Goal: Transaction & Acquisition: Purchase product/service

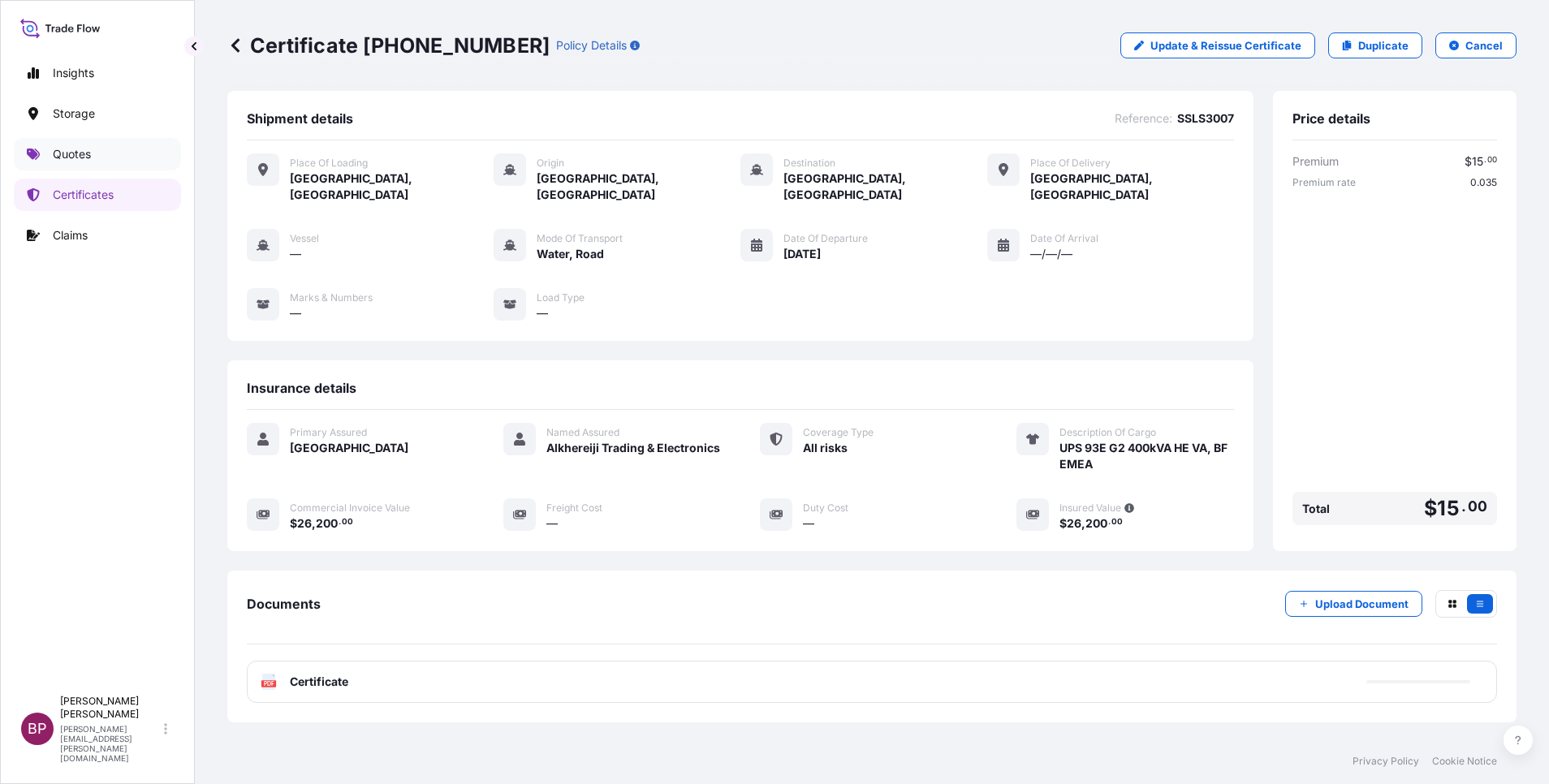
scroll to position [85, 0]
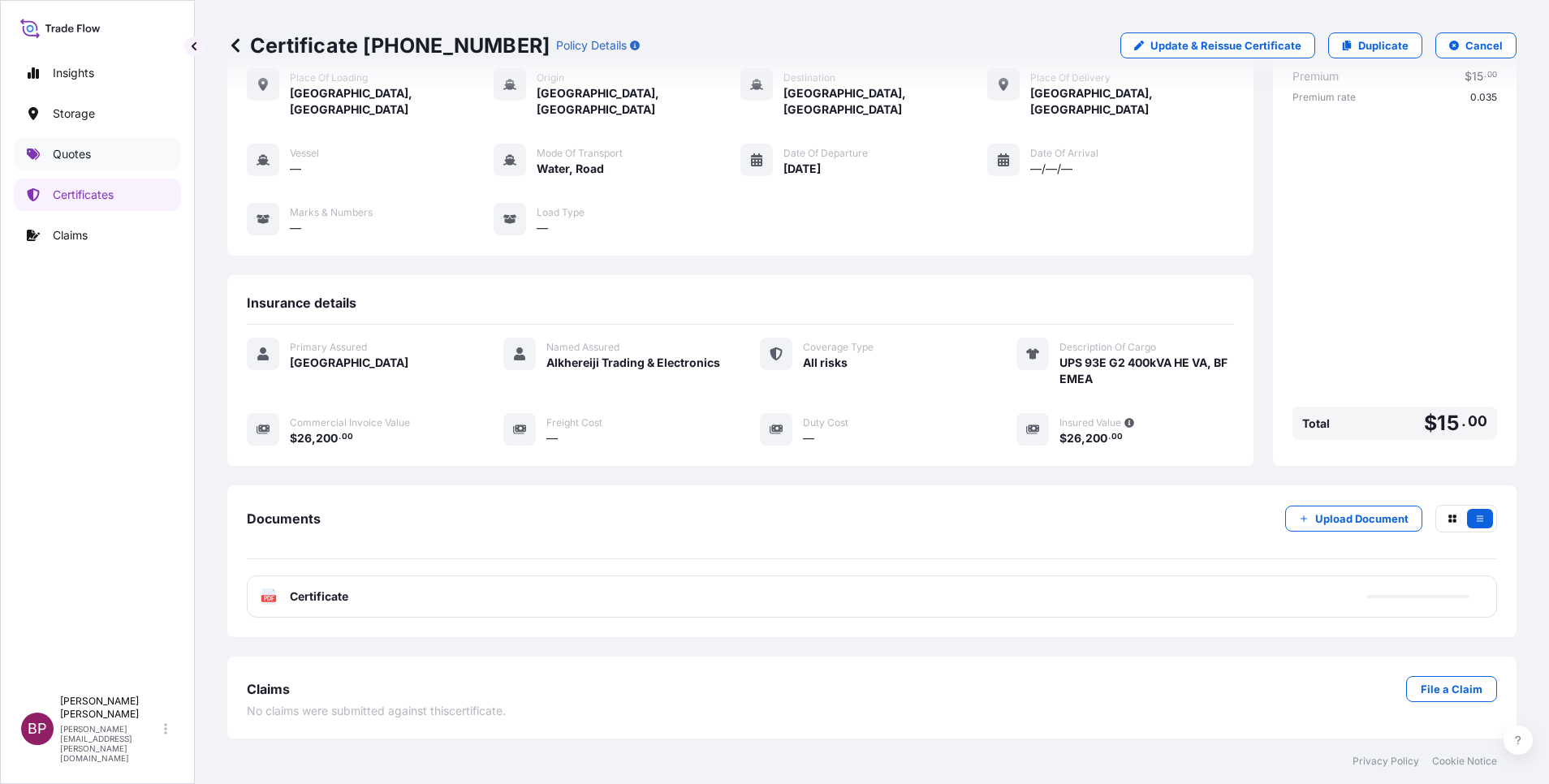
click at [71, 146] on p "Quotes" at bounding box center [72, 154] width 38 height 16
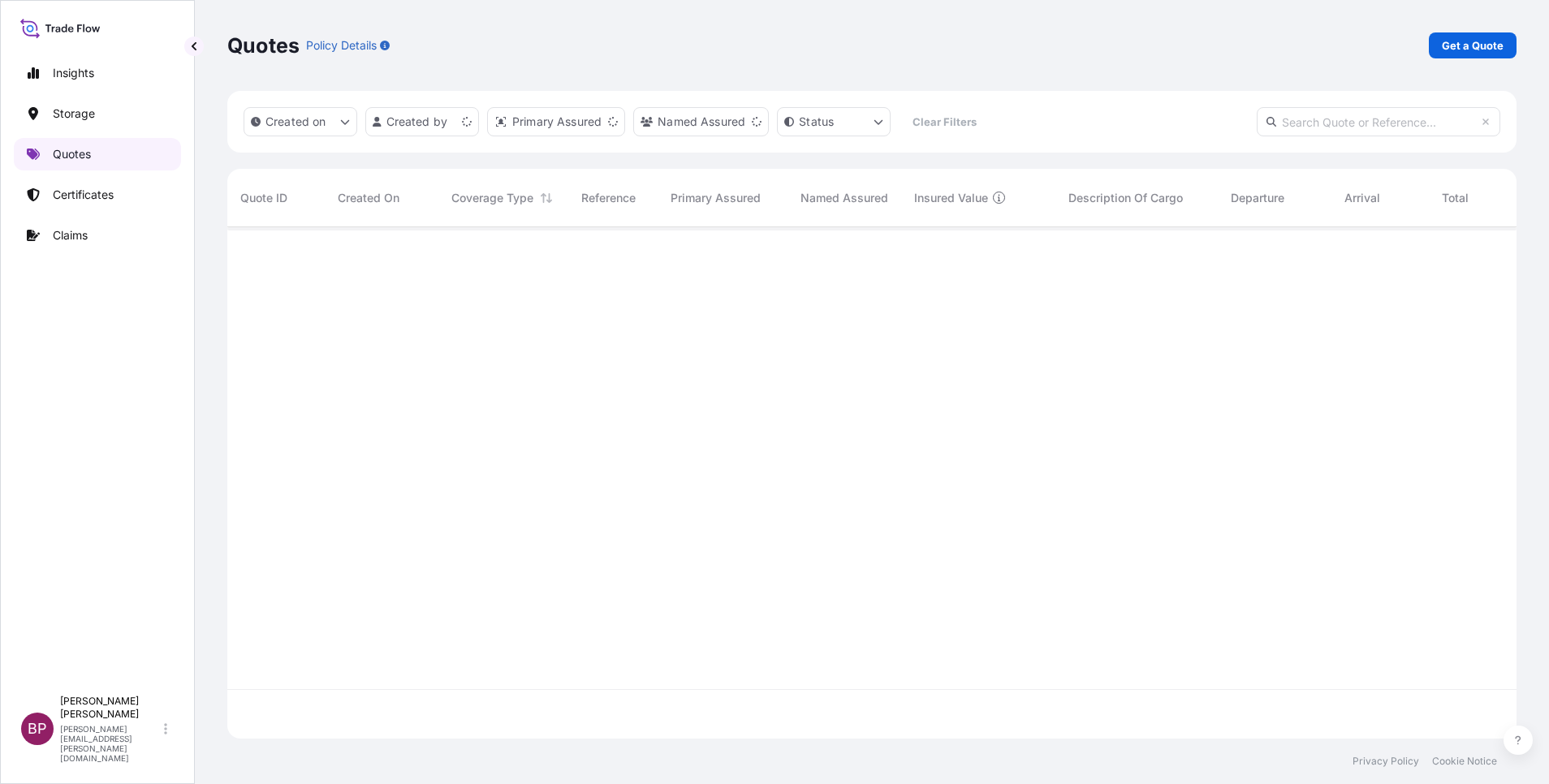
scroll to position [502, 1270]
click at [1478, 48] on p "Get a Quote" at bounding box center [1472, 45] width 61 height 16
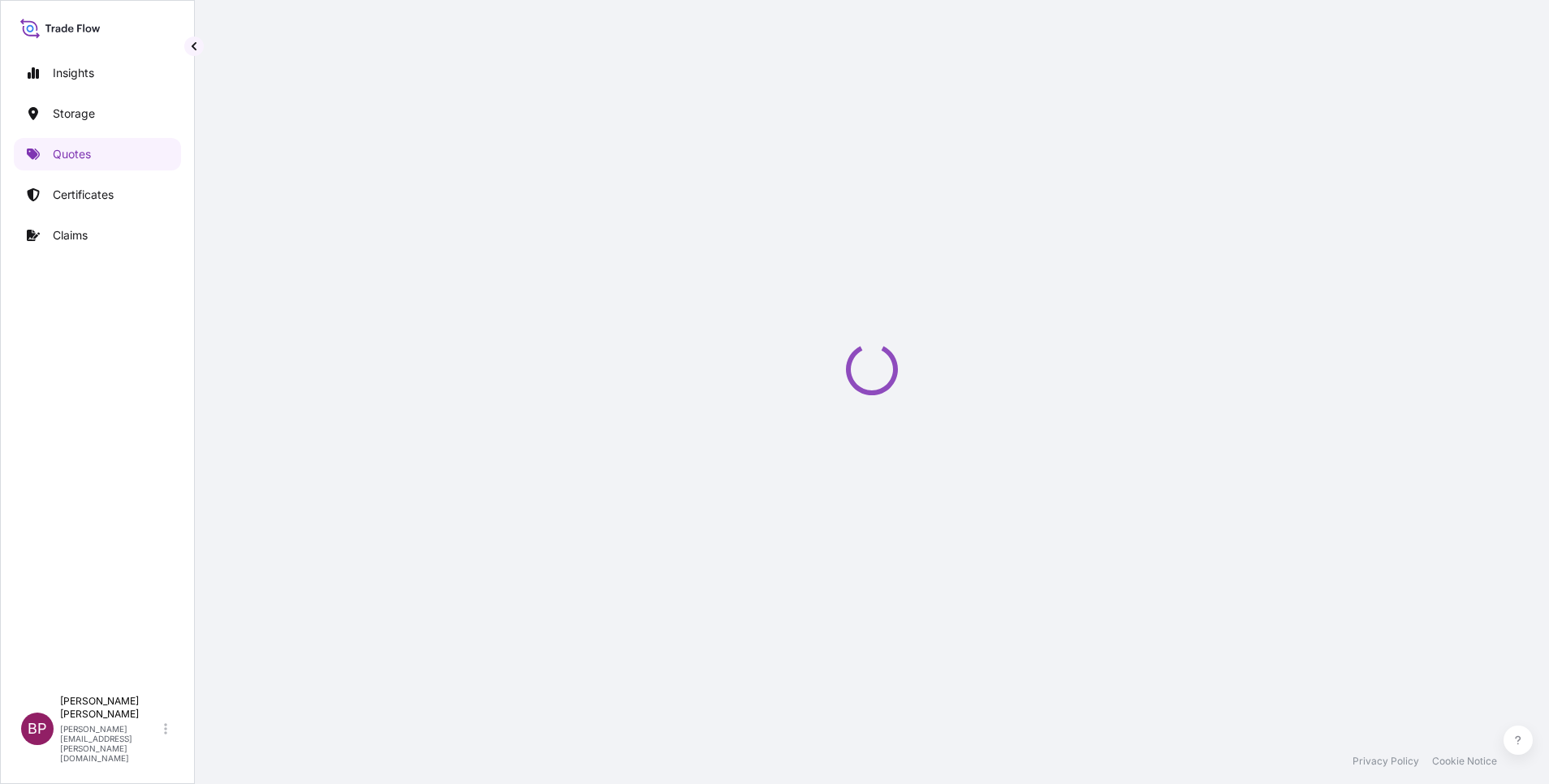
select select "Water"
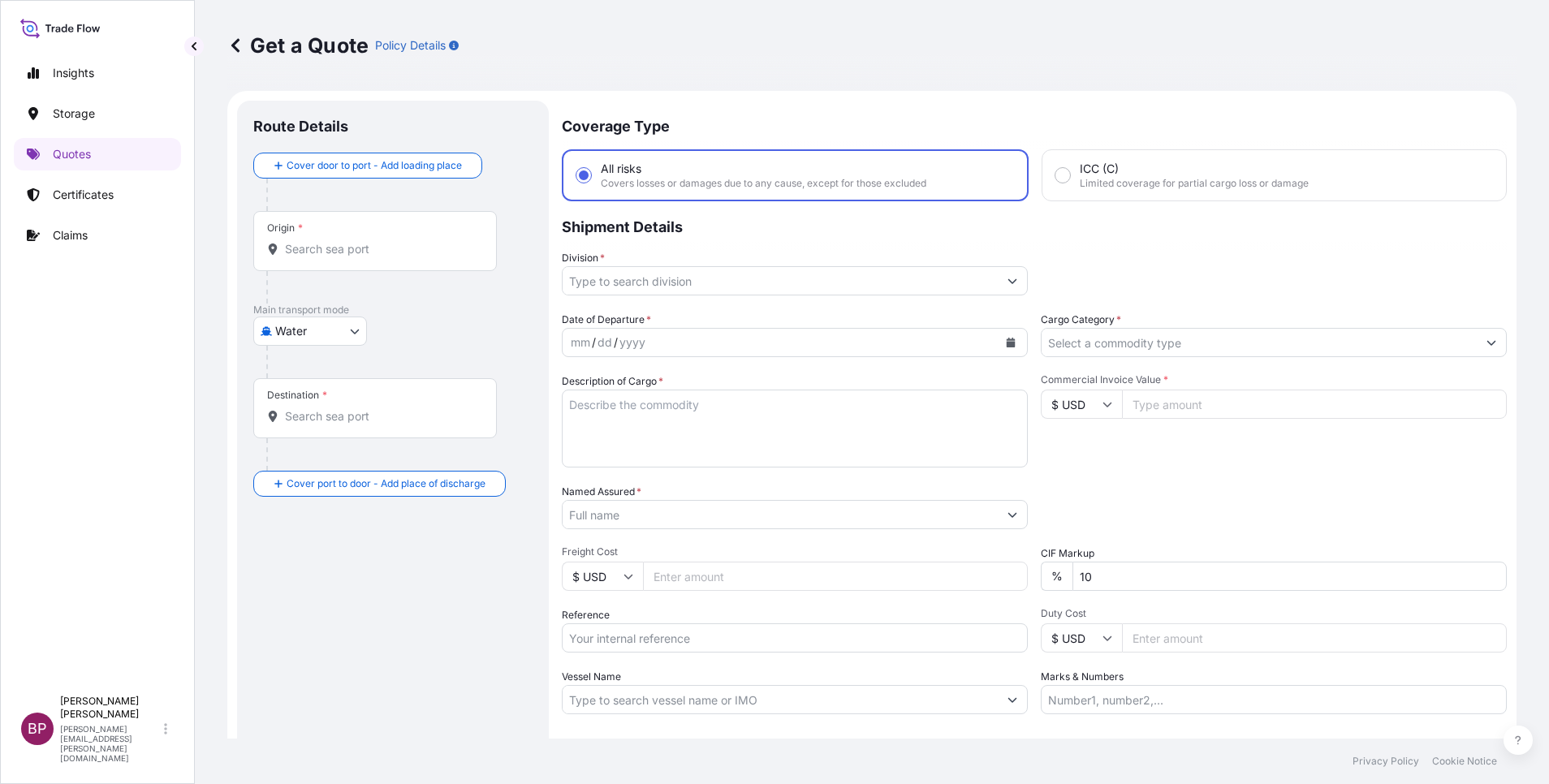
scroll to position [26, 0]
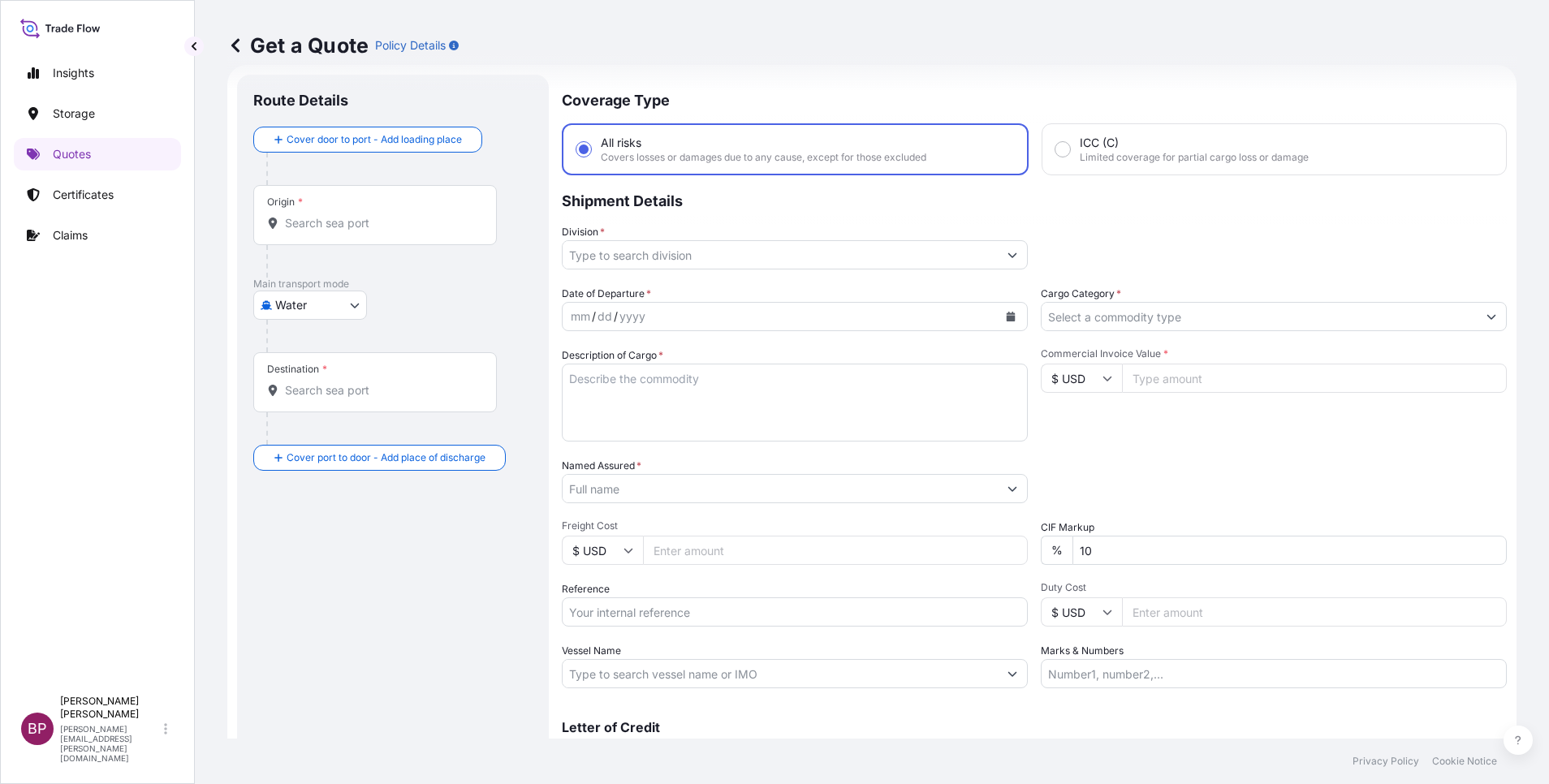
click at [1099, 387] on input "$ USD" at bounding box center [1081, 378] width 81 height 30
click at [1061, 437] on div "€ EUR" at bounding box center [1072, 423] width 68 height 31
type input "€ EUR"
drag, startPoint x: 1156, startPoint y: 383, endPoint x: 1150, endPoint y: 473, distance: 90.2
click at [1156, 382] on input "Commercial Invoice Value *" at bounding box center [1314, 378] width 385 height 30
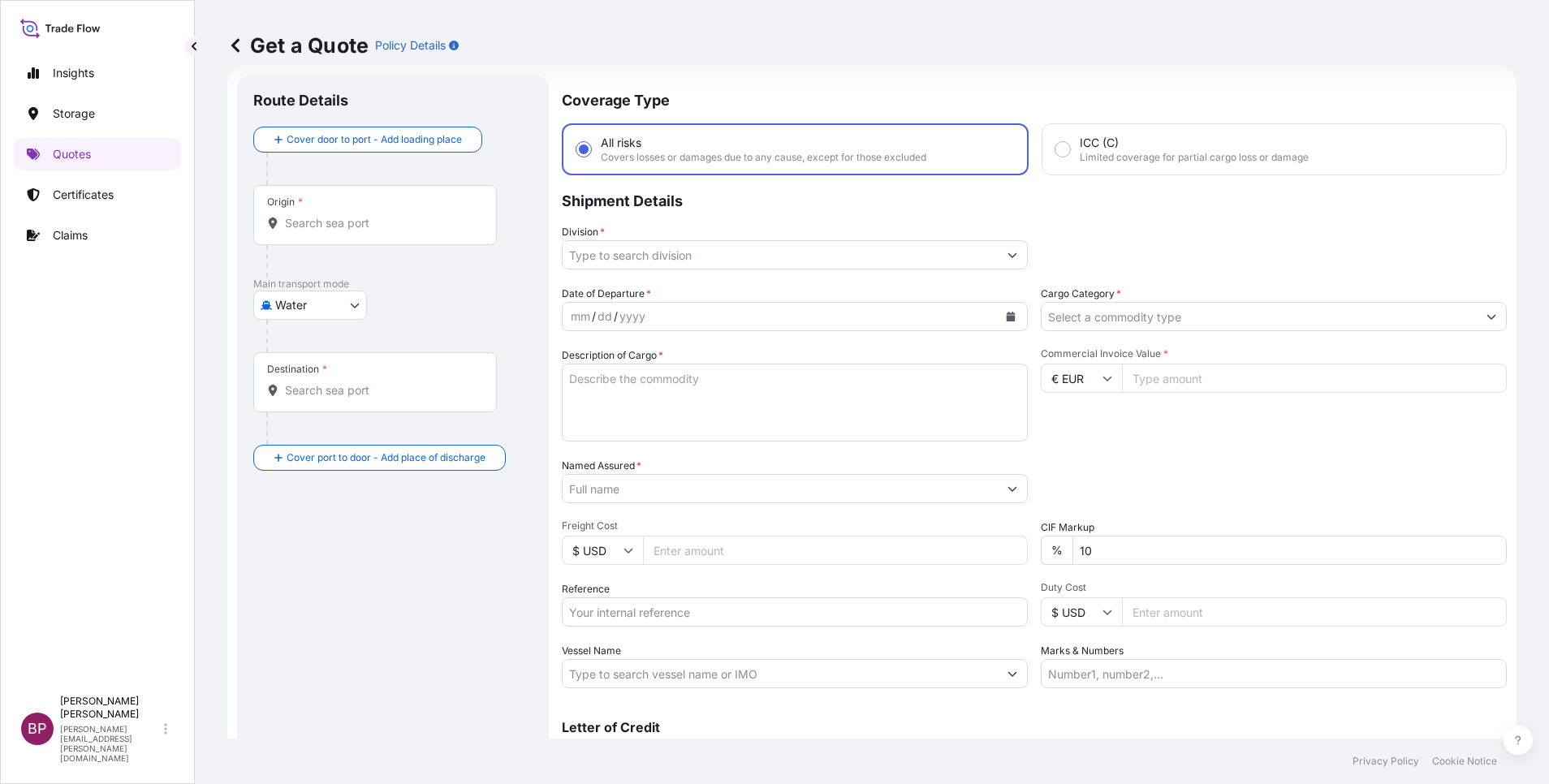
paste input "114040.60"
type input "114040.60"
click at [903, 514] on div "Date of Departure * mm / dd / yyyy Cargo Category * Description of Cargo * Comm…" at bounding box center [1034, 487] width 945 height 403
type input "0"
click at [1148, 478] on div "Packing Category Type to search a container mode Please select a primary mode o…" at bounding box center [1273, 480] width 466 height 45
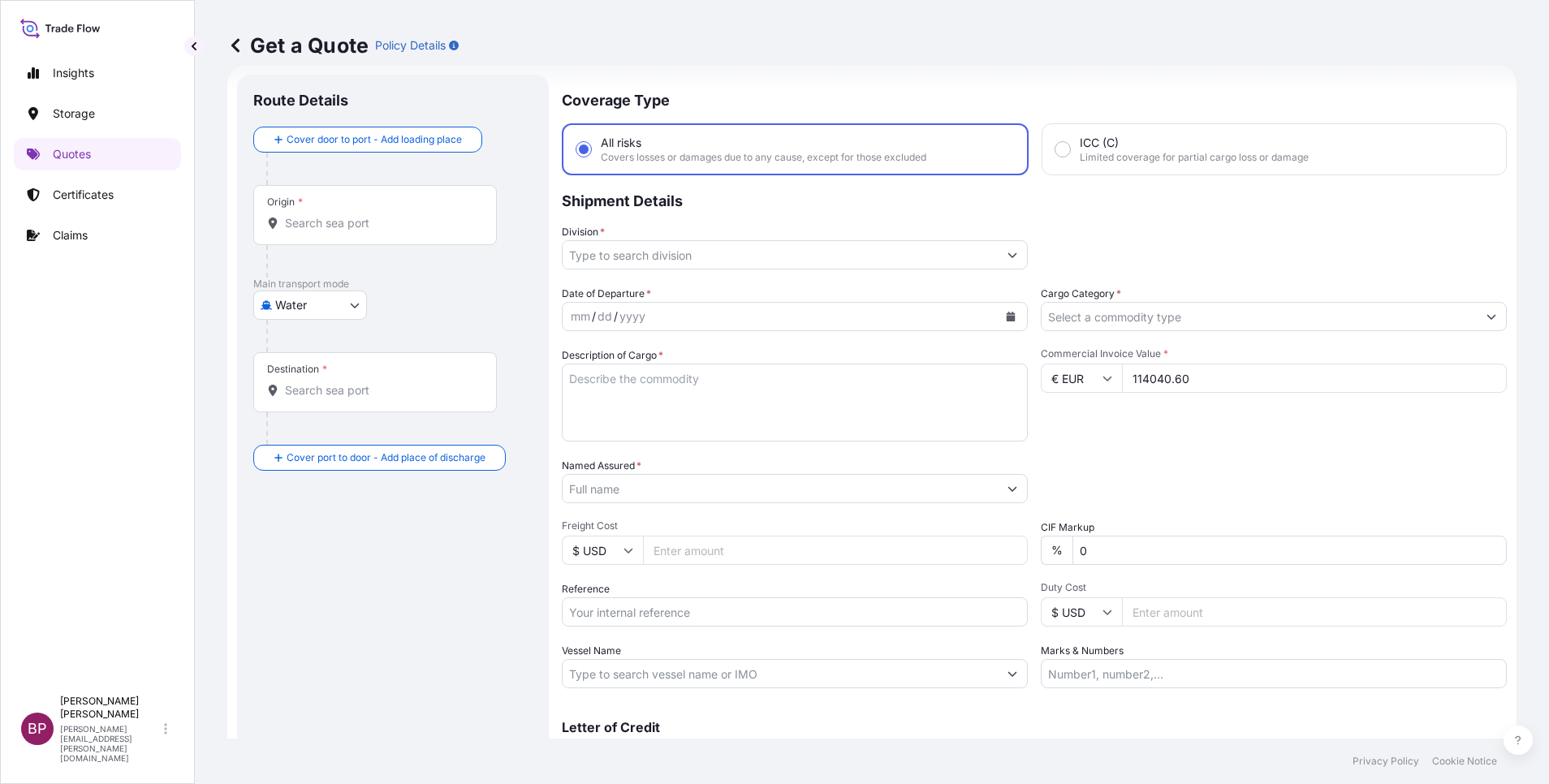
click at [657, 432] on textarea "Description of Cargo *" at bounding box center [795, 402] width 466 height 78
paste textarea "CELLS AND RACKS"
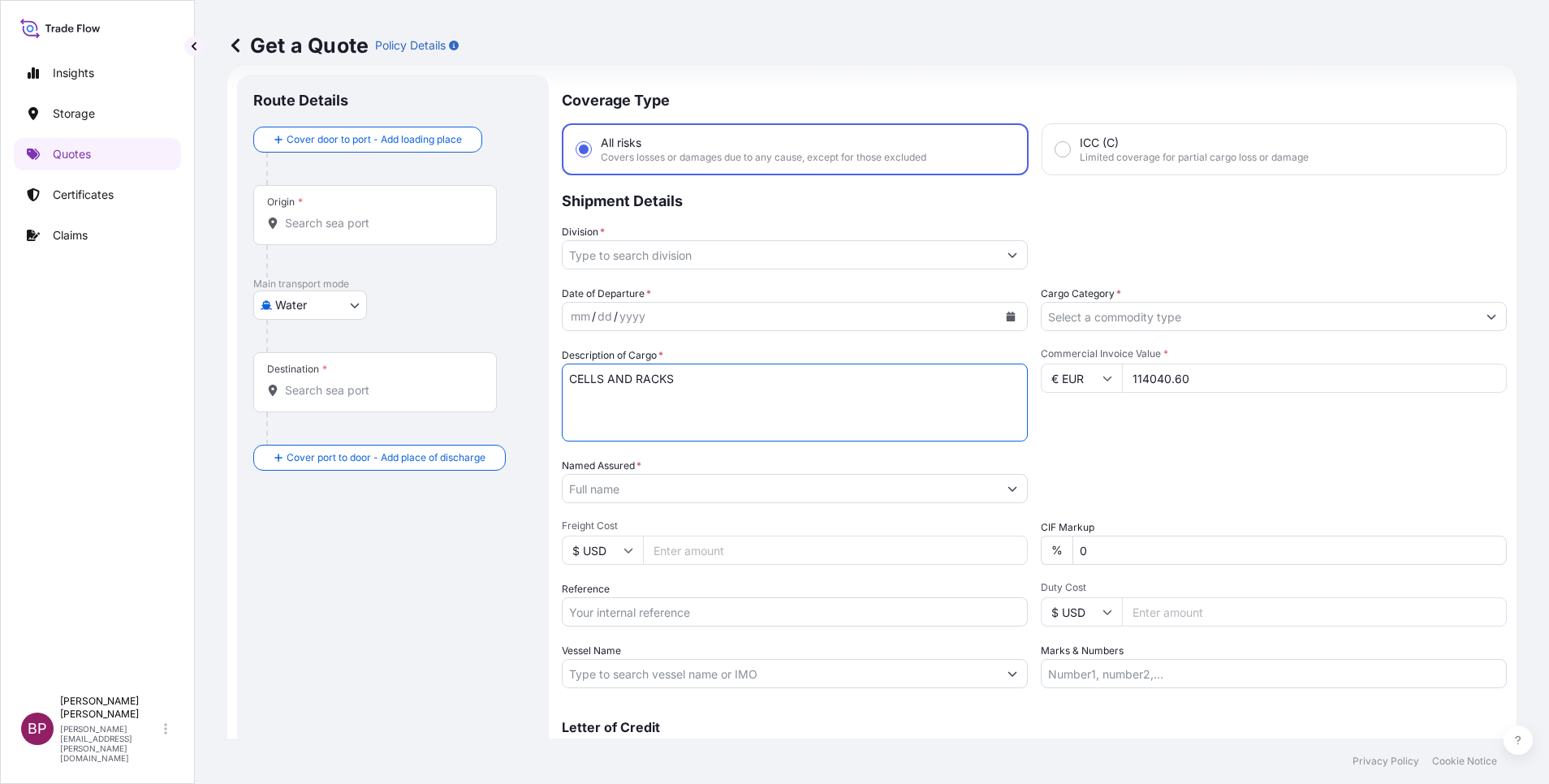
type textarea "CELLS AND RACKS"
click at [641, 611] on input "Reference" at bounding box center [795, 612] width 466 height 30
paste input "BL:258863906 SSLS3120"
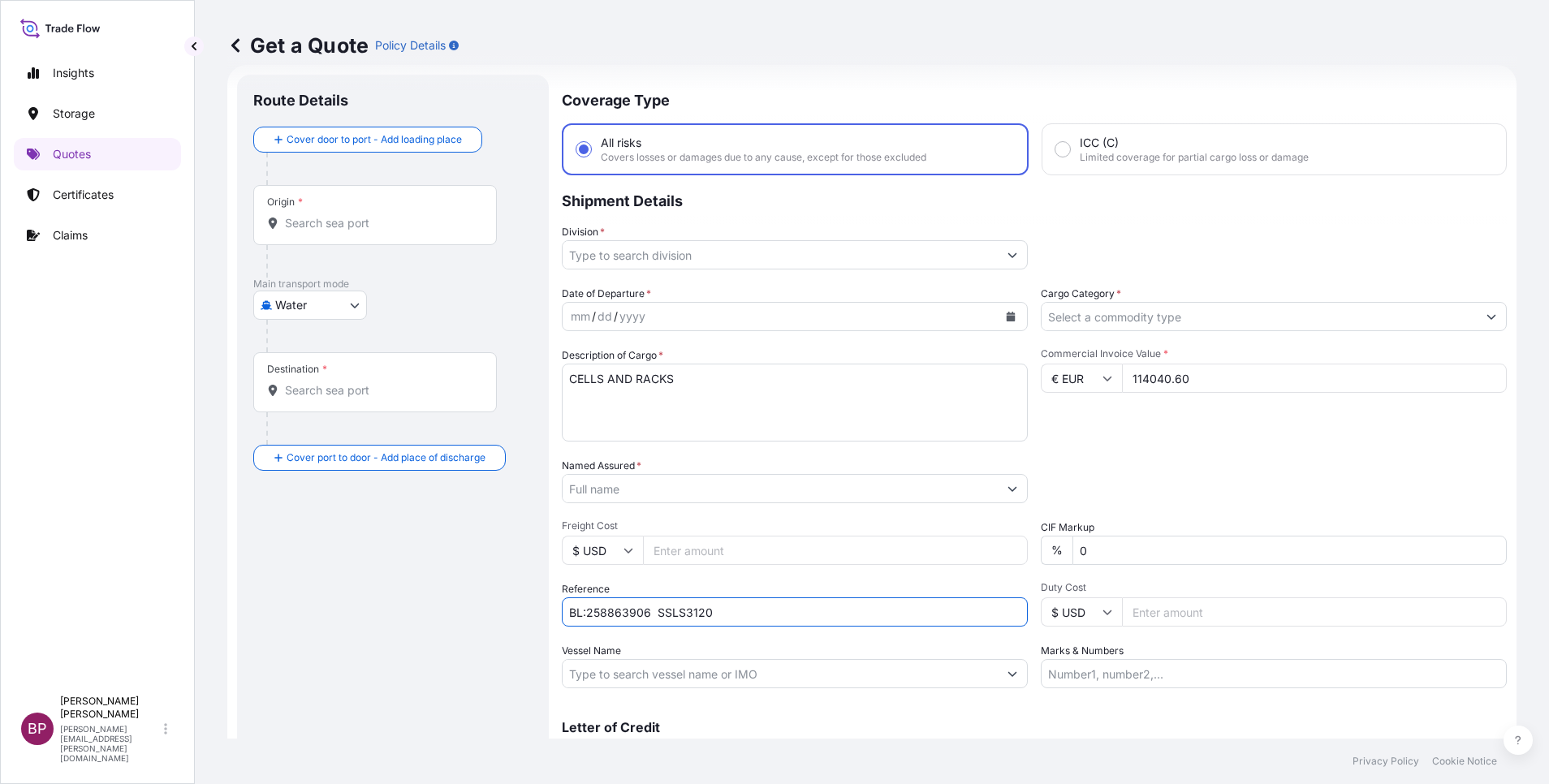
type input "BL:258863906 SSLS3120"
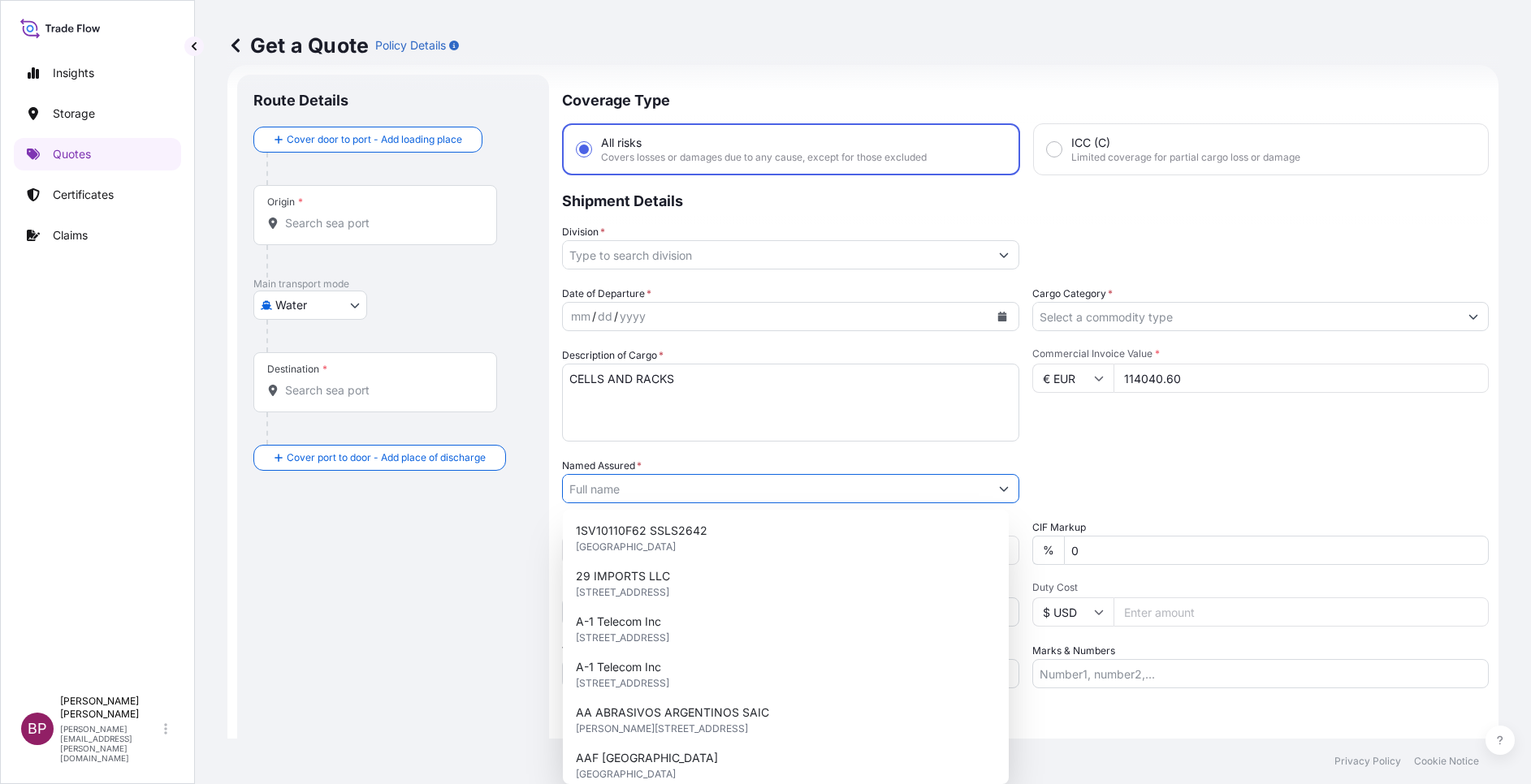
click at [640, 489] on input "Named Assured *" at bounding box center [776, 488] width 426 height 30
paste input "ERAM POWER ELECTRONICS COMPANY"
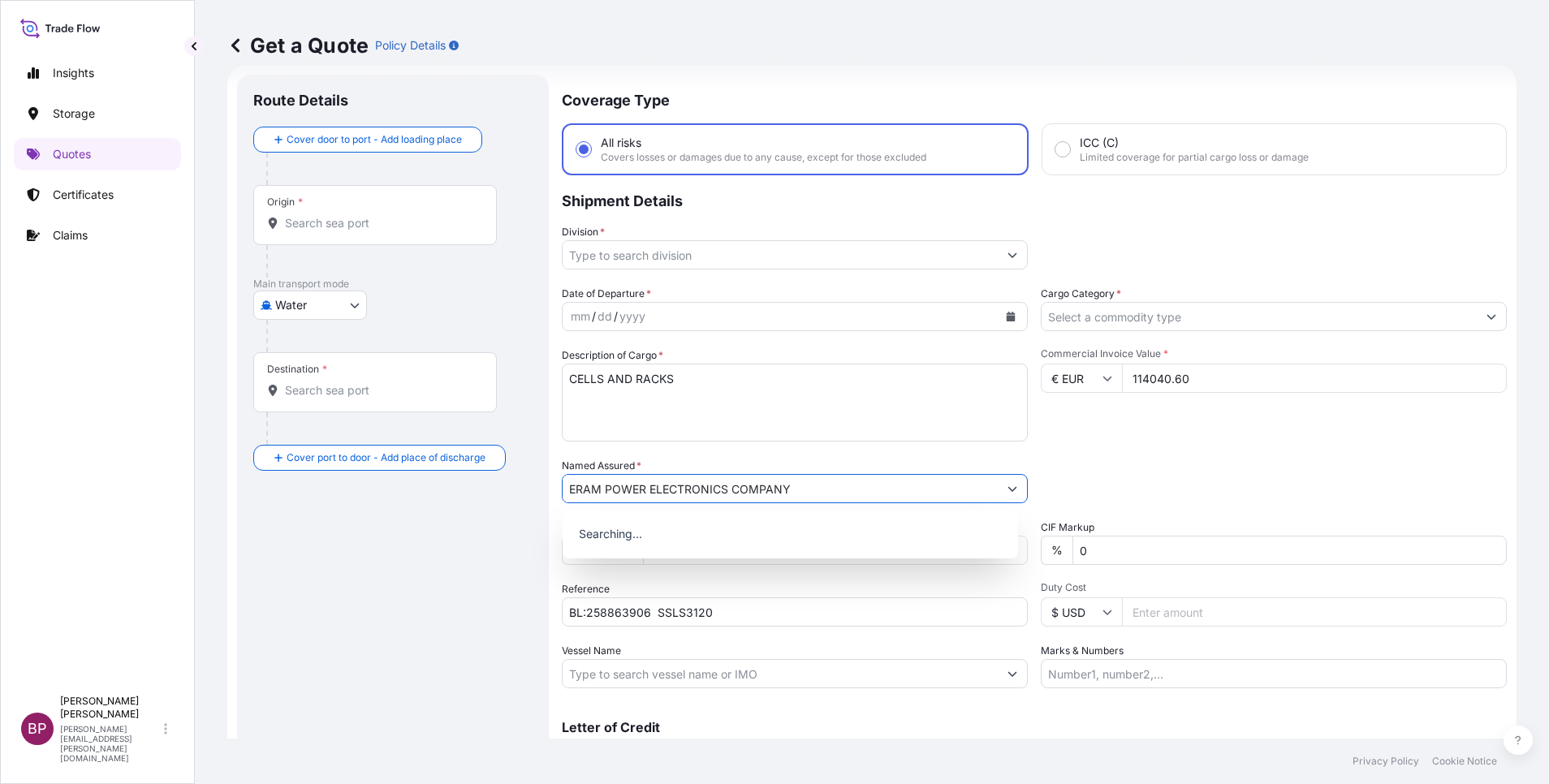
type input "ERAM POWER ELECTRONICS COMPANY"
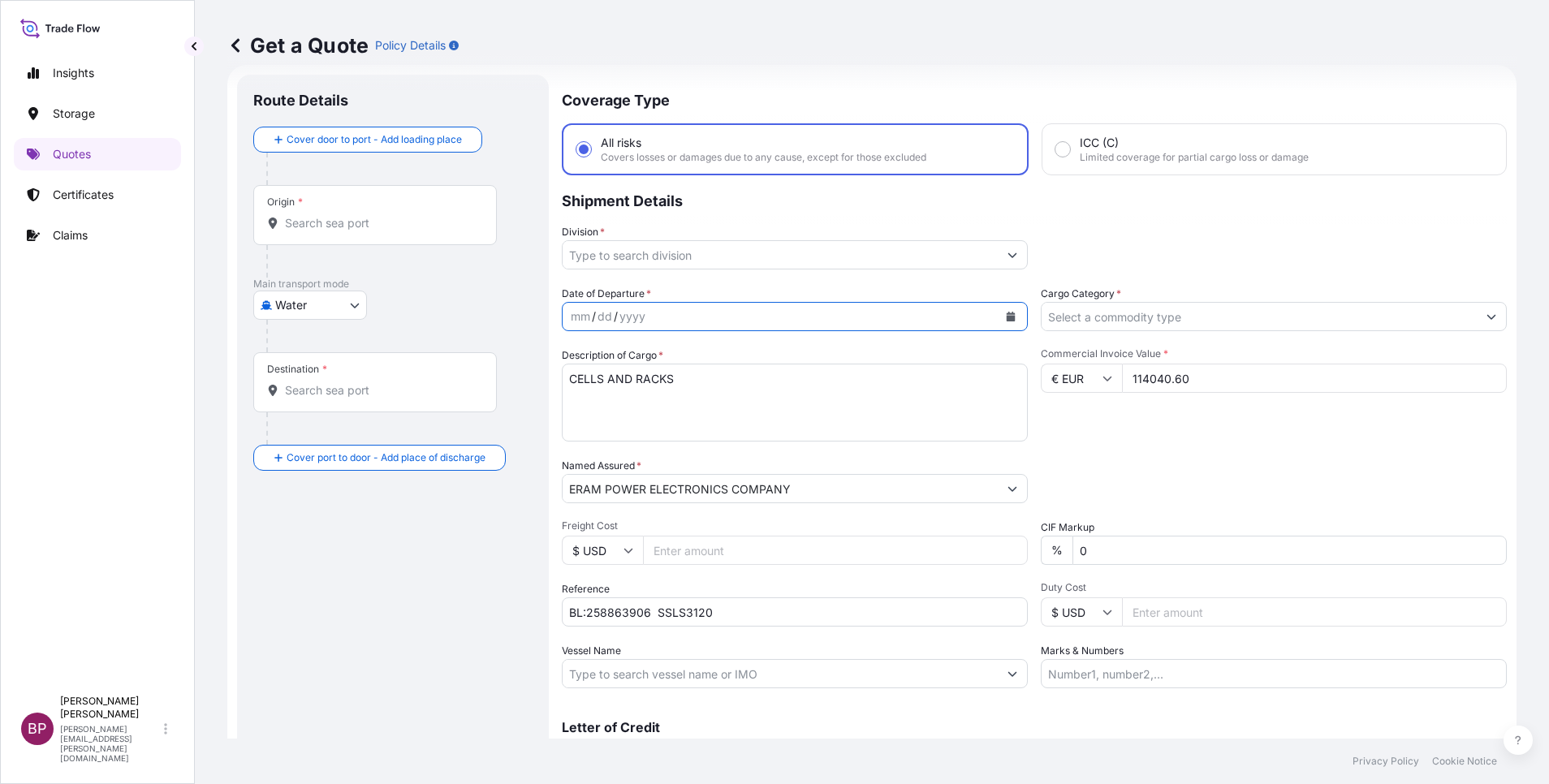
click at [998, 319] on button "Calendar" at bounding box center [1010, 316] width 26 height 26
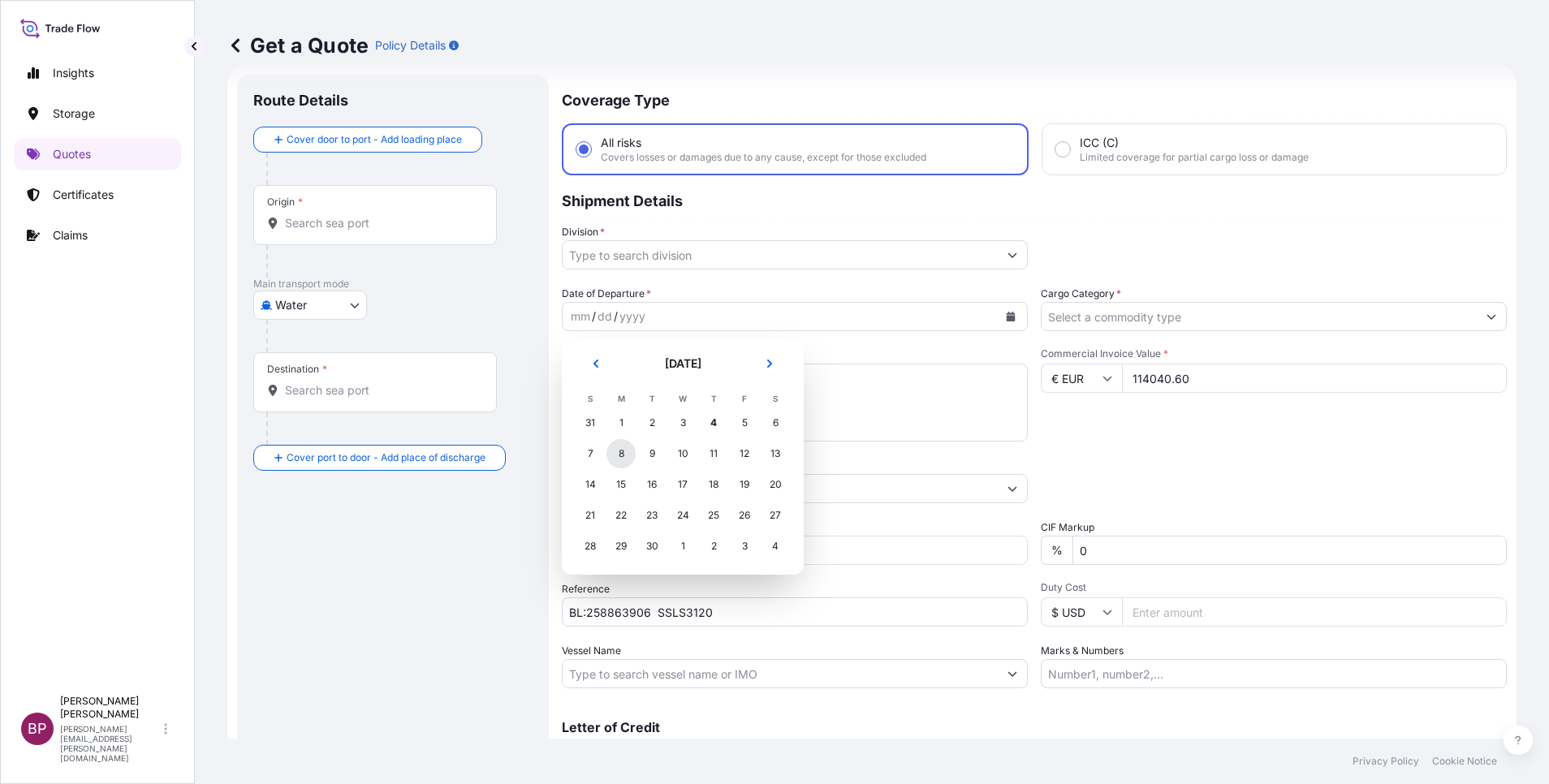
click at [623, 451] on div "8" at bounding box center [620, 454] width 30 height 30
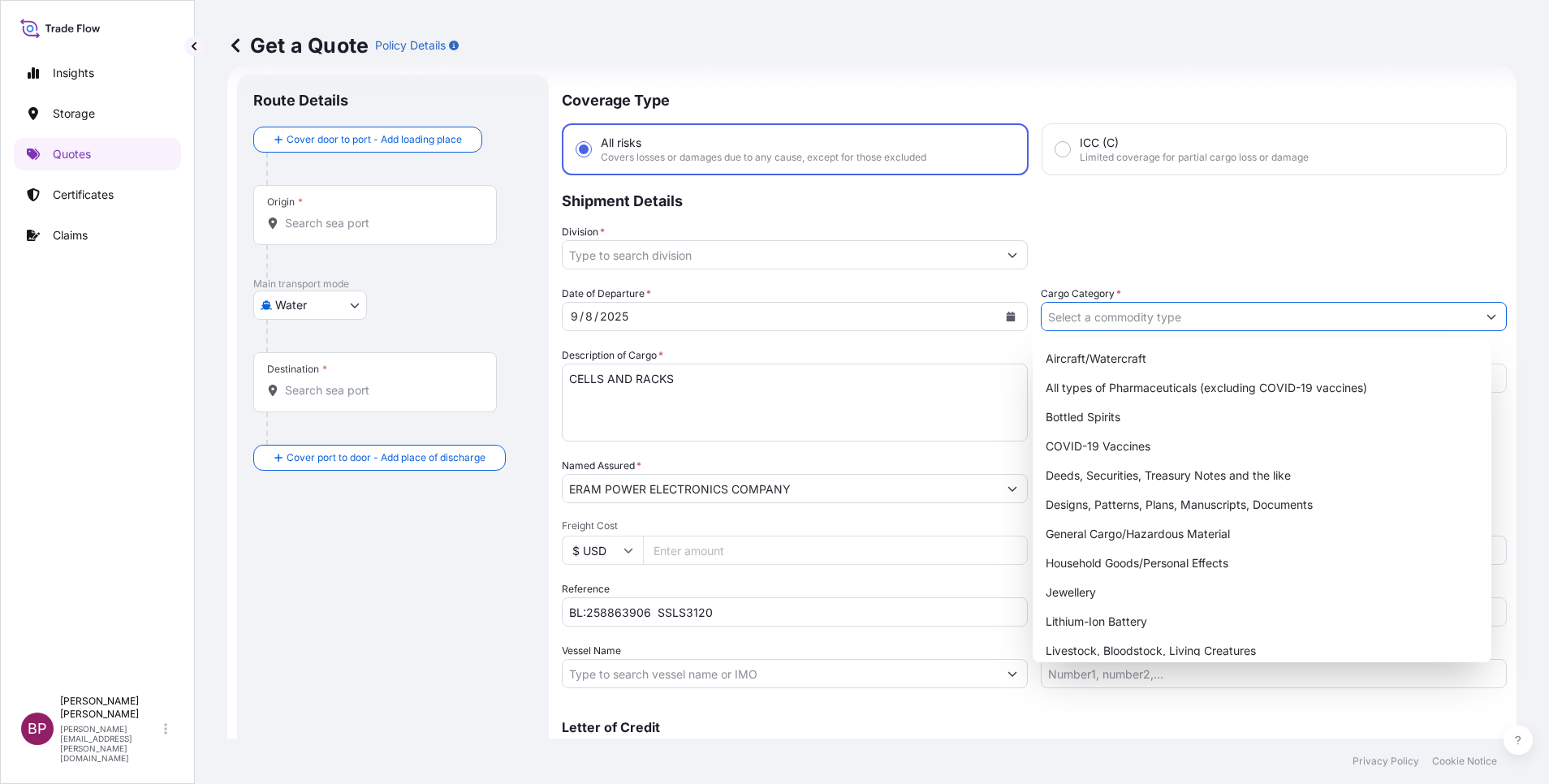
click at [1488, 316] on icon "Show suggestions" at bounding box center [1492, 317] width 9 height 5
click at [1192, 523] on div "General Cargo/Hazardous Material" at bounding box center [1262, 534] width 446 height 30
type input "General Cargo/Hazardous Material"
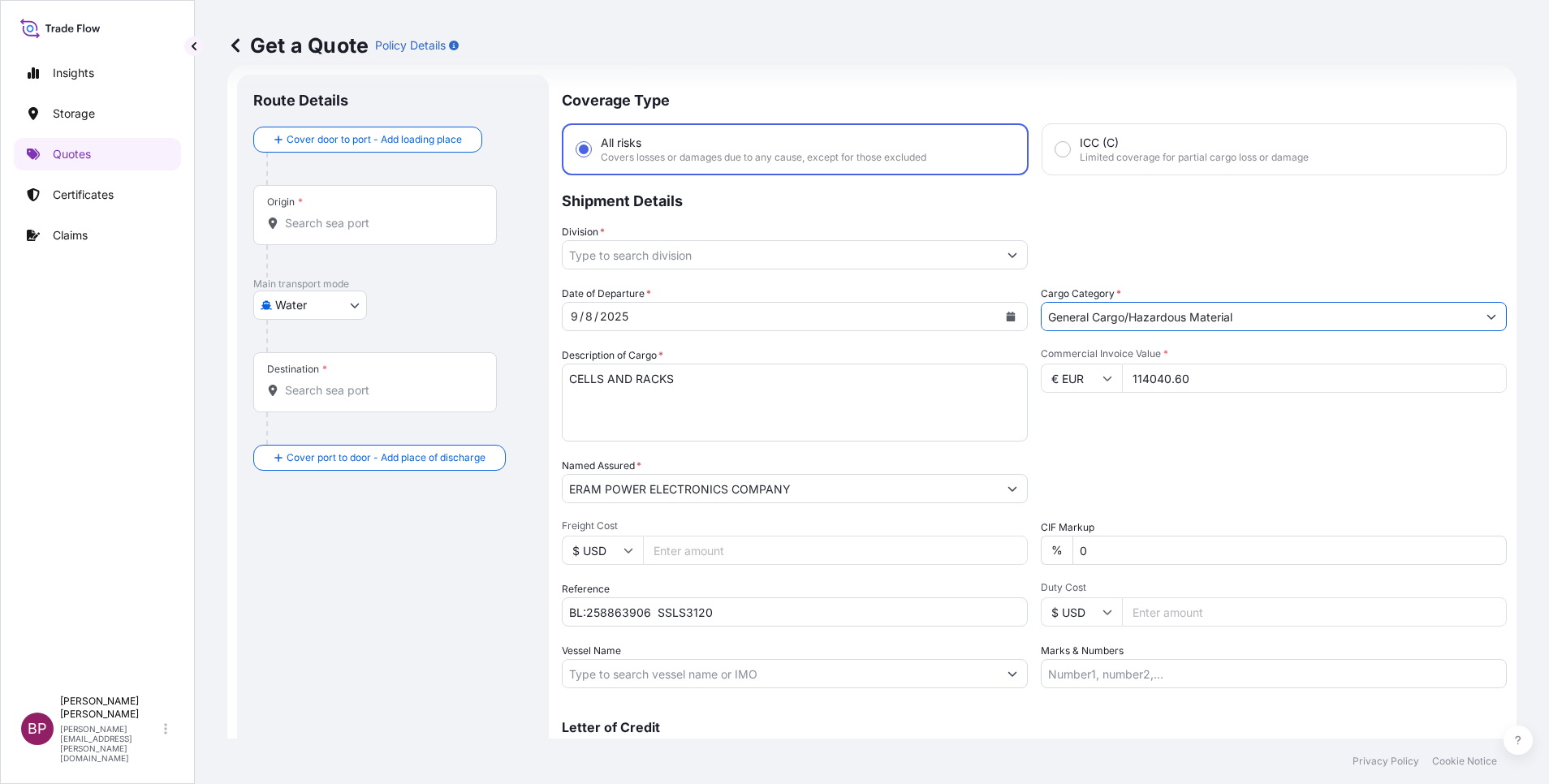
click at [1007, 253] on icon "Show suggestions" at bounding box center [1012, 255] width 10 height 10
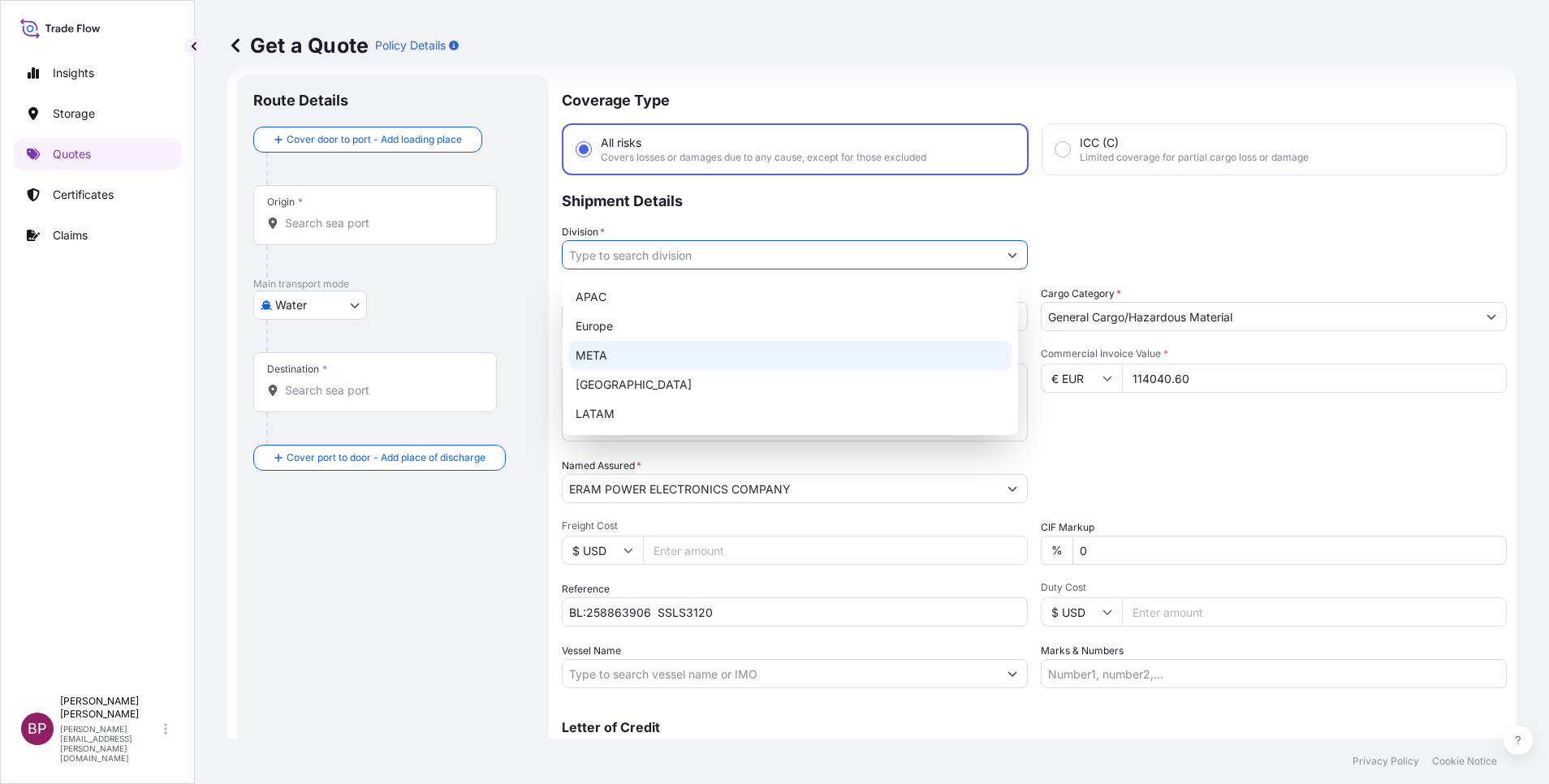
click at [719, 348] on div "META" at bounding box center [790, 355] width 442 height 30
type input "META"
click at [661, 357] on div "META" at bounding box center [790, 355] width 442 height 30
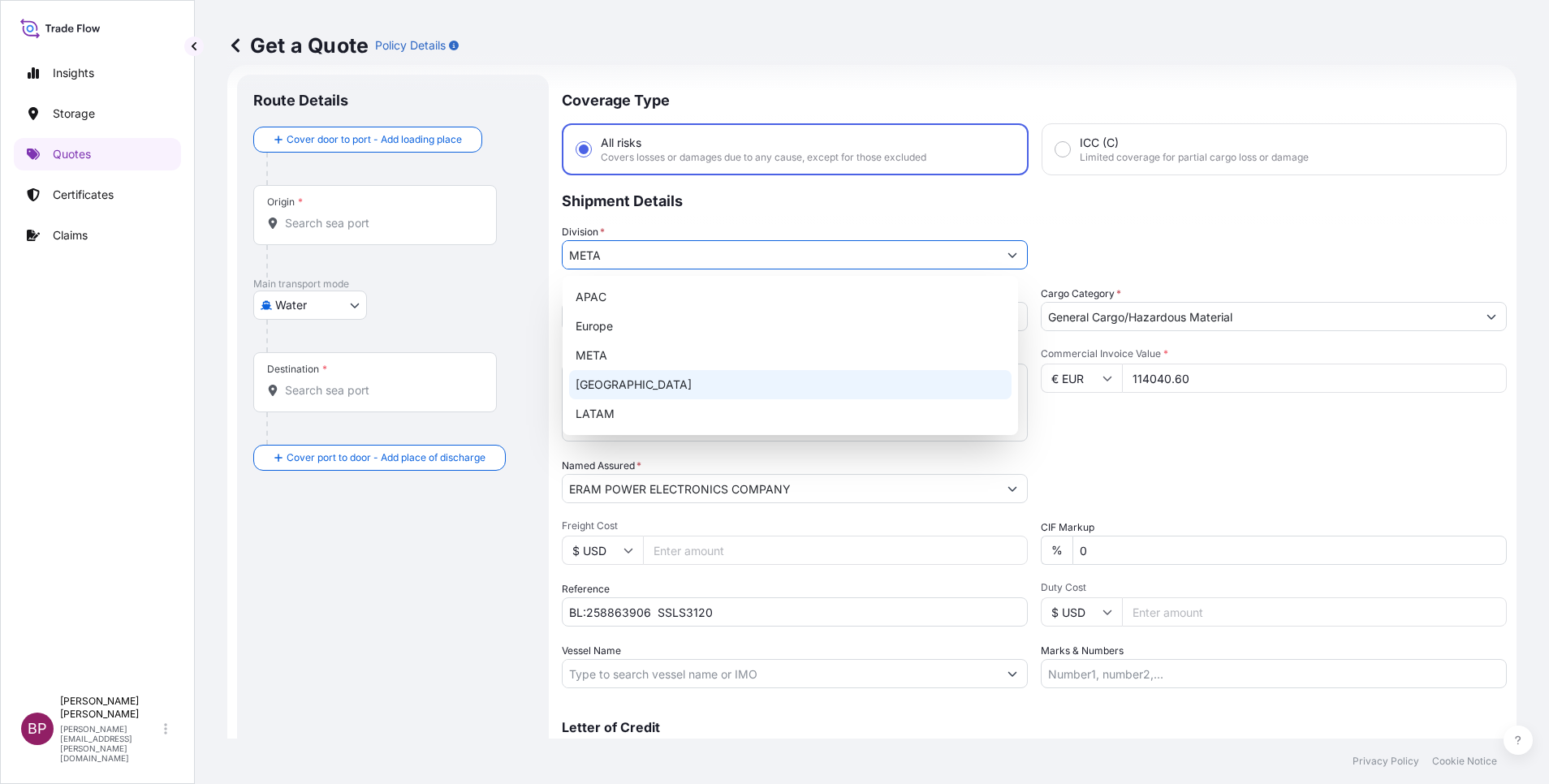
click at [459, 319] on div "Water Air Water Inland" at bounding box center [393, 305] width 280 height 30
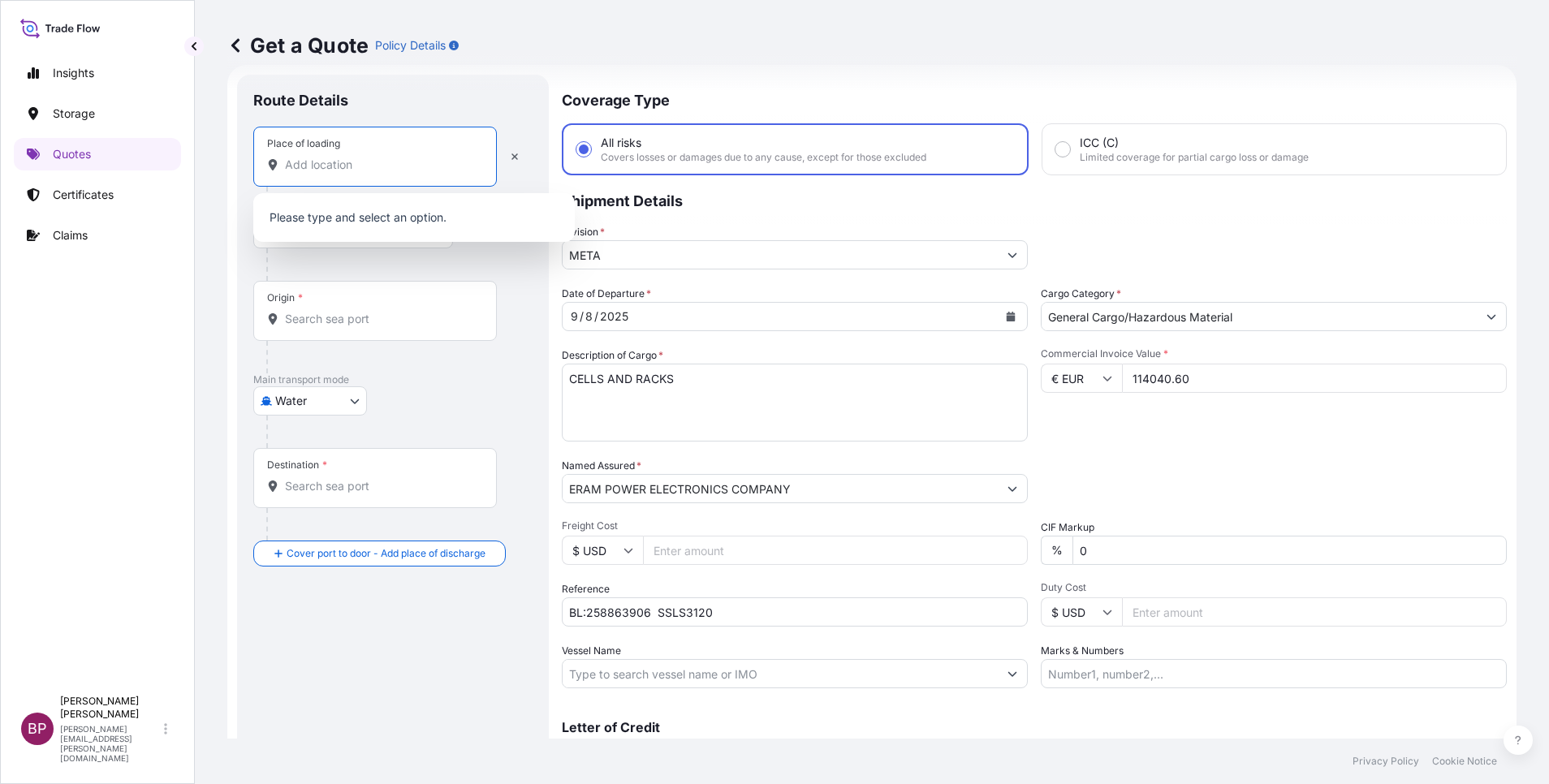
click at [336, 170] on input "Place of loading" at bounding box center [381, 165] width 191 height 16
paste input "[GEOGRAPHIC_DATA]"
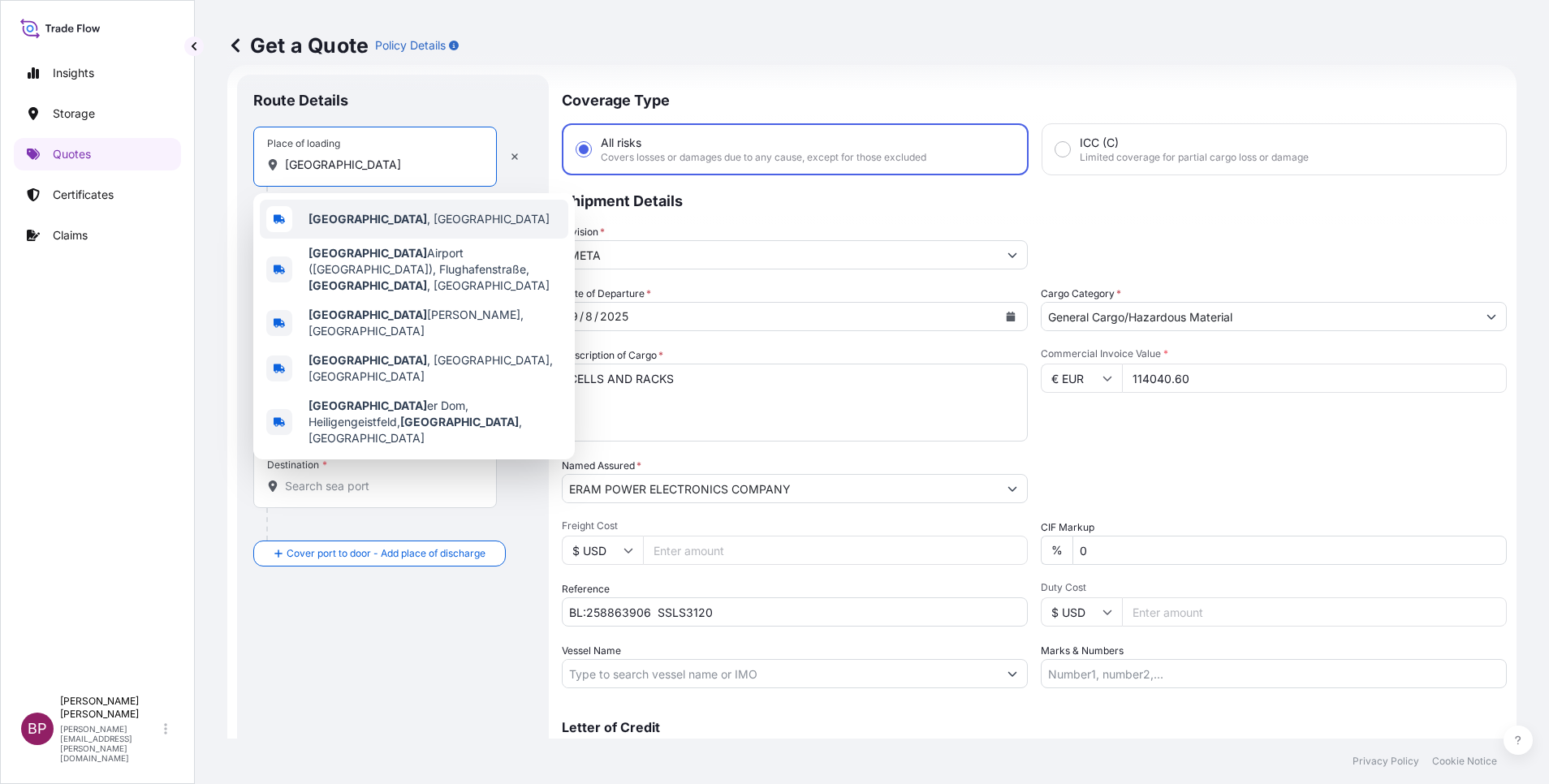
click at [412, 227] on span "[GEOGRAPHIC_DATA] , [GEOGRAPHIC_DATA]" at bounding box center [429, 218] width 241 height 16
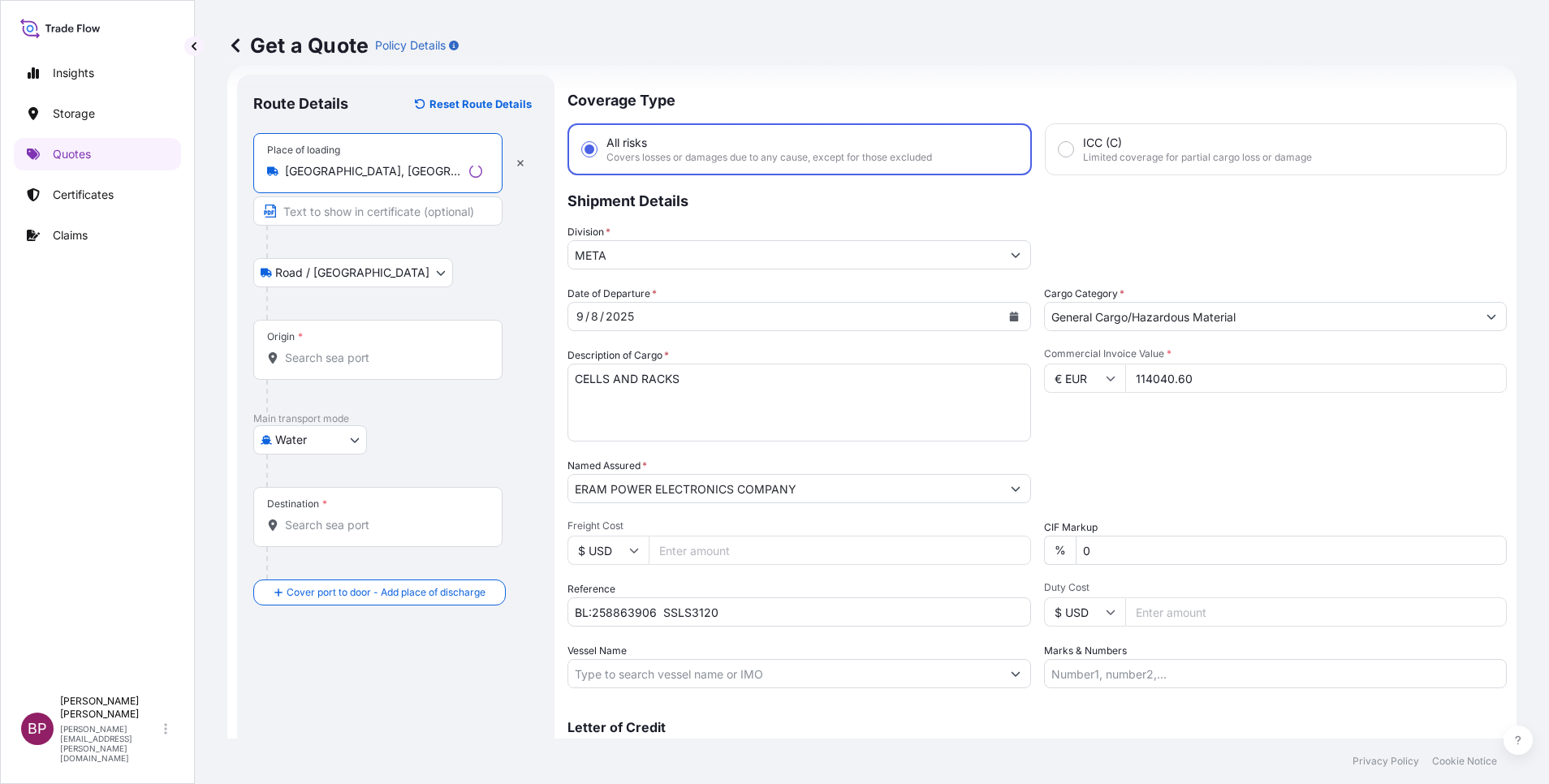
type input "[GEOGRAPHIC_DATA], [GEOGRAPHIC_DATA]"
click at [385, 335] on div "Origin *" at bounding box center [378, 349] width 249 height 60
click at [385, 349] on input "Origin *" at bounding box center [384, 357] width 197 height 16
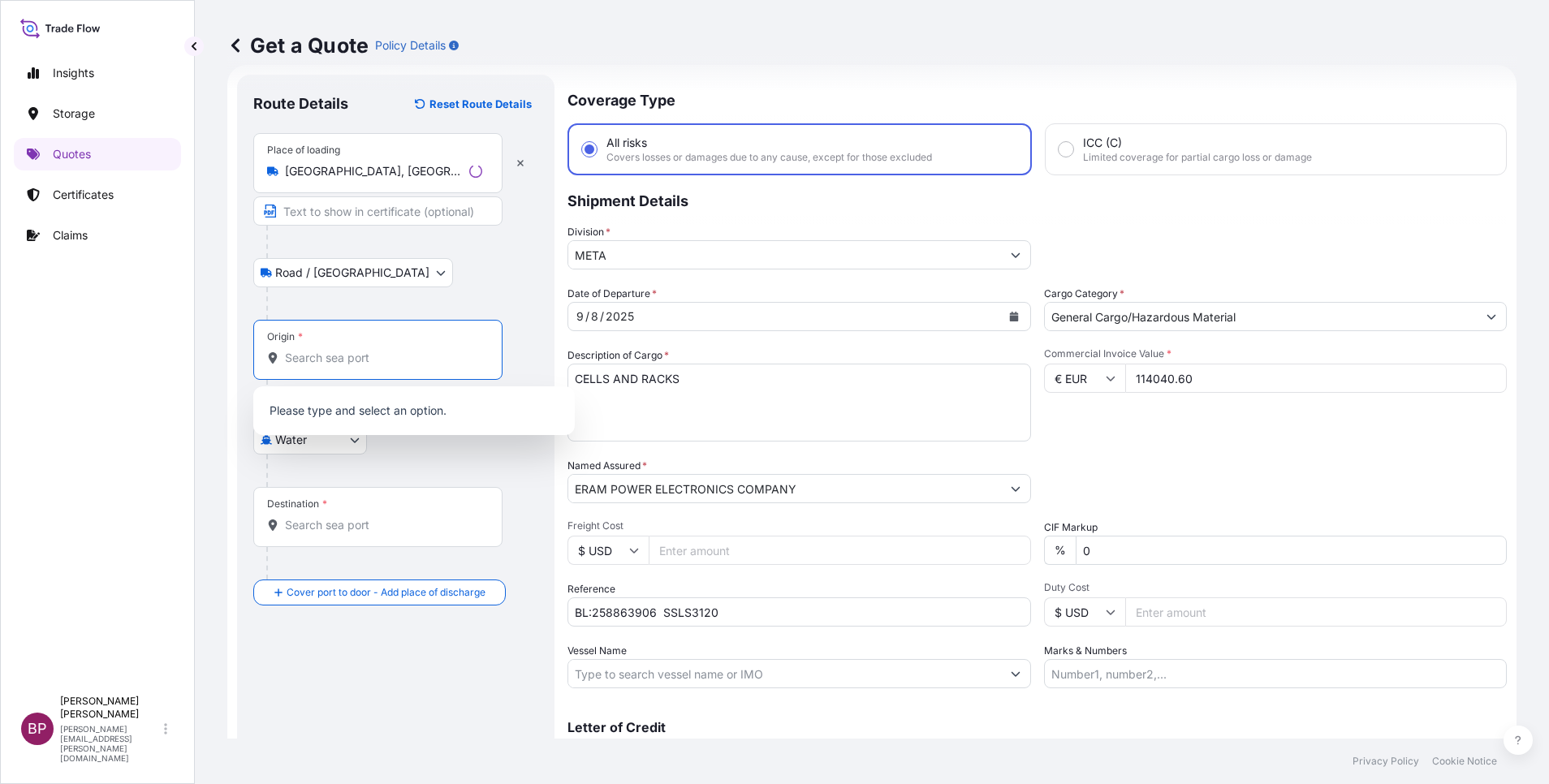
click at [377, 353] on input "Origin *" at bounding box center [384, 357] width 197 height 16
paste input "[GEOGRAPHIC_DATA]"
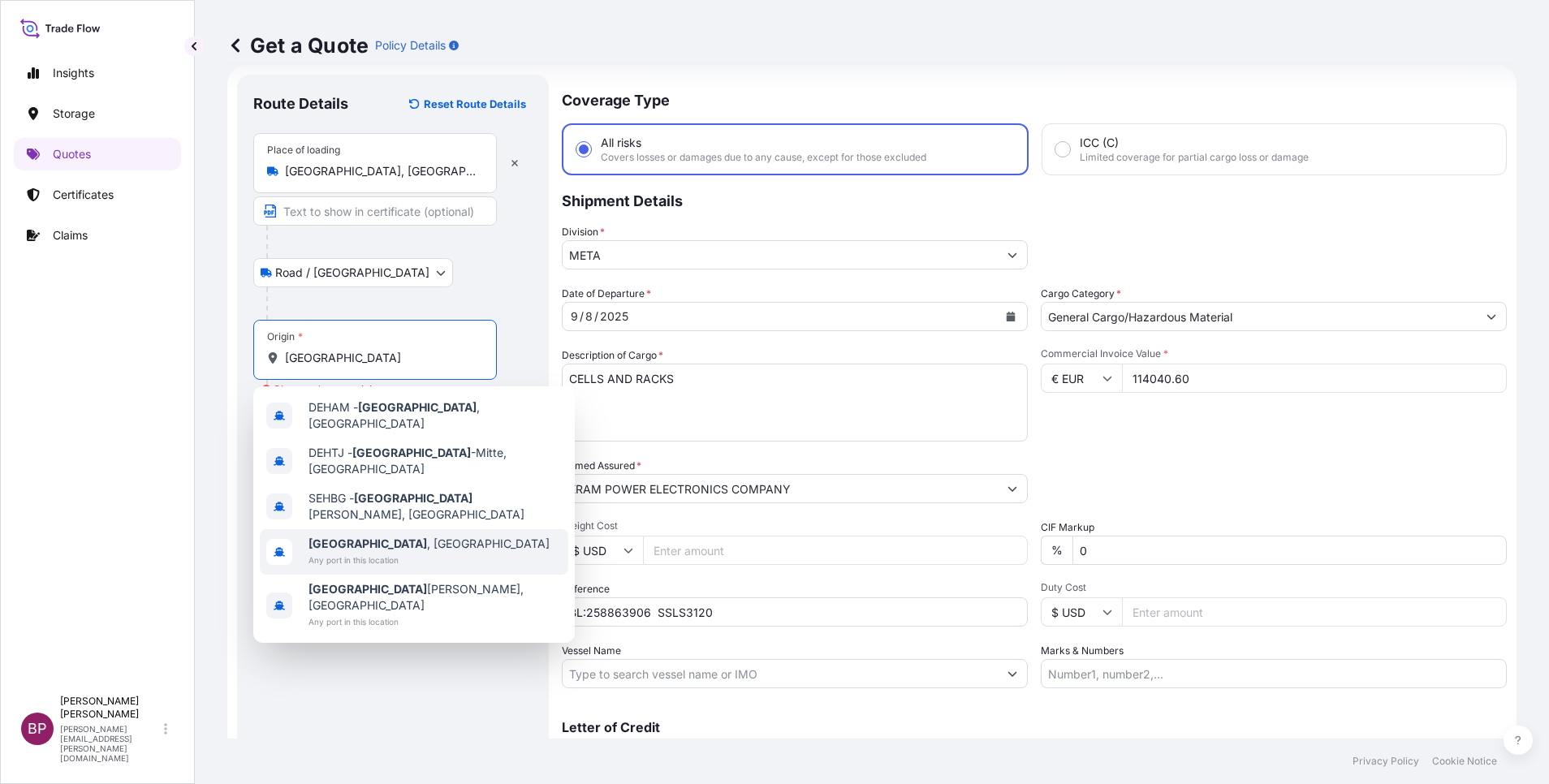
click at [416, 542] on div "[GEOGRAPHIC_DATA] , [GEOGRAPHIC_DATA] Any port in this location" at bounding box center [414, 551] width 308 height 45
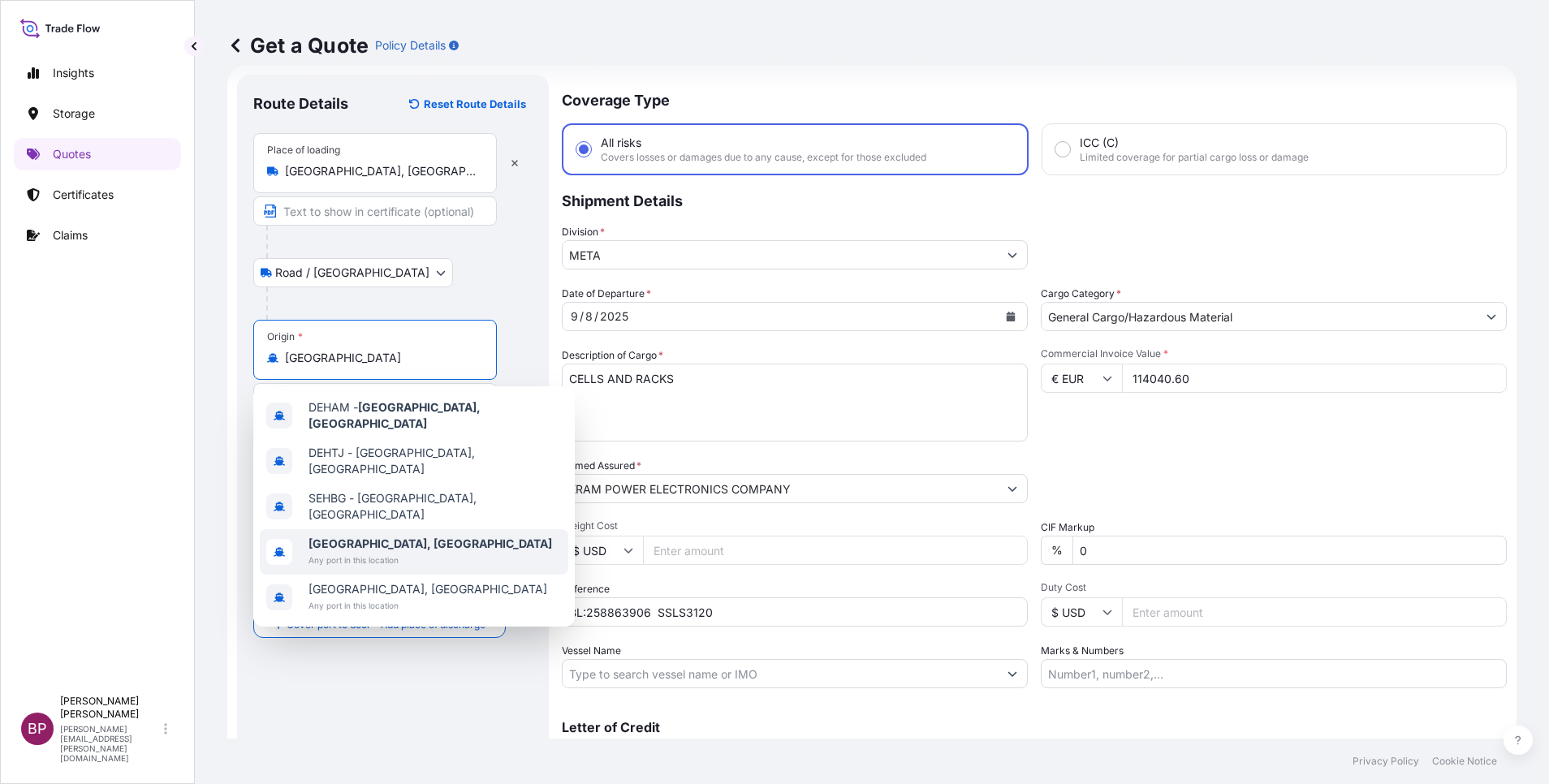
type input "[GEOGRAPHIC_DATA], [GEOGRAPHIC_DATA]"
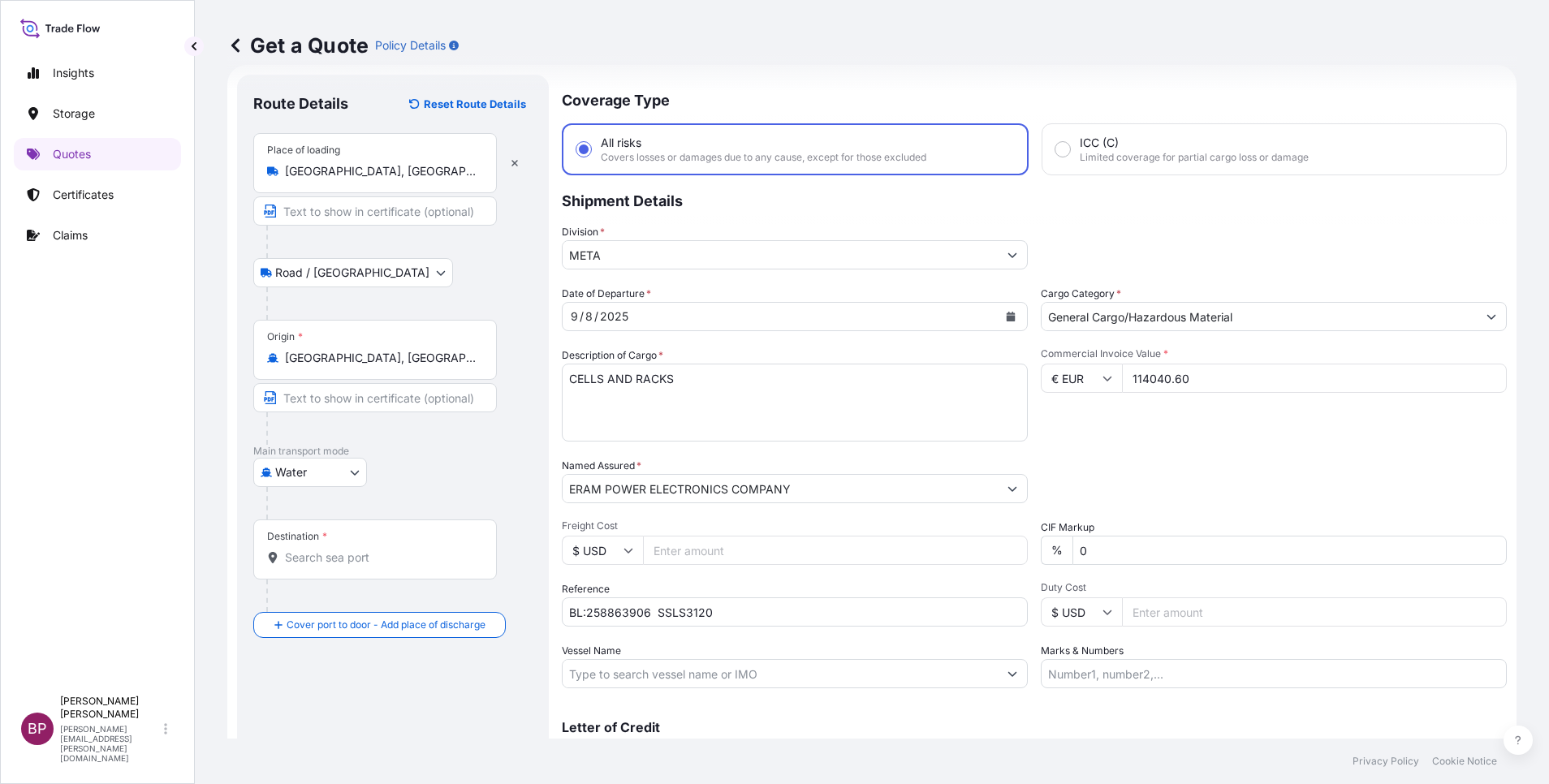
click at [370, 571] on div "Destination *" at bounding box center [375, 549] width 243 height 60
click at [370, 566] on input "Destination *" at bounding box center [381, 557] width 191 height 16
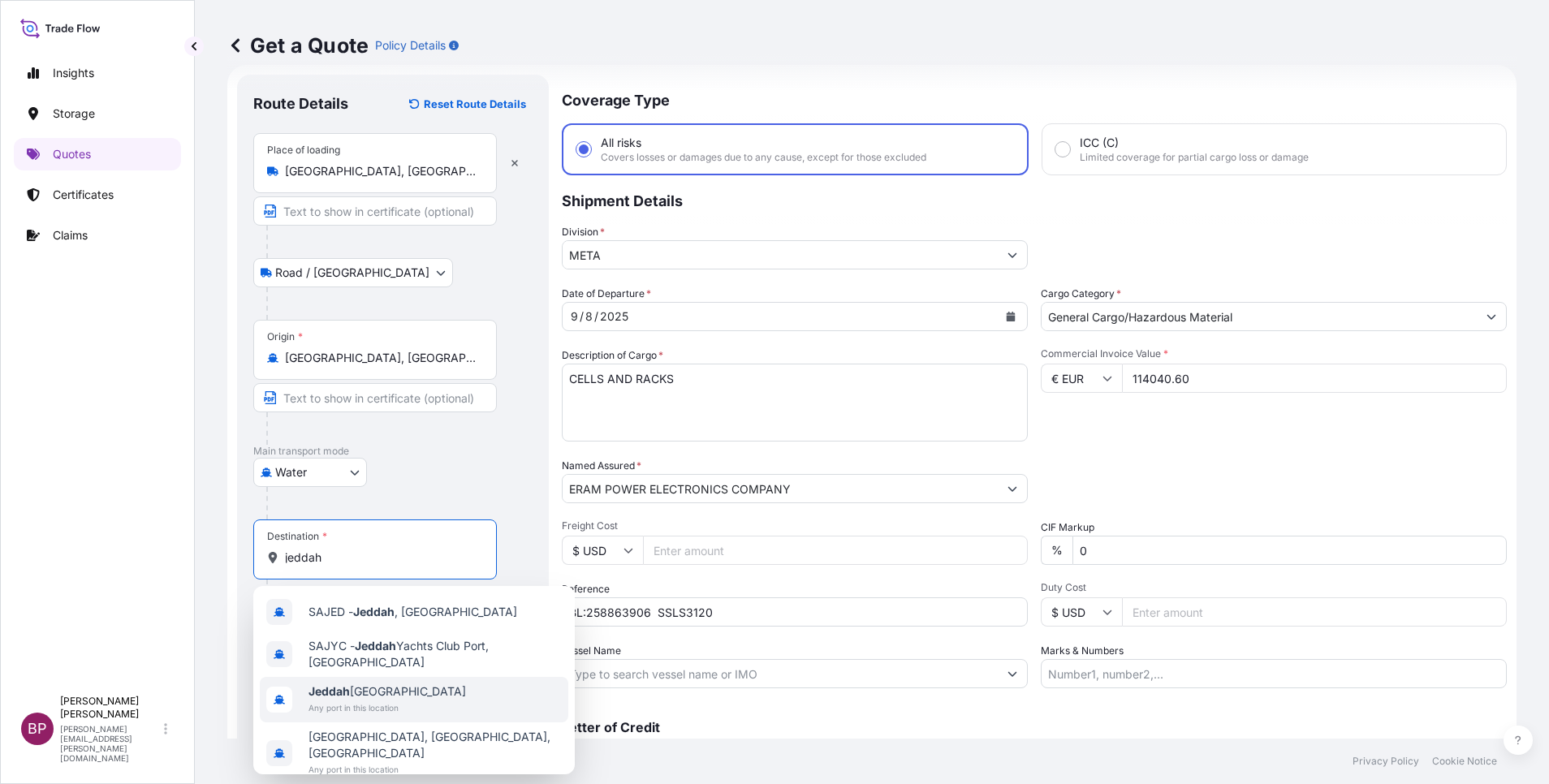
click at [372, 711] on span "Any port in this location" at bounding box center [387, 707] width 158 height 16
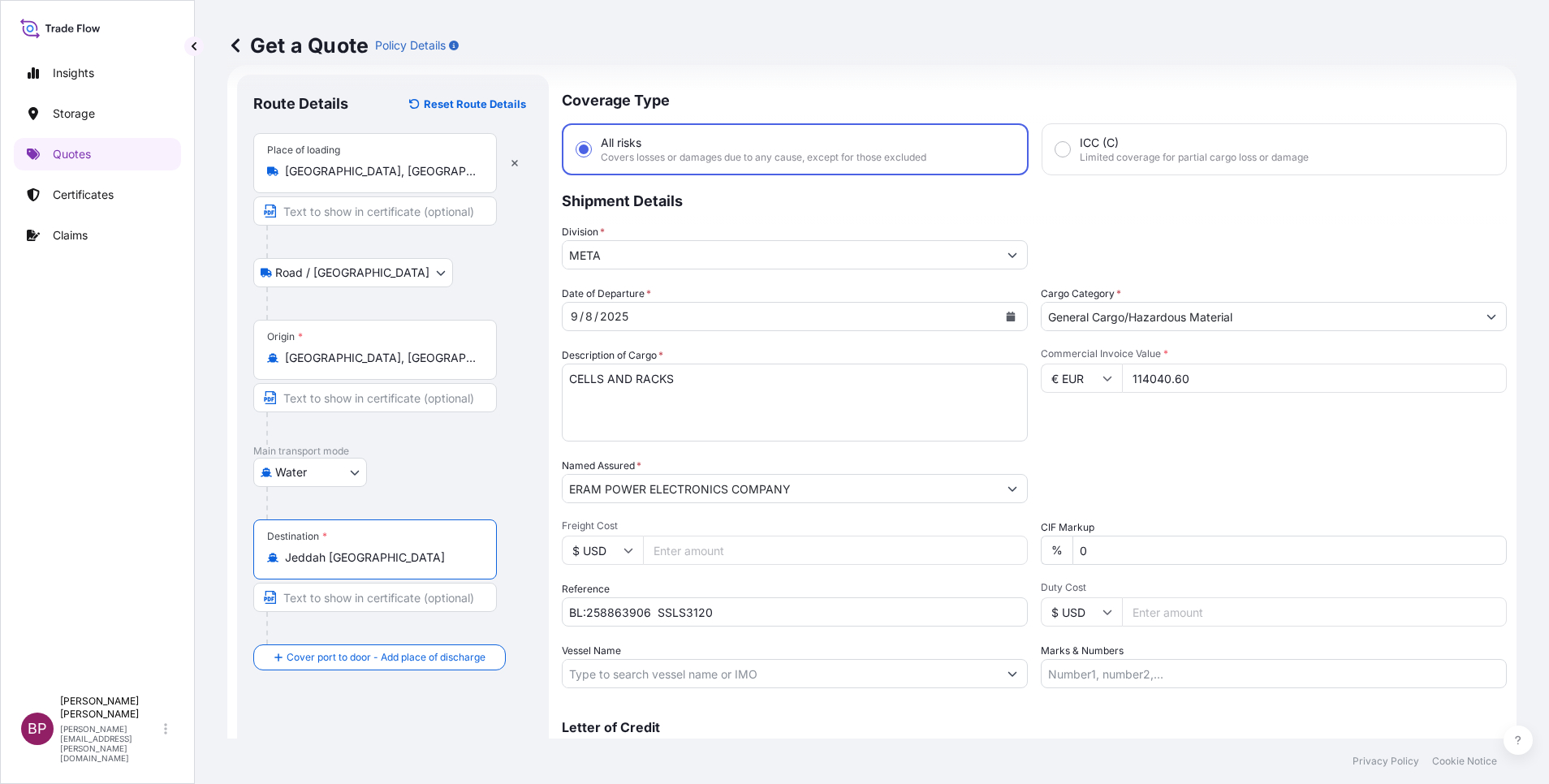
type input "Jeddah [GEOGRAPHIC_DATA]"
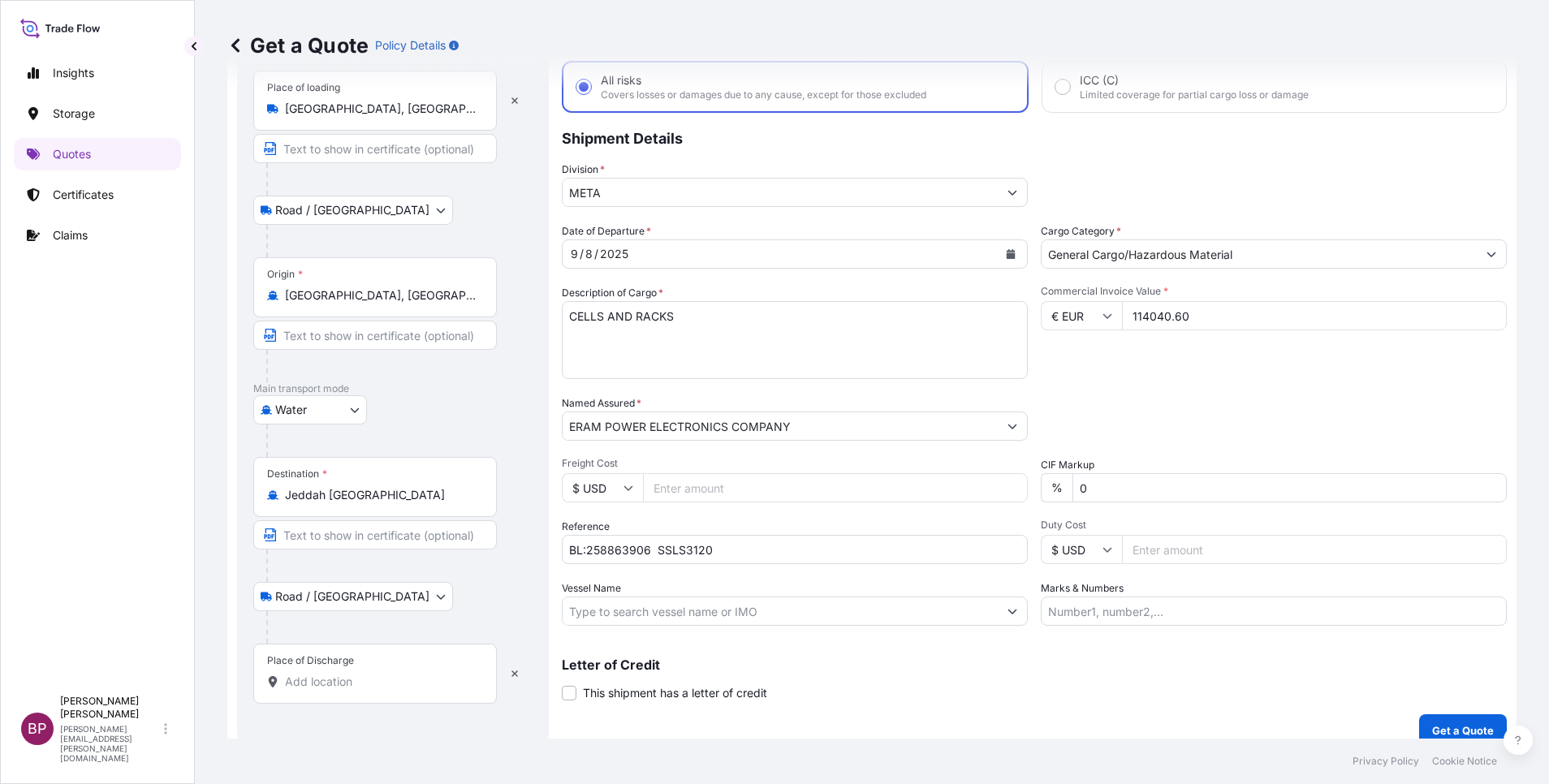
scroll to position [106, 0]
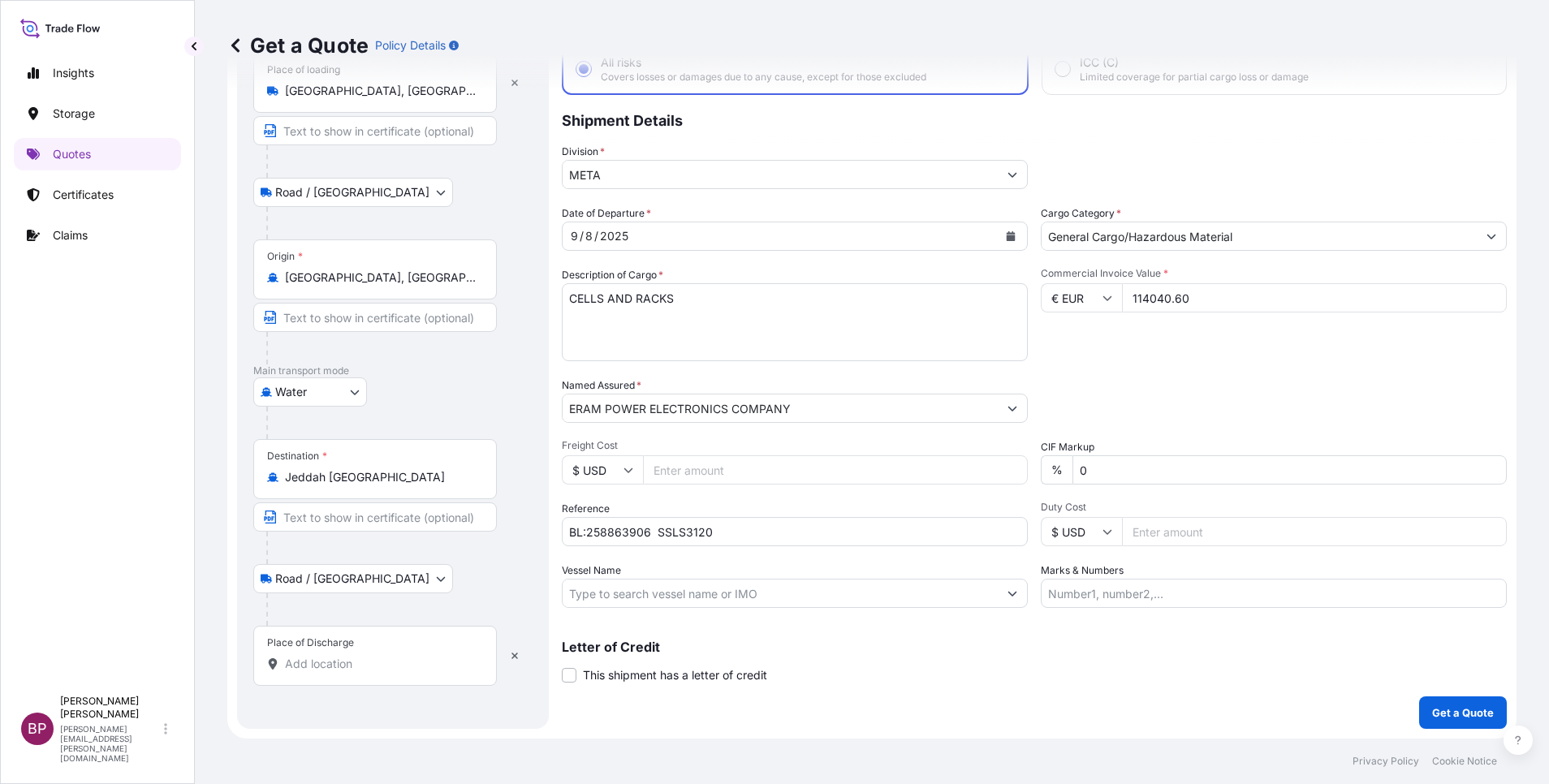
click at [382, 664] on input "Place of Discharge" at bounding box center [381, 663] width 191 height 16
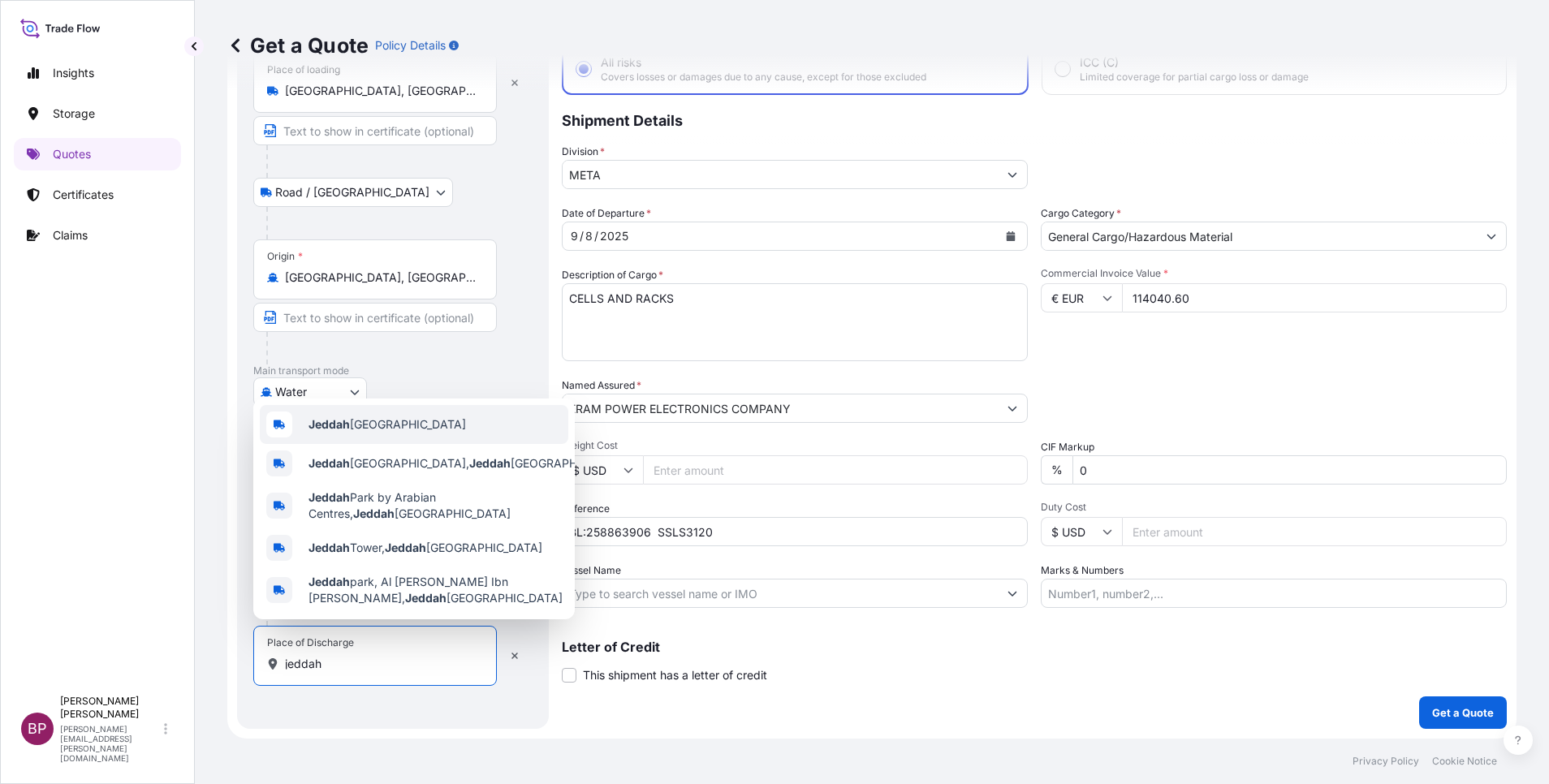
click at [405, 419] on span "Jeddah [GEOGRAPHIC_DATA]" at bounding box center [387, 424] width 158 height 16
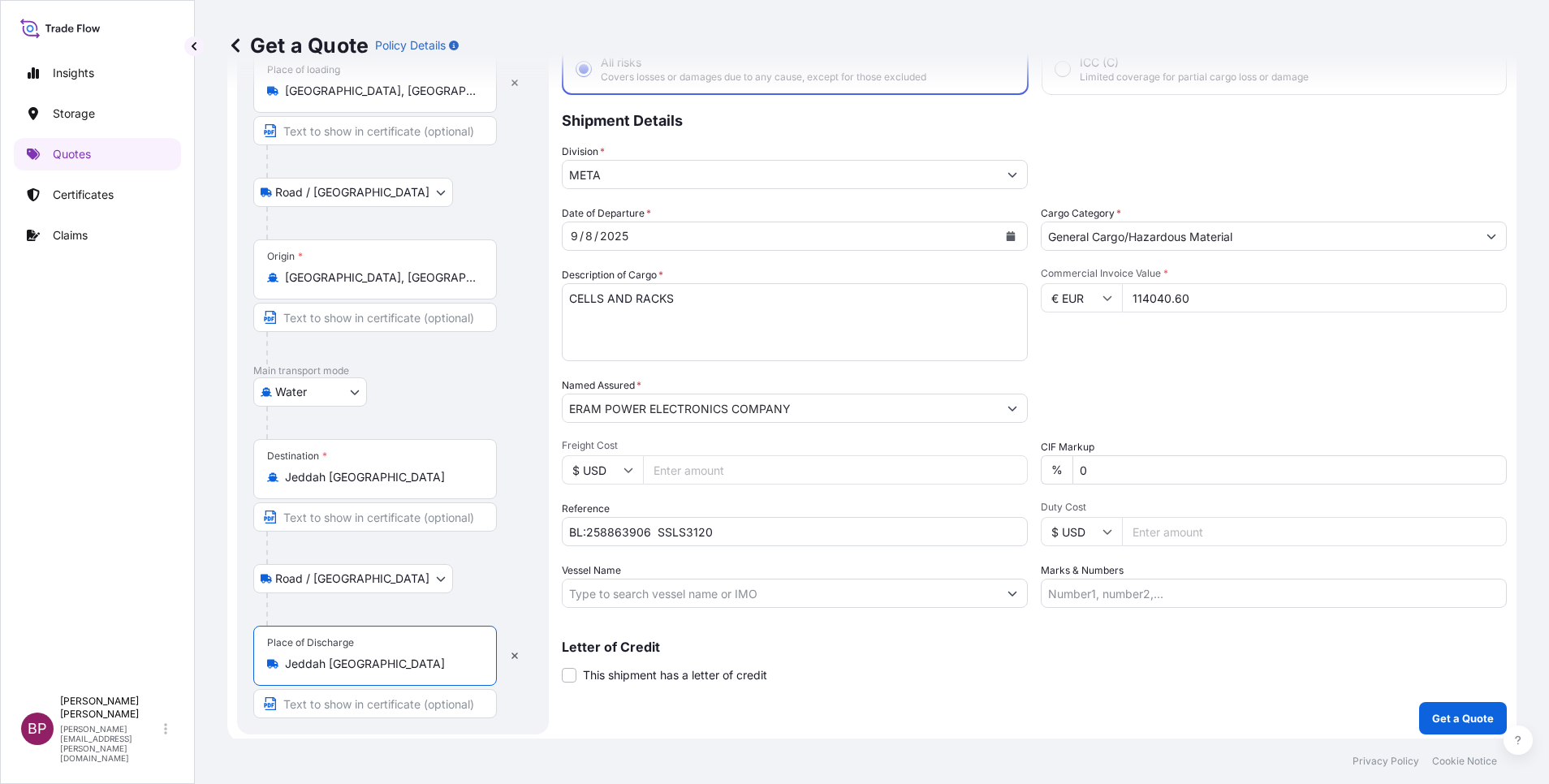
type input "Jeddah [GEOGRAPHIC_DATA]"
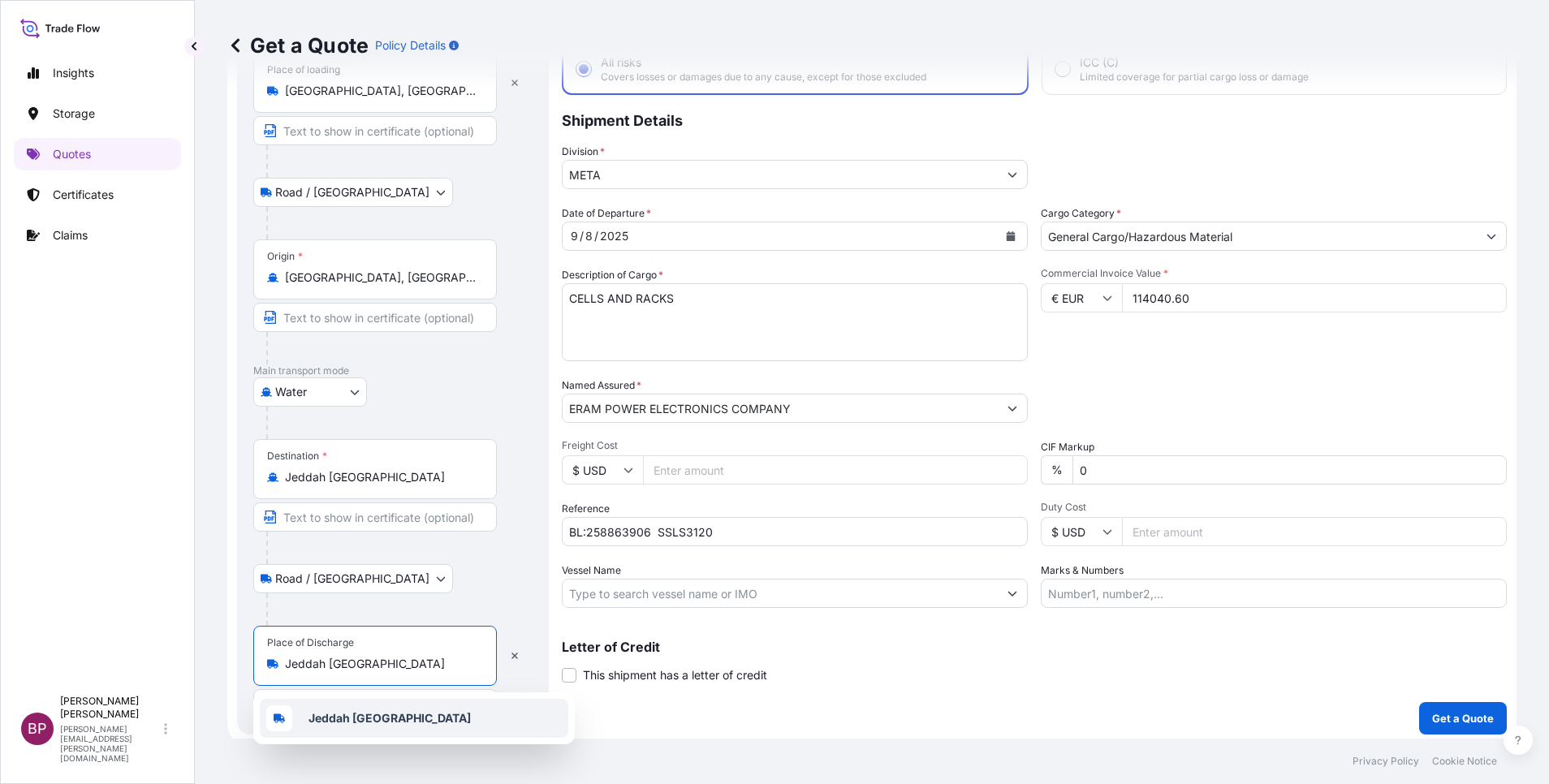
click at [376, 723] on b "Jeddah [GEOGRAPHIC_DATA]" at bounding box center [390, 718] width 163 height 13
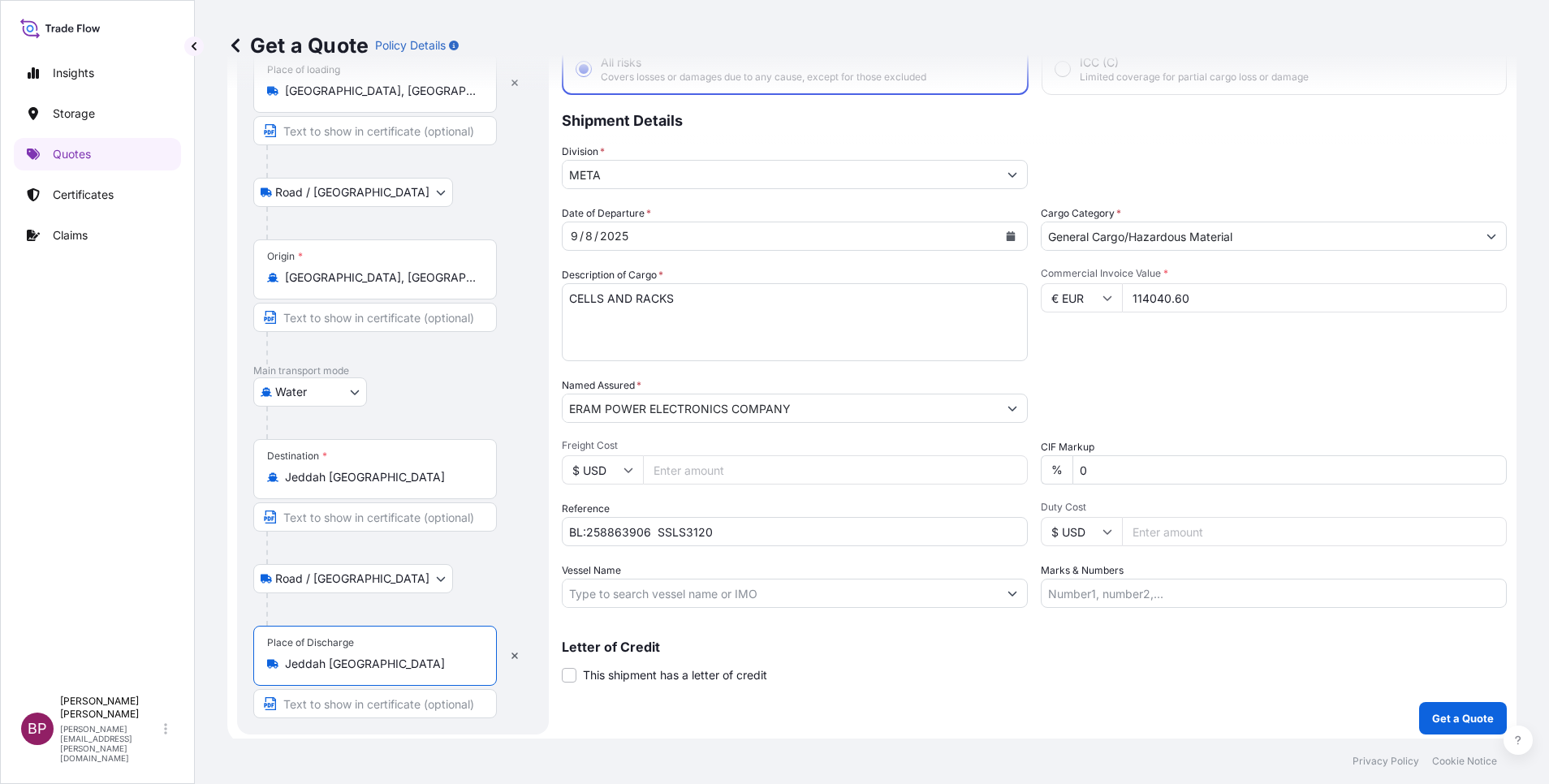
click at [1078, 700] on div "Coverage Type All risks Covers losses or damages due to any cause, except for t…" at bounding box center [1034, 364] width 945 height 740
click at [1454, 719] on p "Get a Quote" at bounding box center [1463, 718] width 61 height 16
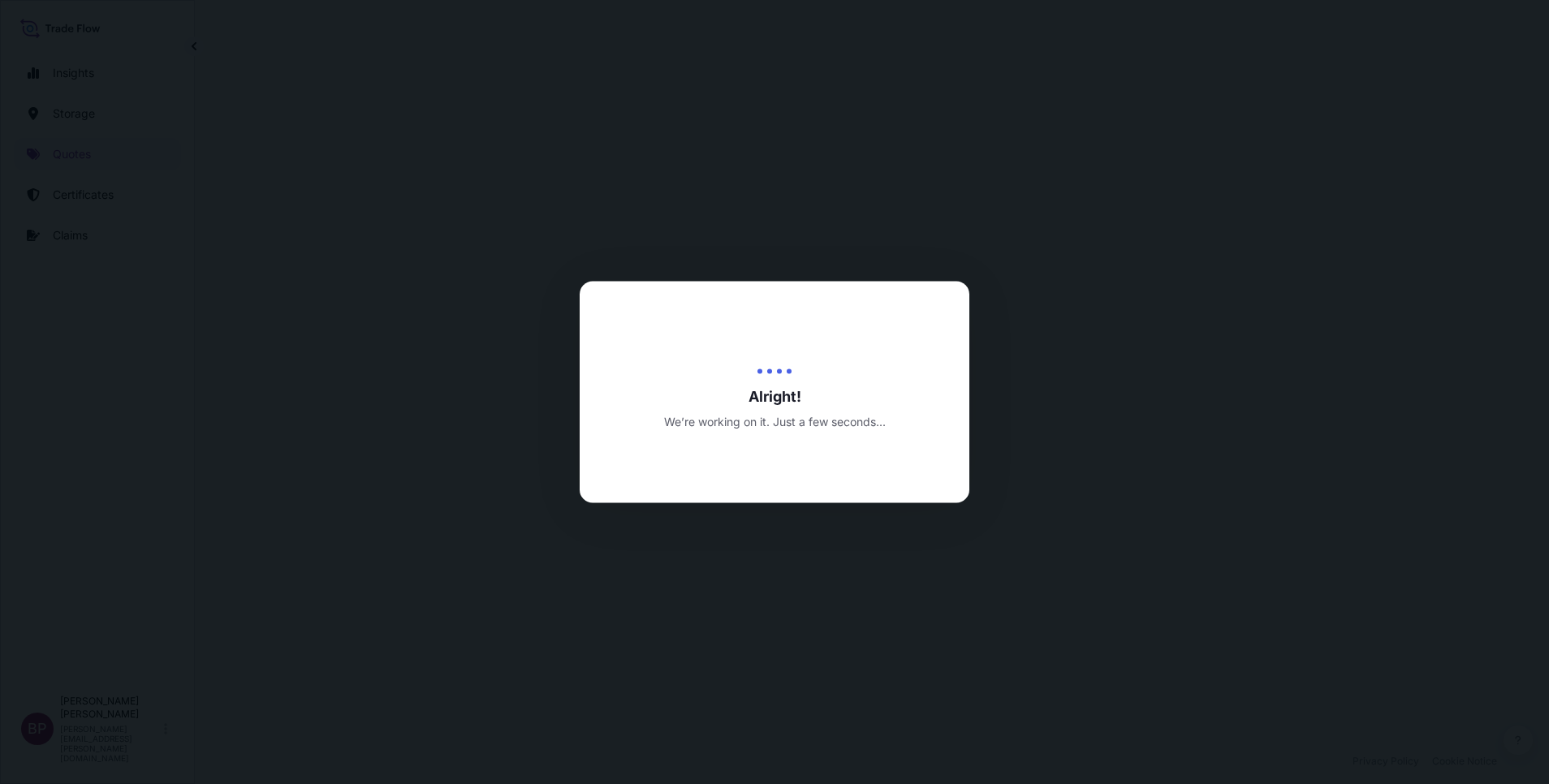
select select "Road / [GEOGRAPHIC_DATA]"
select select "Water"
select select "Road / [GEOGRAPHIC_DATA]"
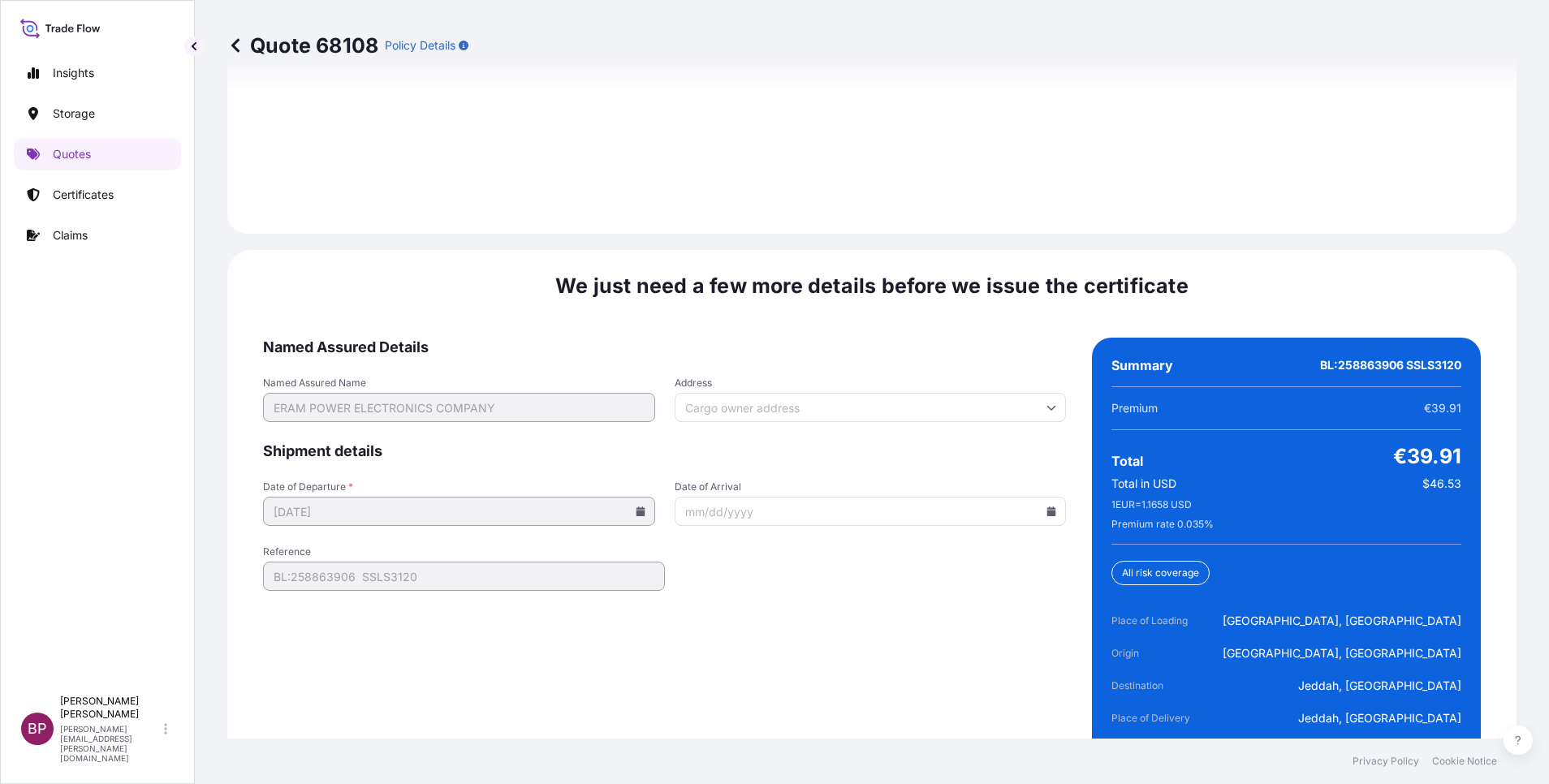
scroll to position [2491, 0]
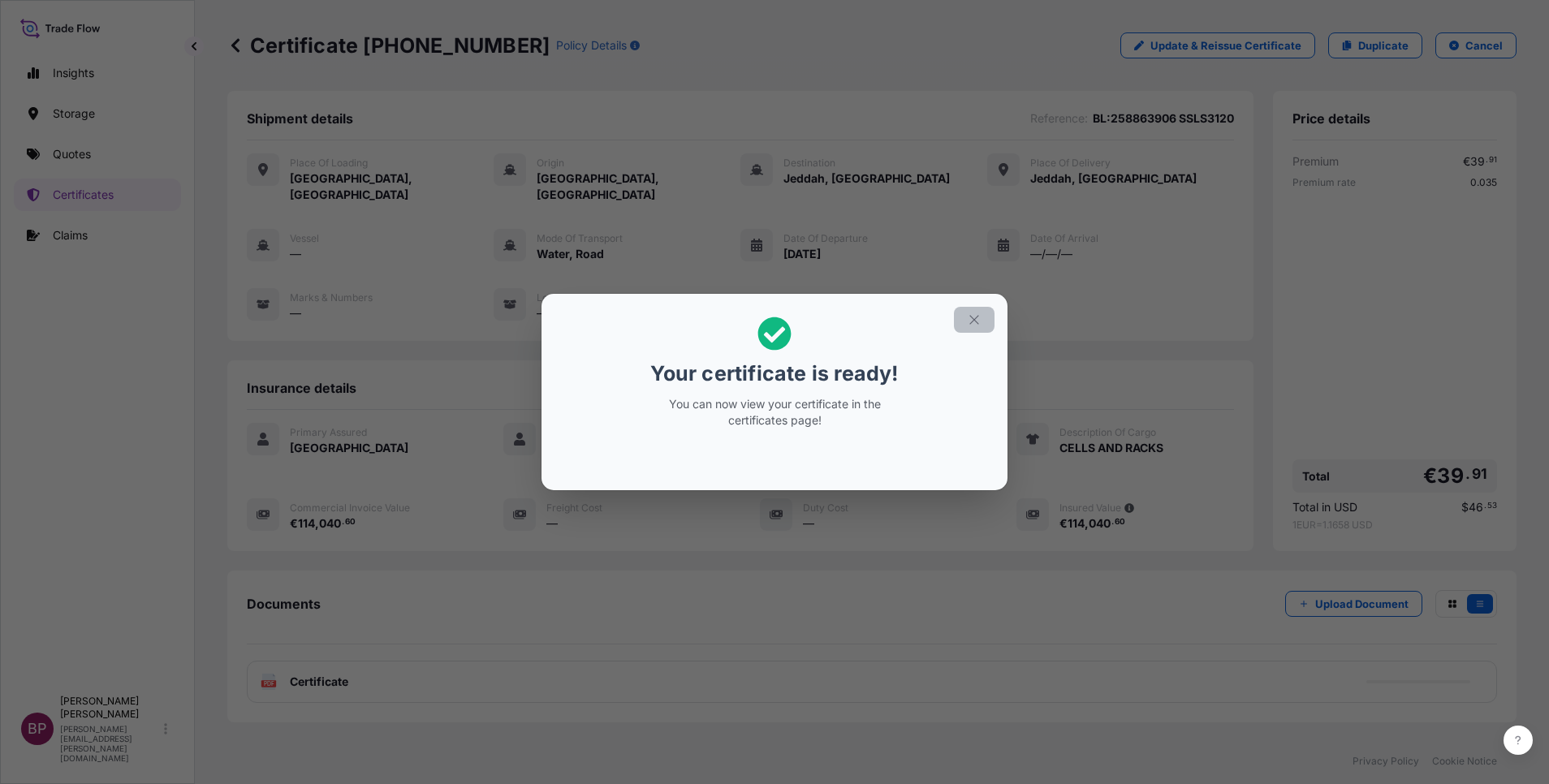
click at [971, 324] on icon "button" at bounding box center [974, 319] width 9 height 9
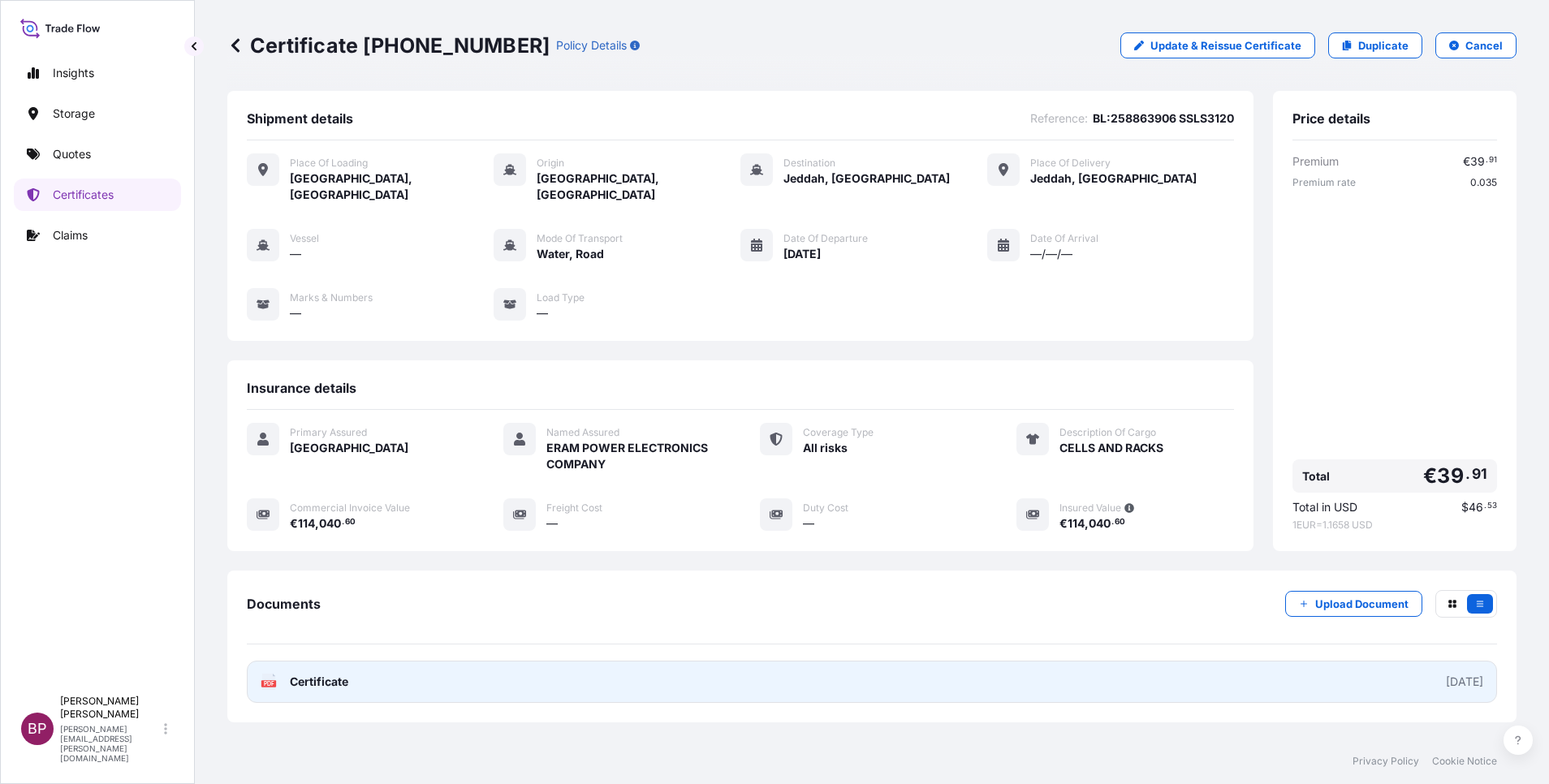
click at [308, 674] on span "Certificate" at bounding box center [319, 682] width 58 height 16
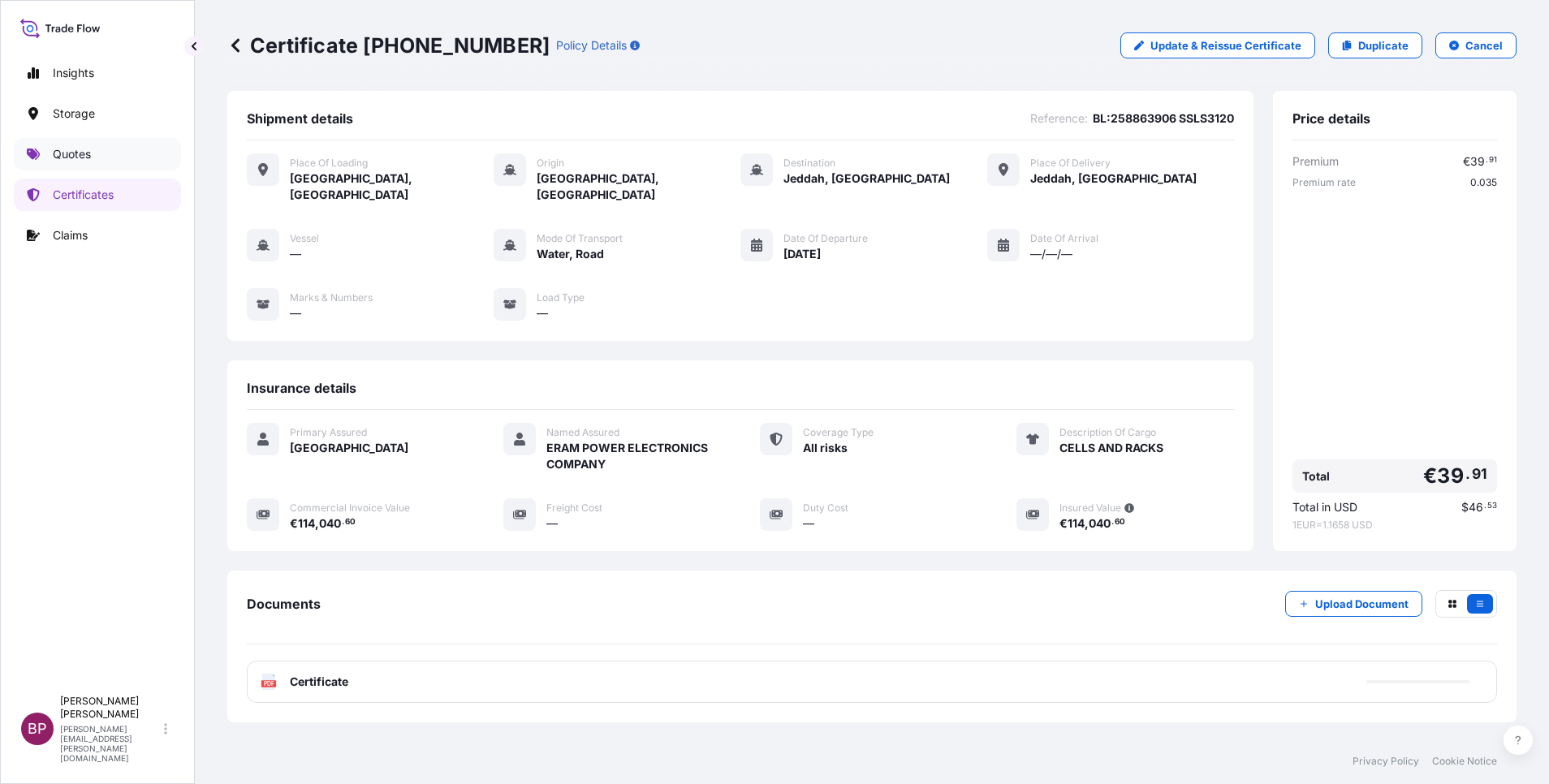
click at [82, 152] on p "Quotes" at bounding box center [72, 154] width 38 height 16
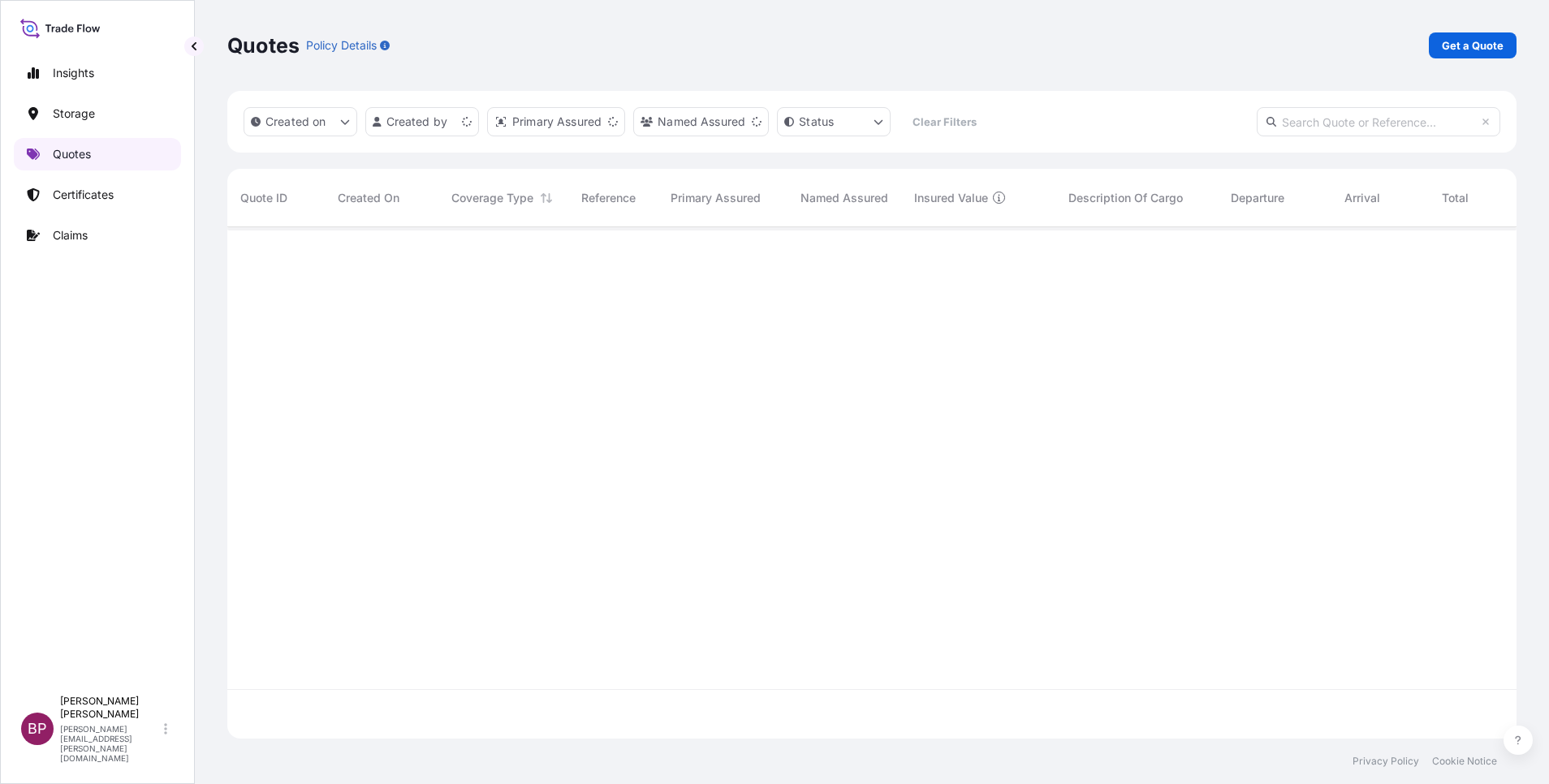
scroll to position [502, 1270]
click at [1487, 41] on p "Get a Quote" at bounding box center [1472, 45] width 61 height 16
select select "Water"
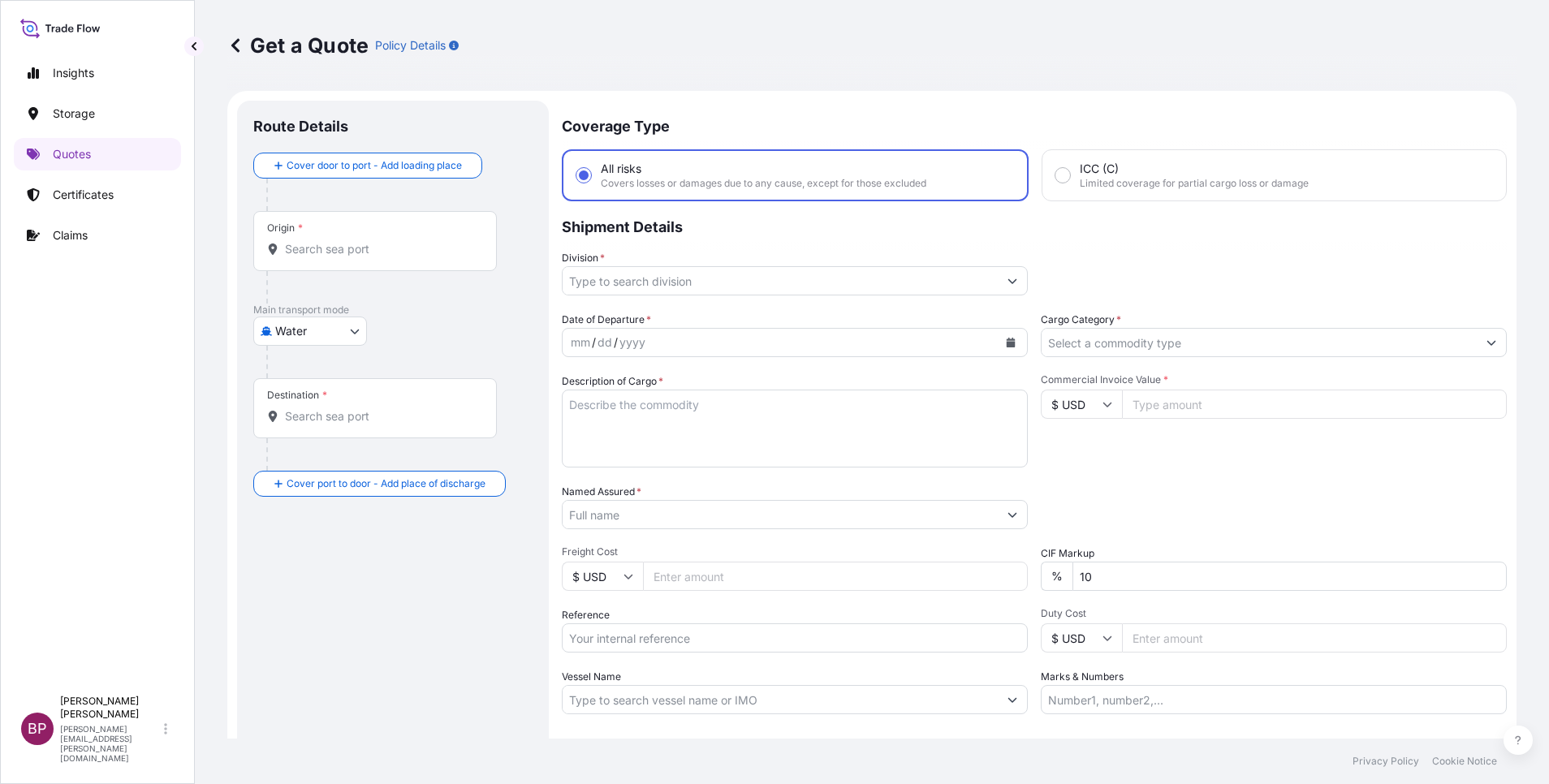
scroll to position [26, 0]
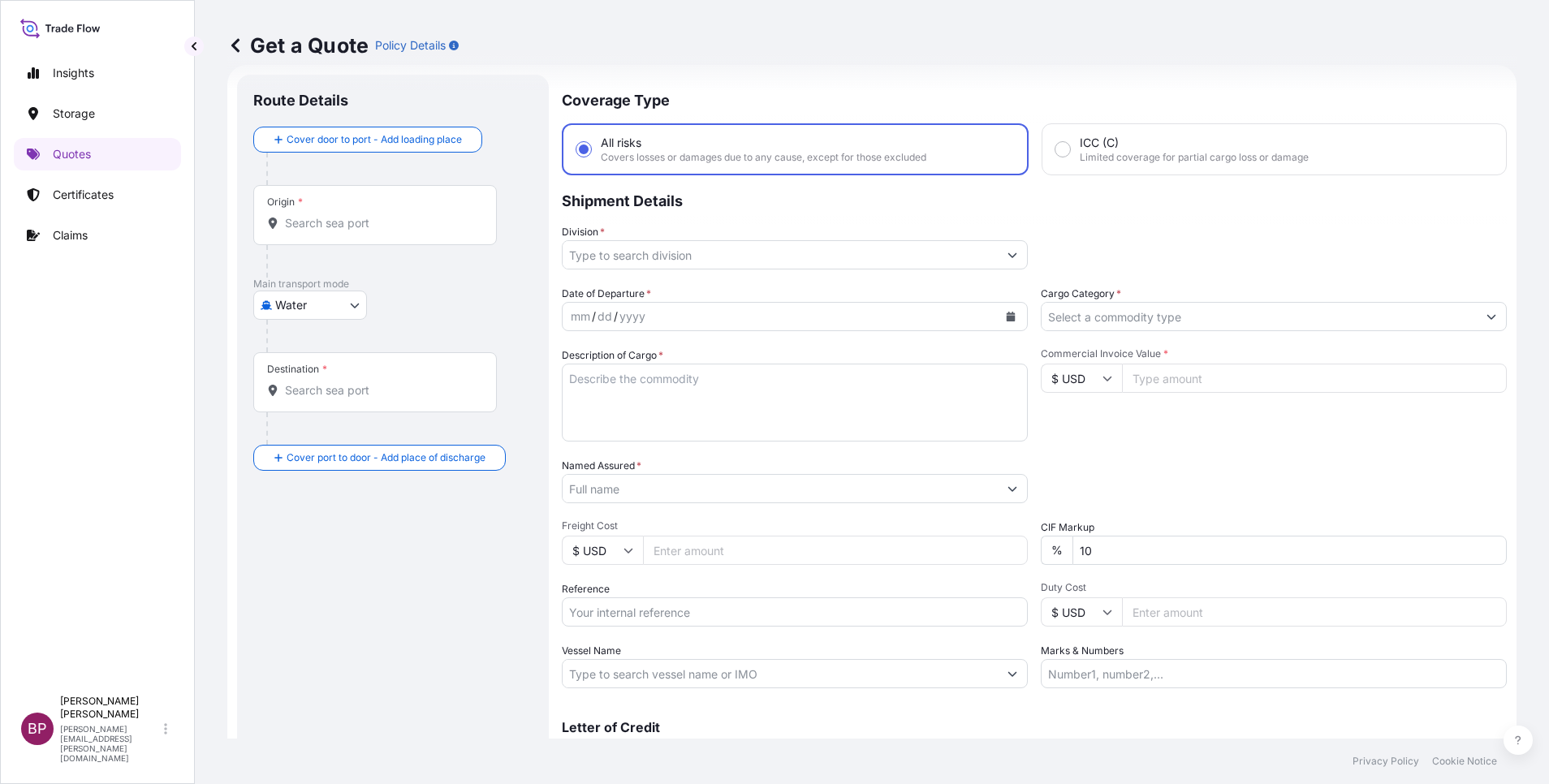
click at [1488, 317] on icon "Show suggestions" at bounding box center [1492, 317] width 9 height 5
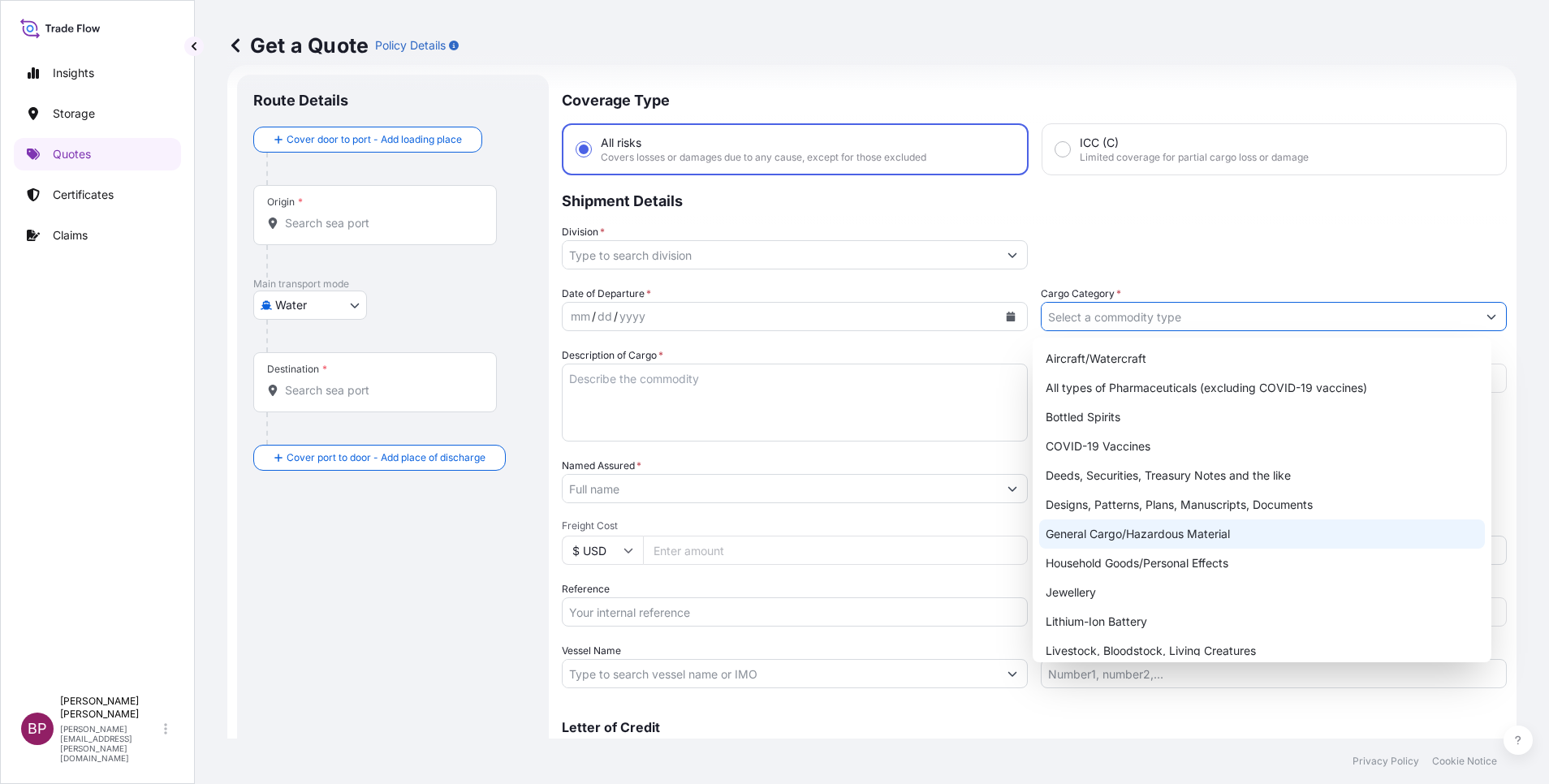
click at [1156, 542] on div "General Cargo/Hazardous Material" at bounding box center [1262, 534] width 446 height 30
type input "General Cargo/Hazardous Material"
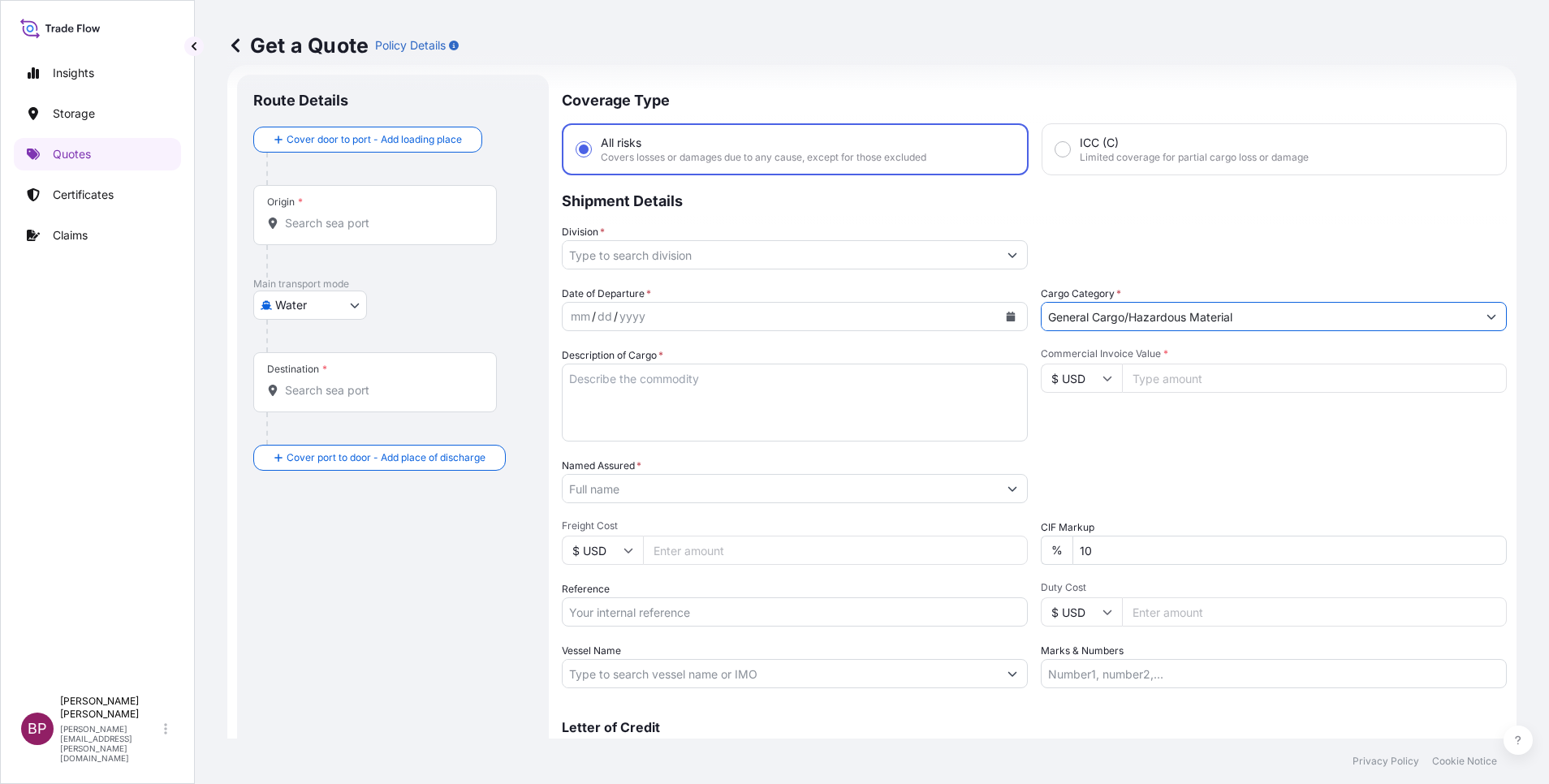
click at [998, 258] on button "Show suggestions" at bounding box center [1012, 255] width 30 height 30
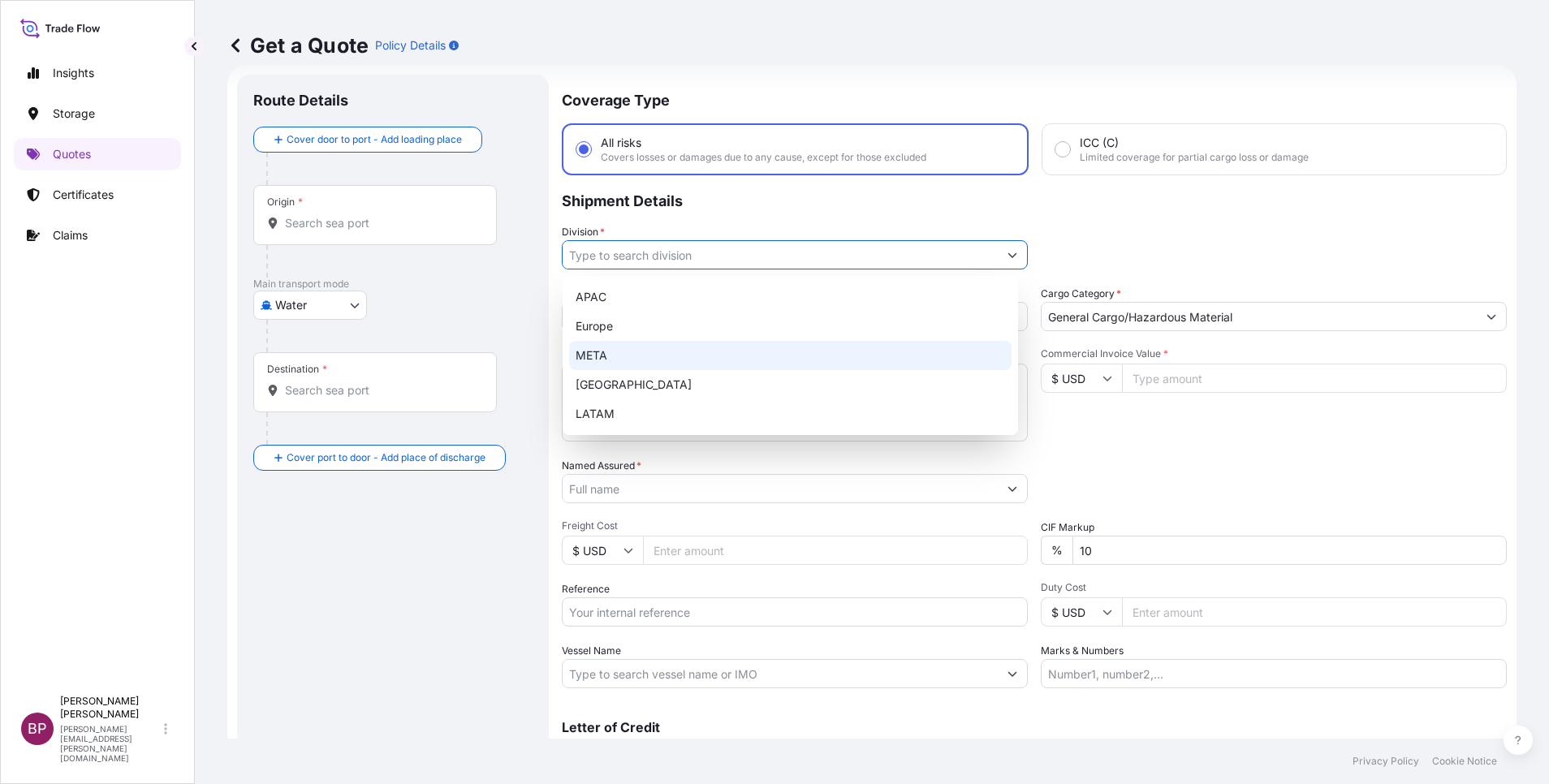
click at [657, 349] on div "META" at bounding box center [790, 355] width 442 height 30
click at [687, 355] on div "META" at bounding box center [790, 355] width 442 height 30
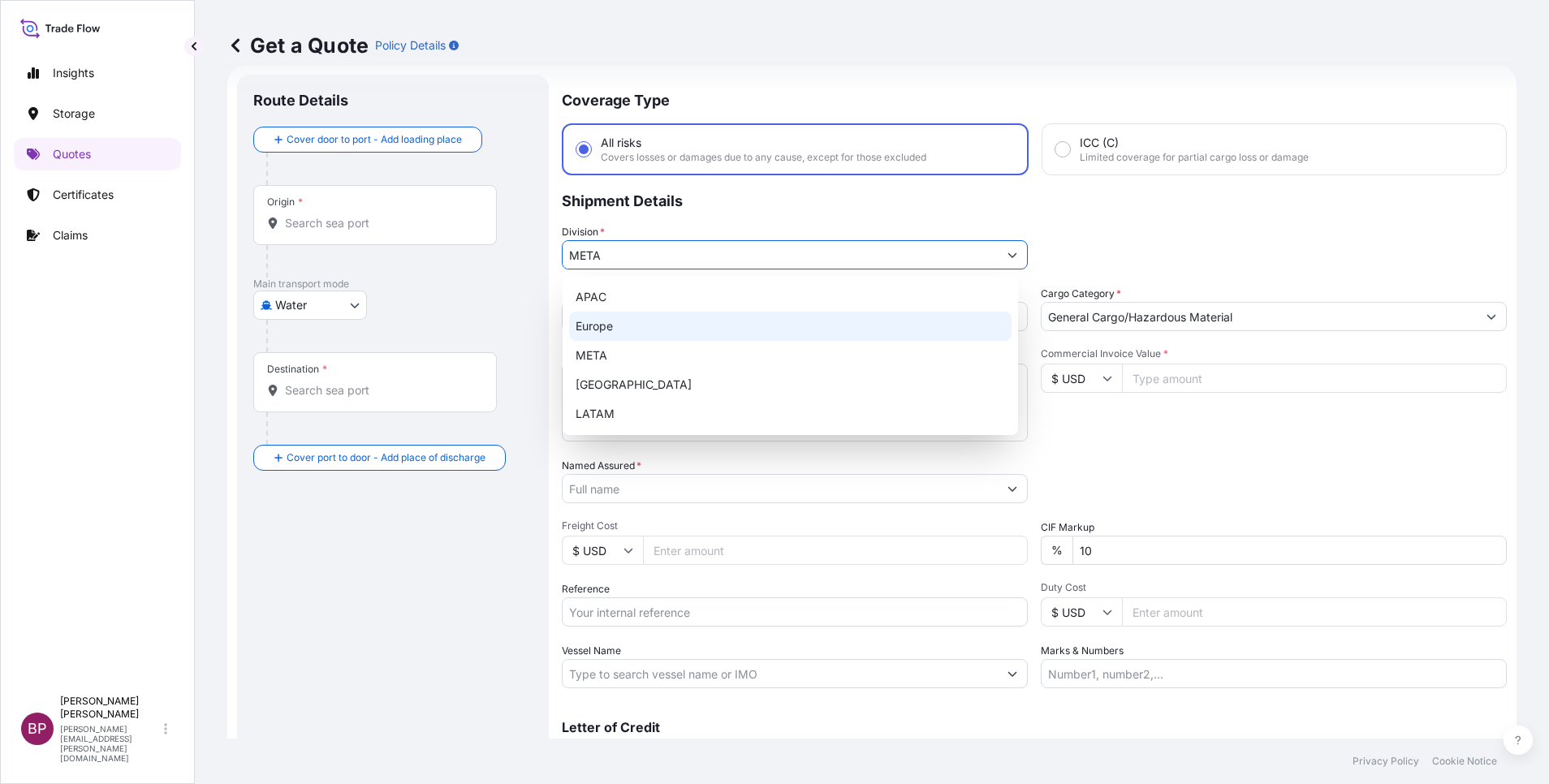
click at [762, 326] on div "Europe" at bounding box center [790, 326] width 442 height 30
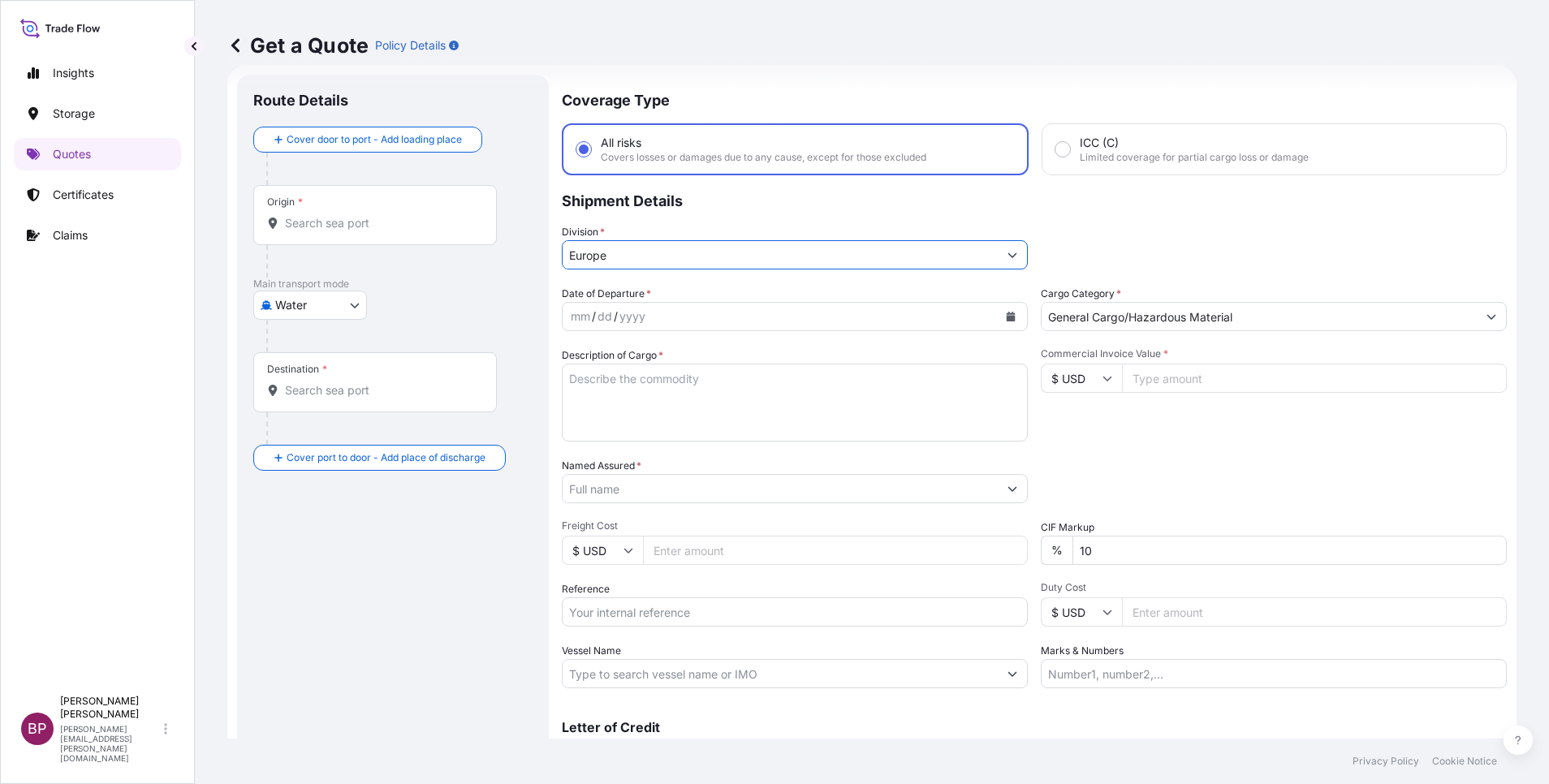
click at [1007, 258] on icon "Show suggestions" at bounding box center [1012, 255] width 10 height 10
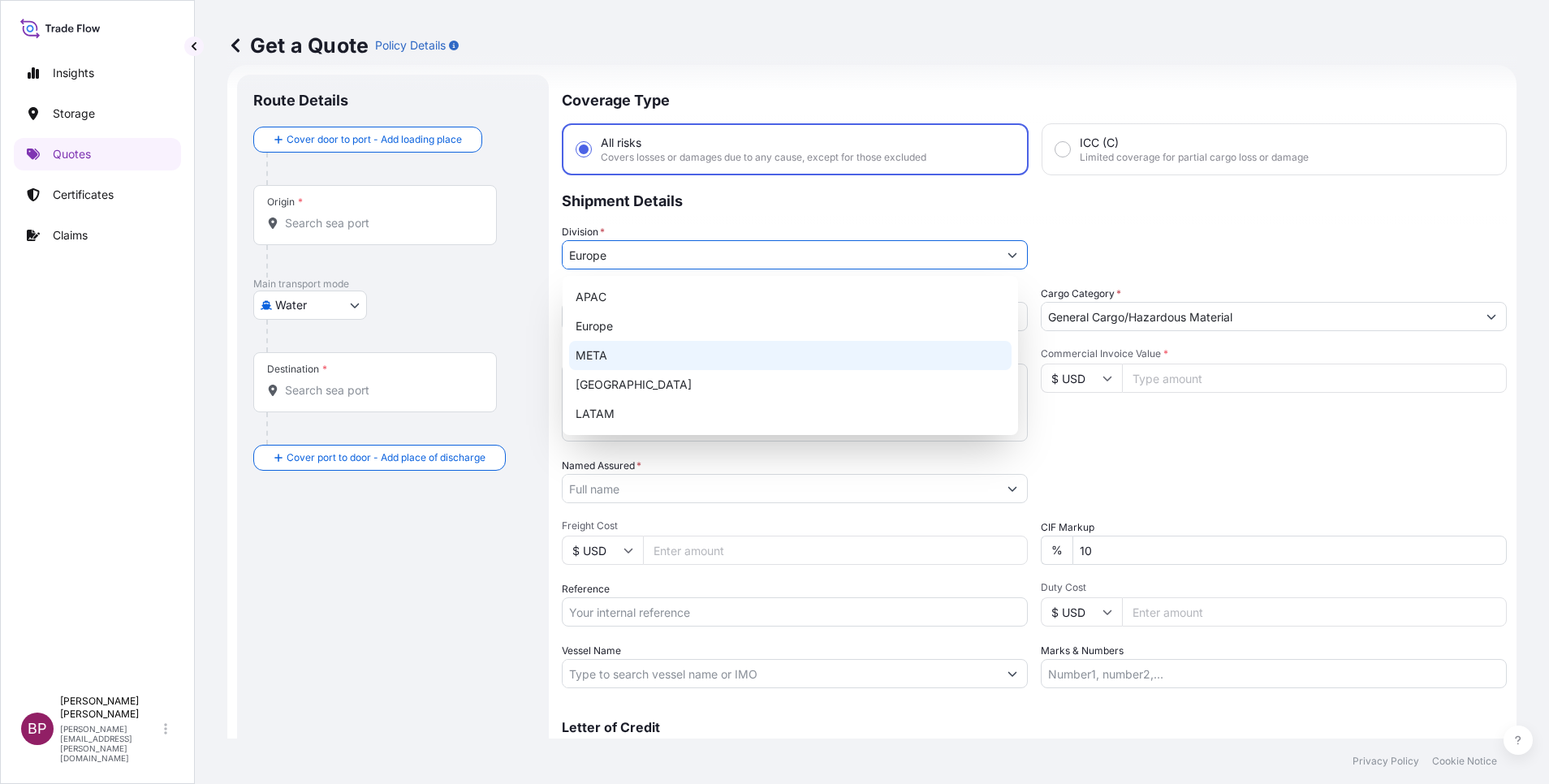
click at [697, 355] on div "META" at bounding box center [790, 355] width 442 height 30
type input "META"
click at [649, 346] on div "META" at bounding box center [790, 355] width 442 height 30
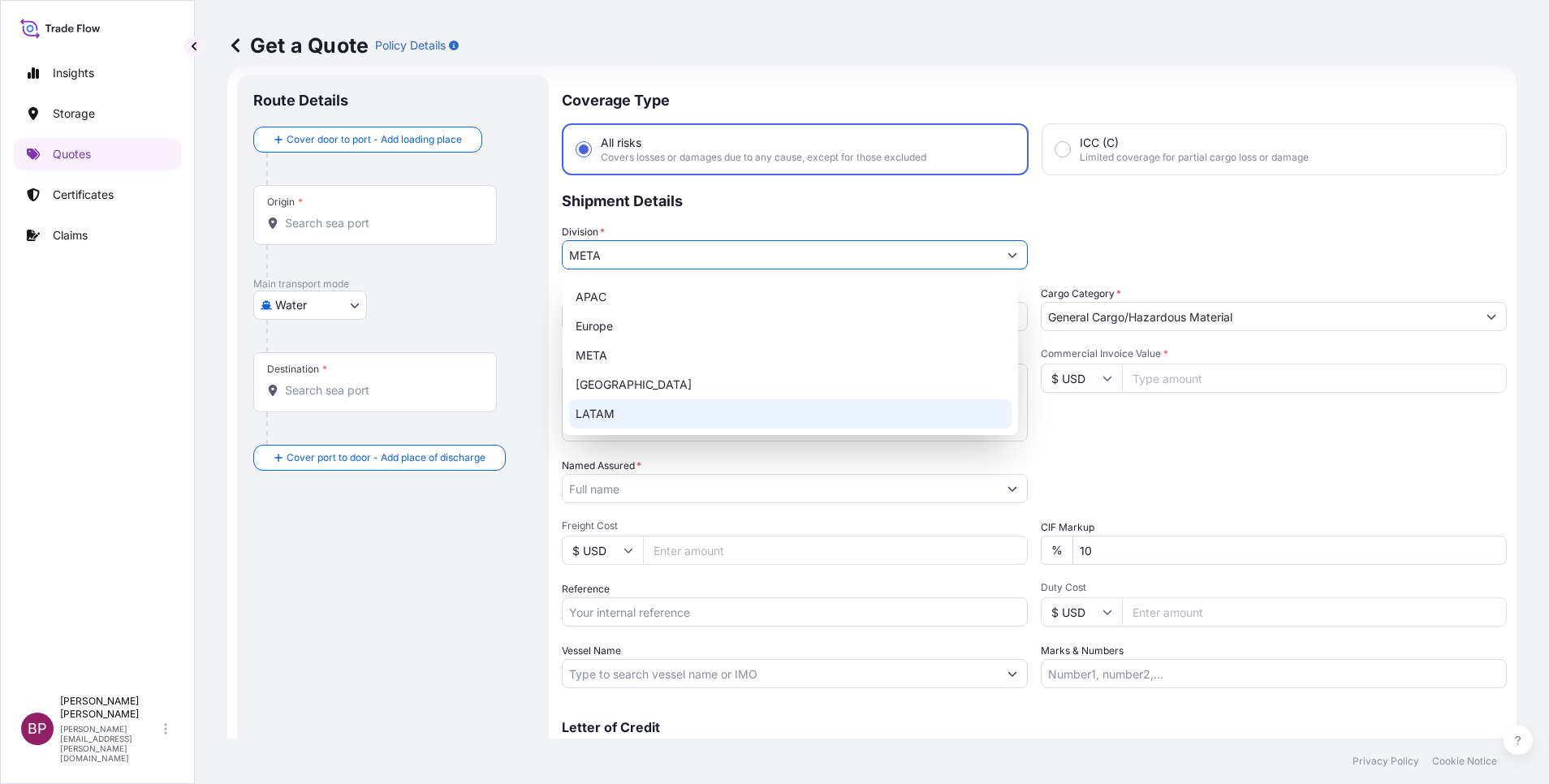
click at [1079, 453] on div "Date of Departure * mm / dd / yyyy Cargo Category * General Cargo/Hazardous Mat…" at bounding box center [1034, 487] width 945 height 403
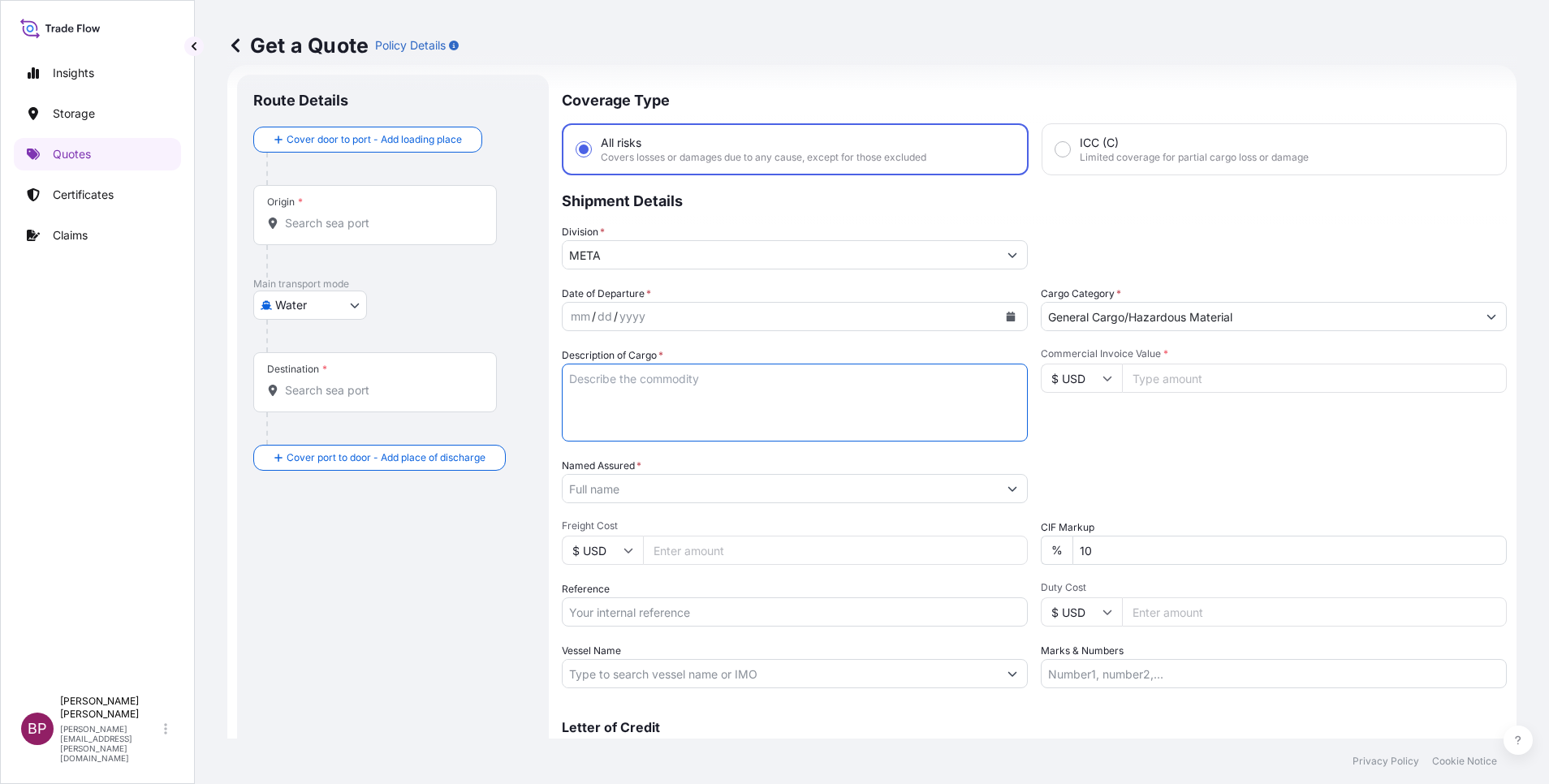
drag, startPoint x: 799, startPoint y: 400, endPoint x: 804, endPoint y: 411, distance: 12.1
click at [799, 401] on textarea "Description of Cargo *" at bounding box center [795, 402] width 466 height 78
paste textarea "Cleaning Machine"
type textarea "Cleaning Machine"
click at [1007, 318] on icon "Calendar" at bounding box center [1011, 317] width 9 height 10
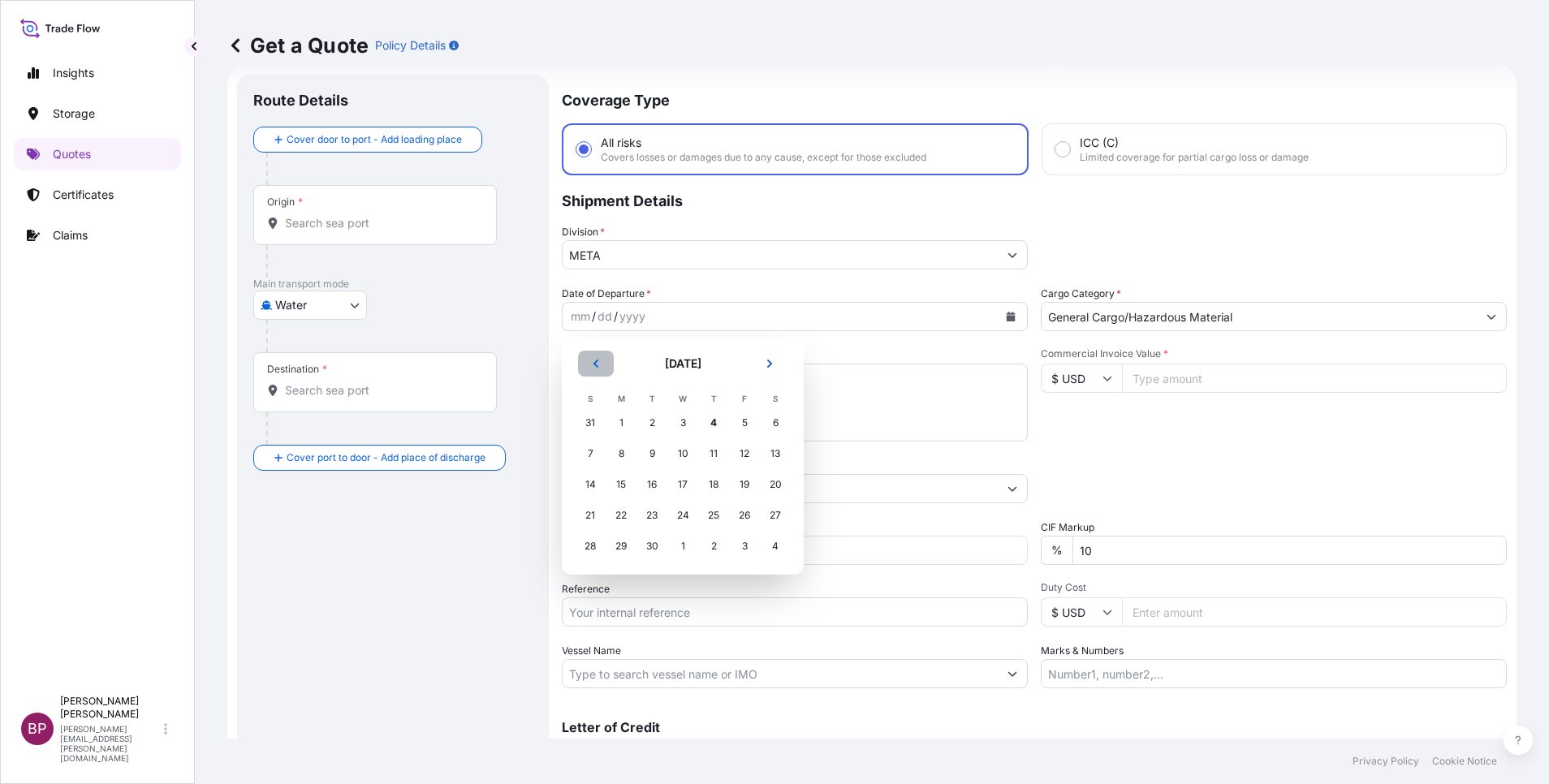
click at [601, 366] on button "Previous" at bounding box center [595, 363] width 35 height 26
click at [749, 456] on div "8" at bounding box center [744, 454] width 30 height 30
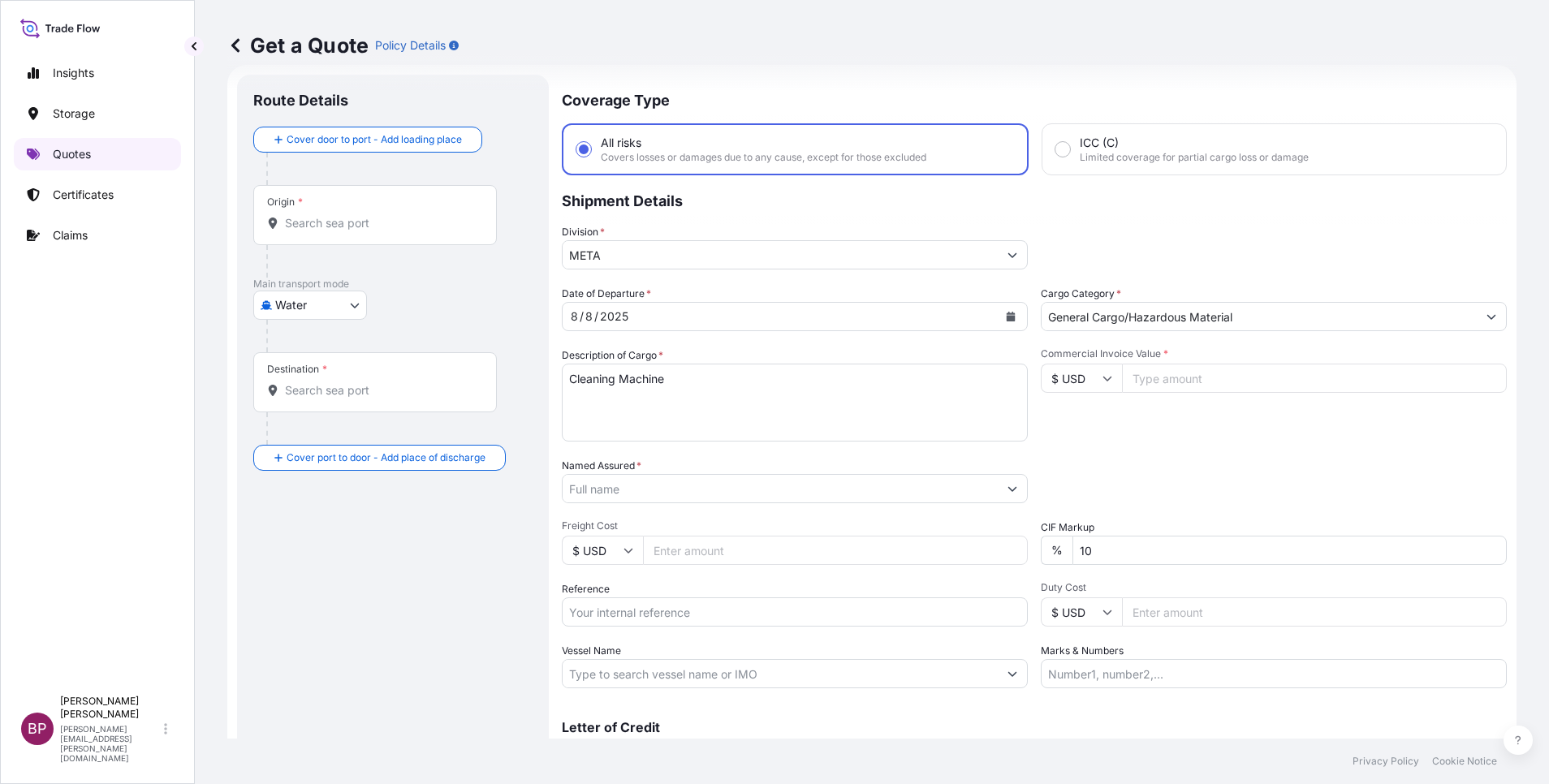
click at [86, 153] on p "Quotes" at bounding box center [72, 154] width 38 height 16
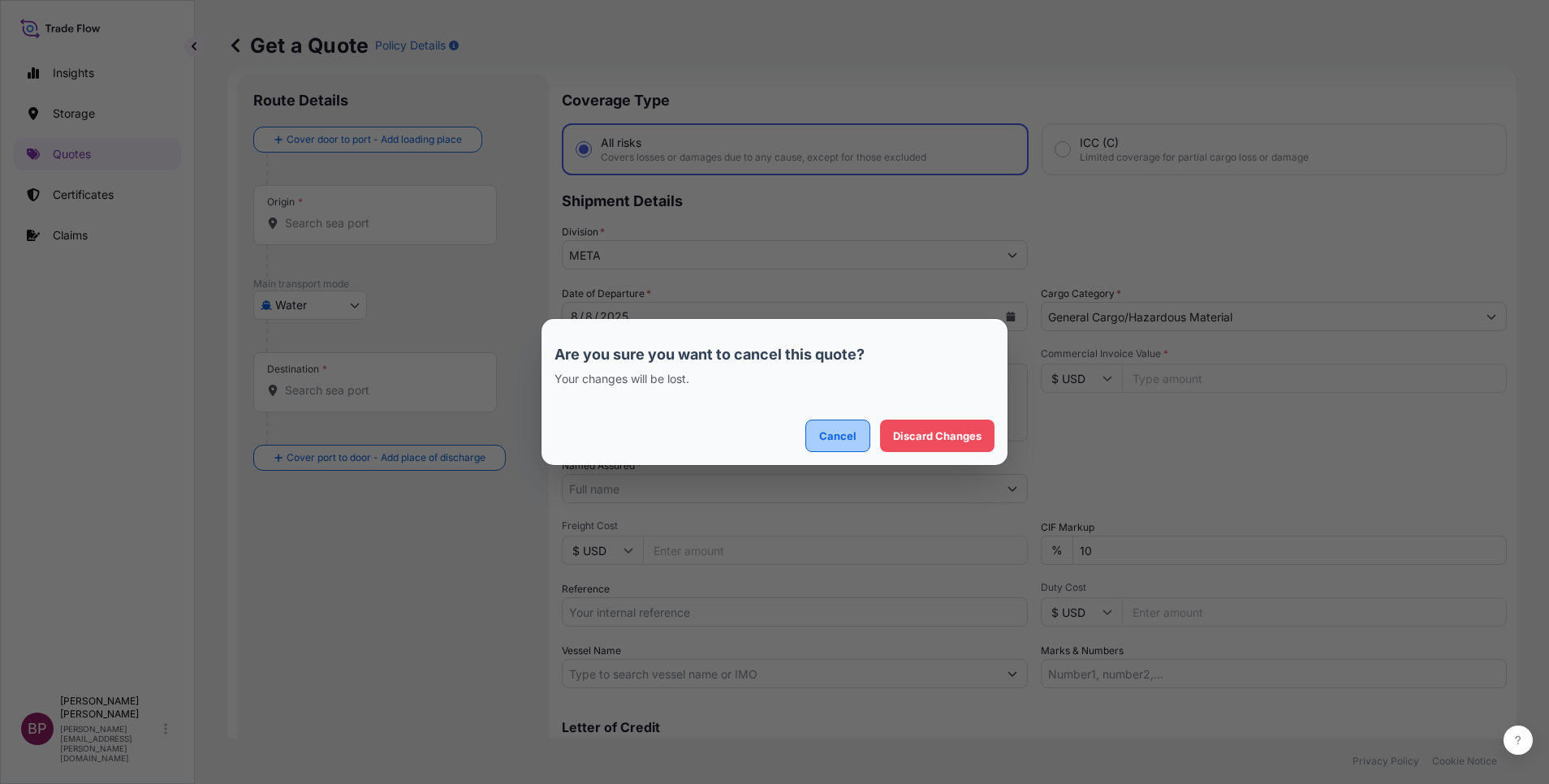
click at [844, 435] on p "Cancel" at bounding box center [838, 436] width 37 height 16
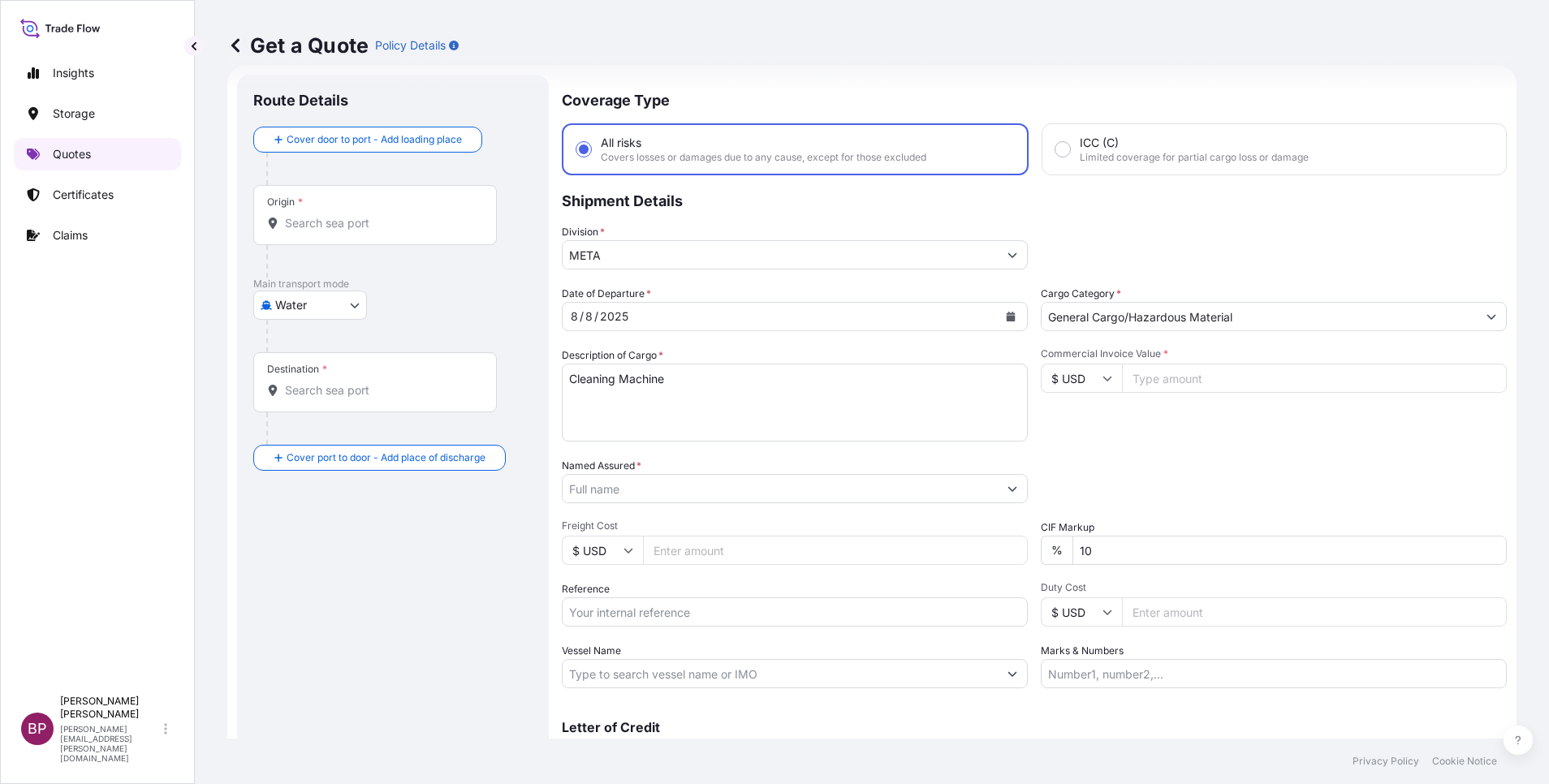
click at [78, 153] on p "Quotes" at bounding box center [72, 154] width 38 height 16
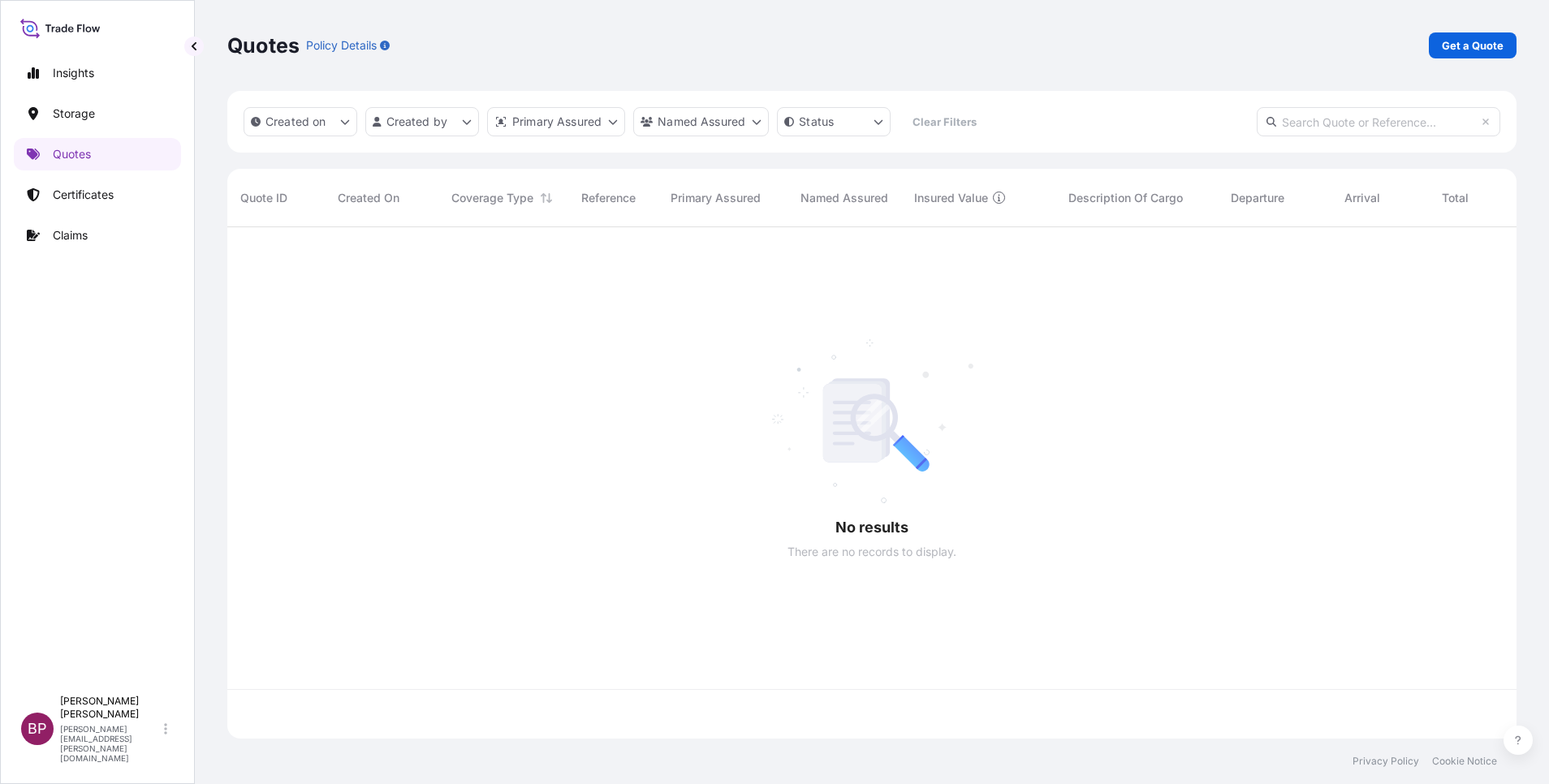
scroll to position [502, 1270]
click at [1477, 50] on p "Get a Quote" at bounding box center [1472, 45] width 61 height 16
select select "Water"
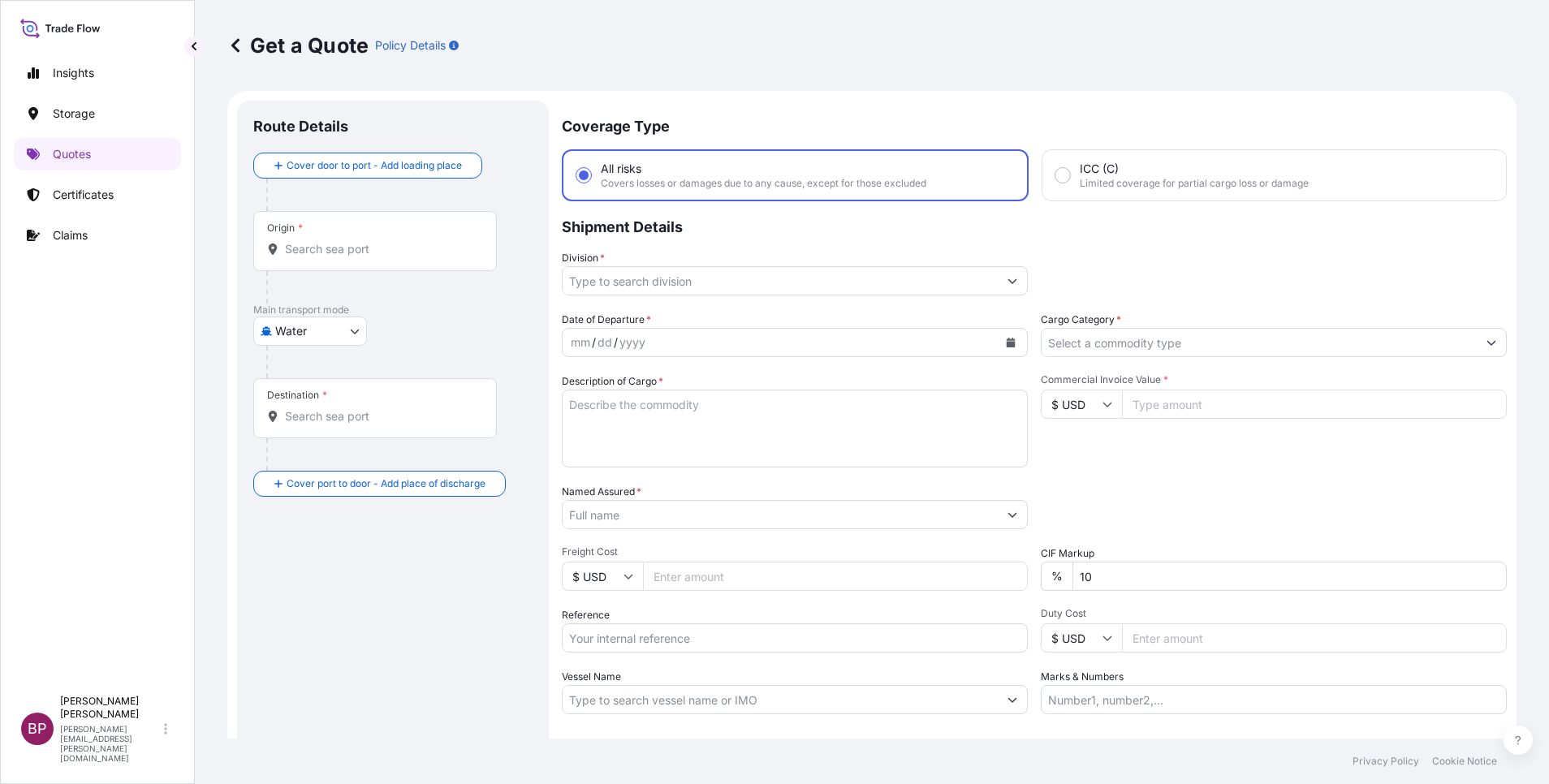
scroll to position [26, 0]
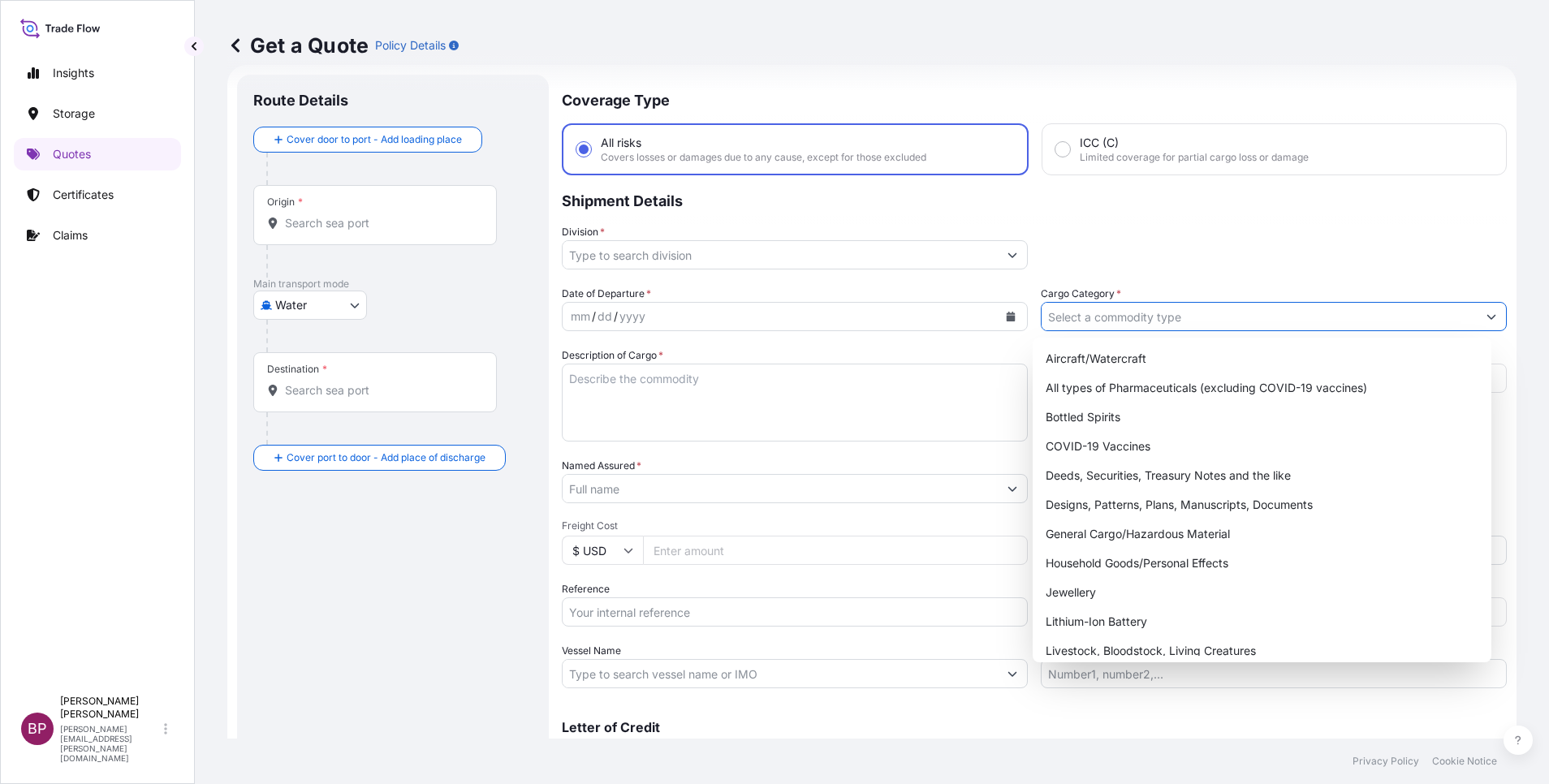
click at [1219, 315] on input "Cargo Category *" at bounding box center [1259, 316] width 436 height 30
click at [1151, 542] on div "General Cargo/Hazardous Material" at bounding box center [1262, 534] width 446 height 30
type input "General Cargo/Hazardous Material"
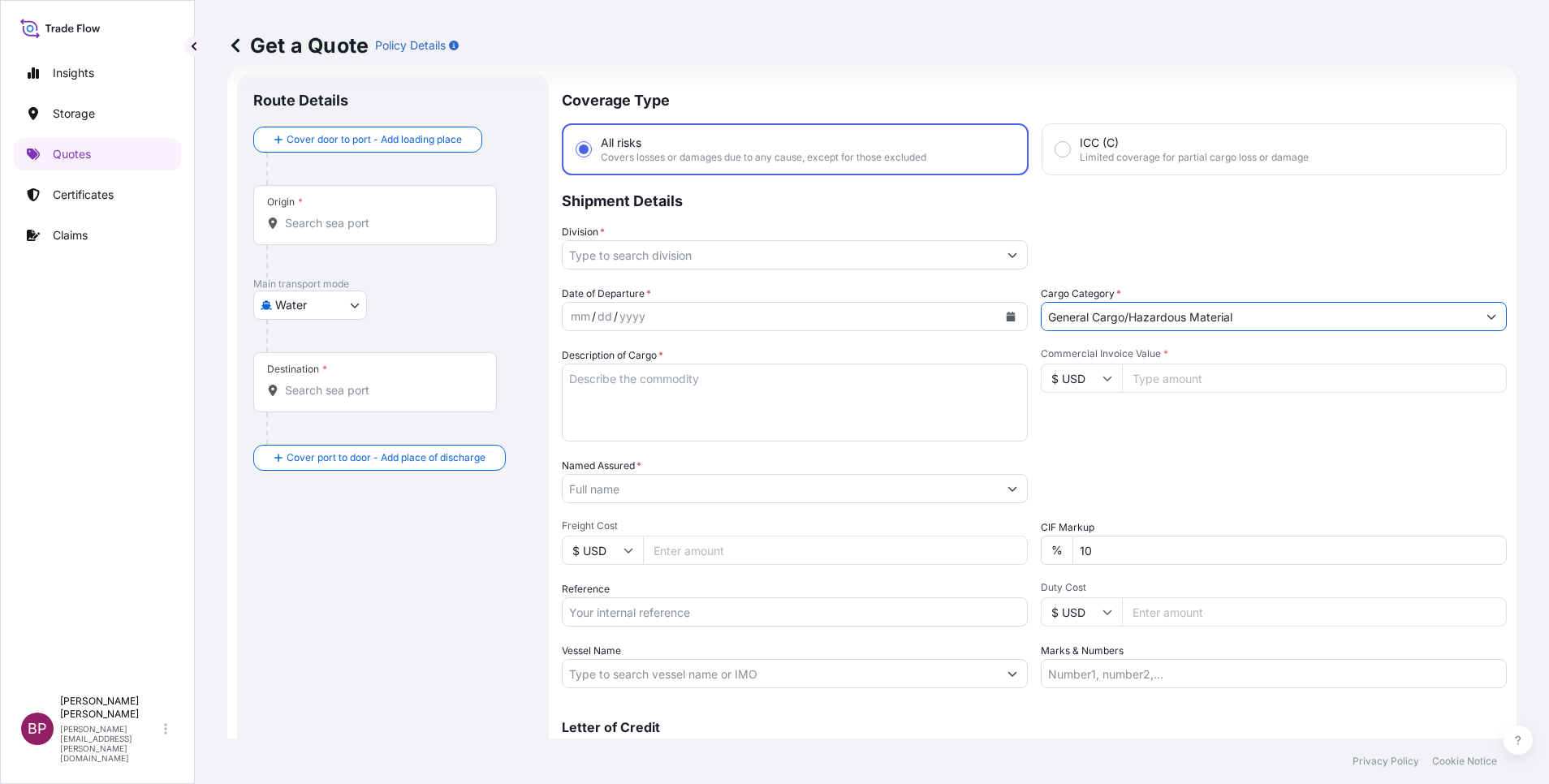
click at [998, 256] on button "Show suggestions" at bounding box center [1012, 255] width 30 height 30
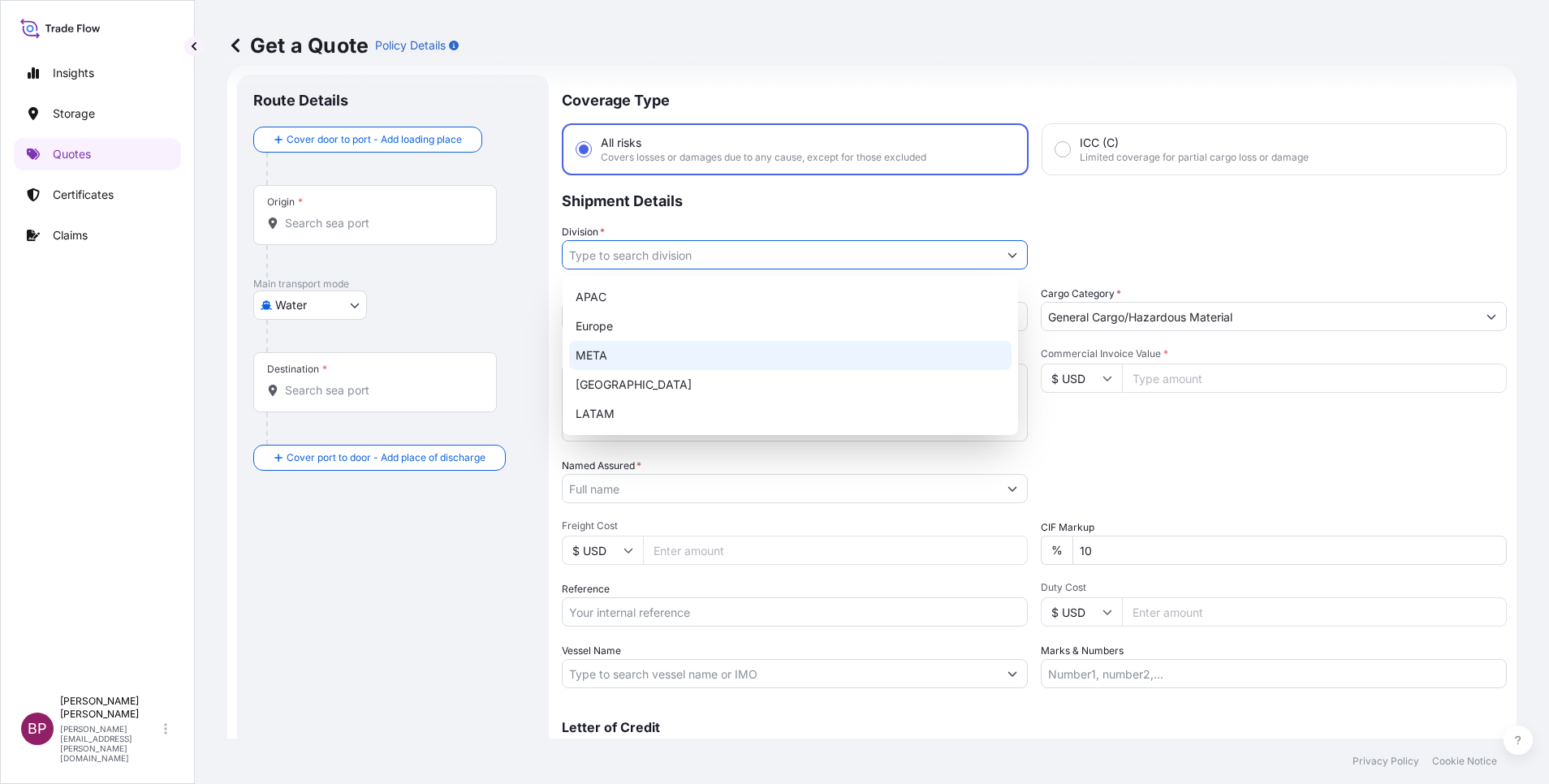
click at [635, 353] on div "META" at bounding box center [790, 355] width 442 height 30
type input "META"
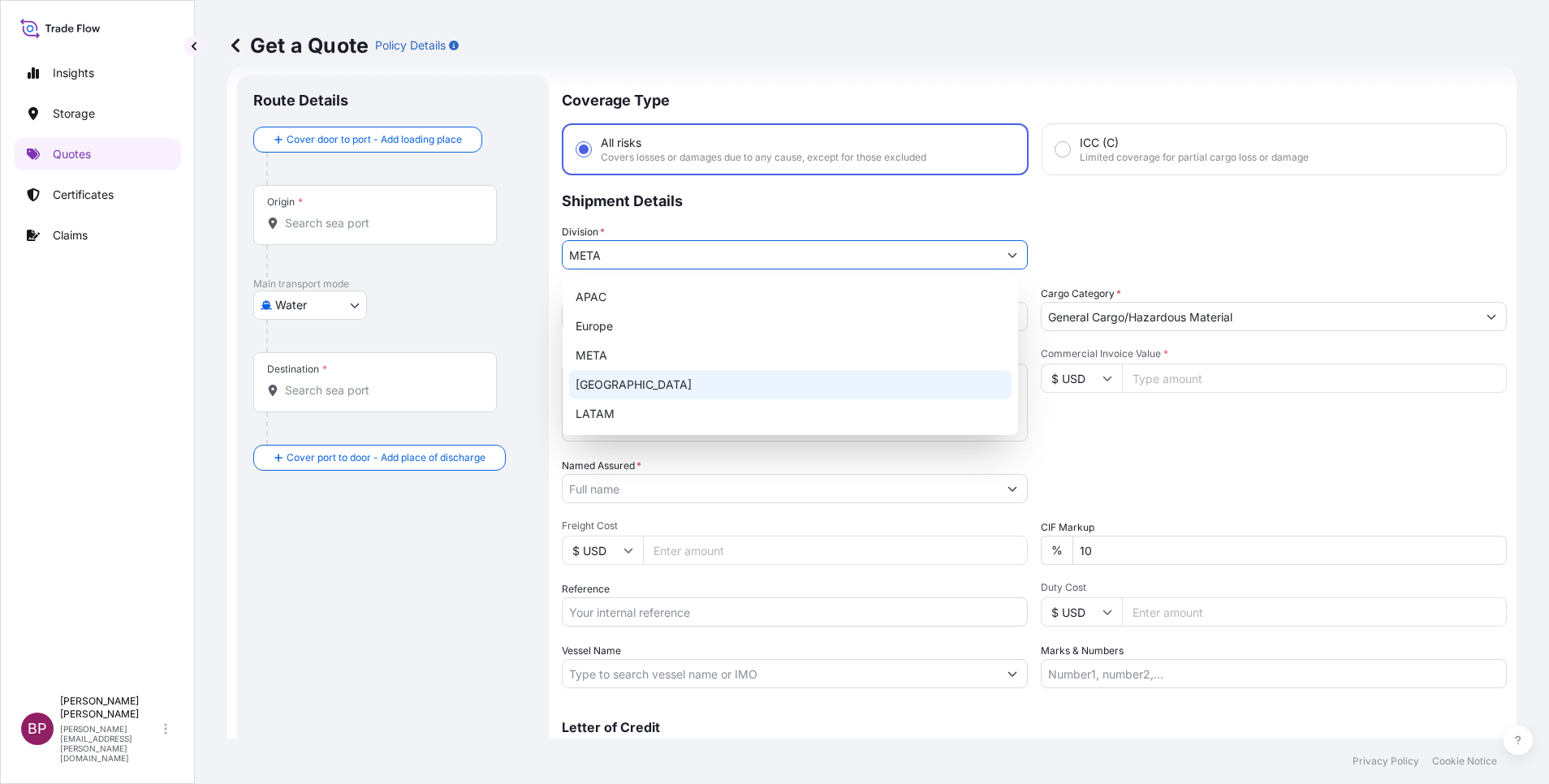
click at [685, 493] on input "Named Assured *" at bounding box center [780, 488] width 436 height 30
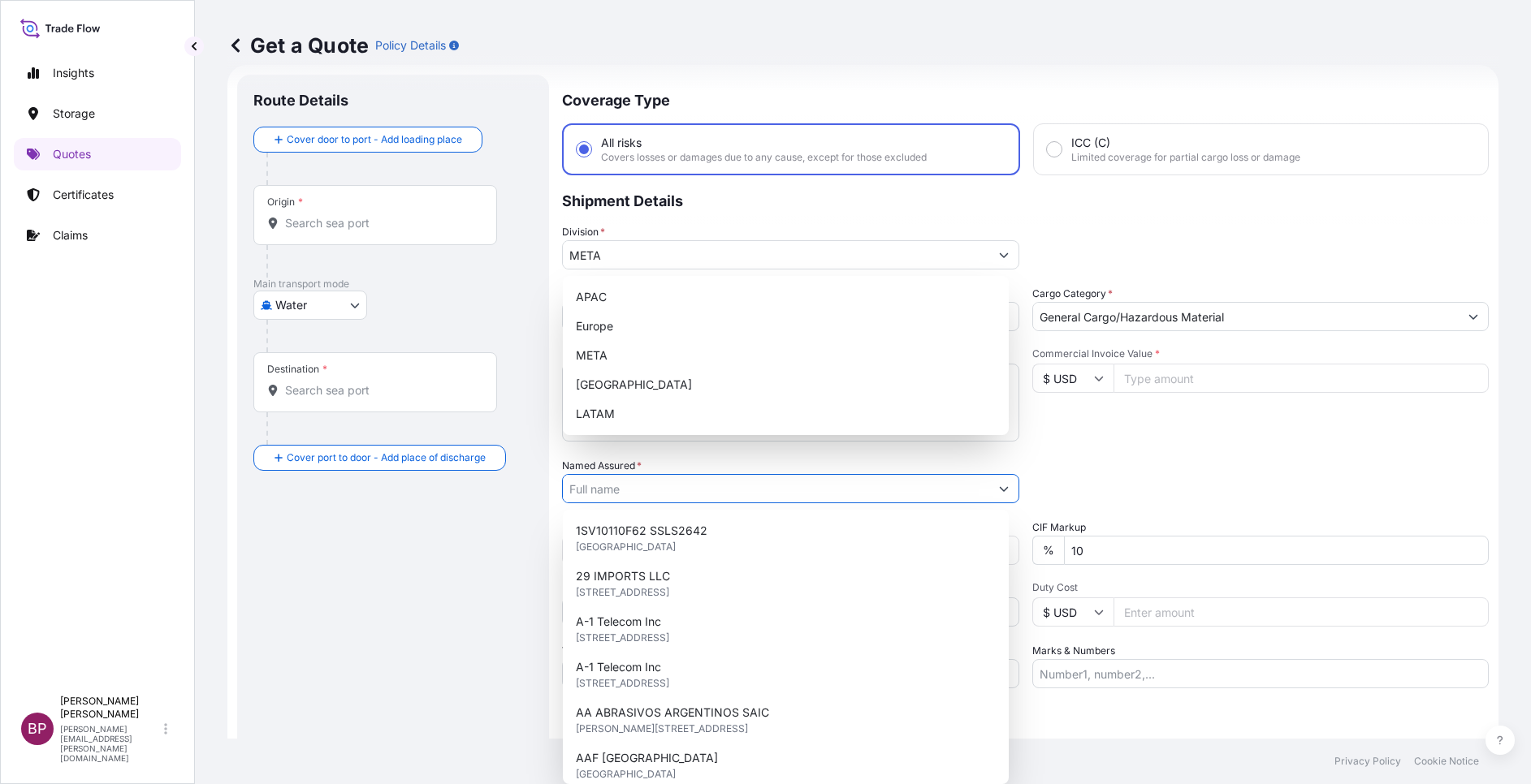
paste input "[PERSON_NAME] CO. LTD"
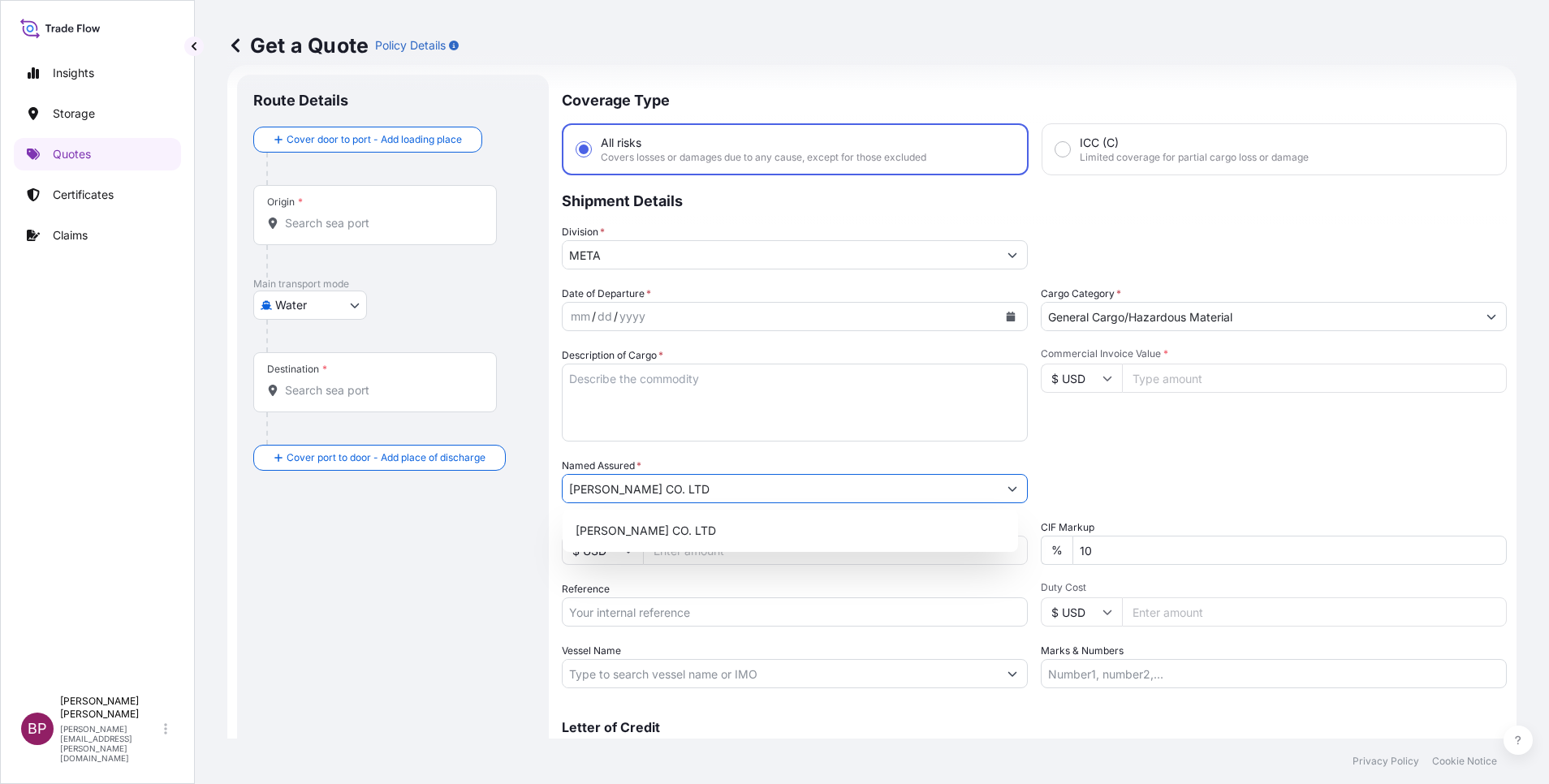
type input "[PERSON_NAME] CO. LTD"
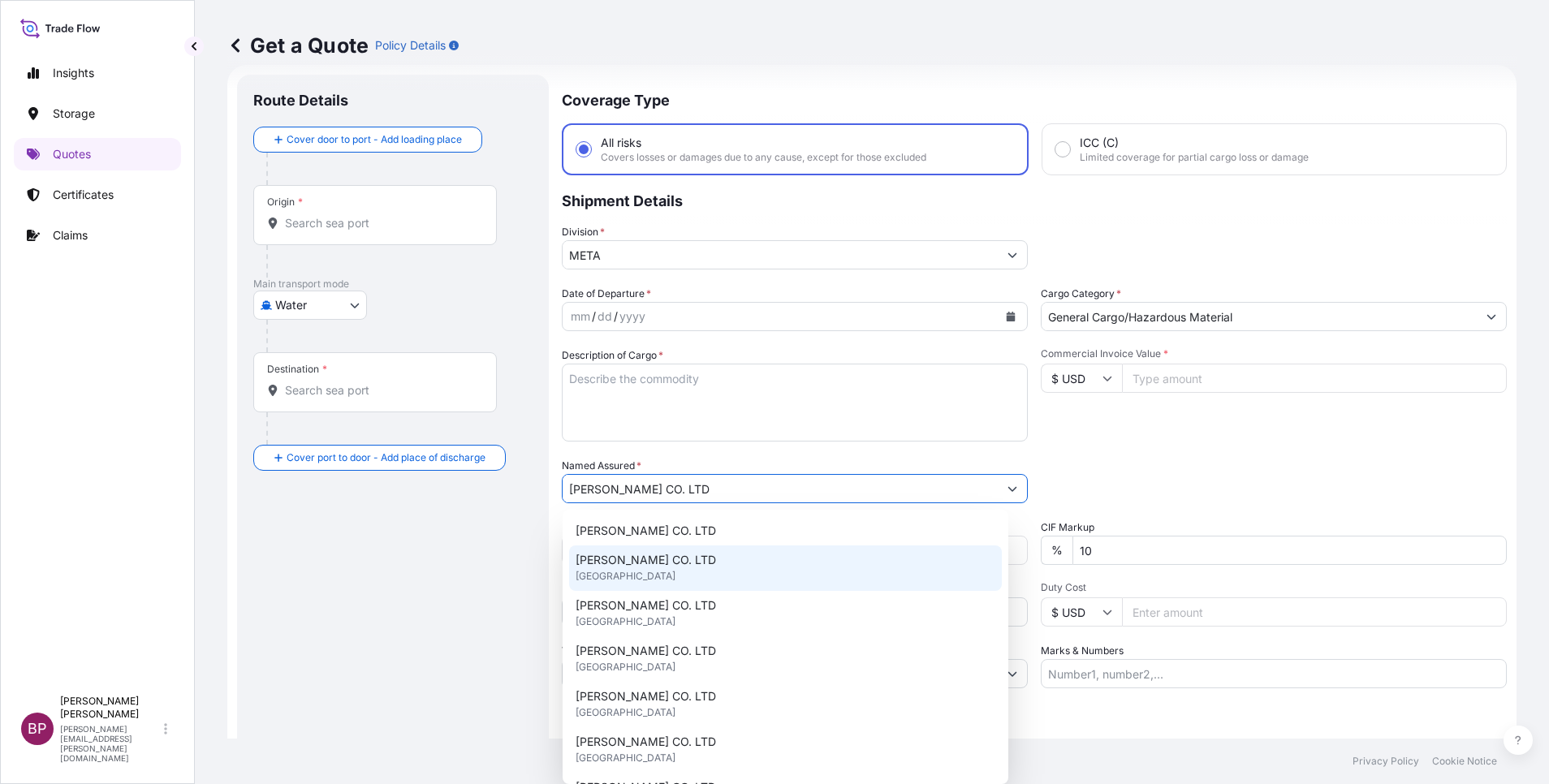
click at [1086, 383] on input "$ USD" at bounding box center [1081, 378] width 81 height 30
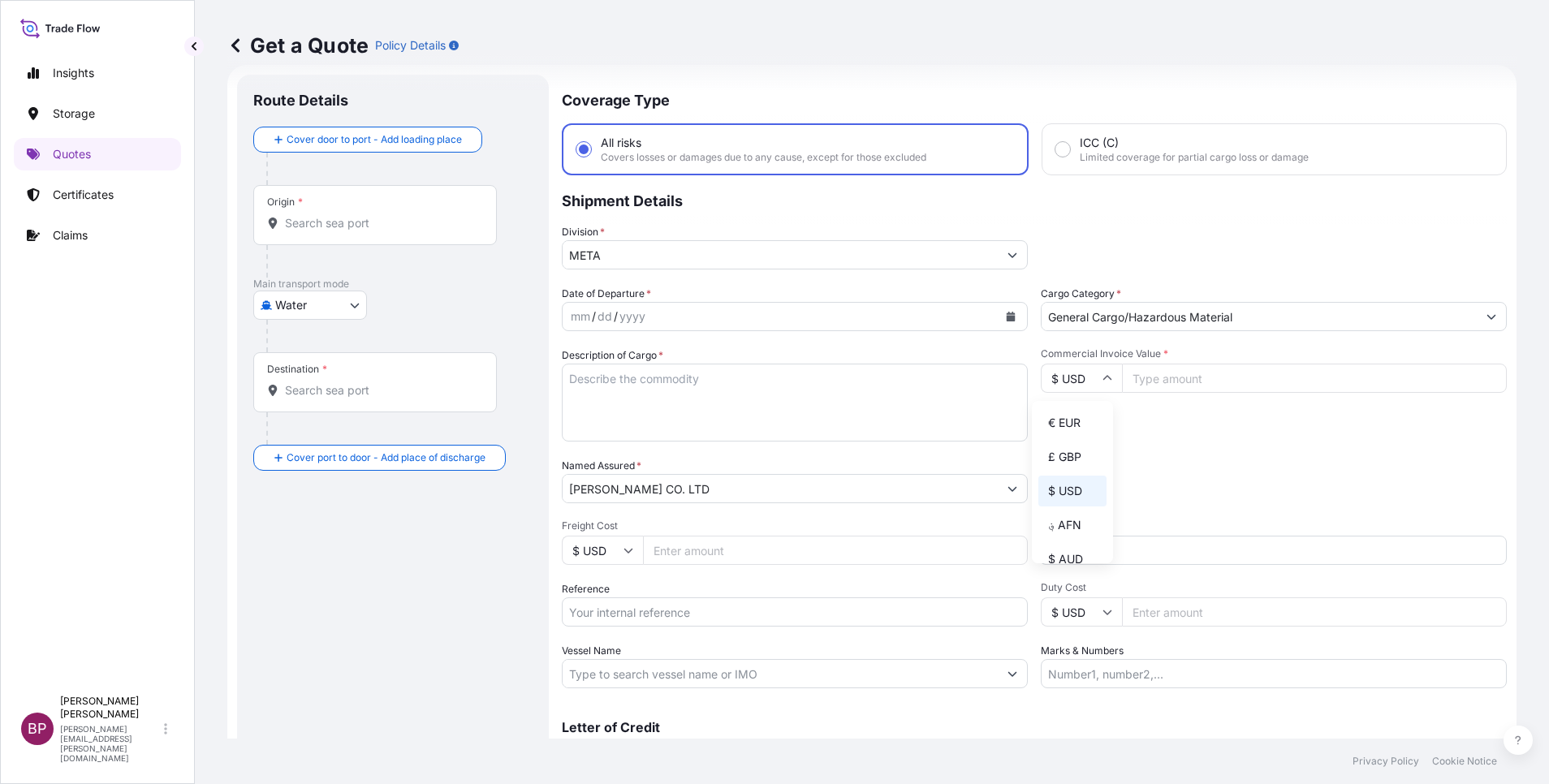
drag, startPoint x: 1075, startPoint y: 432, endPoint x: 1182, endPoint y: 400, distance: 111.7
click at [1074, 433] on div "€ EUR" at bounding box center [1072, 423] width 68 height 31
type input "€ EUR"
click at [1175, 381] on input "Commercial Invoice Value *" at bounding box center [1314, 378] width 385 height 30
paste input "111508"
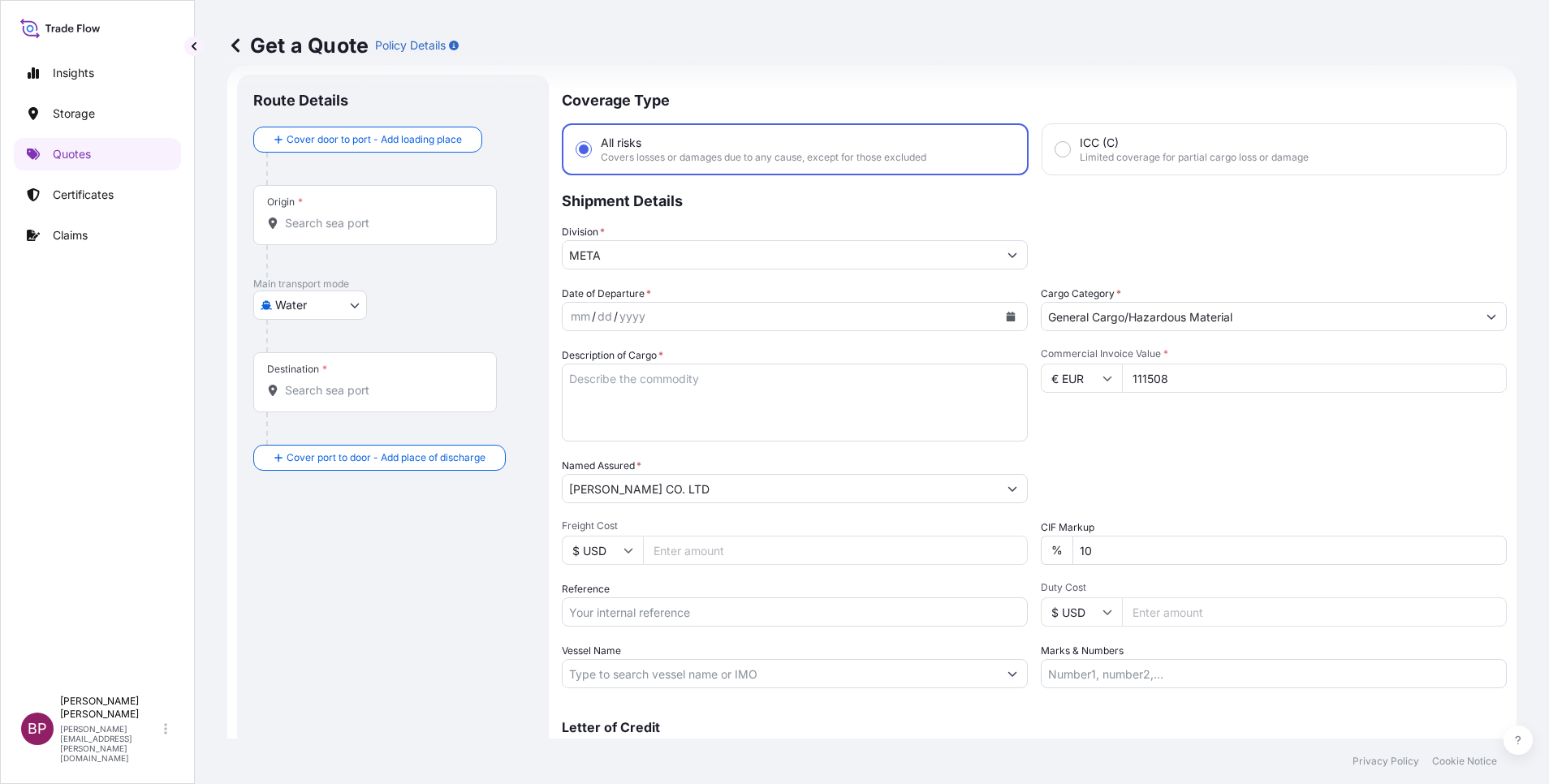
type input "111508"
click at [804, 527] on div "Date of Departure * mm / dd / yyyy Cargo Category * General Cargo/Hazardous Mat…" at bounding box center [1034, 487] width 945 height 403
type input "0"
click at [1114, 485] on div "Packing Category Type to search a container mode Please select a primary mode o…" at bounding box center [1273, 480] width 466 height 45
click at [1007, 320] on icon "Calendar" at bounding box center [1011, 317] width 9 height 10
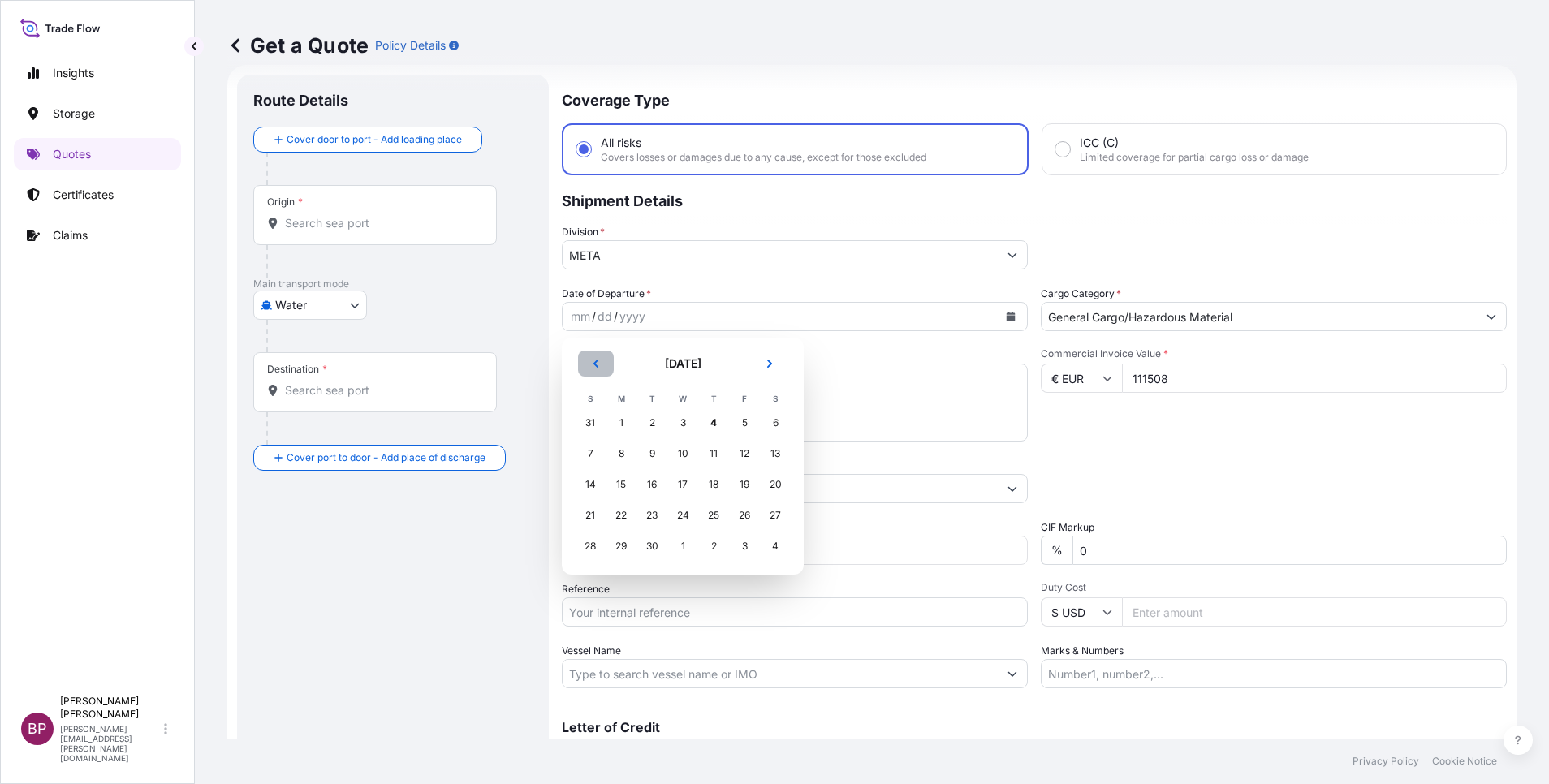
click at [601, 367] on button "Previous" at bounding box center [595, 363] width 35 height 26
click at [776, 545] on div "30" at bounding box center [775, 546] width 30 height 30
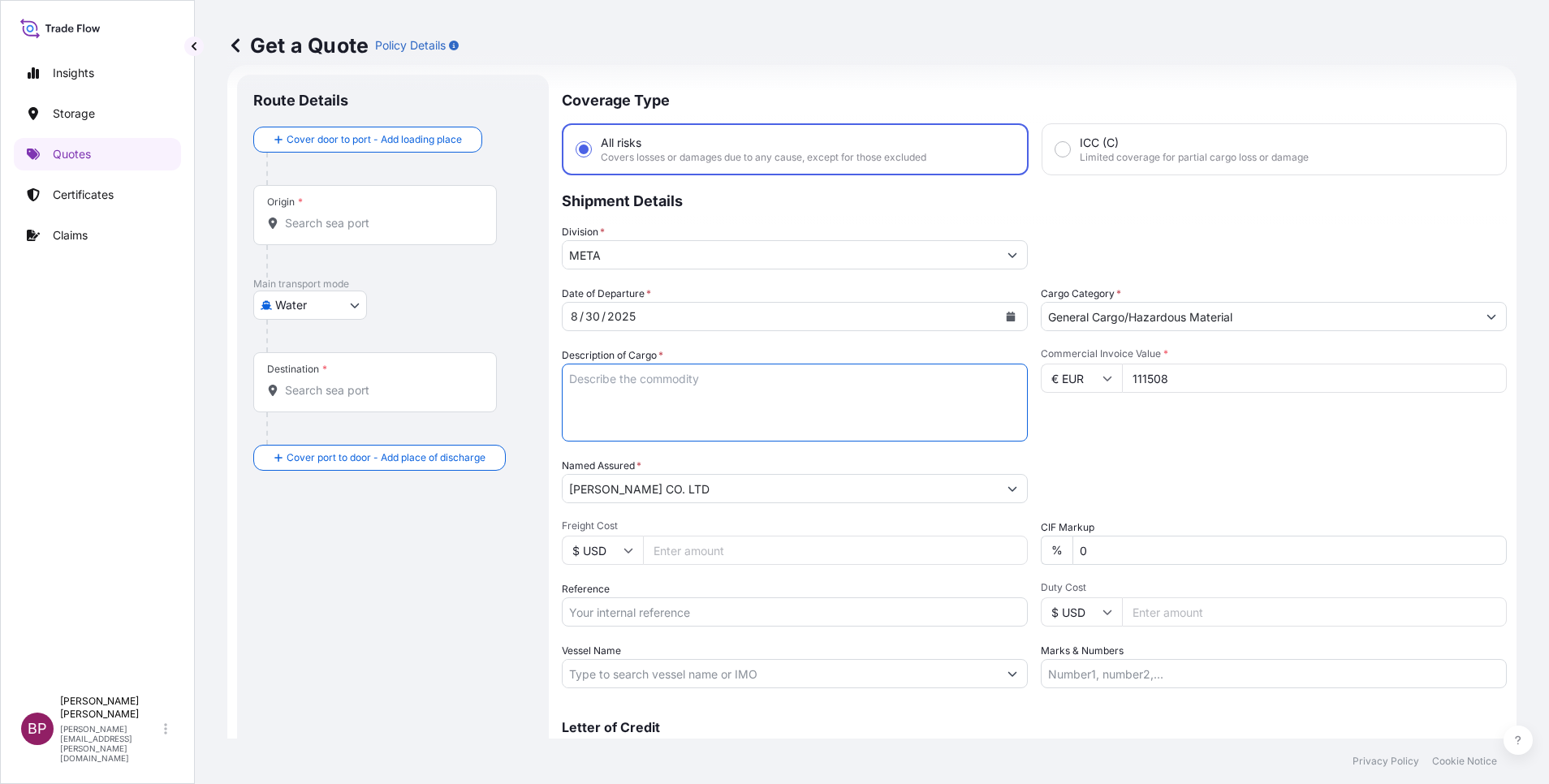
click at [753, 413] on textarea "Description of Cargo *" at bounding box center [795, 402] width 466 height 78
paste textarea "CENTRIFUGAL PUMP"
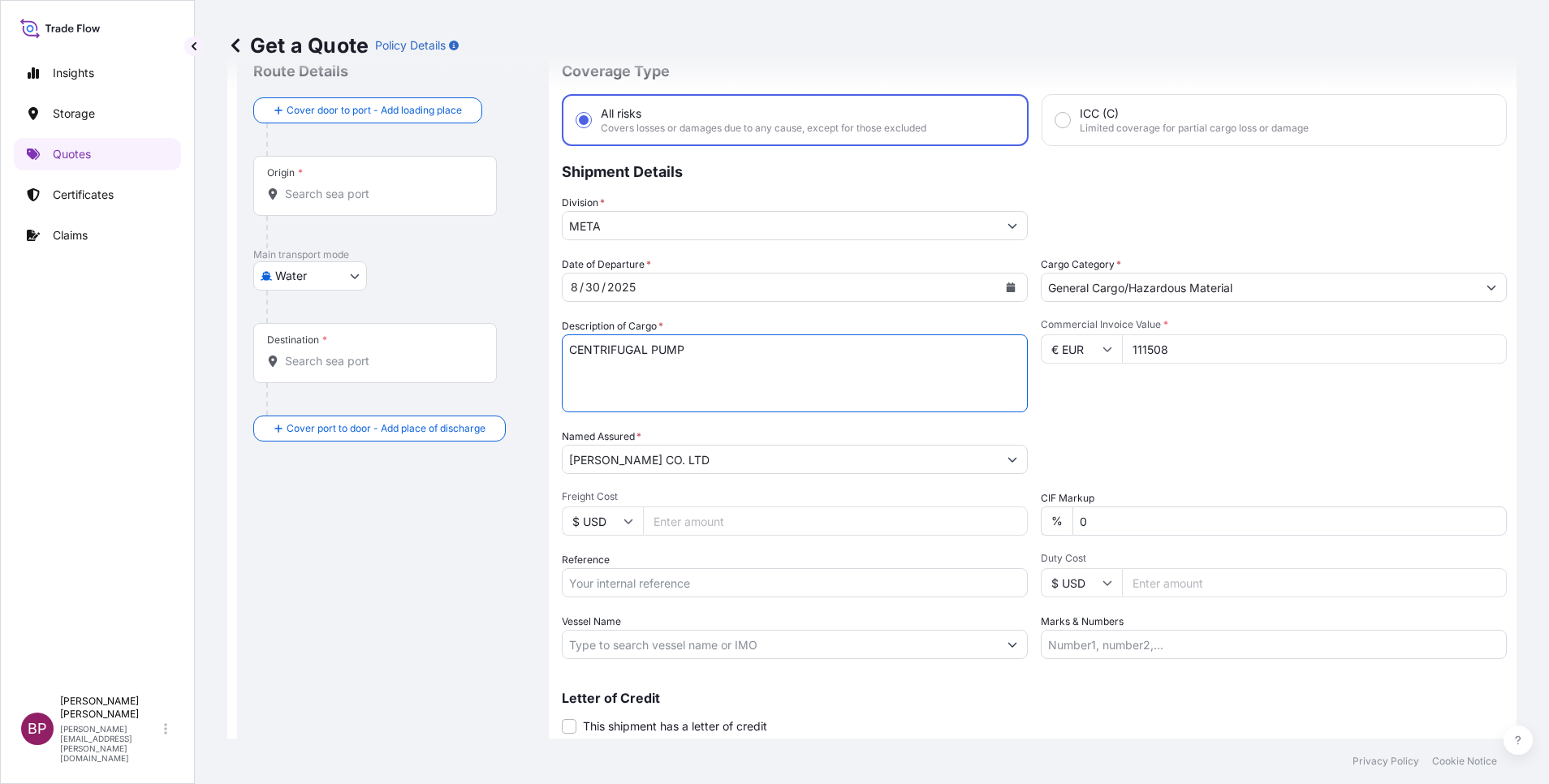
scroll to position [106, 0]
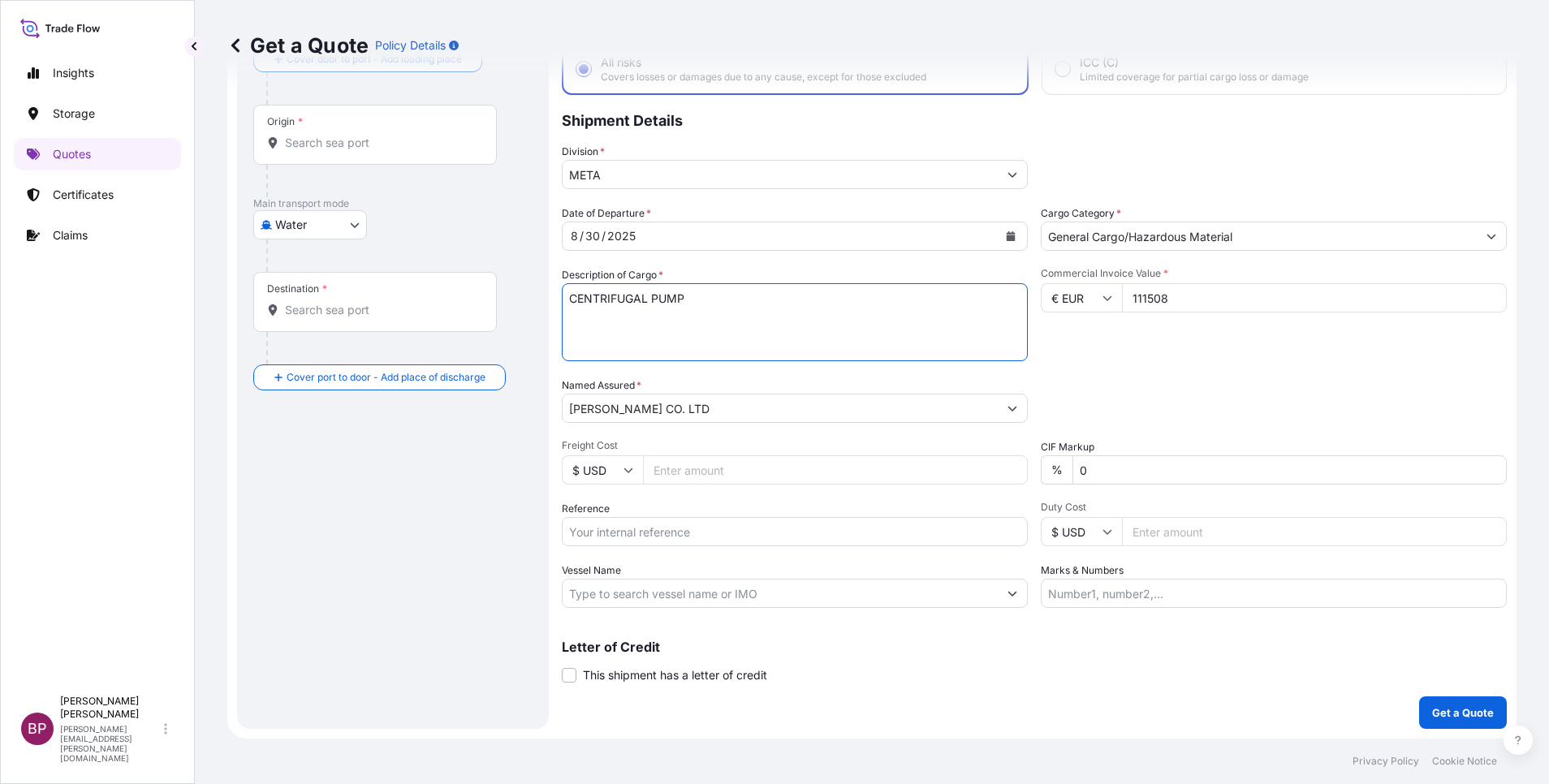
type textarea "CENTRIFUGAL PUMP"
click at [364, 146] on input "Origin *" at bounding box center [381, 143] width 191 height 16
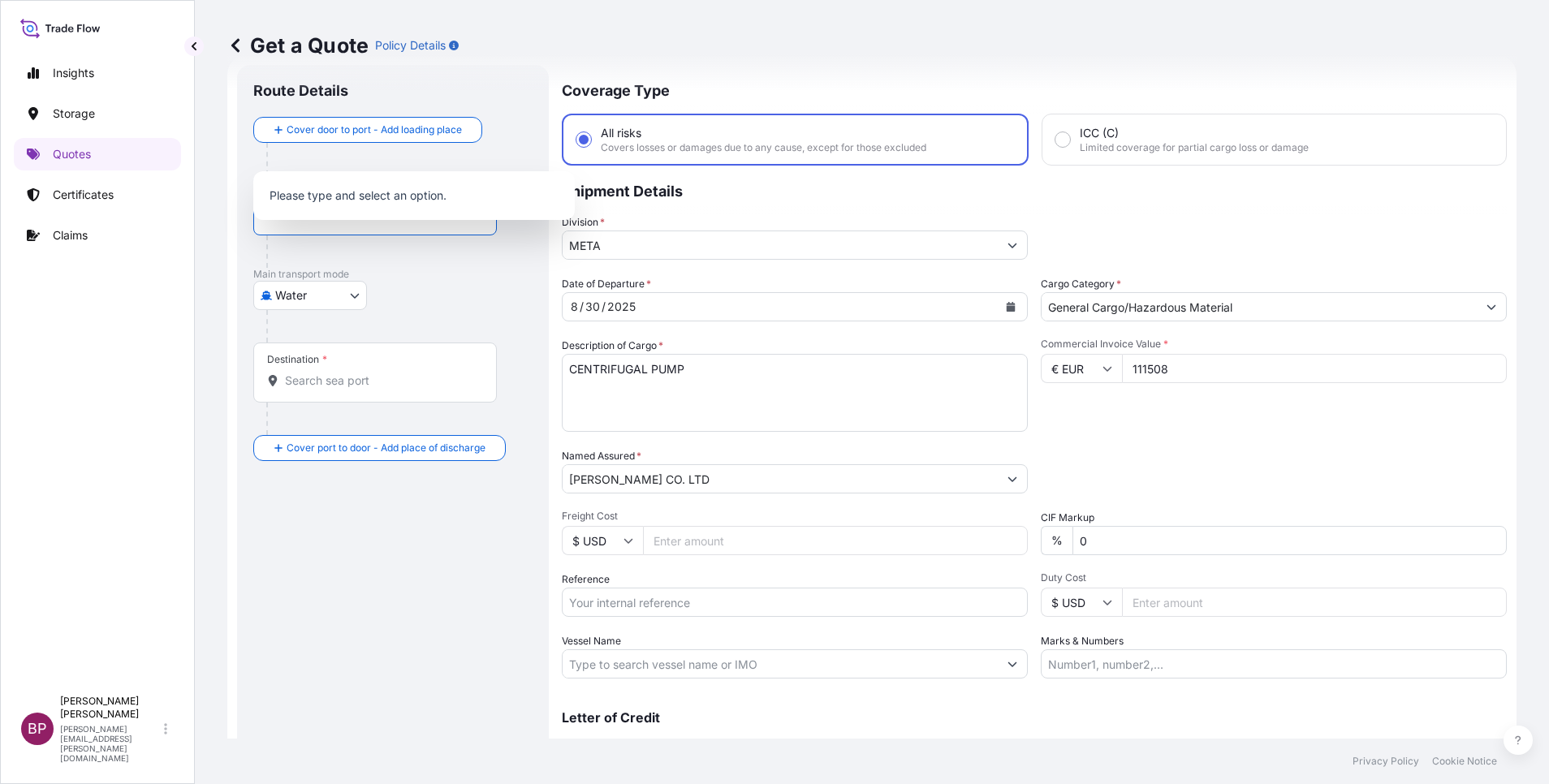
scroll to position [0, 0]
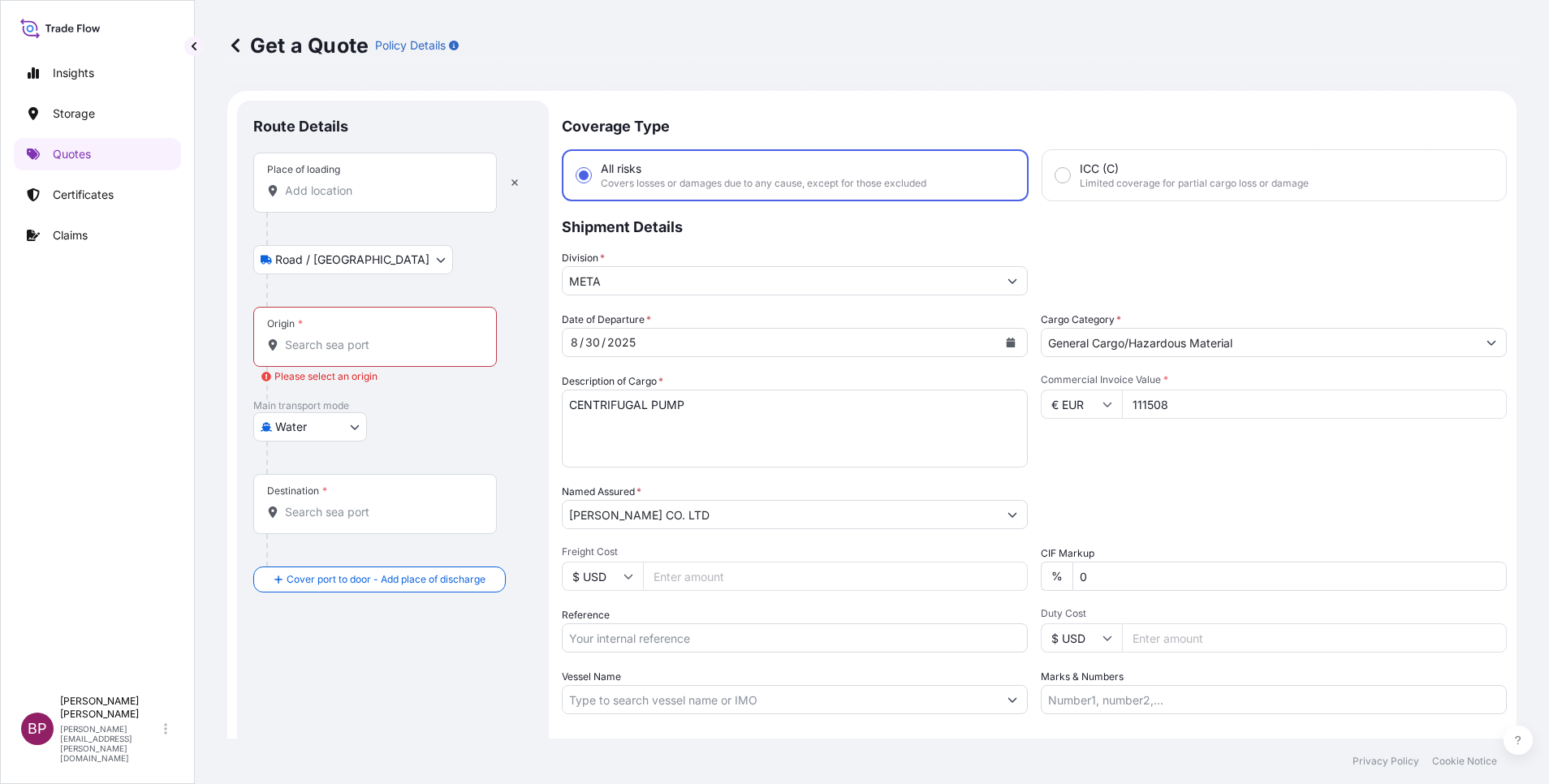
click at [358, 193] on input "Place of loading" at bounding box center [381, 190] width 191 height 16
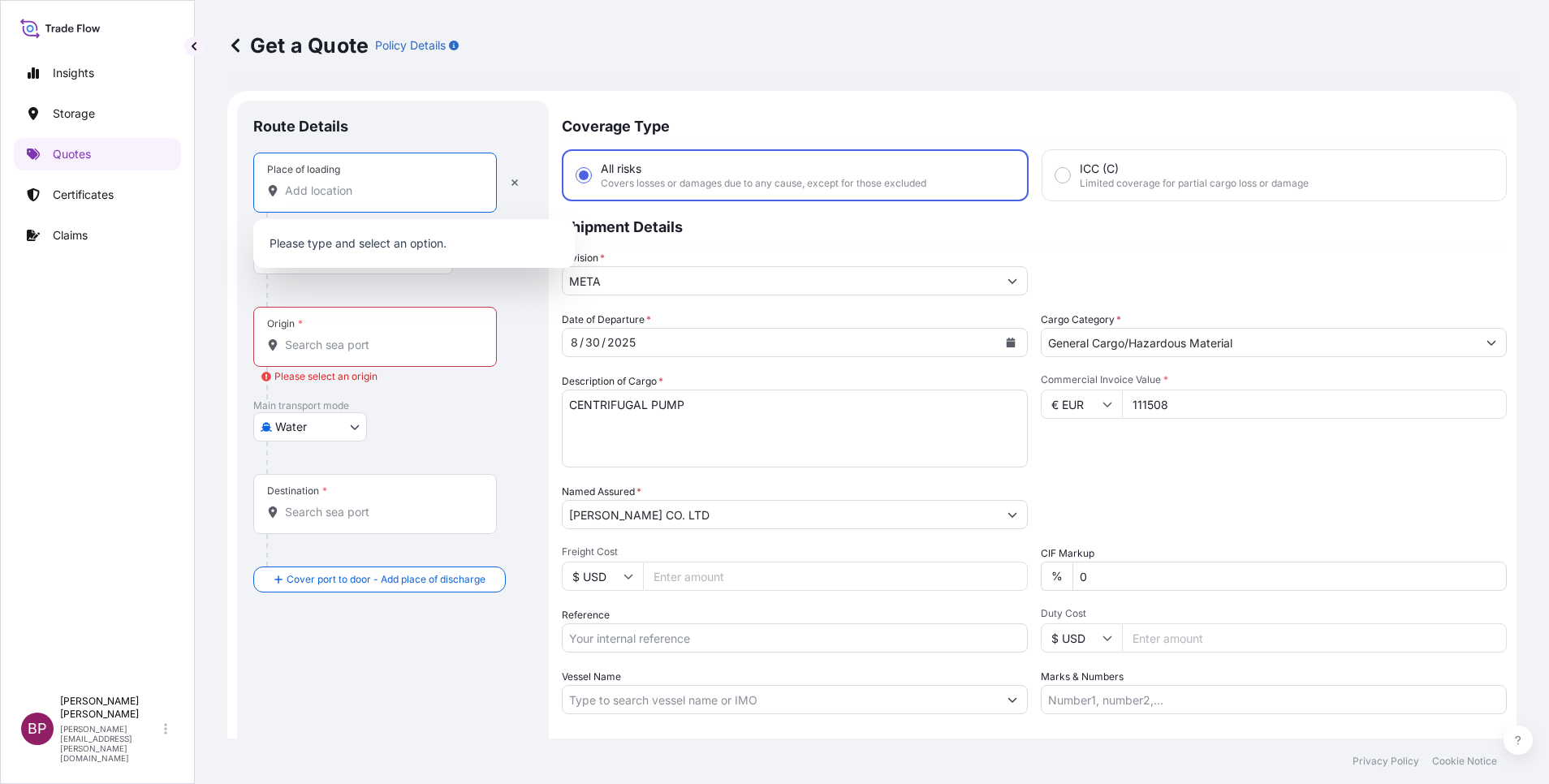
type input "v"
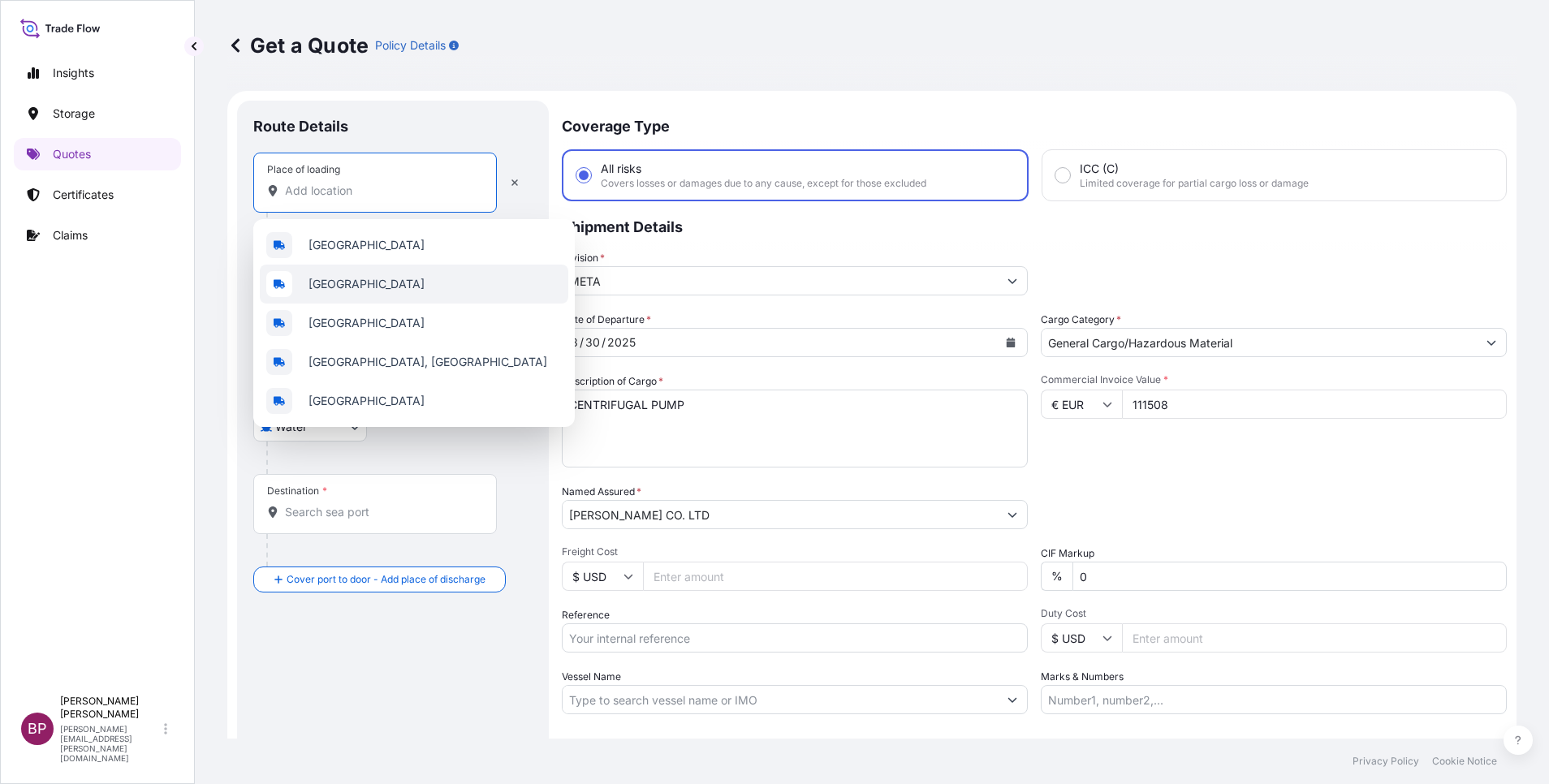
paste input "[GEOGRAPHIC_DATA]"
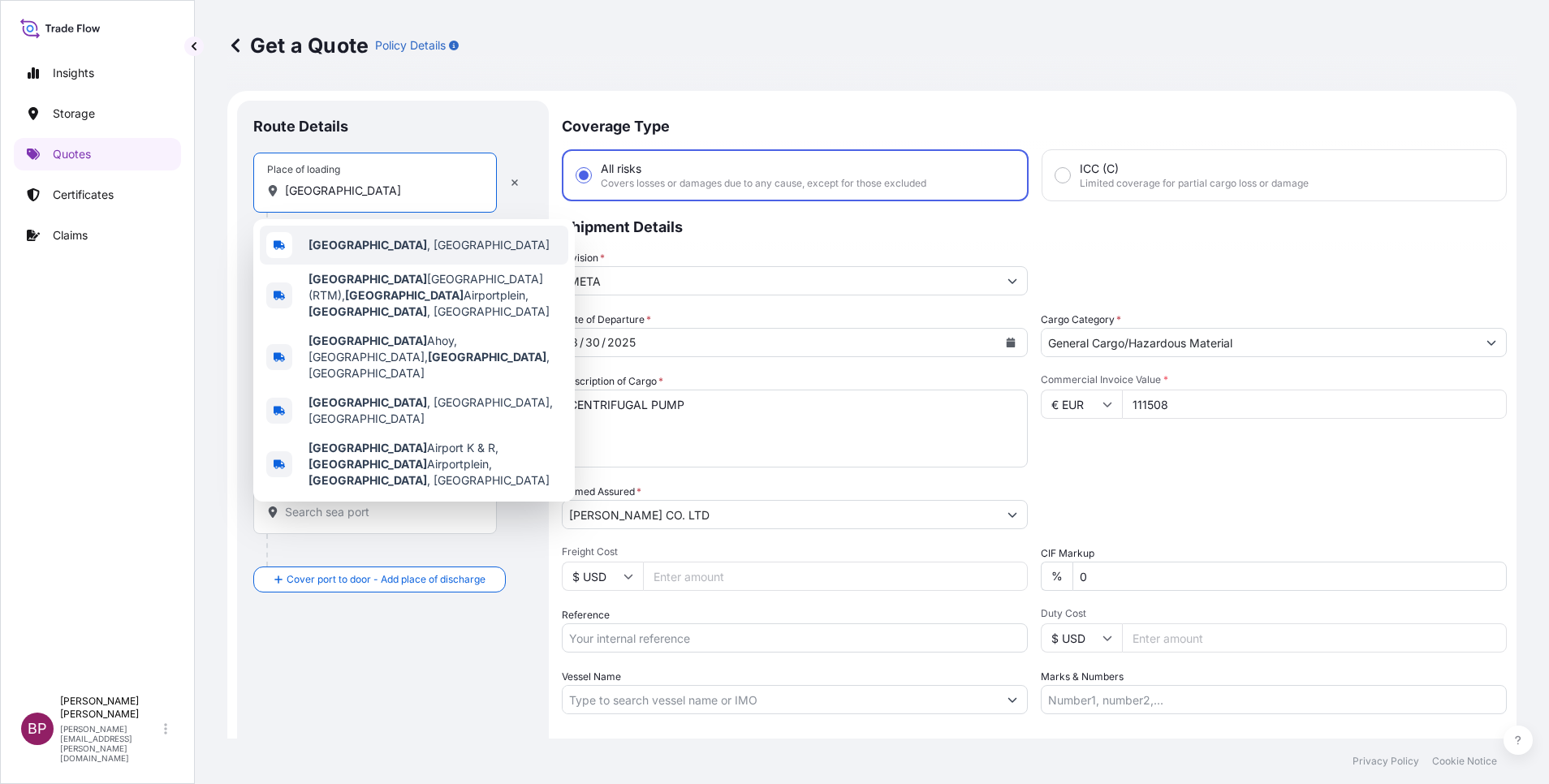
click at [398, 252] on span "[GEOGRAPHIC_DATA] , [GEOGRAPHIC_DATA]" at bounding box center [429, 245] width 241 height 16
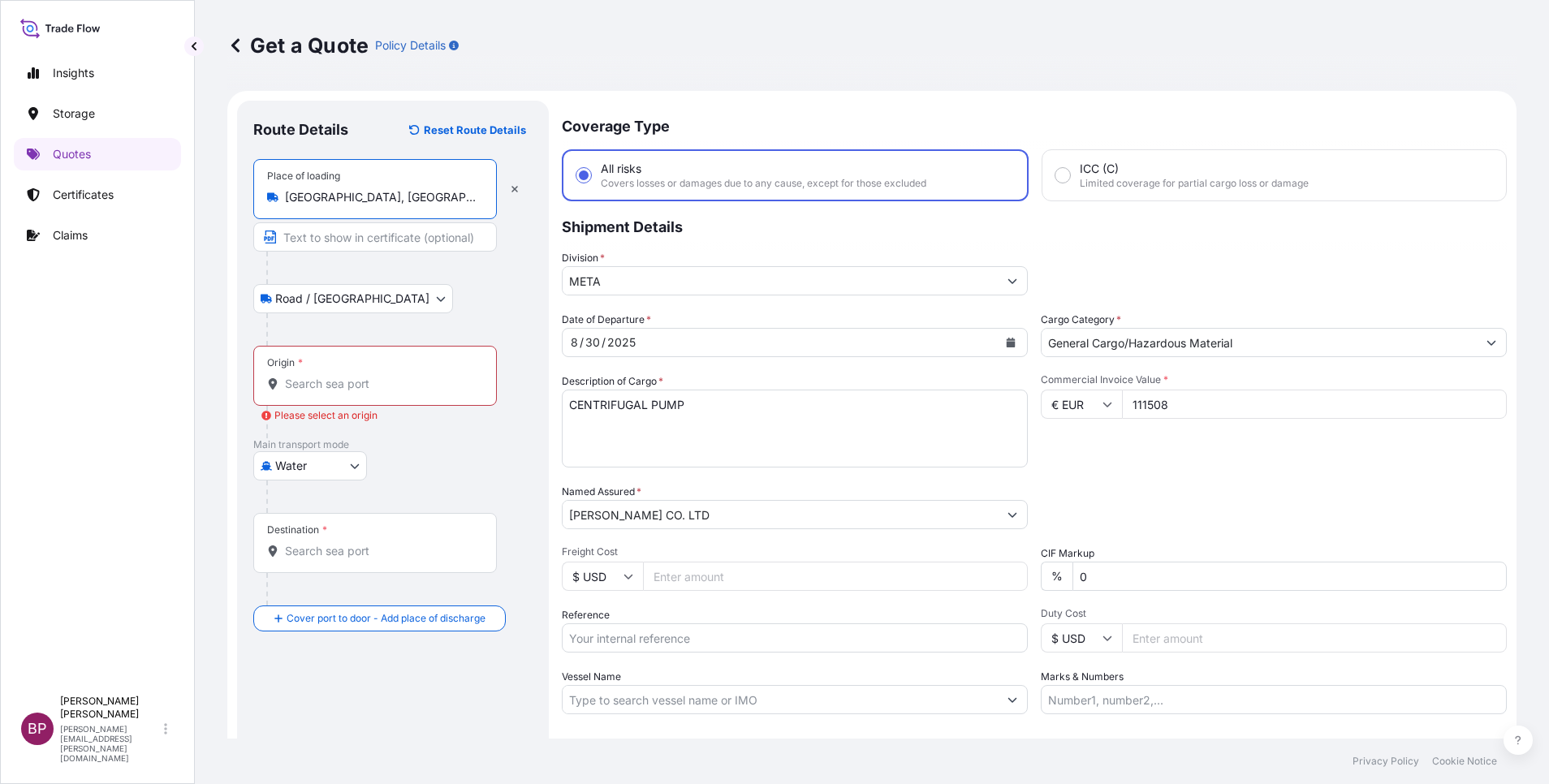
type input "[GEOGRAPHIC_DATA], [GEOGRAPHIC_DATA]"
click at [380, 379] on input "Origin * Please select an origin" at bounding box center [381, 384] width 191 height 16
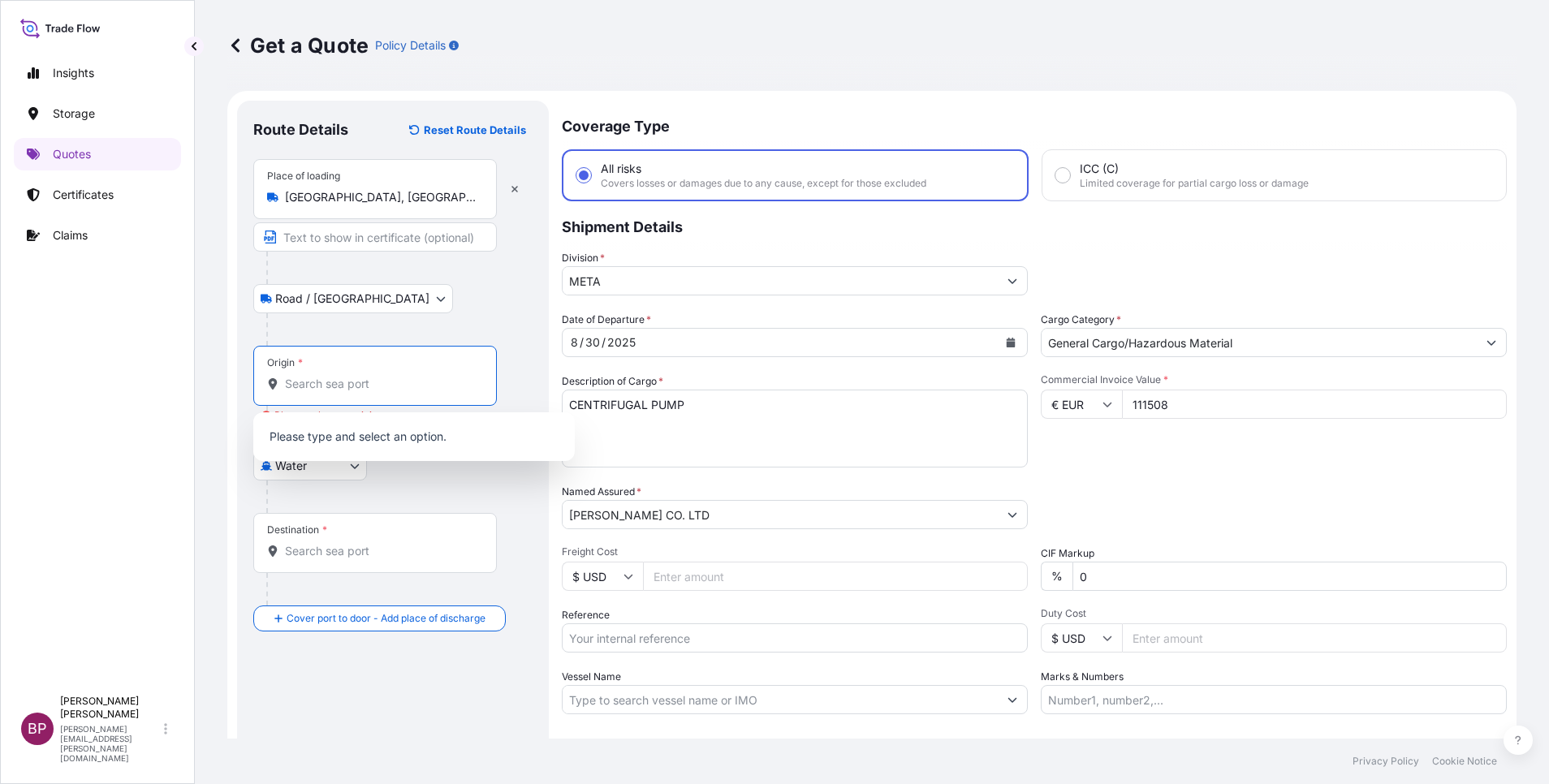
paste input "[GEOGRAPHIC_DATA]"
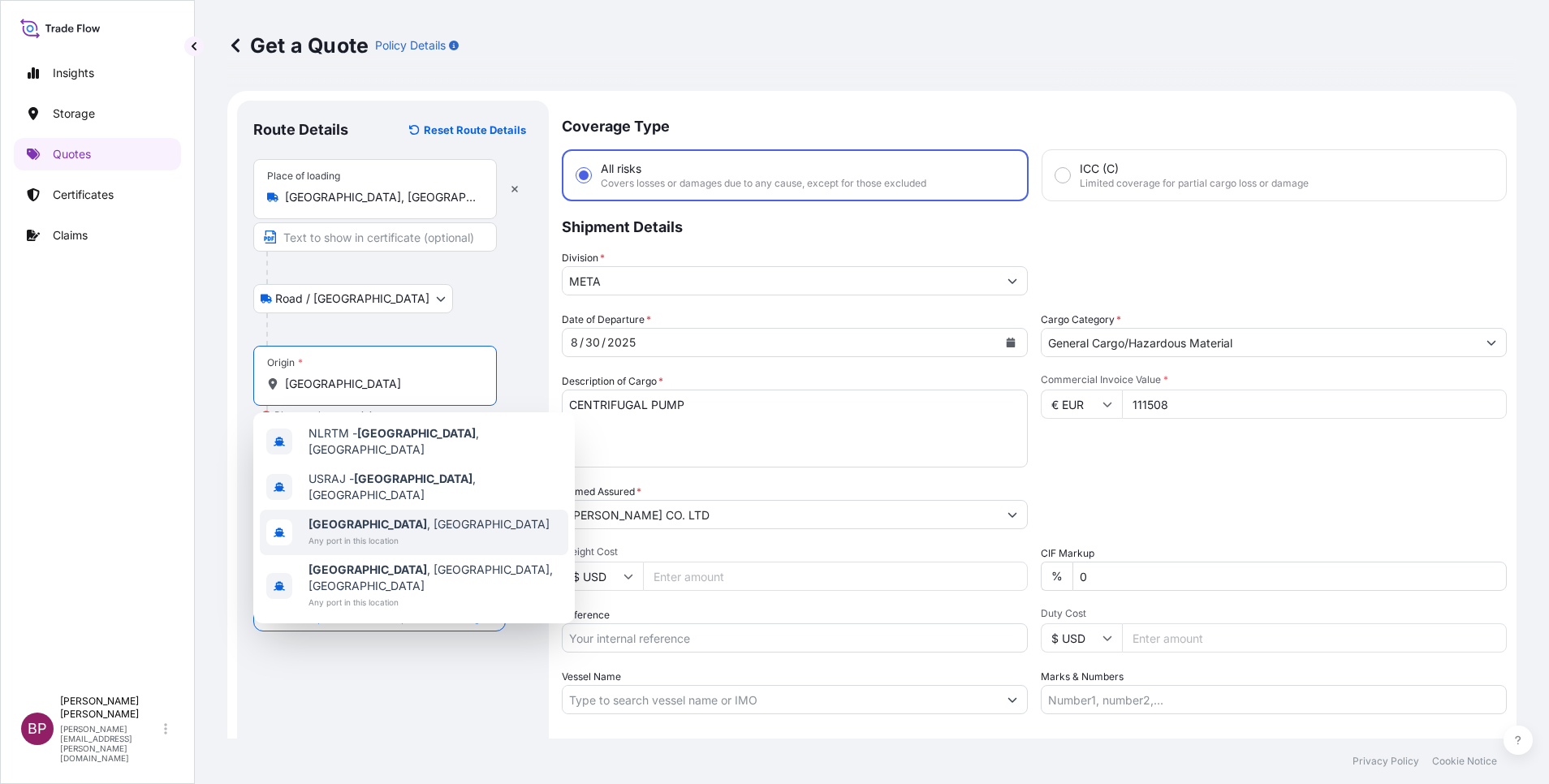
click at [411, 519] on span "[GEOGRAPHIC_DATA] , [GEOGRAPHIC_DATA]" at bounding box center [429, 524] width 241 height 16
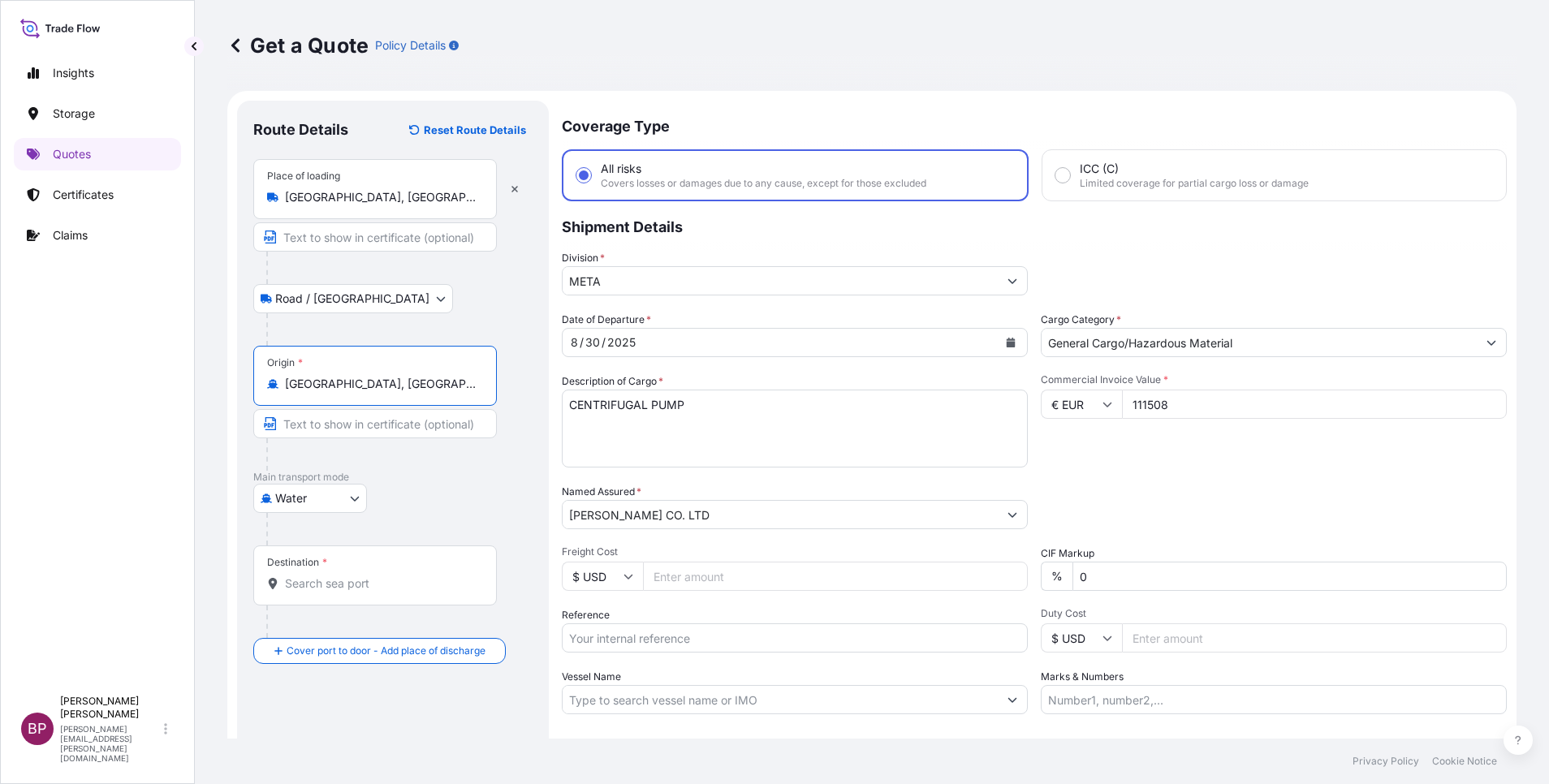
type input "[GEOGRAPHIC_DATA], [GEOGRAPHIC_DATA]"
click at [412, 583] on input "Destination *" at bounding box center [381, 583] width 191 height 16
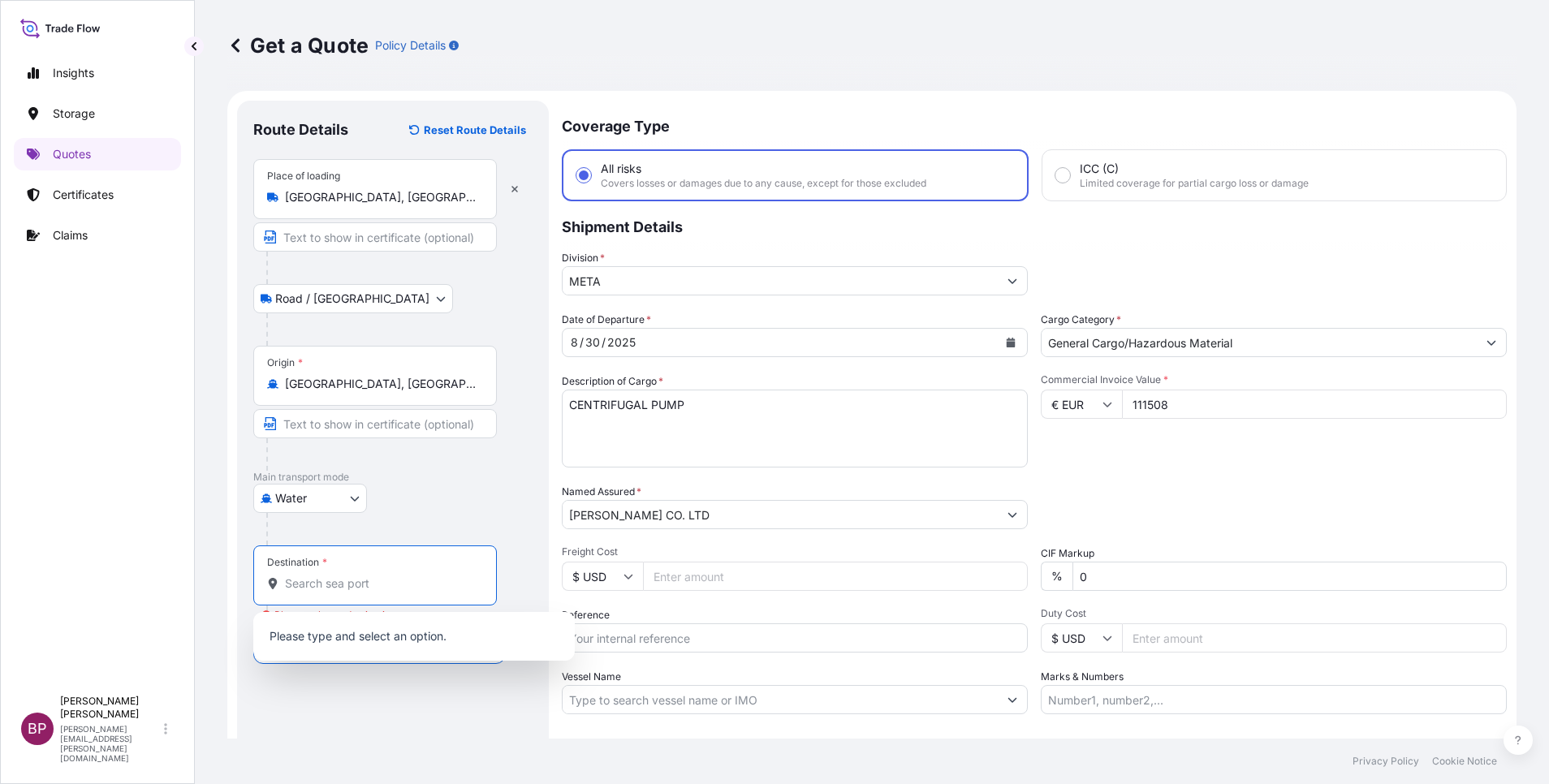
paste input "JEDDAH"
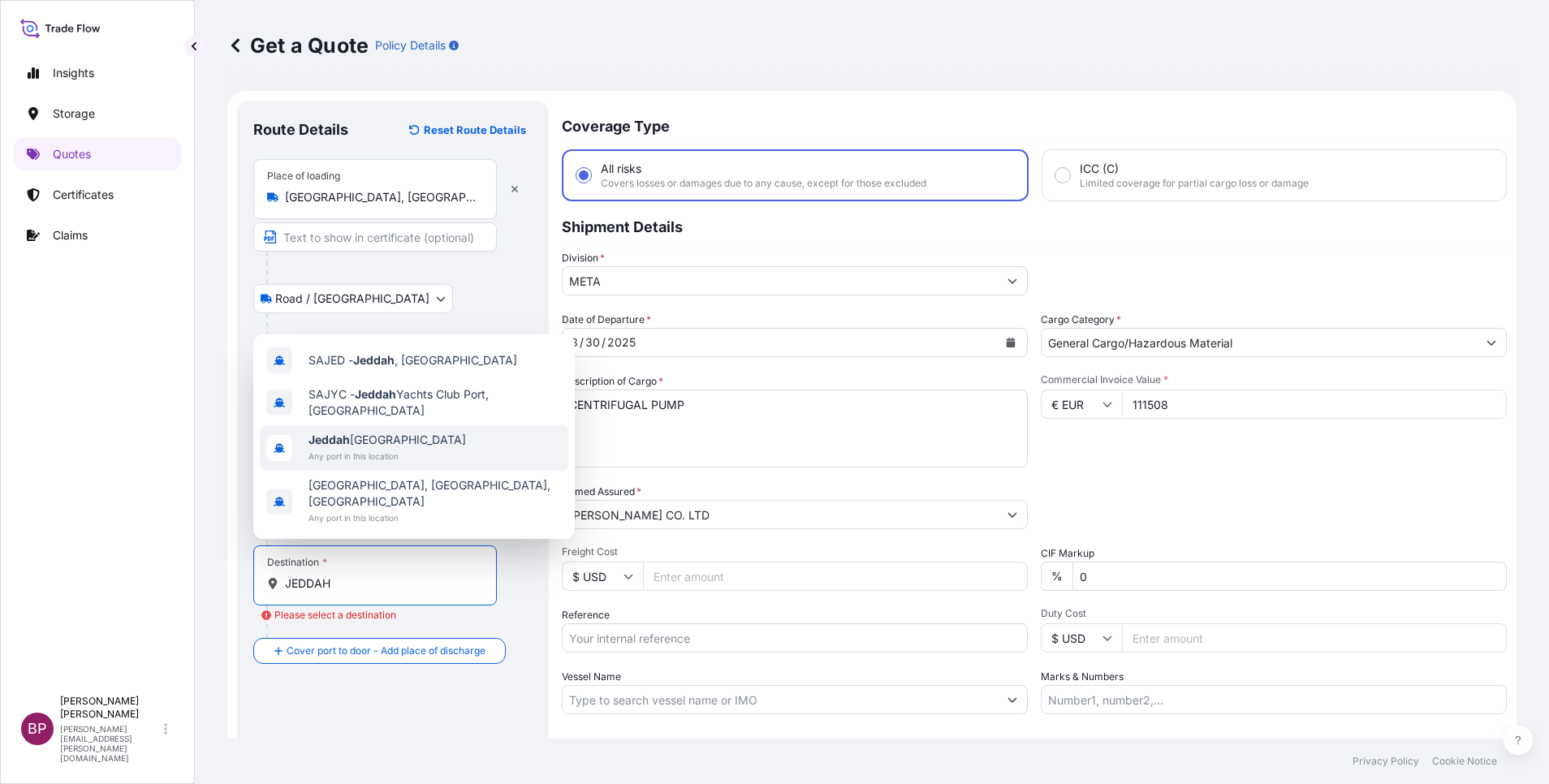
click at [393, 448] on span "Jeddah [GEOGRAPHIC_DATA]" at bounding box center [387, 439] width 158 height 16
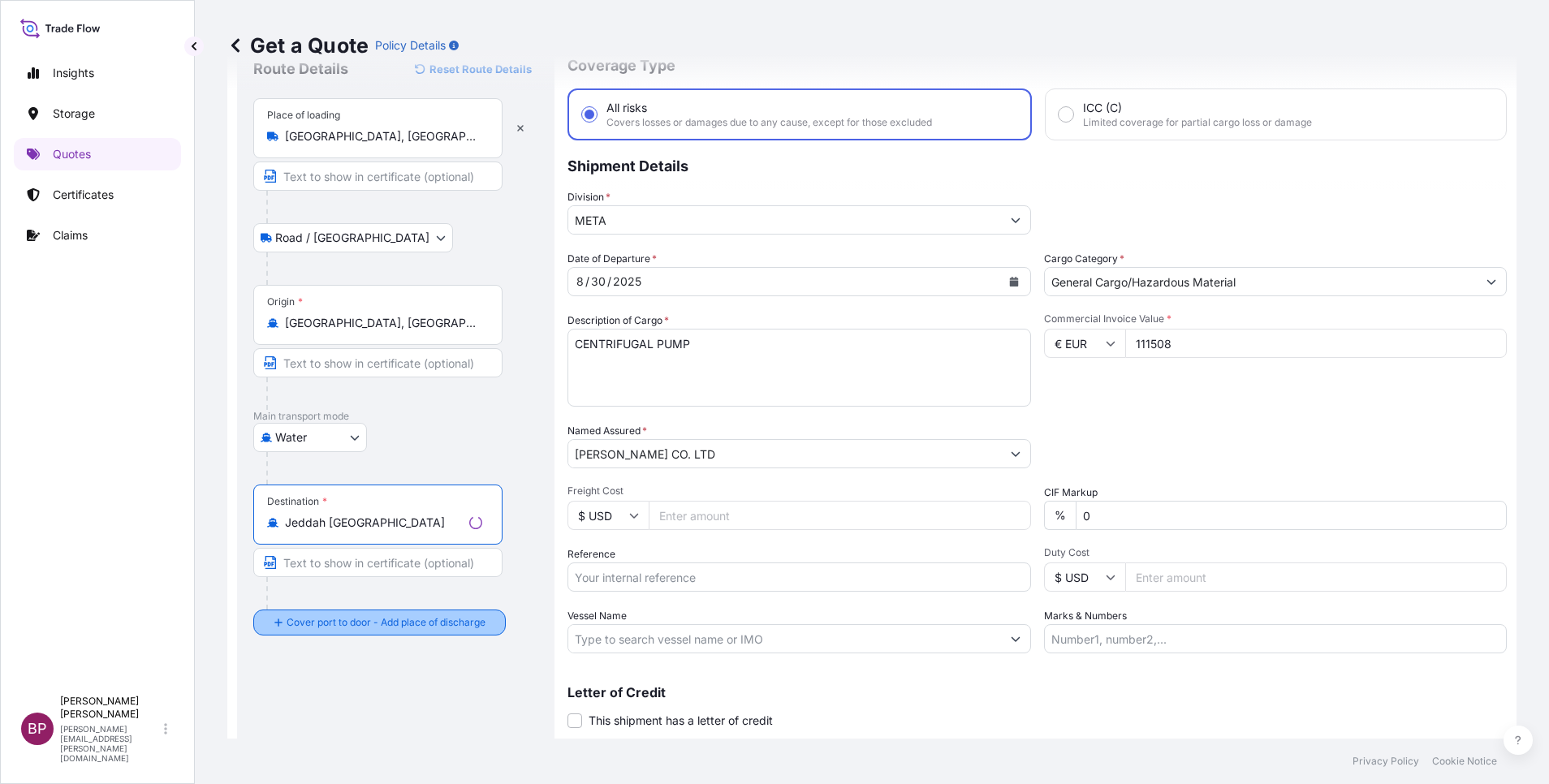
scroll to position [106, 0]
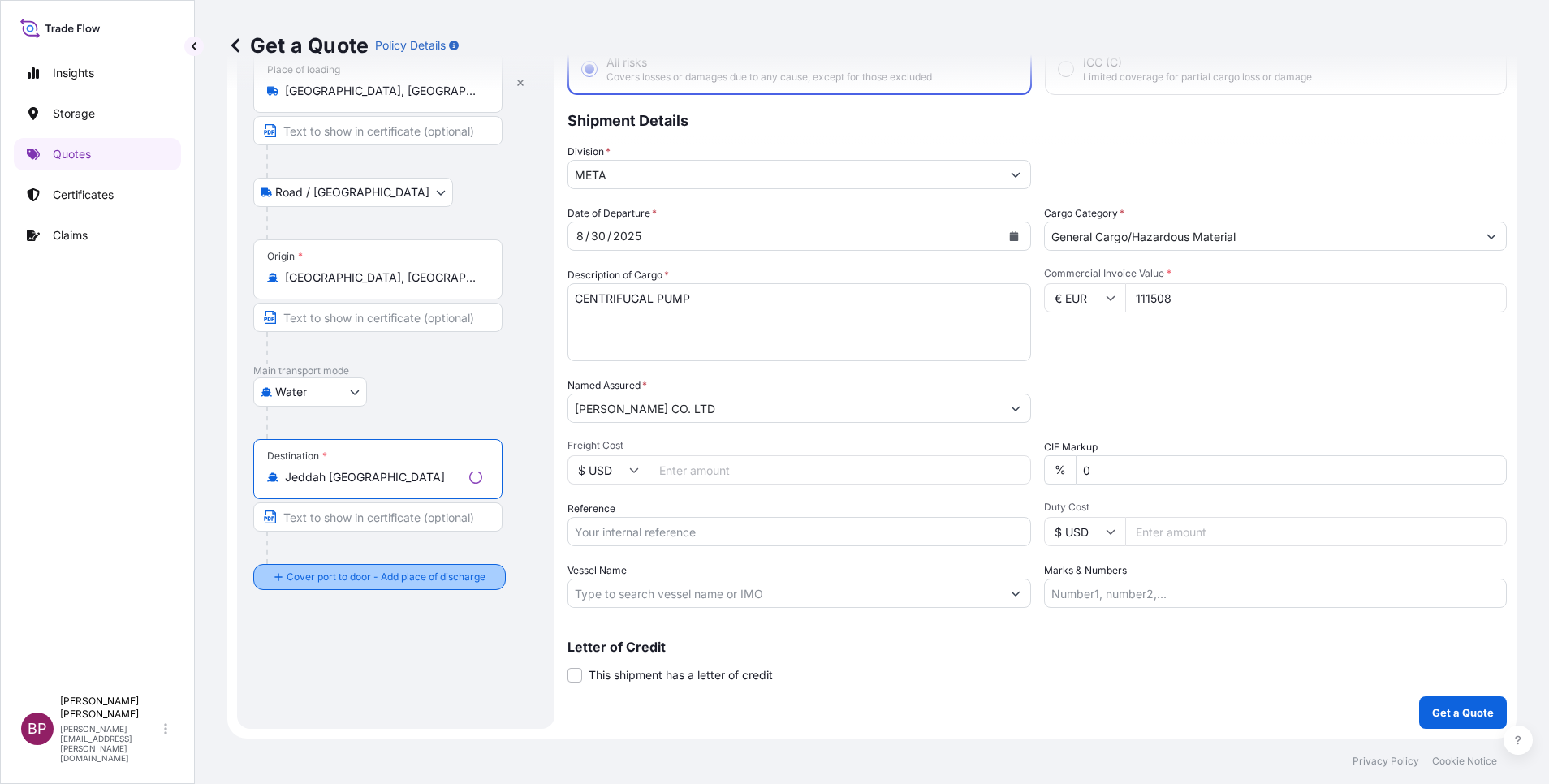
type input "Jeddah [GEOGRAPHIC_DATA]"
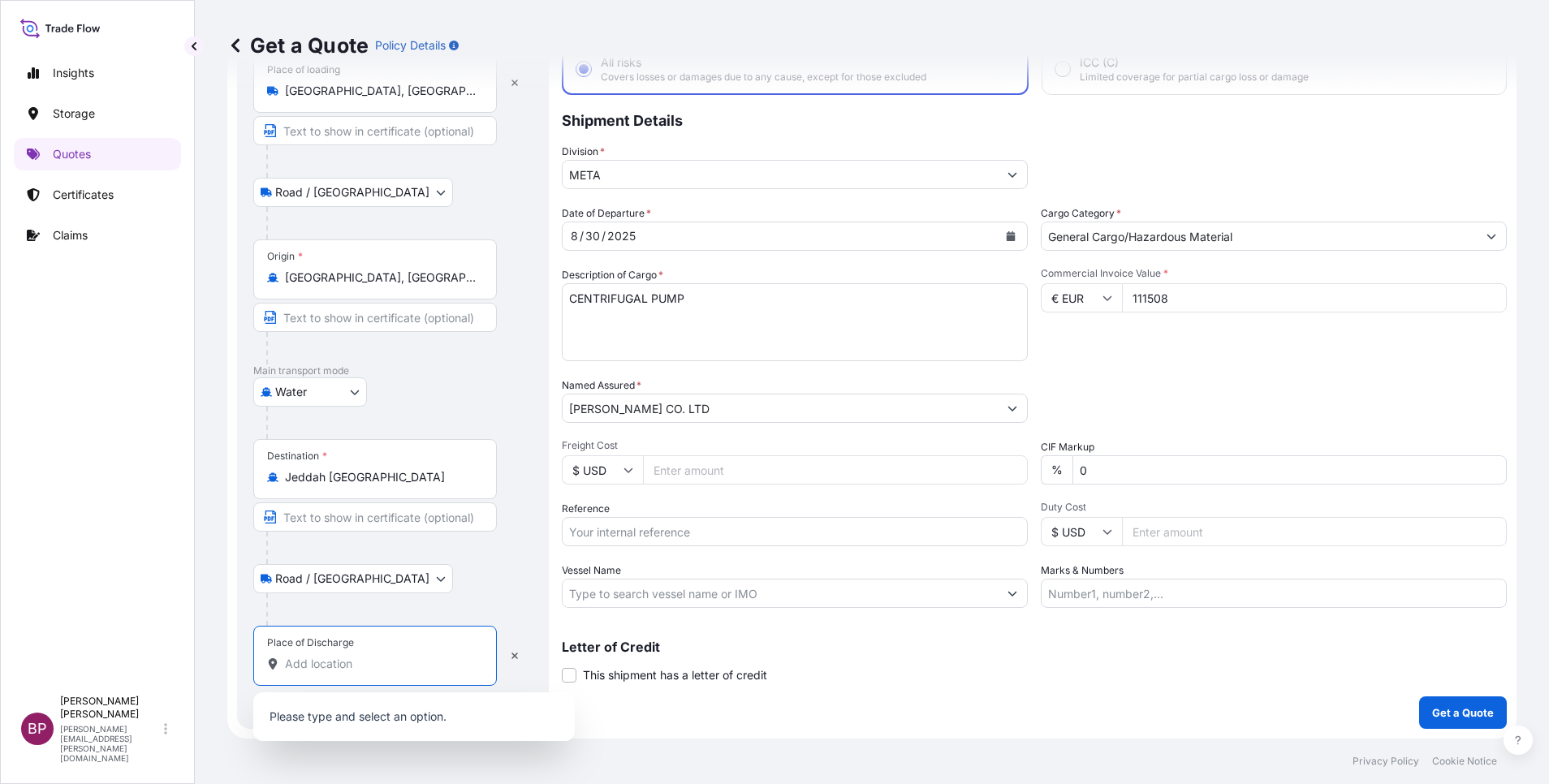
click at [364, 667] on input "Place of Discharge" at bounding box center [381, 663] width 191 height 16
paste input "JEDDAH"
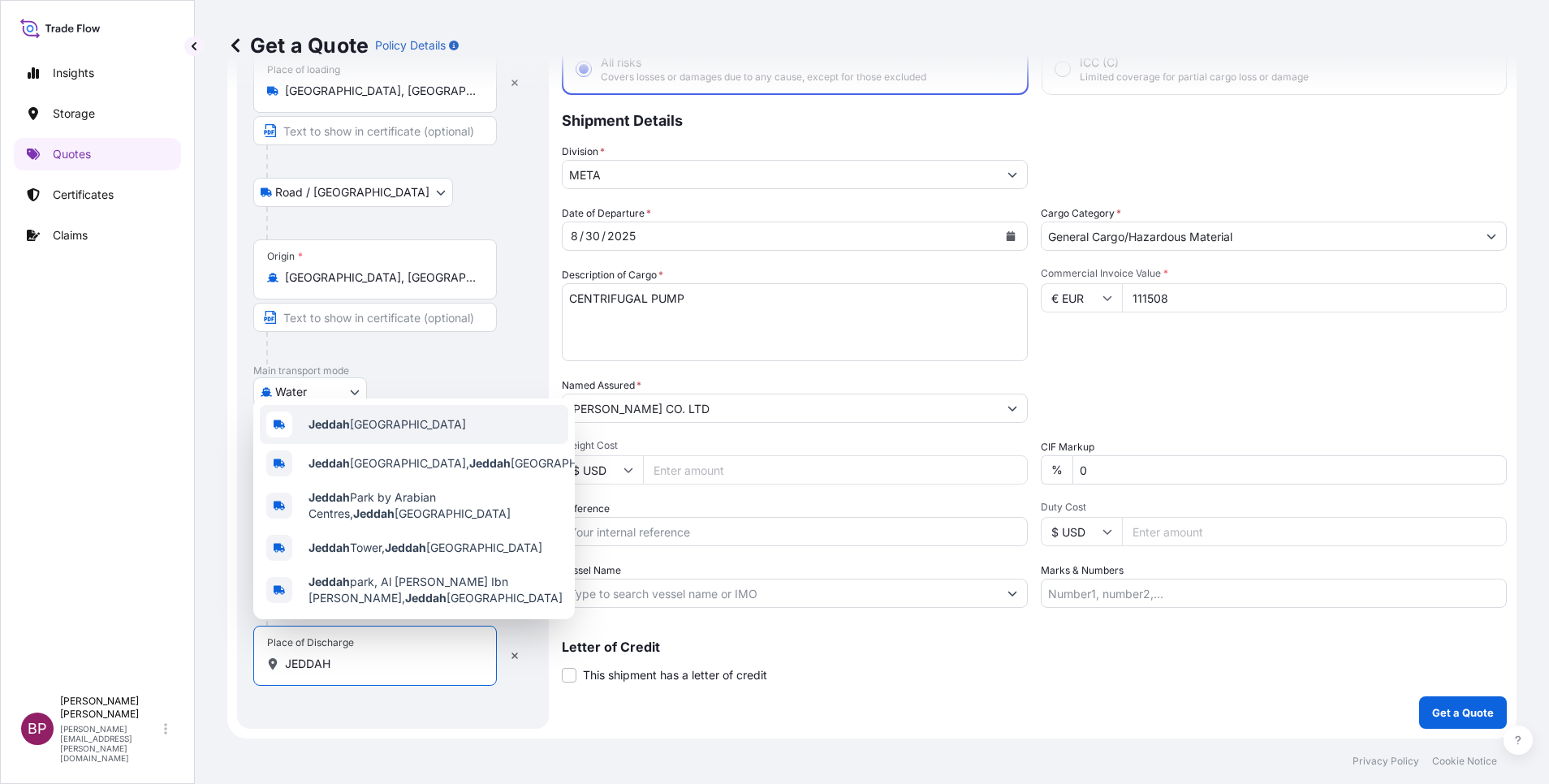
click at [402, 426] on div "Jeddah [GEOGRAPHIC_DATA]" at bounding box center [414, 424] width 308 height 39
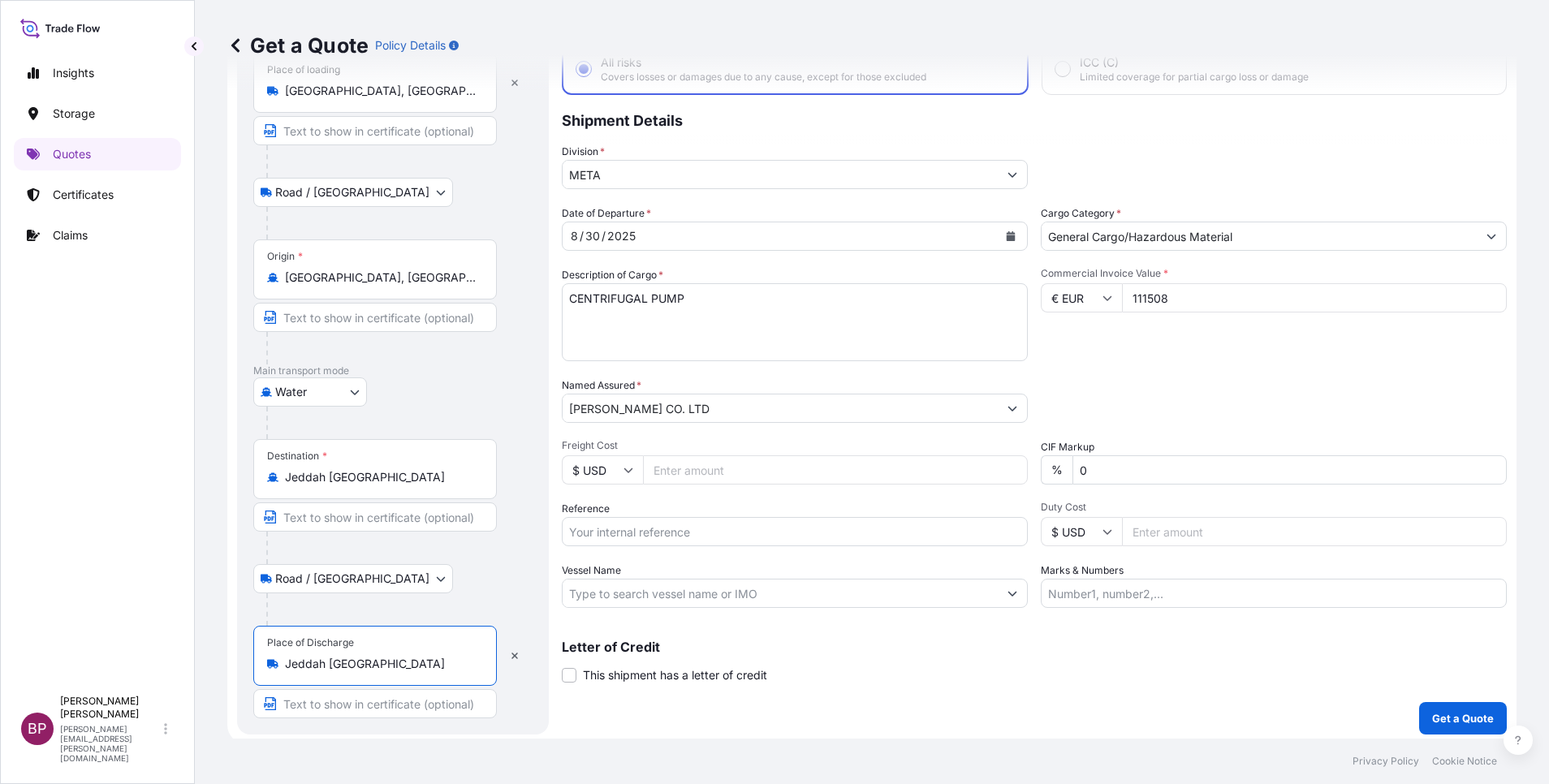
type input "Jeddah [GEOGRAPHIC_DATA]"
click at [1024, 690] on div "Coverage Type All risks Covers losses or damages due to any cause, except for t…" at bounding box center [1034, 364] width 945 height 740
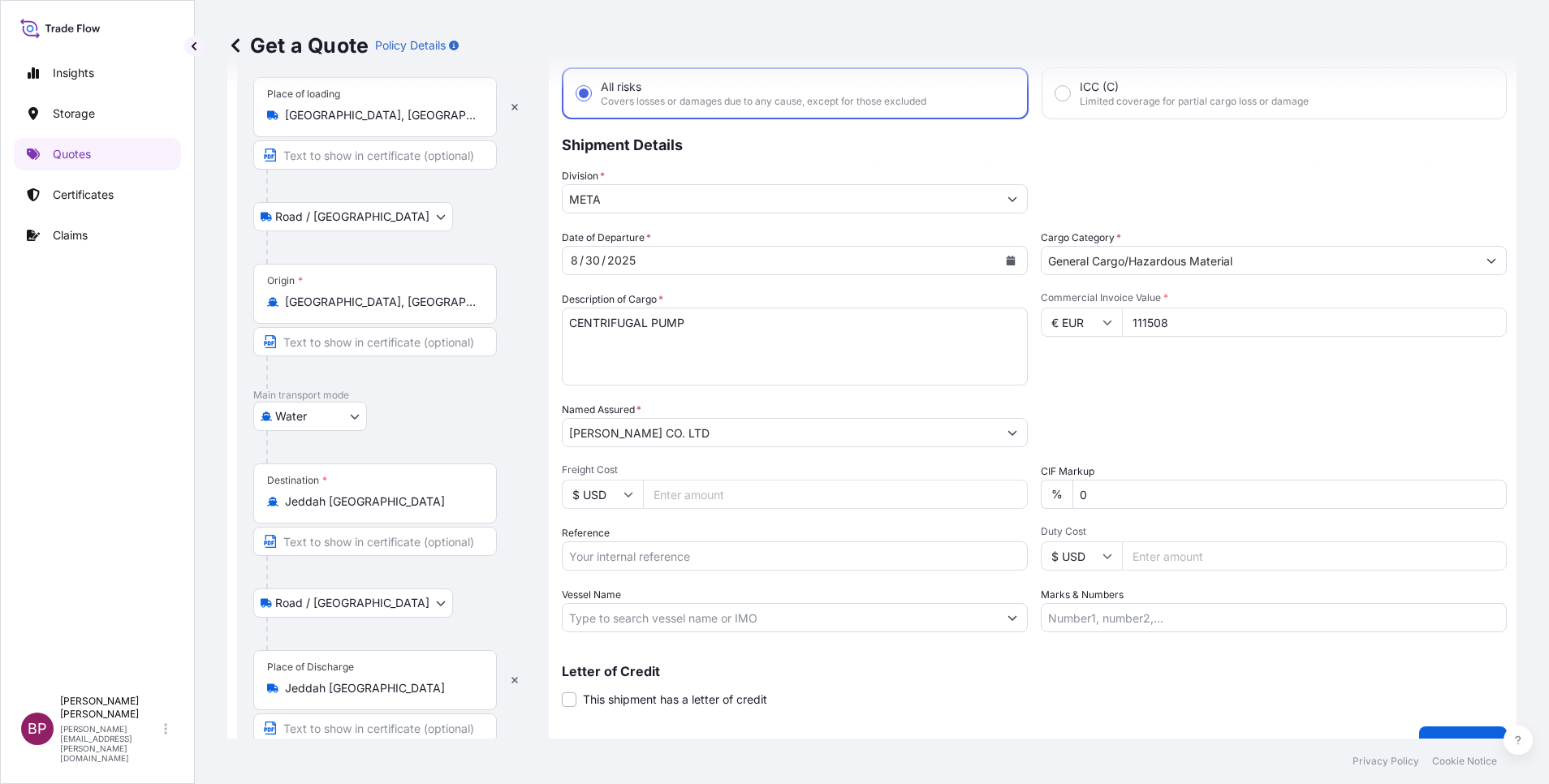
scroll to position [112, 0]
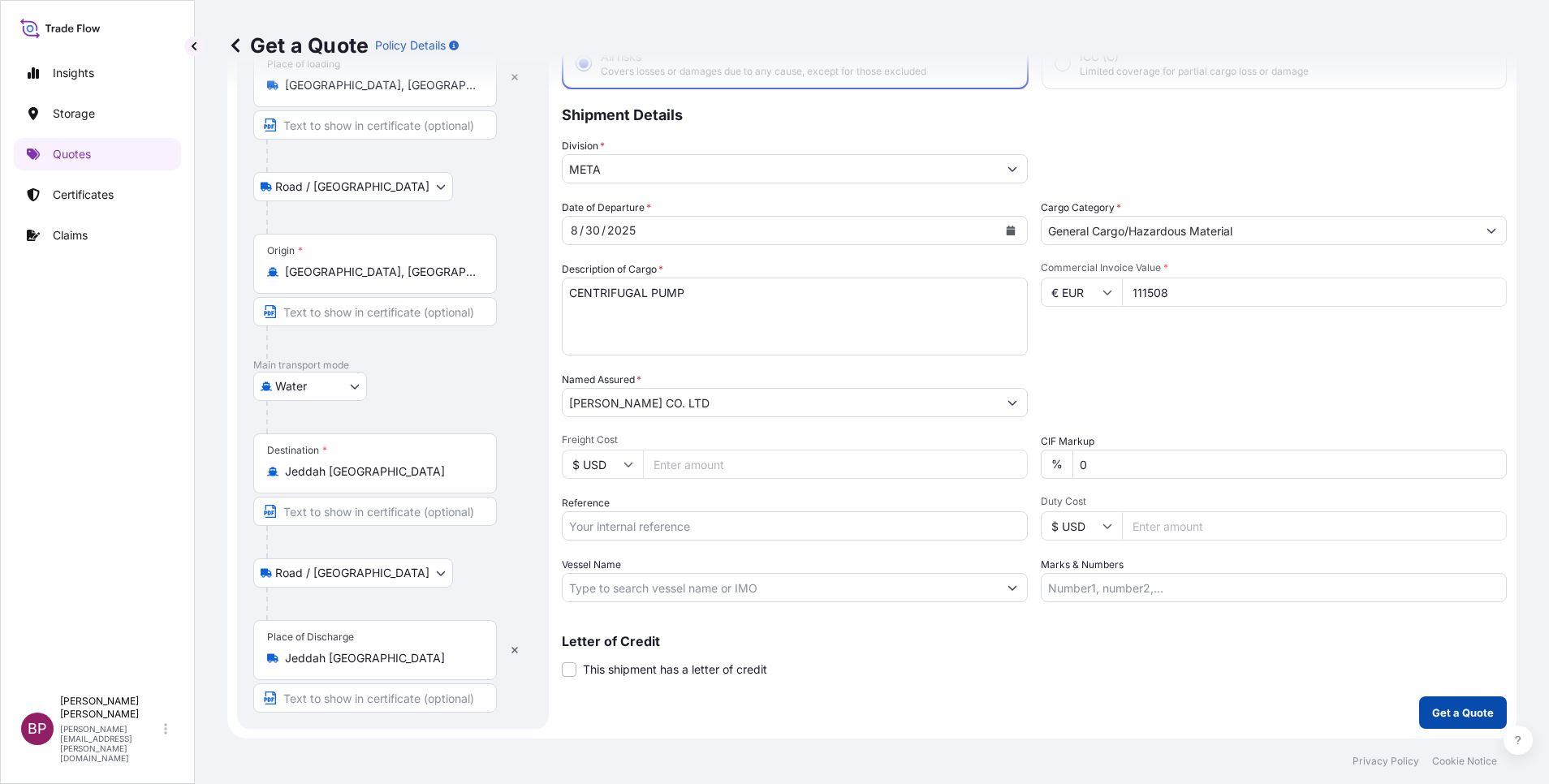
click at [1466, 714] on p "Get a Quote" at bounding box center [1463, 712] width 61 height 16
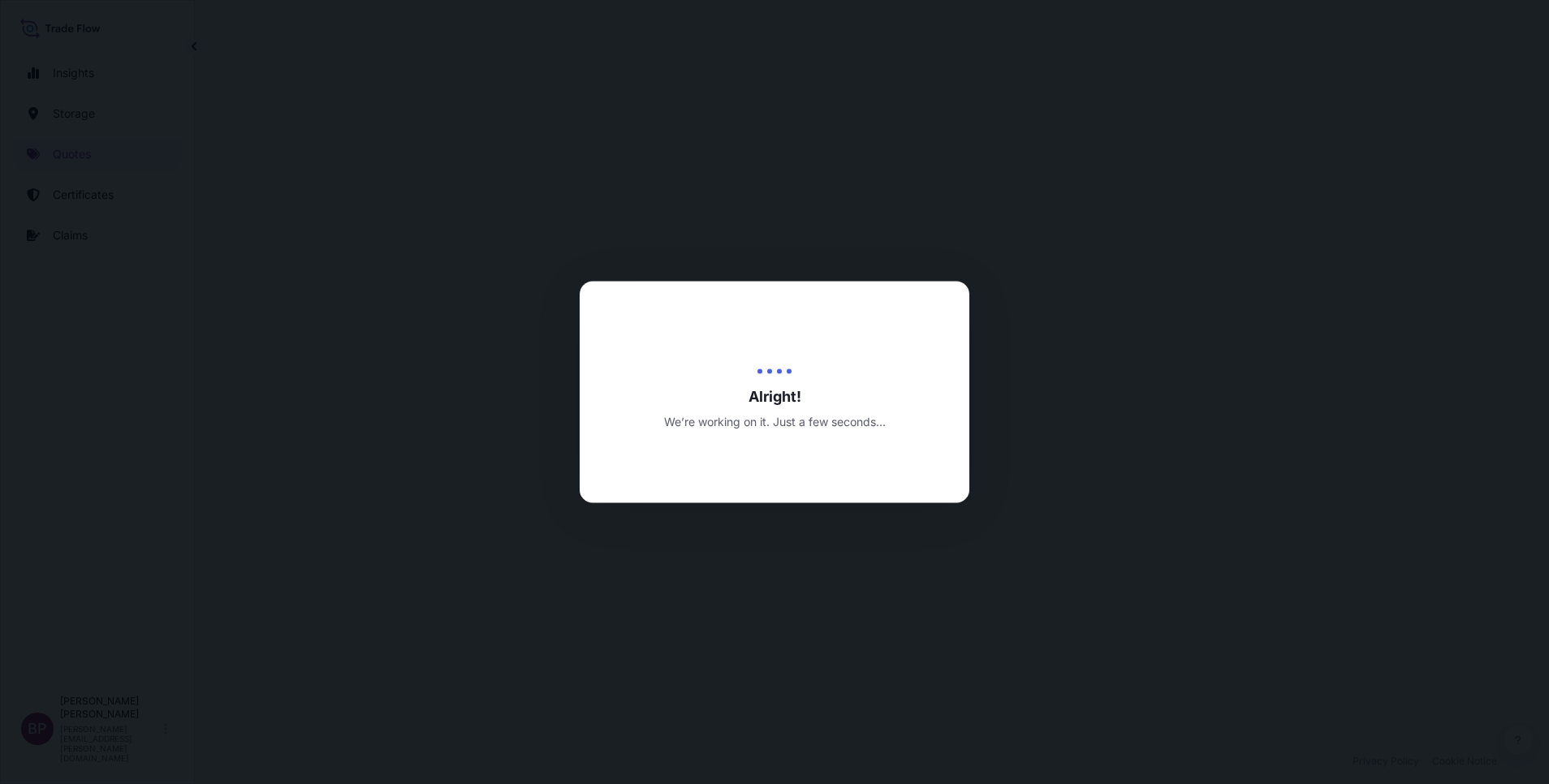
select select "Road / [GEOGRAPHIC_DATA]"
select select "Water"
select select "Road / [GEOGRAPHIC_DATA]"
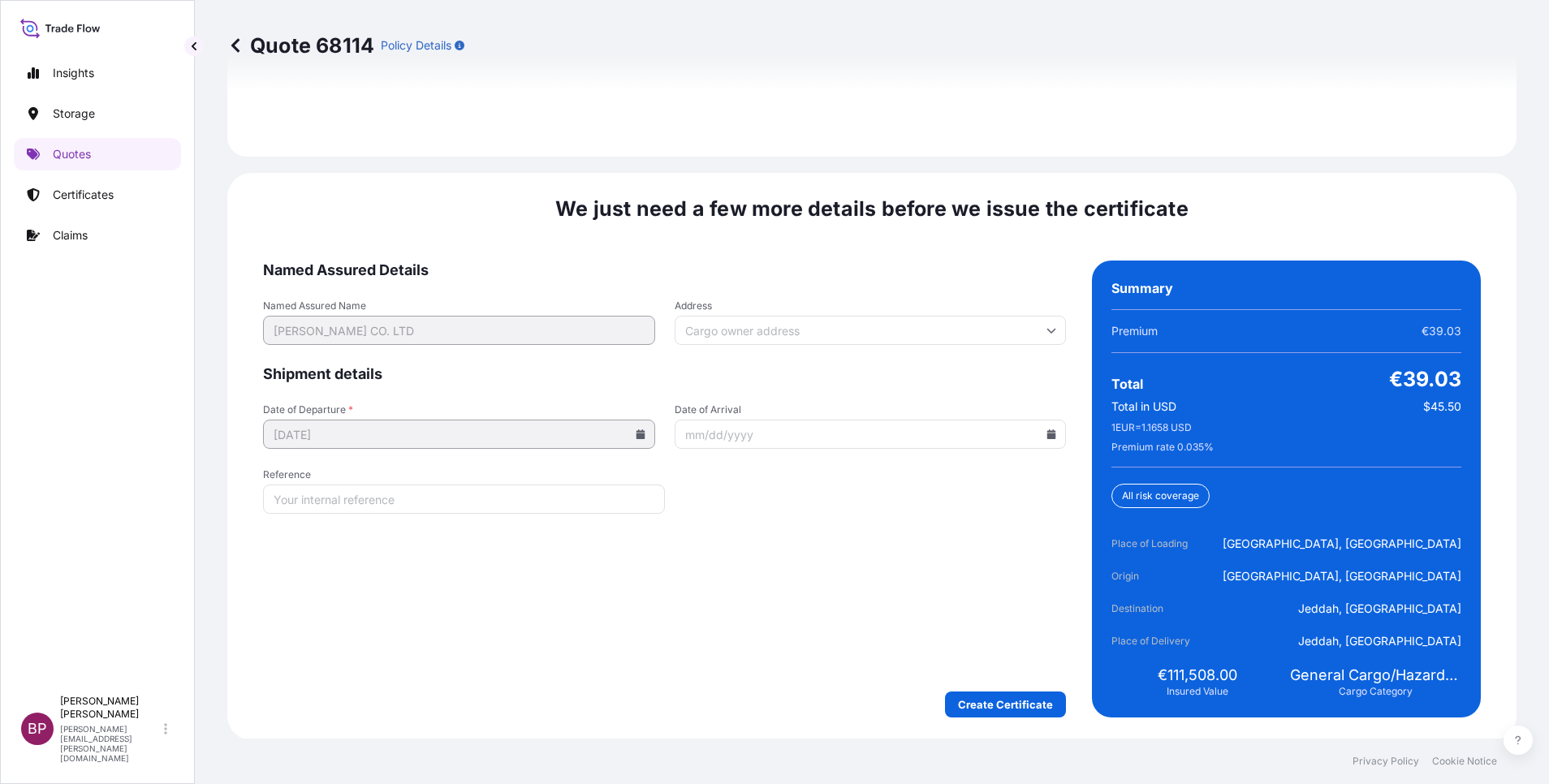
scroll to position [2491, 0]
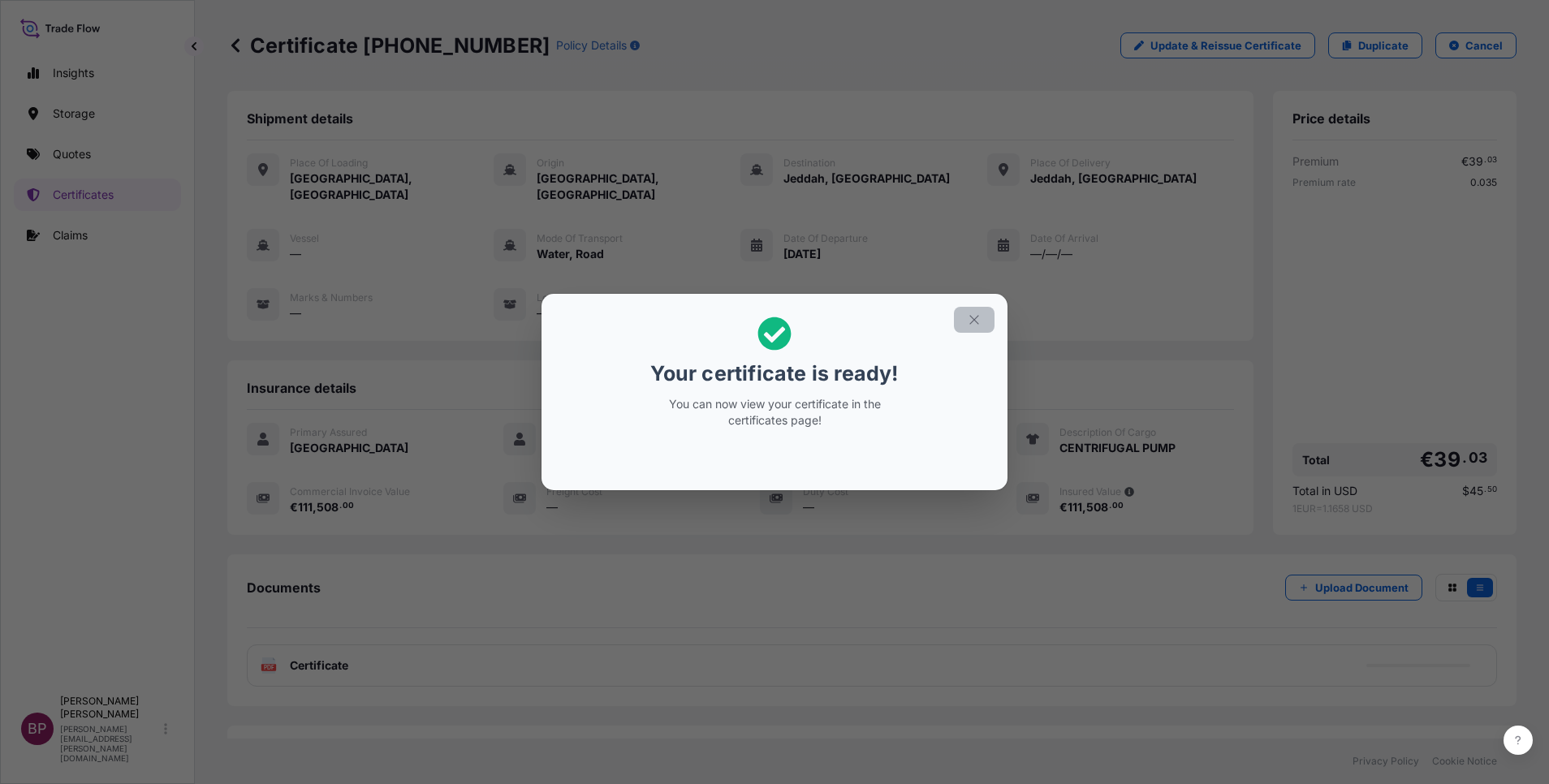
click at [970, 322] on icon "button" at bounding box center [974, 319] width 14 height 14
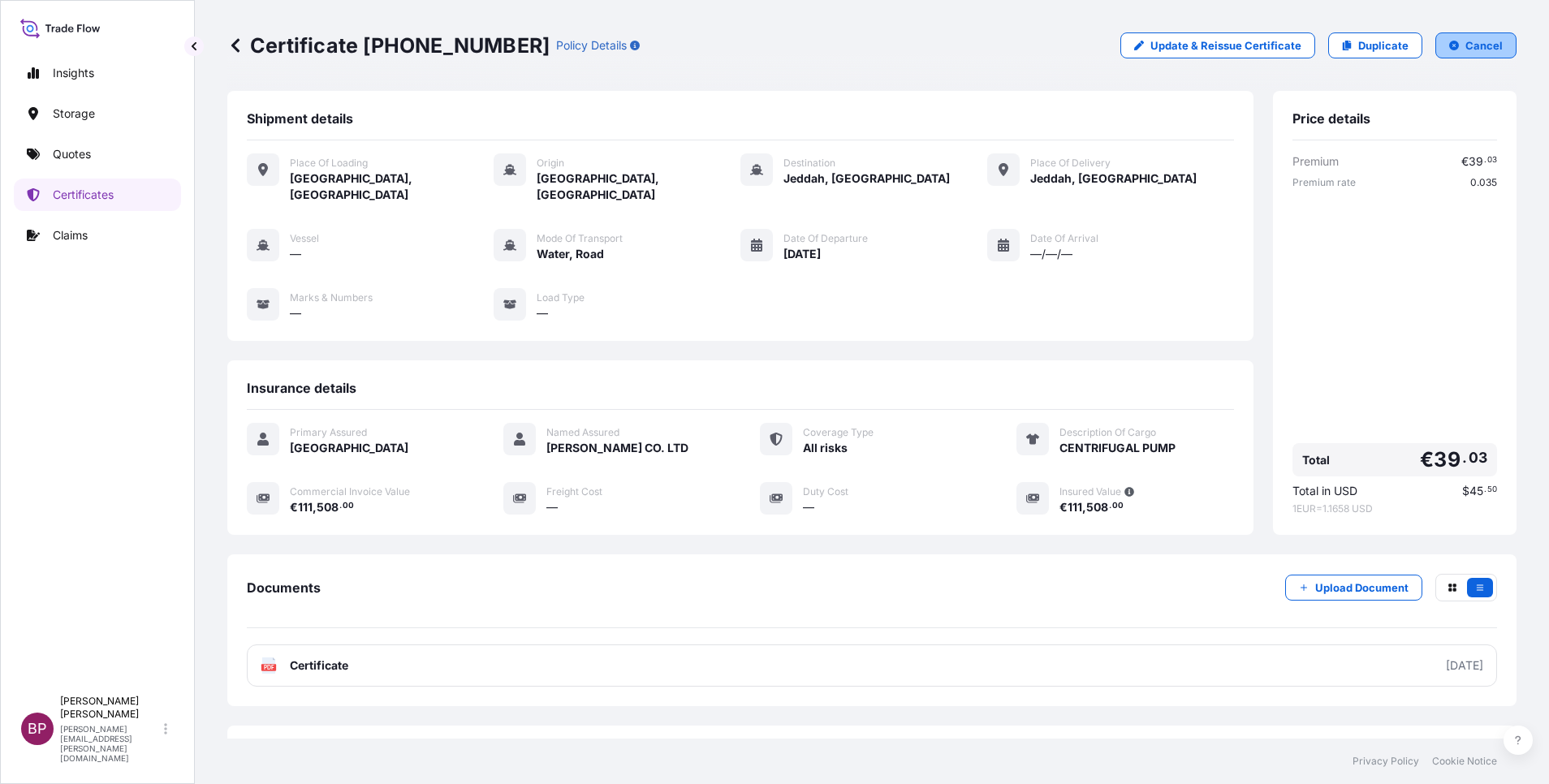
click at [1466, 45] on p "Cancel" at bounding box center [1484, 45] width 37 height 16
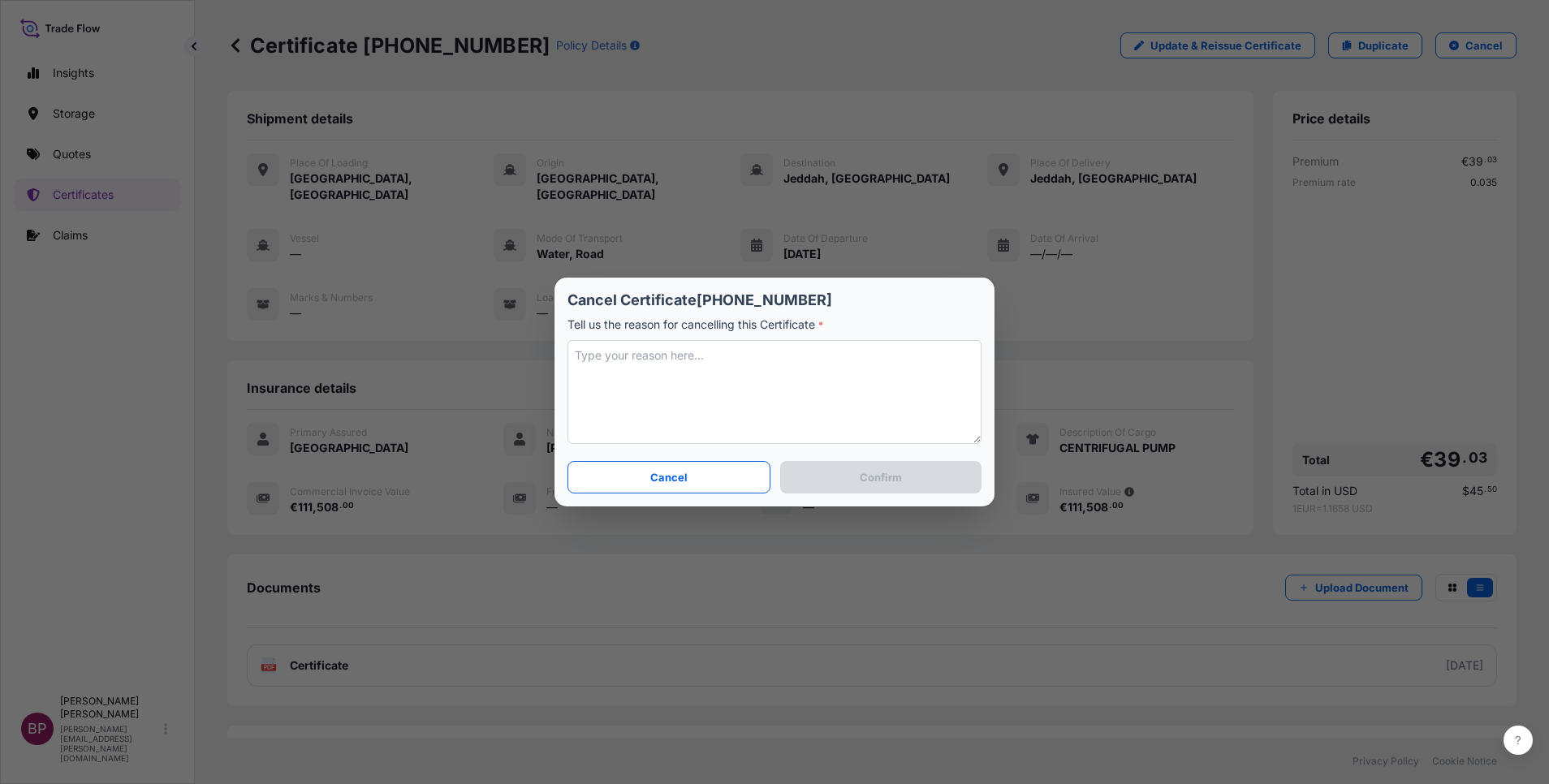
click at [740, 385] on textarea at bounding box center [774, 392] width 414 height 104
type textarea "Duplicated"
click at [910, 485] on button "Confirm" at bounding box center [881, 478] width 201 height 33
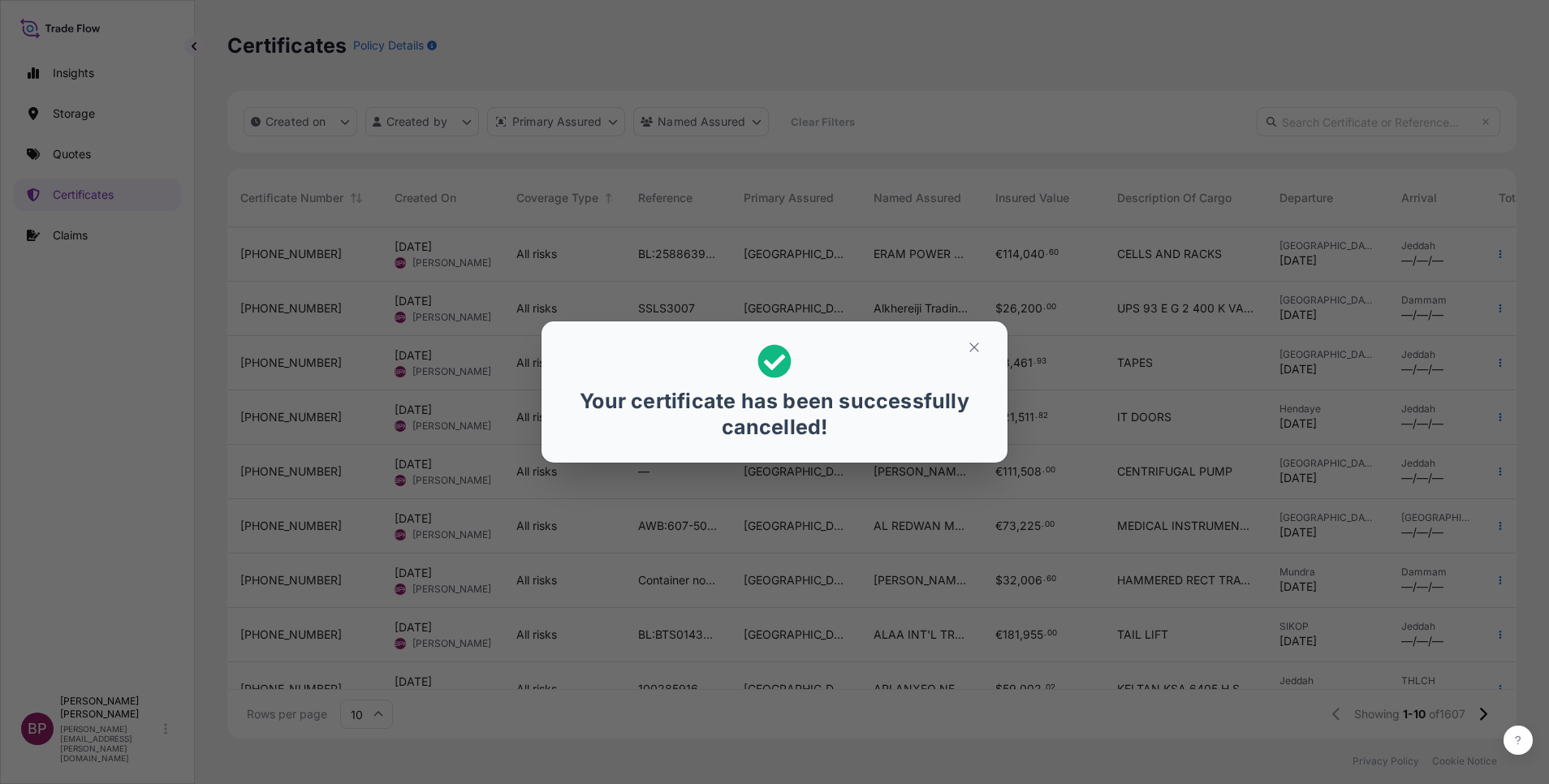
scroll to position [19, 19]
click at [976, 348] on icon "button" at bounding box center [974, 347] width 14 height 14
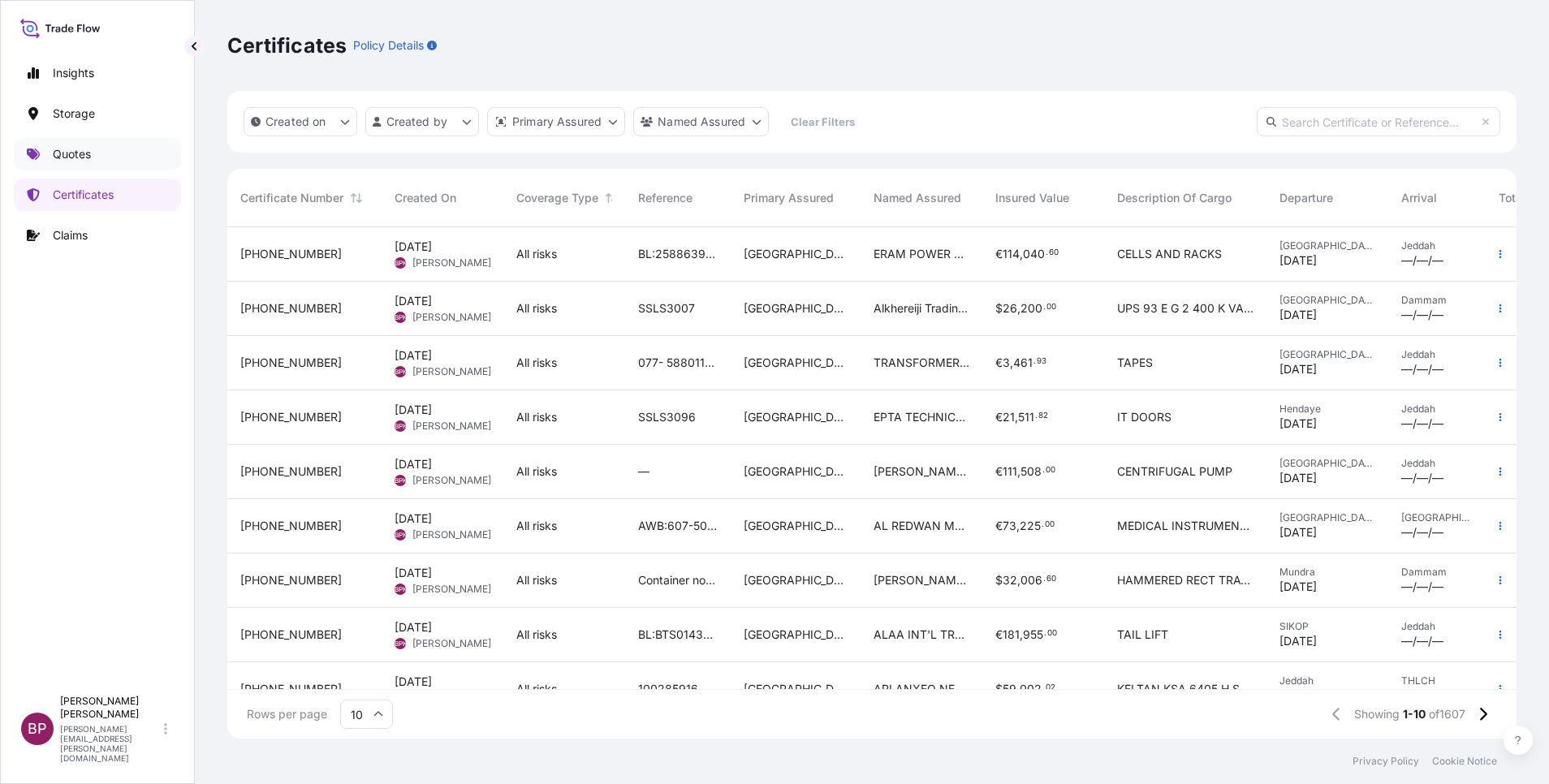
click at [76, 158] on p "Quotes" at bounding box center [72, 154] width 38 height 16
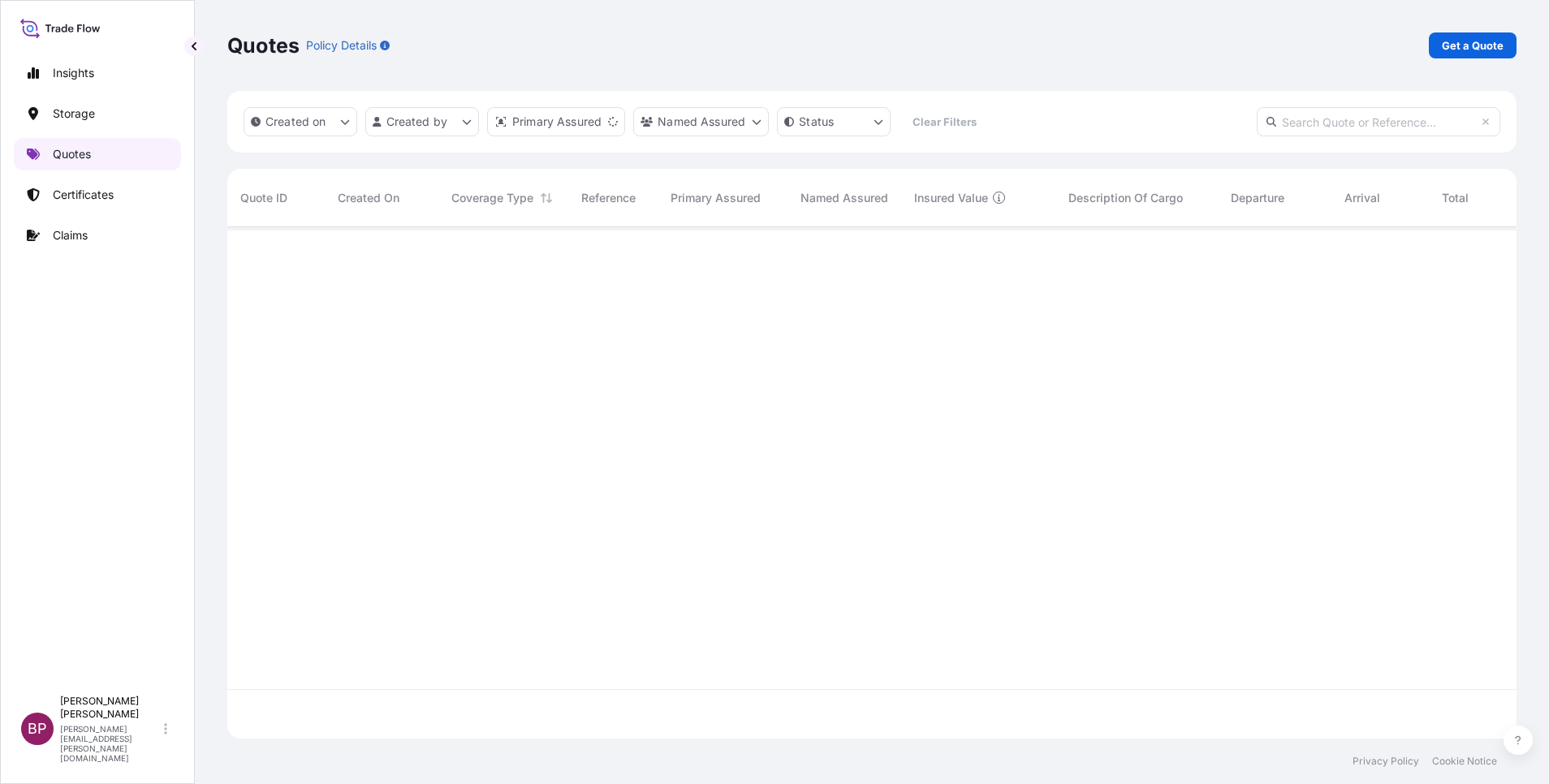
scroll to position [502, 1270]
click at [1481, 47] on p "Get a Quote" at bounding box center [1472, 45] width 61 height 16
select select "Water"
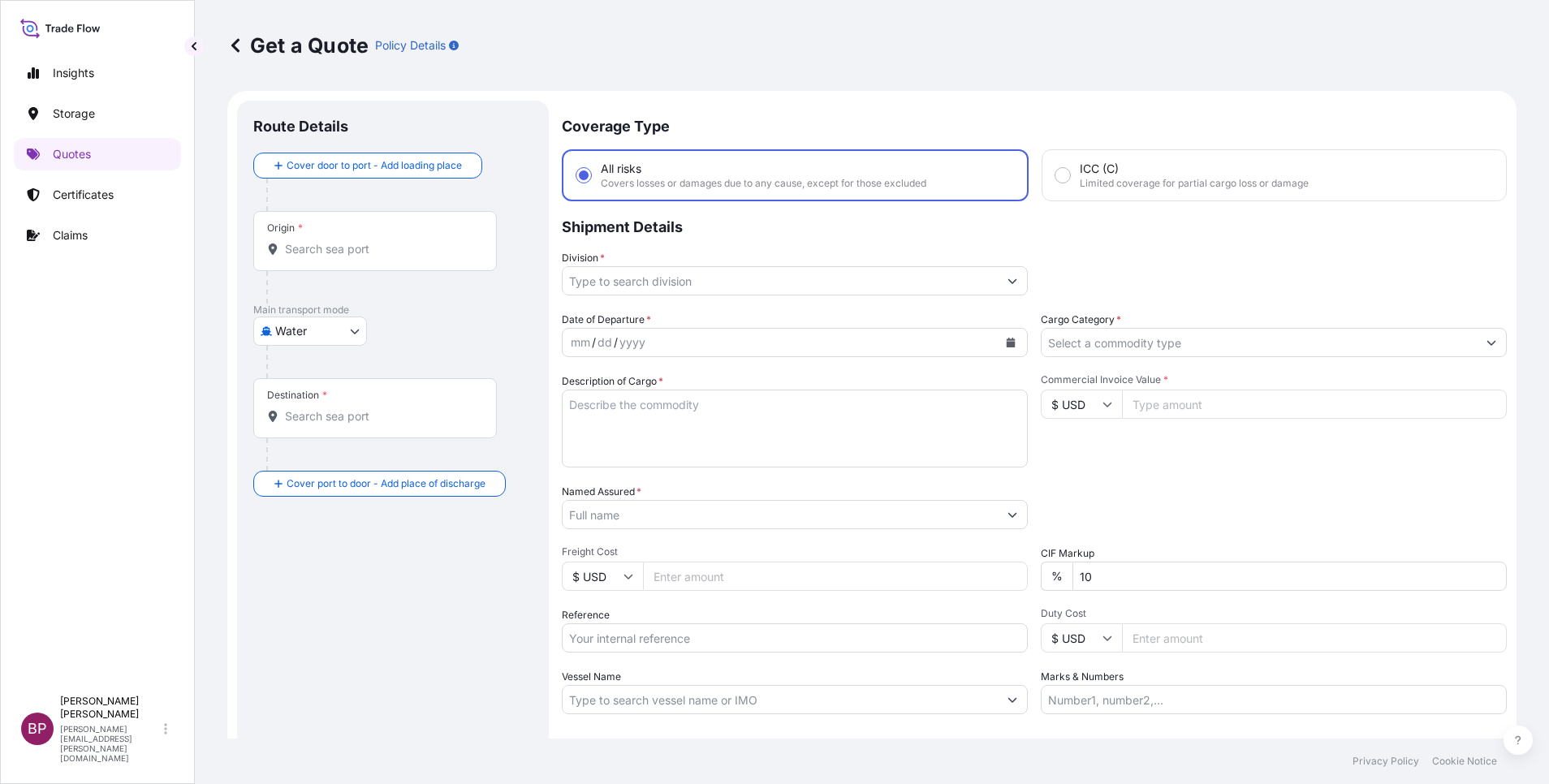
scroll to position [26, 0]
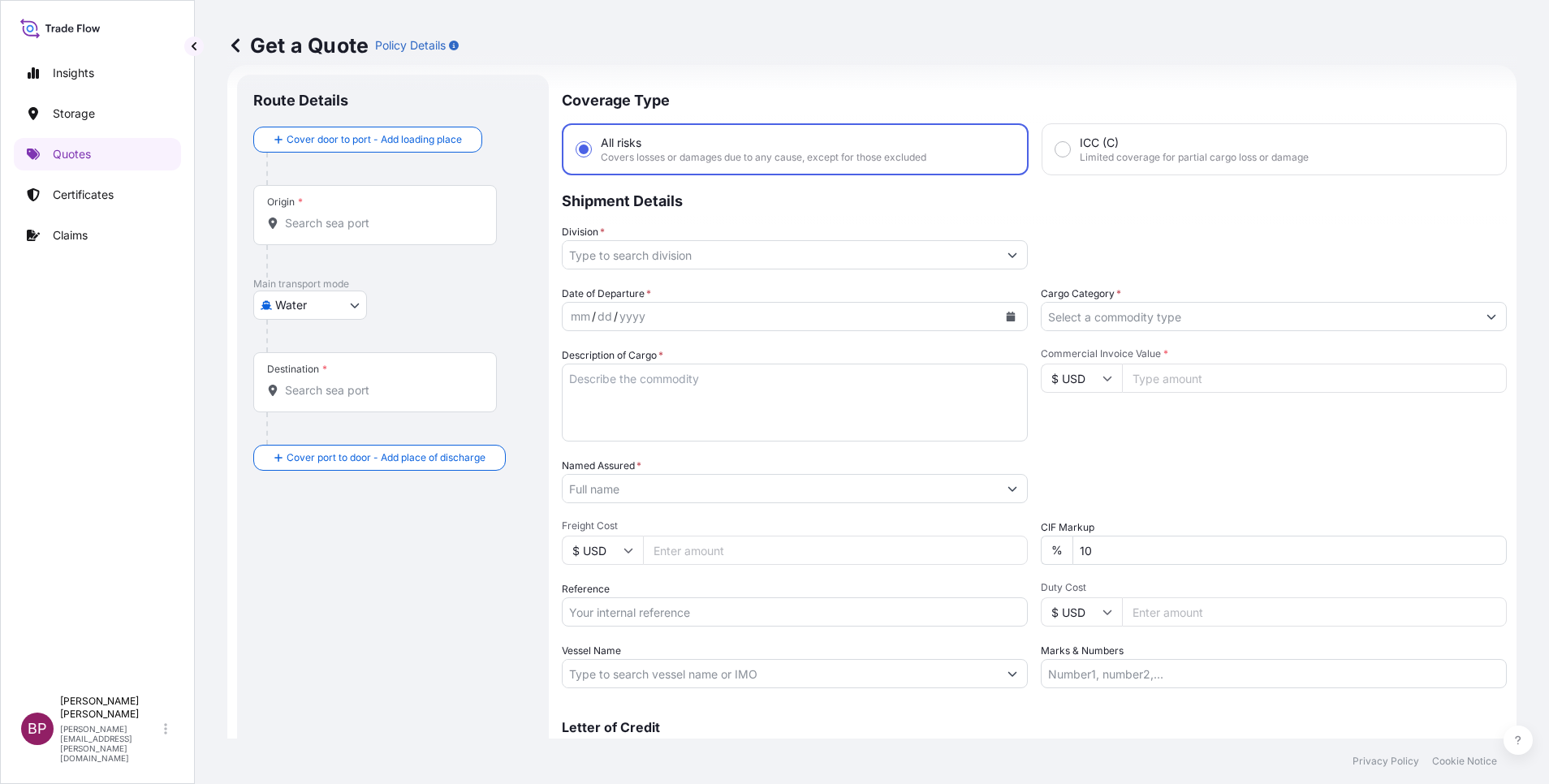
click at [1195, 318] on input "Cargo Category *" at bounding box center [1259, 316] width 436 height 30
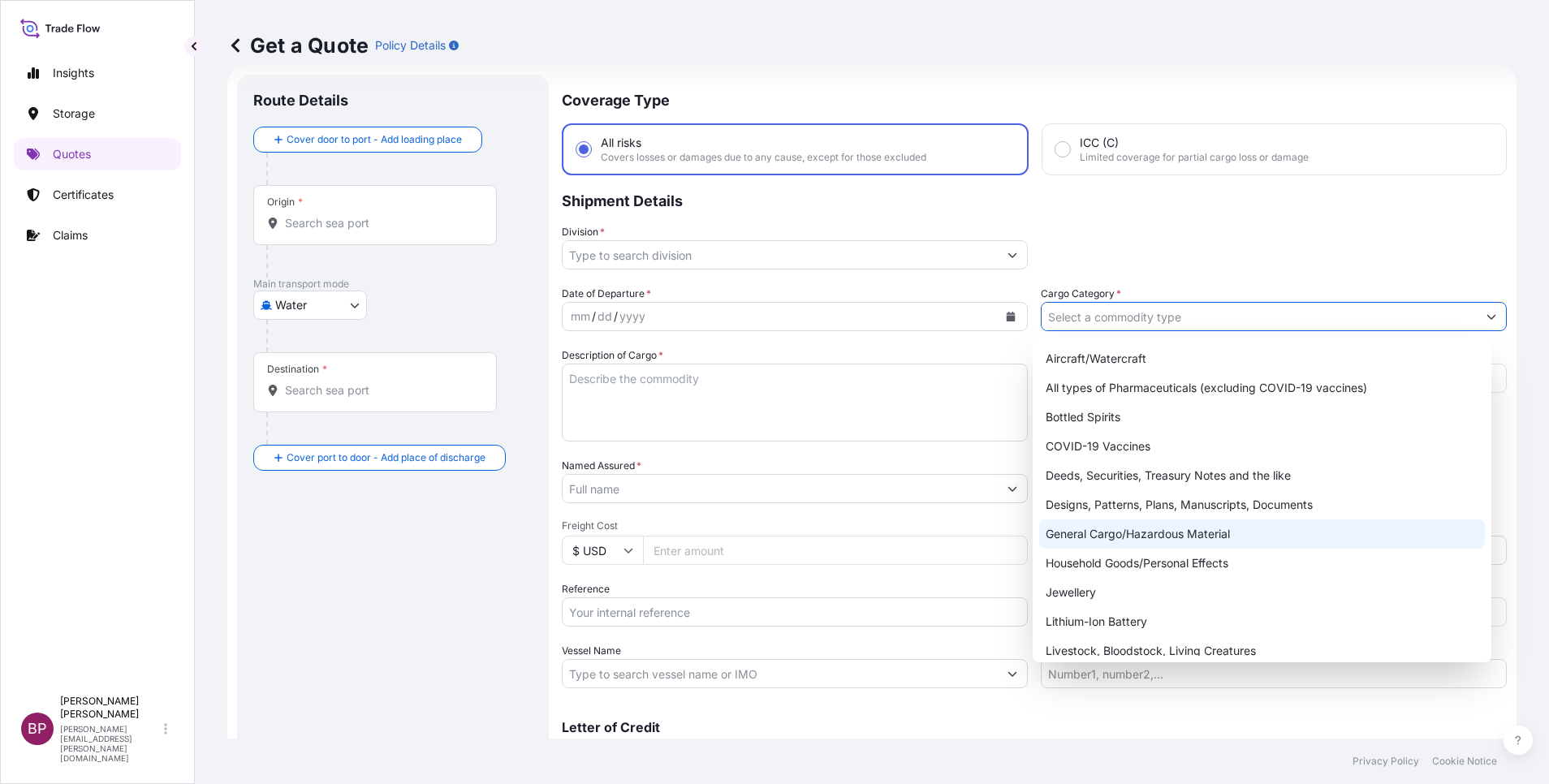
click at [1158, 533] on div "General Cargo/Hazardous Material" at bounding box center [1262, 534] width 446 height 30
type input "General Cargo/Hazardous Material"
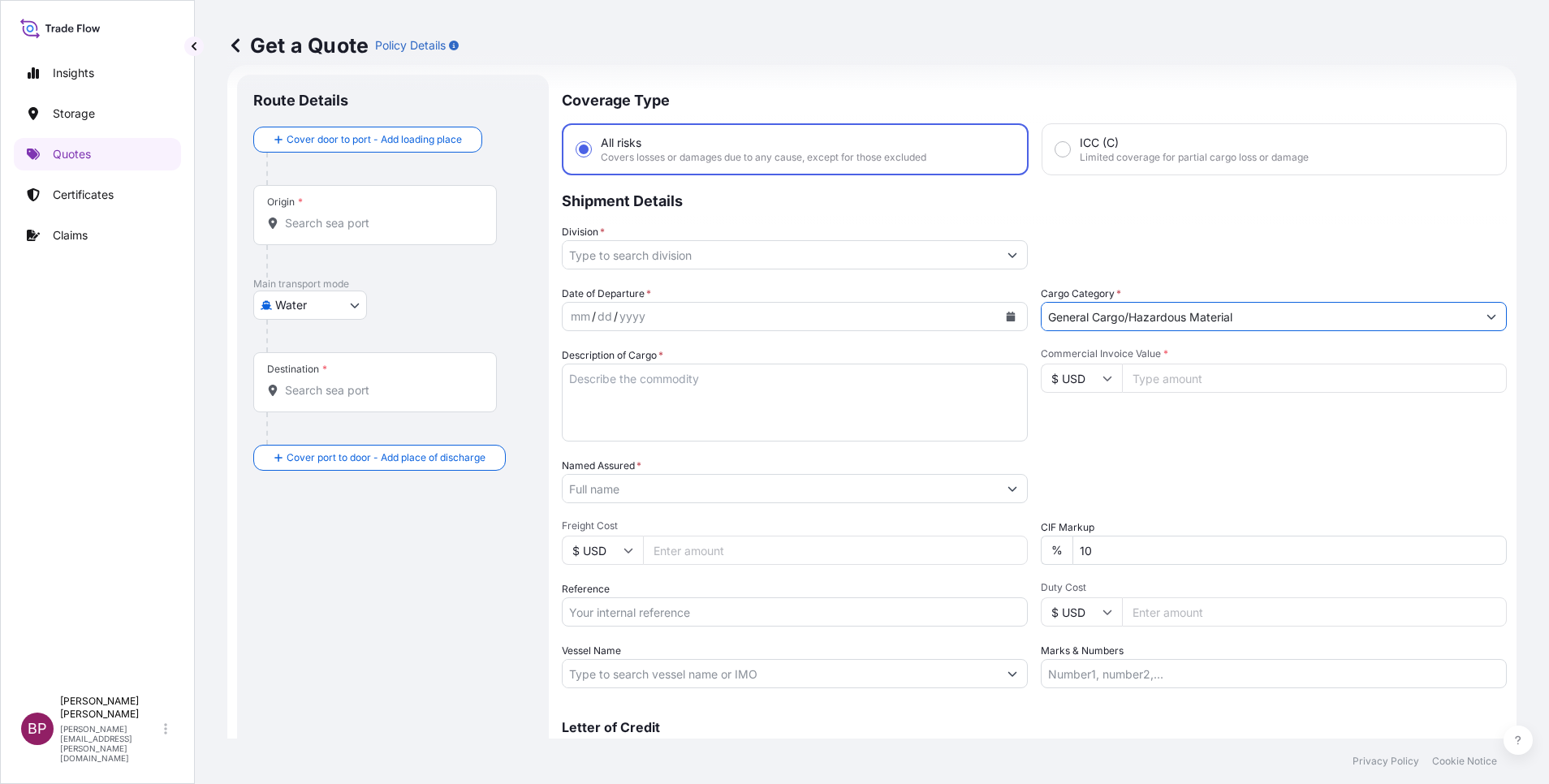
click at [1008, 256] on button "Show suggestions" at bounding box center [1012, 255] width 30 height 30
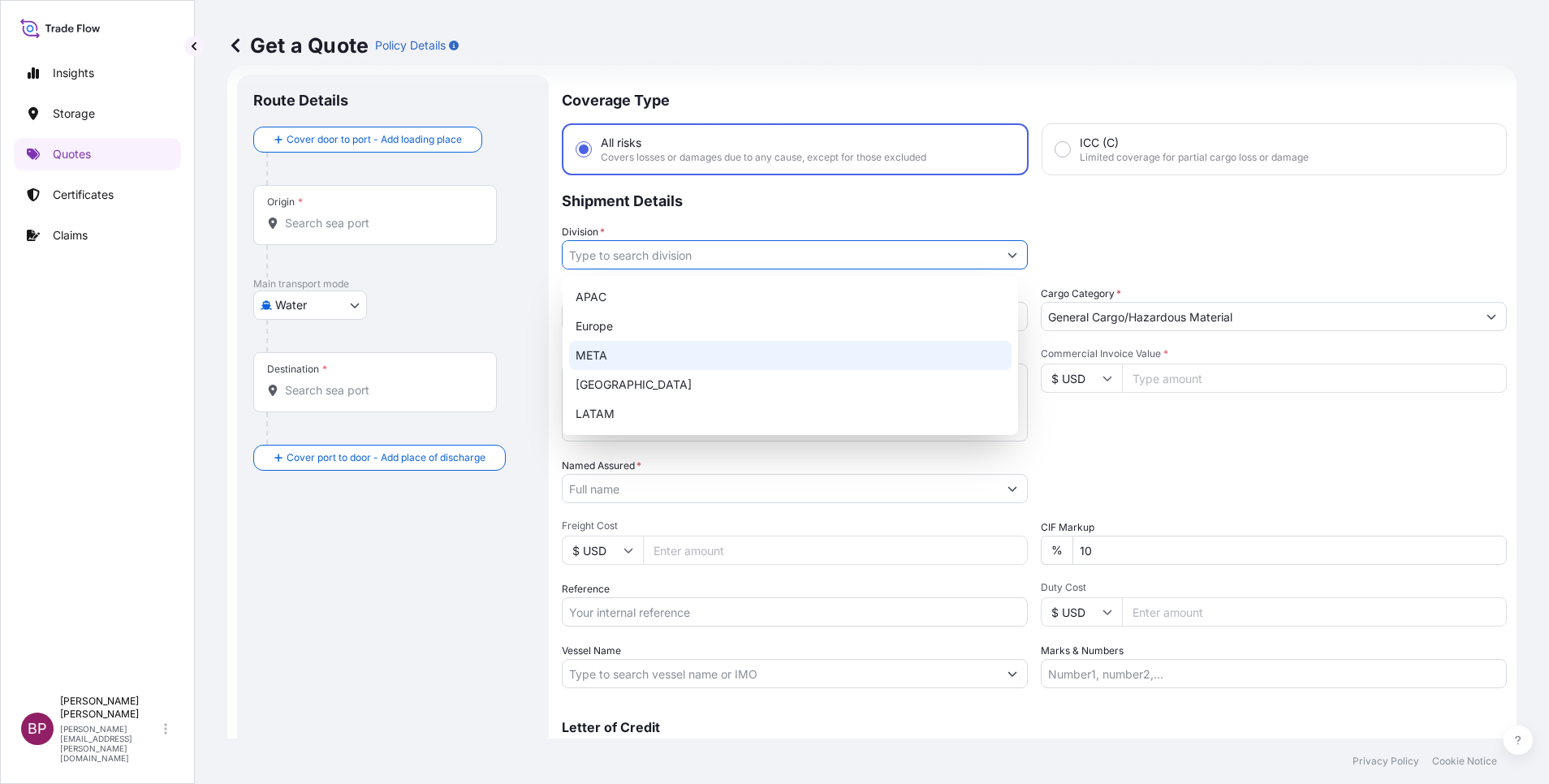
click at [678, 354] on div "META" at bounding box center [790, 355] width 442 height 30
type input "META"
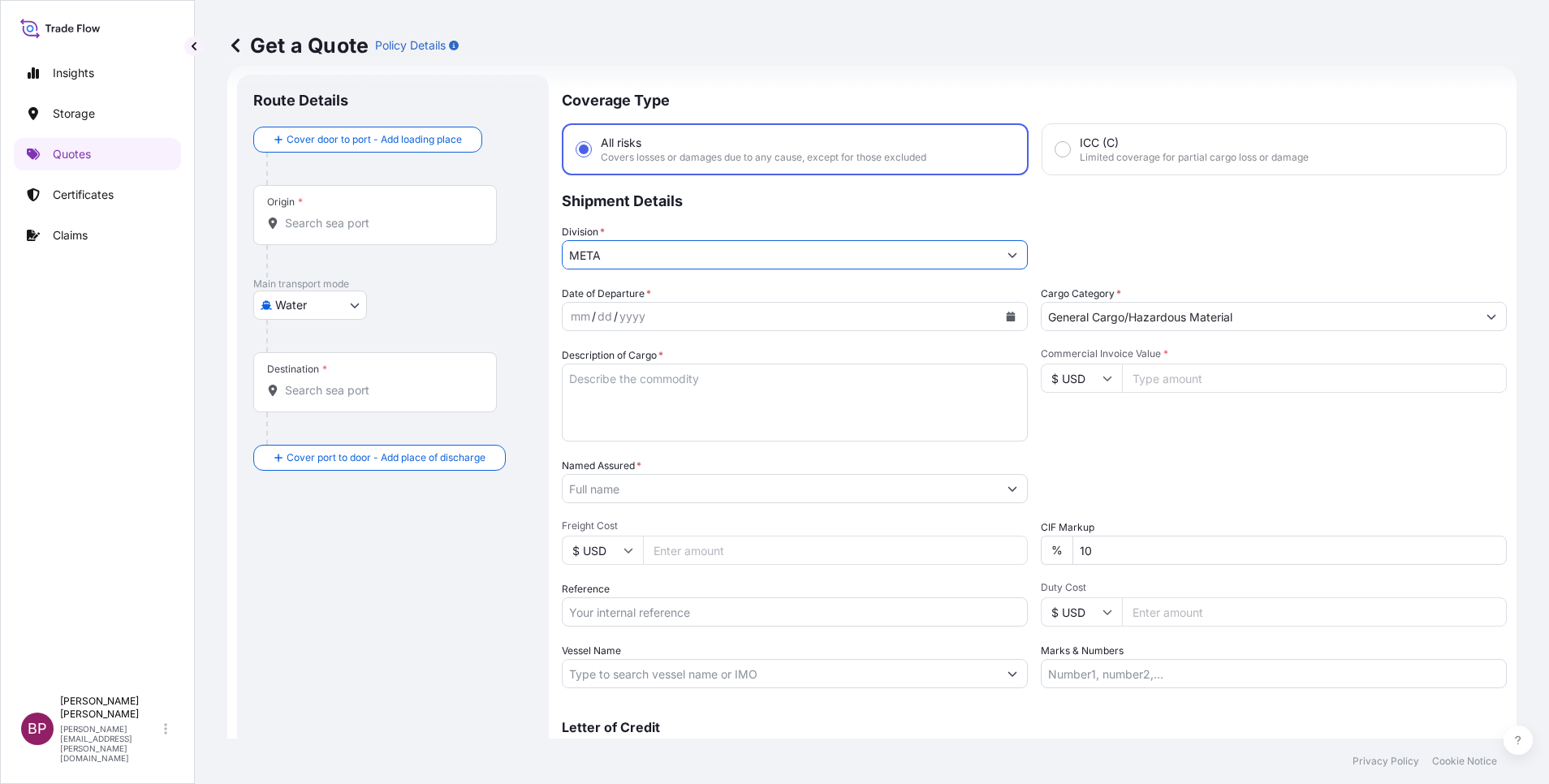
click at [1083, 382] on input "$ USD" at bounding box center [1081, 378] width 81 height 30
click at [1055, 437] on div "€ EUR" at bounding box center [1072, 423] width 68 height 31
type input "€ EUR"
click at [1274, 380] on input "Commercial Invoice Value *" at bounding box center [1314, 378] width 385 height 30
paste input "3270"
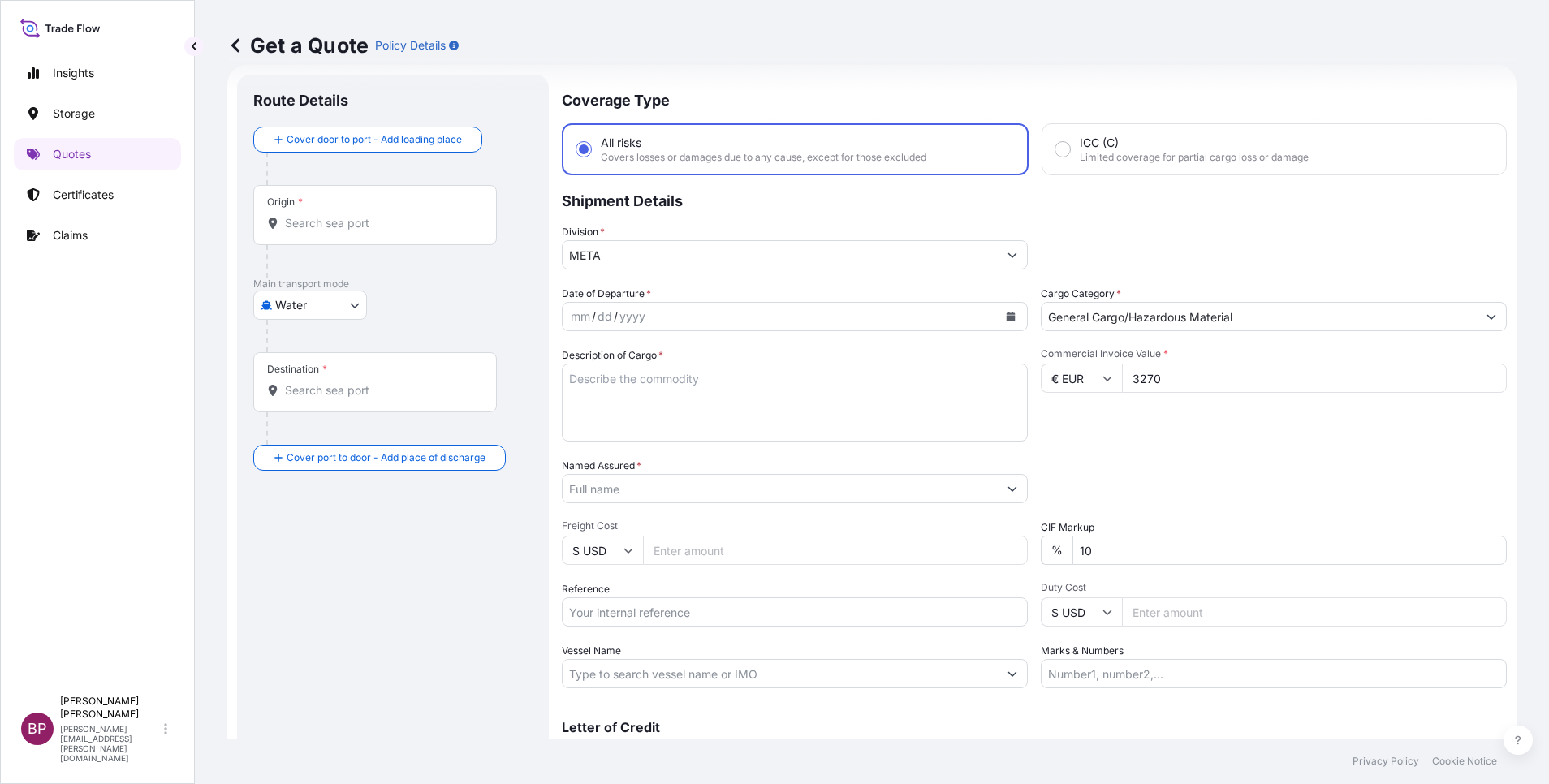
type input "3270"
click at [1018, 544] on div "Date of Departure * mm / dd / yyyy Cargo Category * General Cargo/Hazardous Mat…" at bounding box center [1034, 487] width 945 height 403
type input "0"
click at [1111, 502] on div "Packing Category Type to search a container mode Please select a primary mode o…" at bounding box center [1273, 480] width 466 height 45
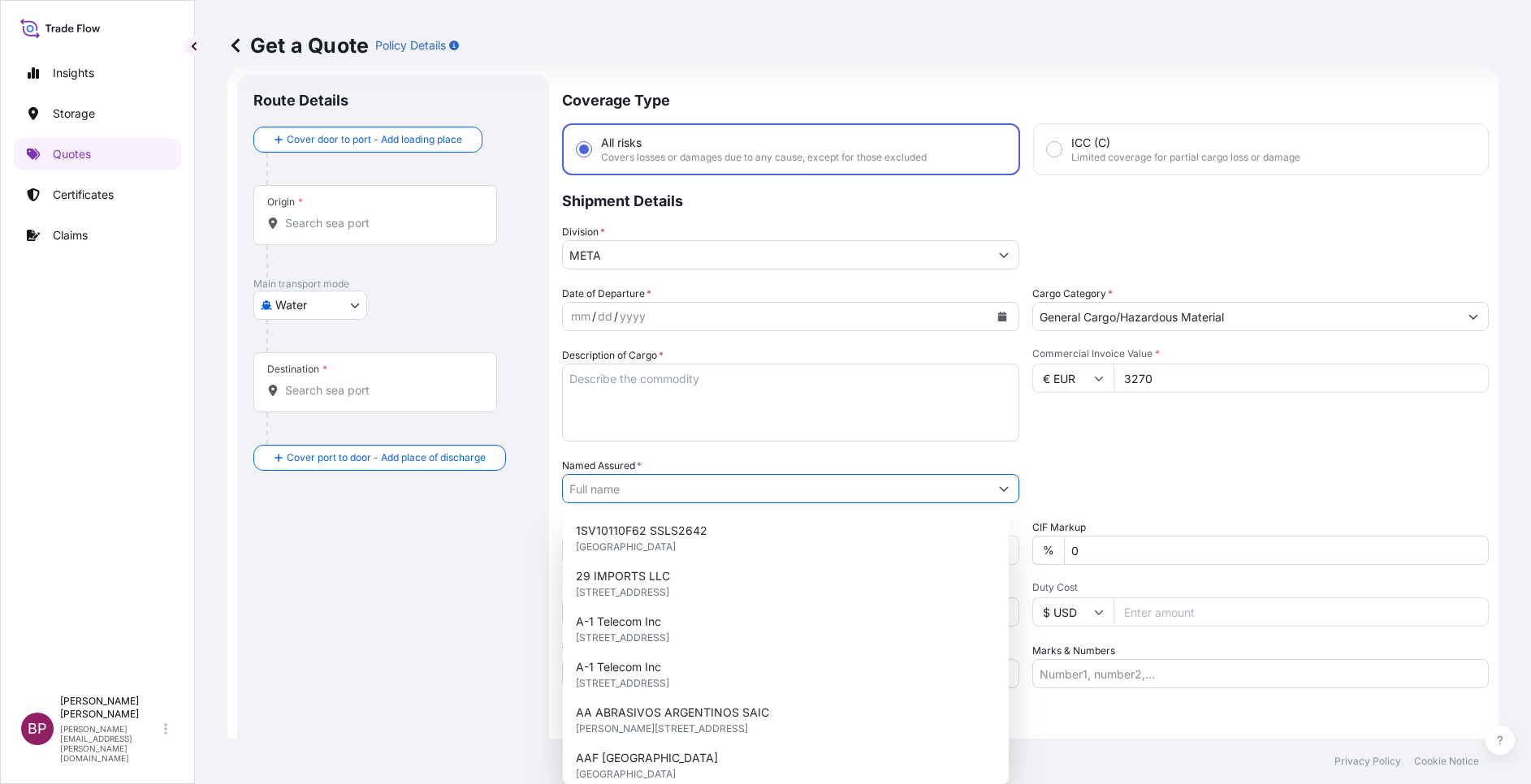
click at [982, 495] on div at bounding box center [790, 488] width 457 height 30
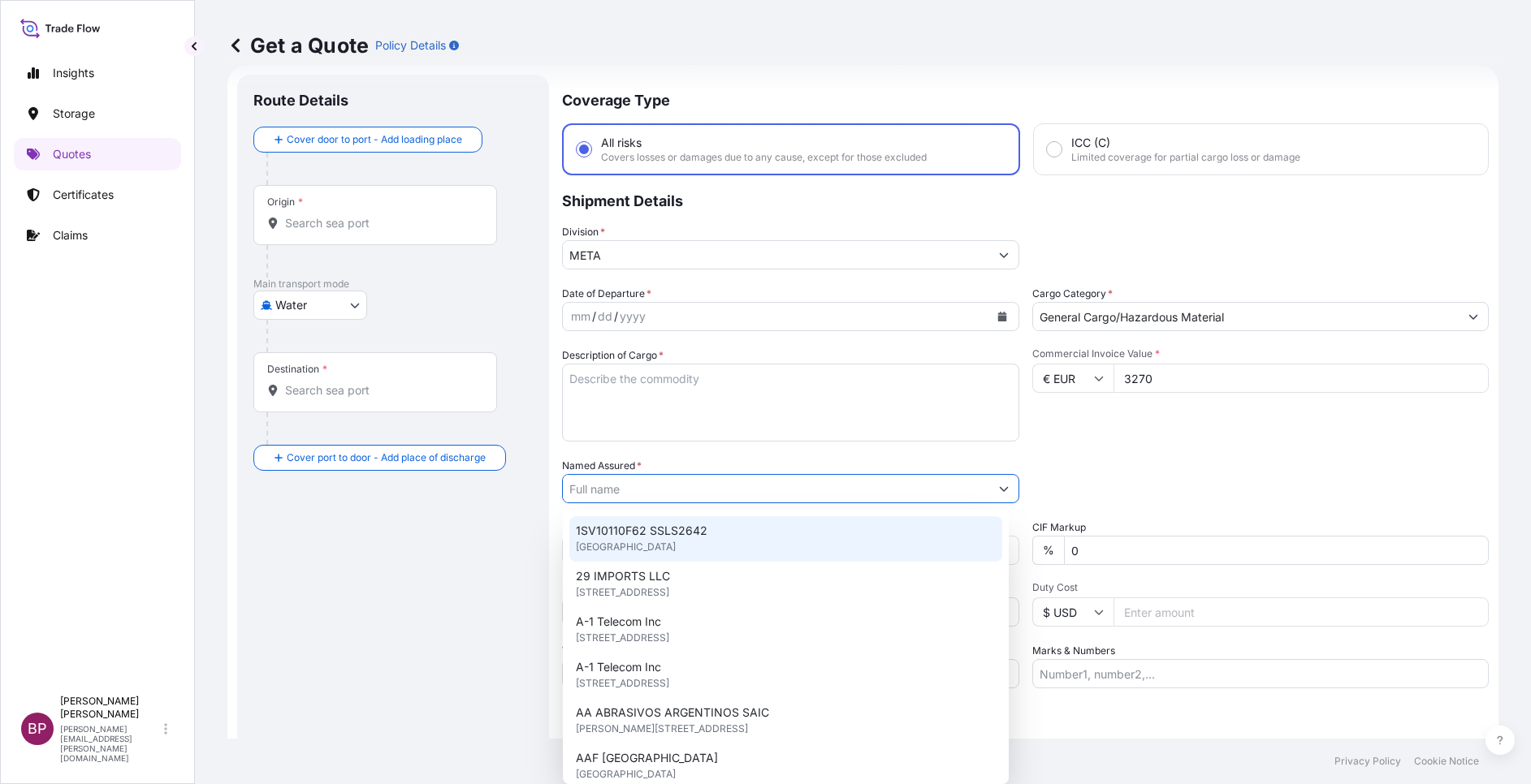
paste input "DALLAH TRANE MANUFACTURING"
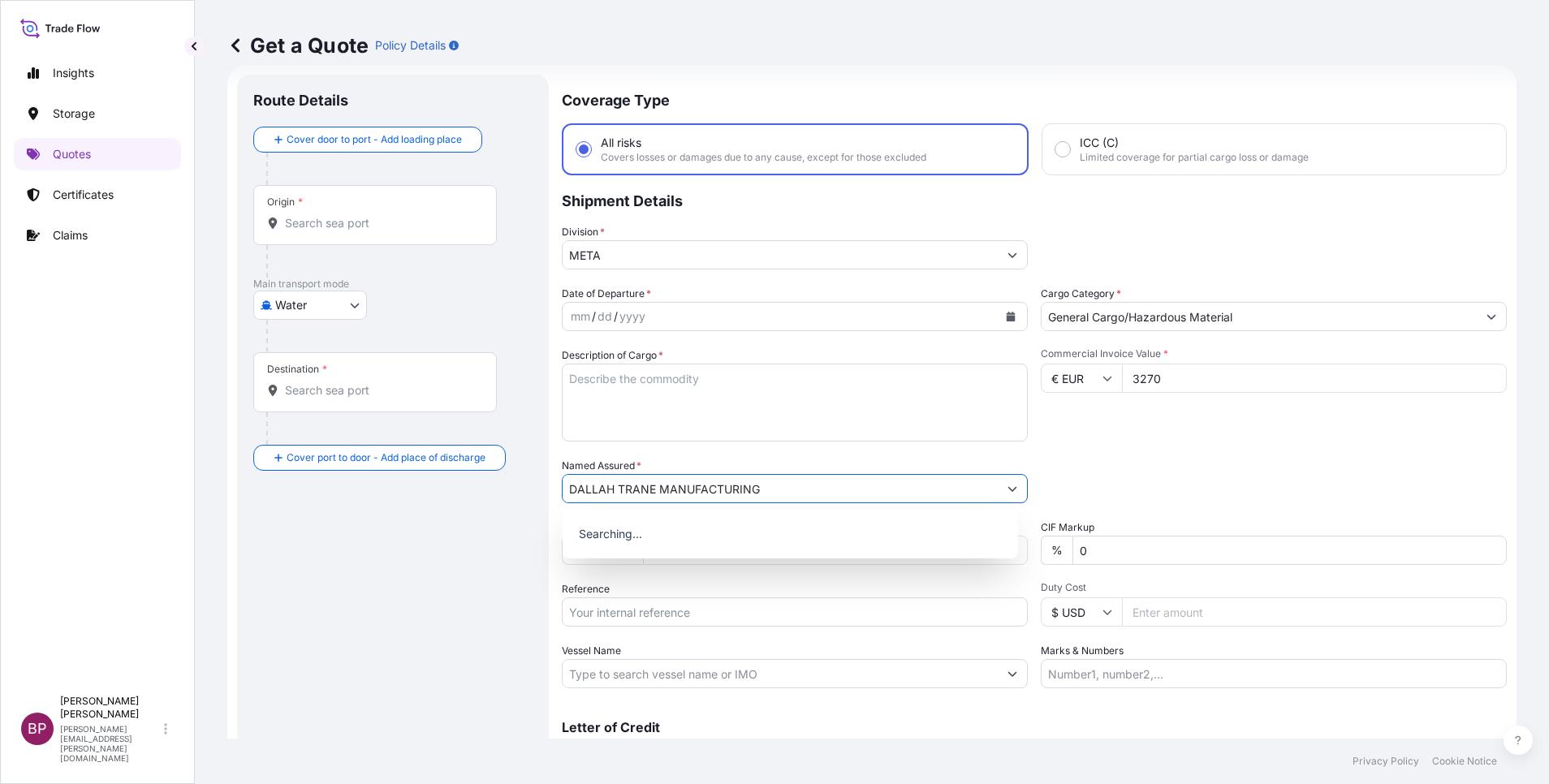
type input "DALLAH TRANE MANUFACTURING"
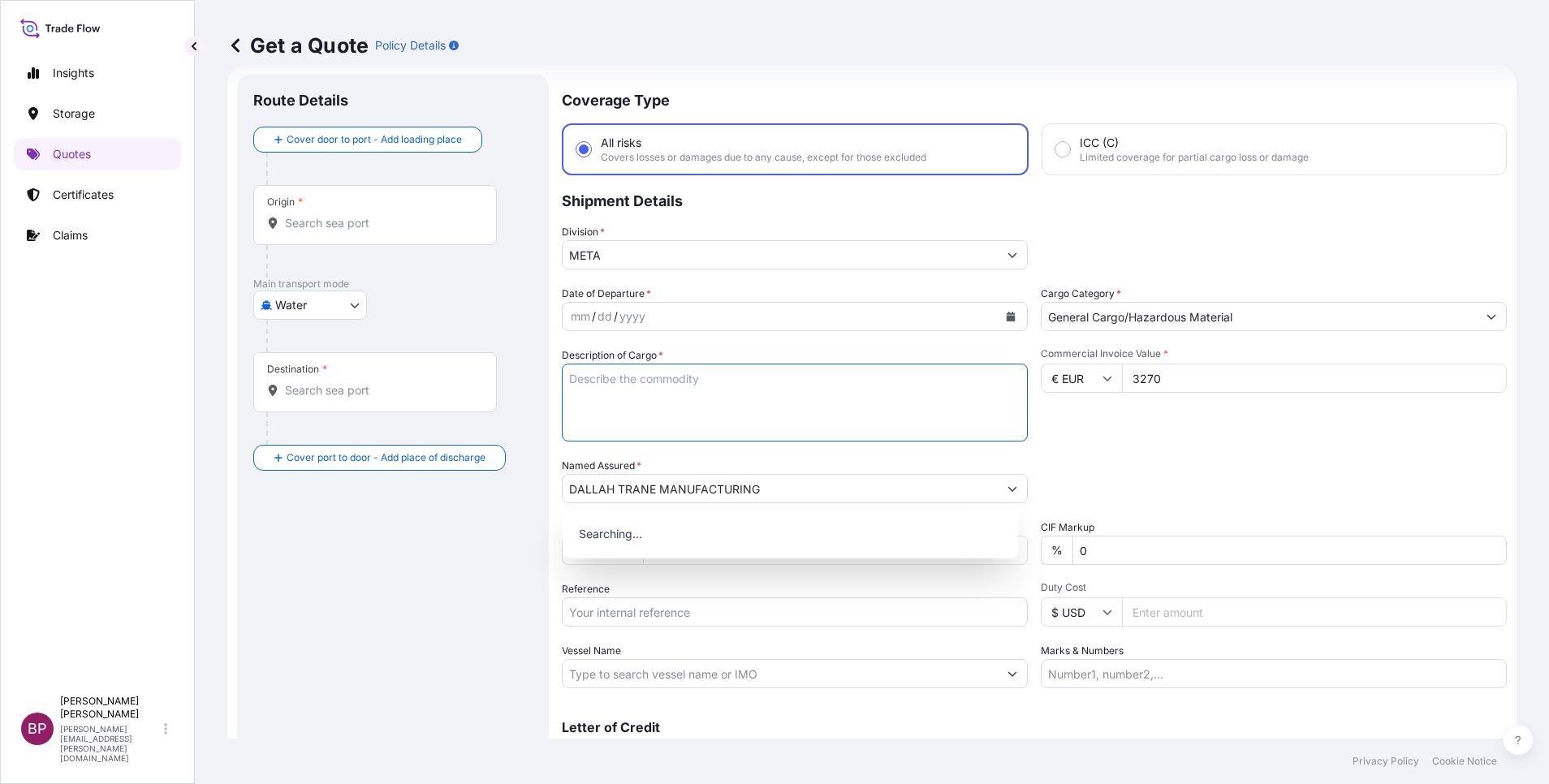
click at [752, 422] on textarea "Description of Cargo *" at bounding box center [795, 402] width 466 height 78
paste textarea "FANS"
type textarea "FANS"
click at [1007, 318] on icon "Calendar" at bounding box center [1011, 317] width 9 height 10
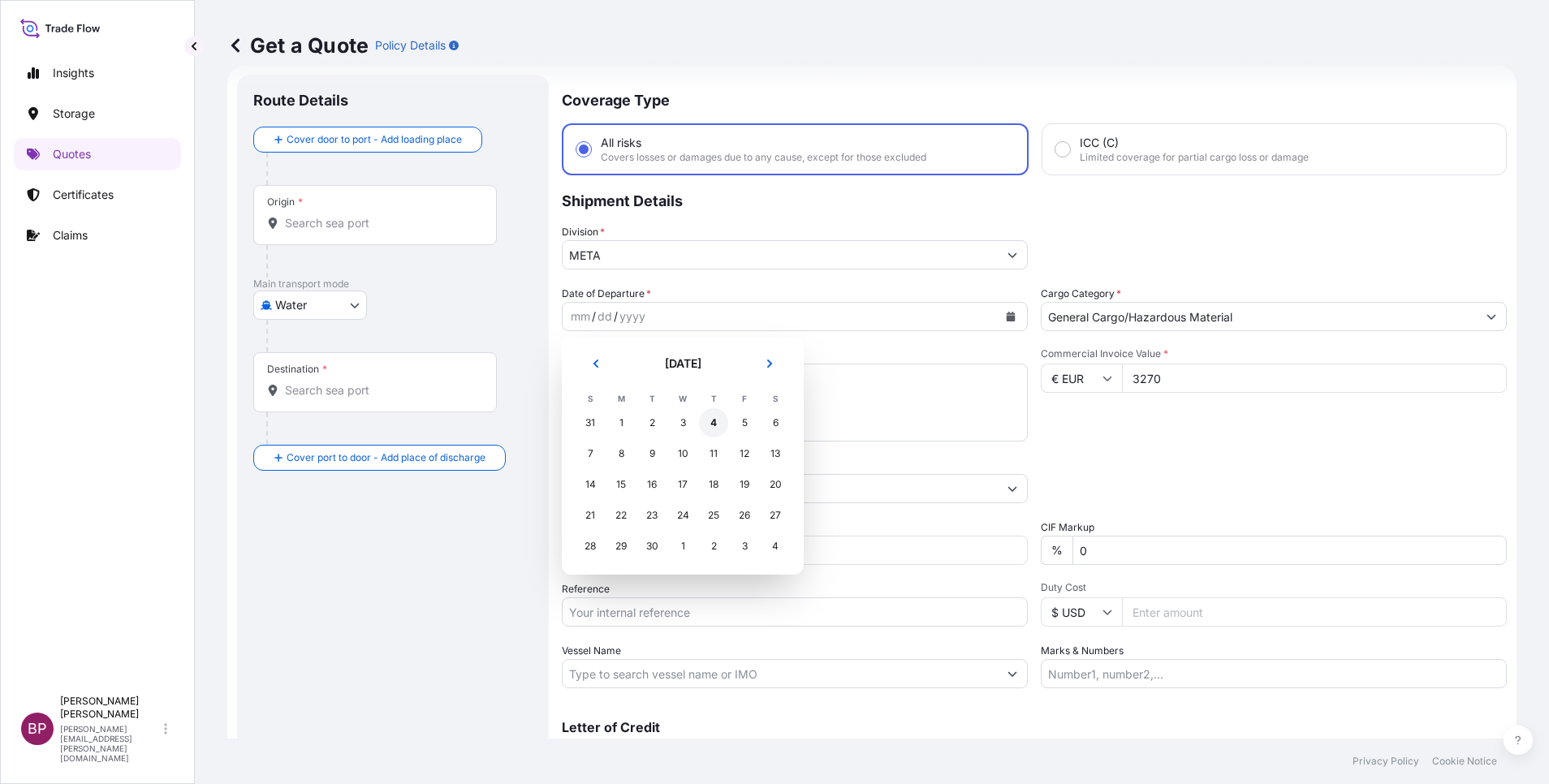
click at [714, 423] on div "4" at bounding box center [713, 423] width 30 height 30
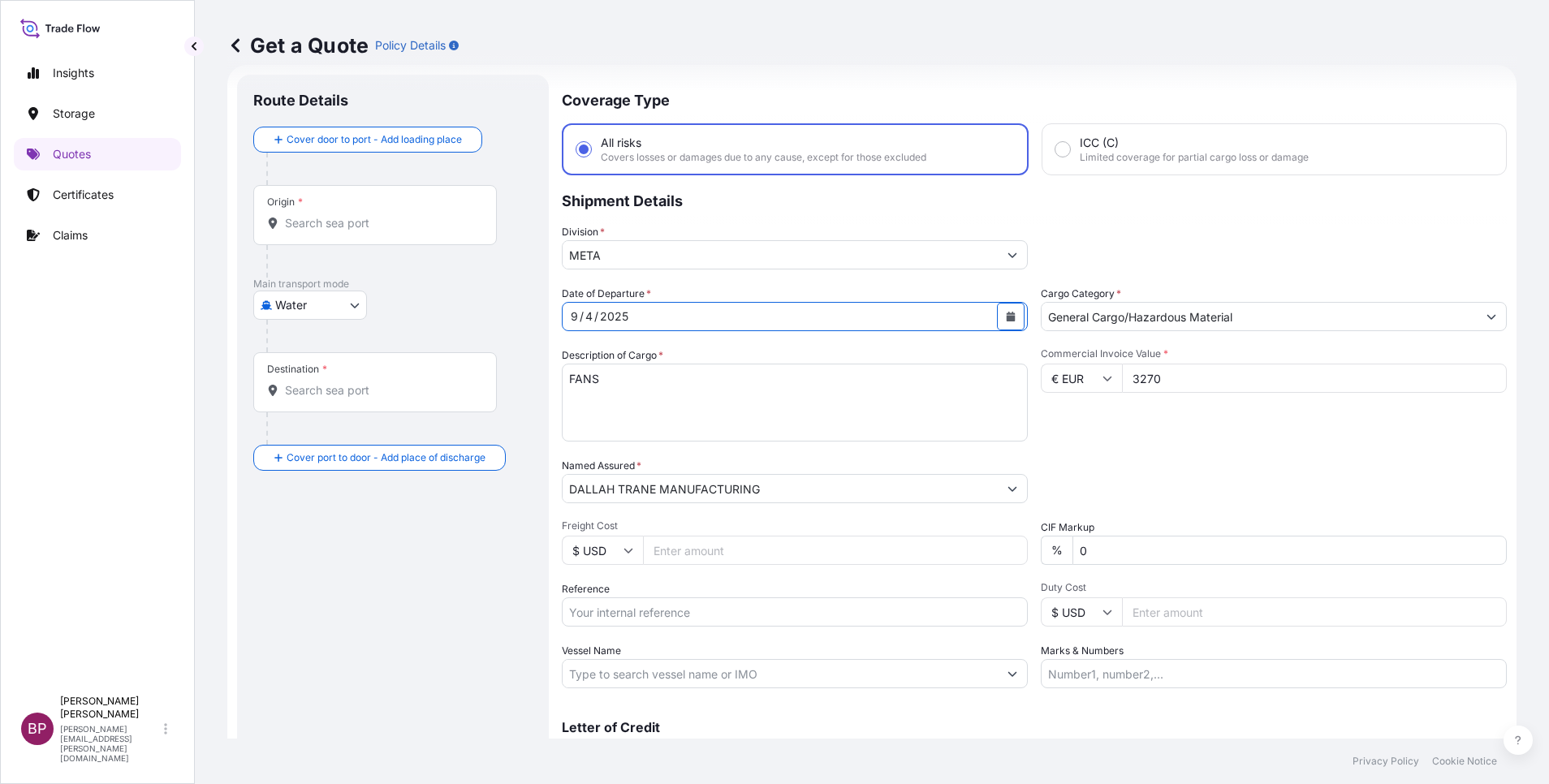
click at [1007, 319] on icon "Calendar" at bounding box center [1011, 317] width 9 height 10
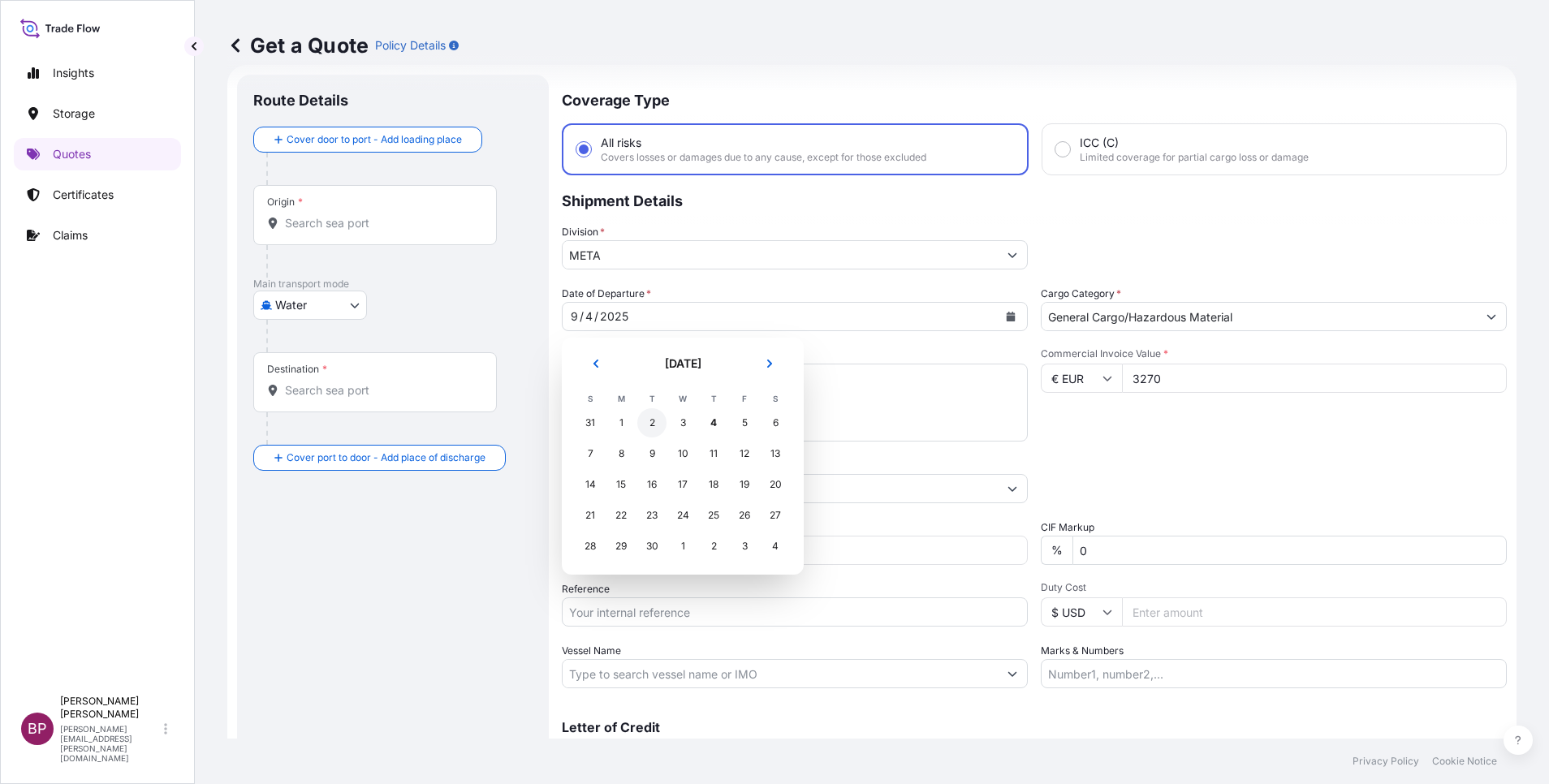
click at [654, 427] on div "2" at bounding box center [652, 423] width 30 height 30
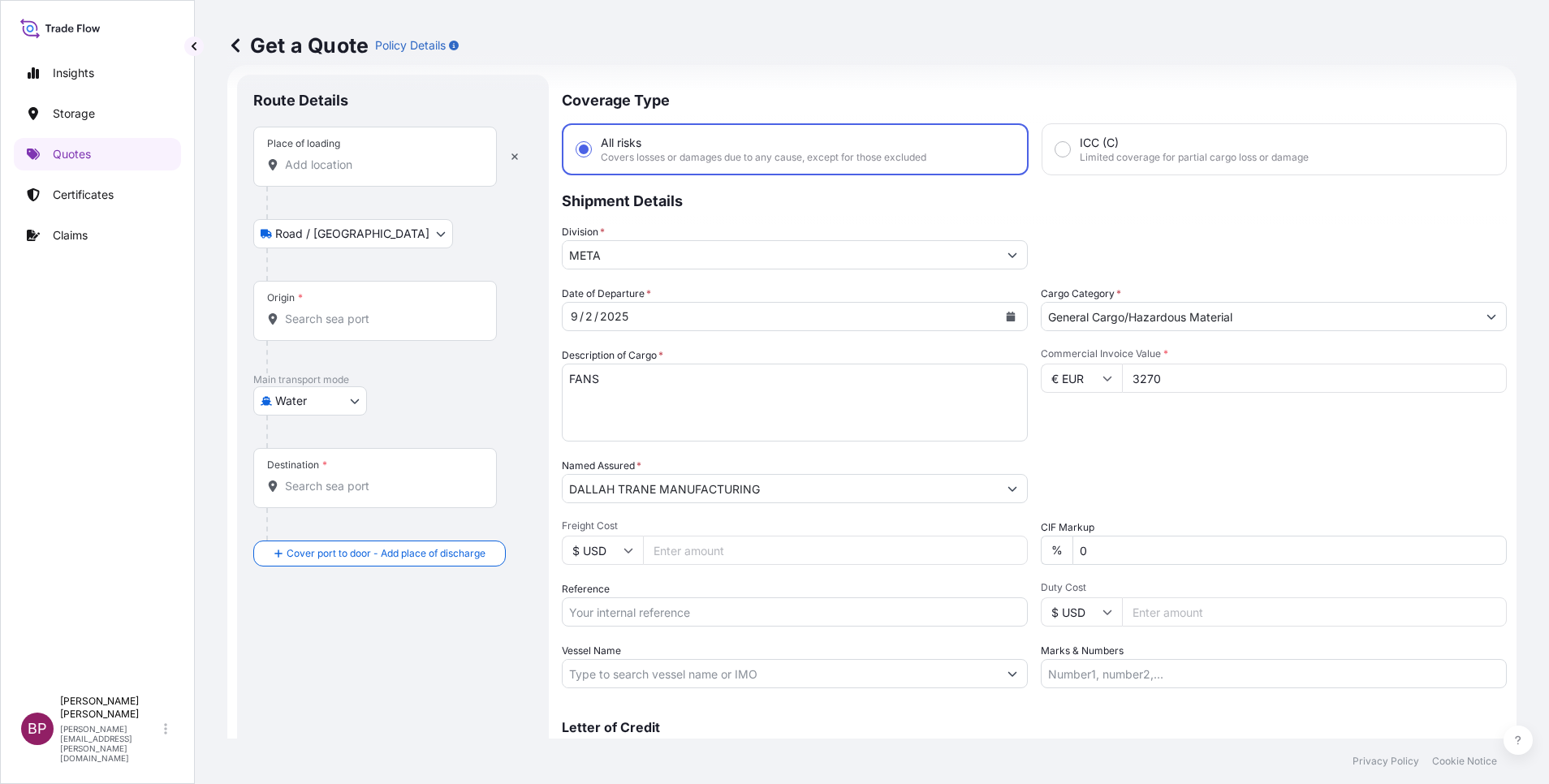
click at [321, 173] on div "Place of loading" at bounding box center [375, 156] width 243 height 60
click at [321, 173] on input "Place of loading" at bounding box center [381, 165] width 191 height 16
paste input "SEGRATE"
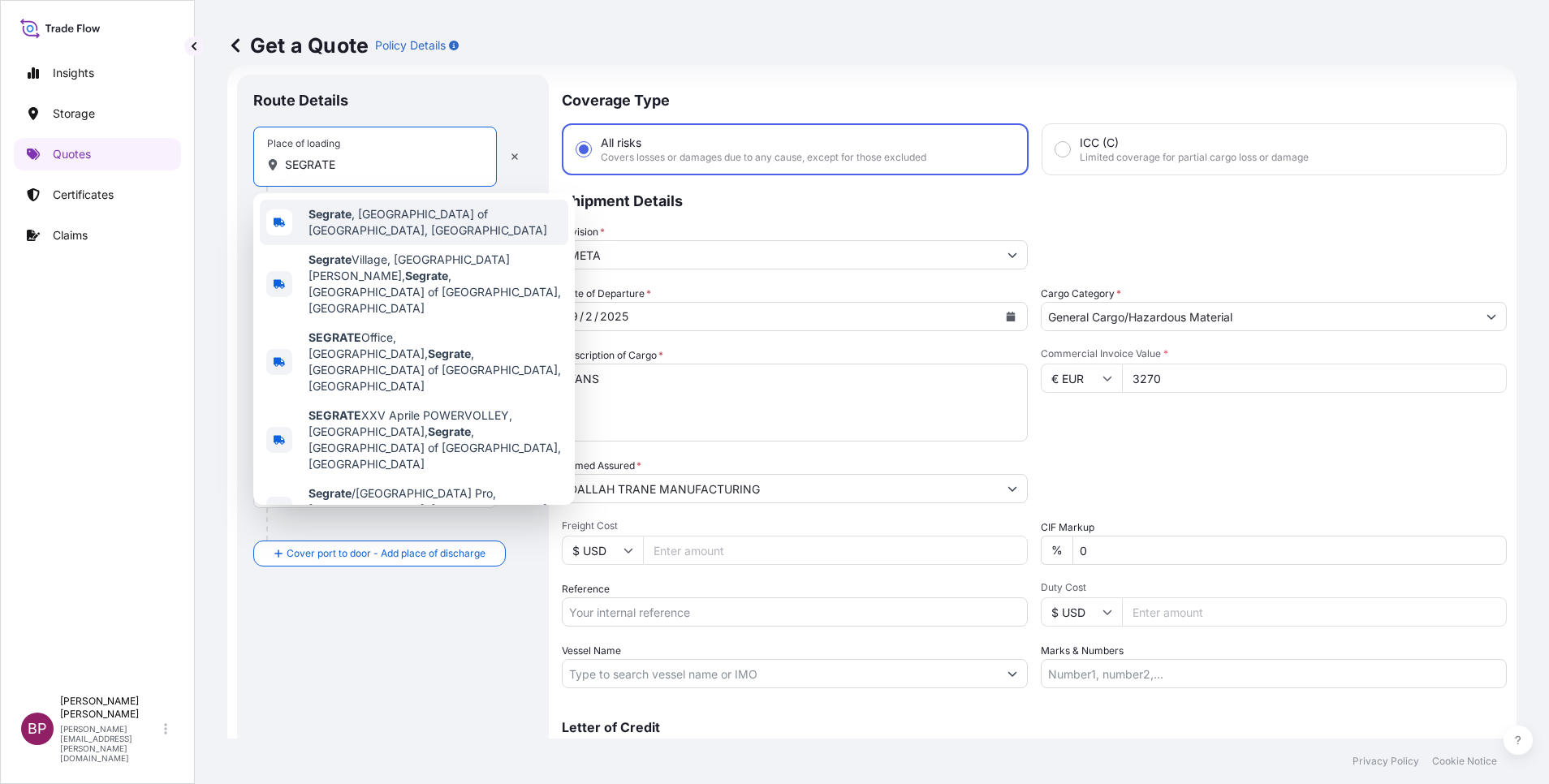
click at [424, 222] on span "Segrate , [GEOGRAPHIC_DATA] of [GEOGRAPHIC_DATA], [GEOGRAPHIC_DATA]" at bounding box center [435, 222] width 254 height 33
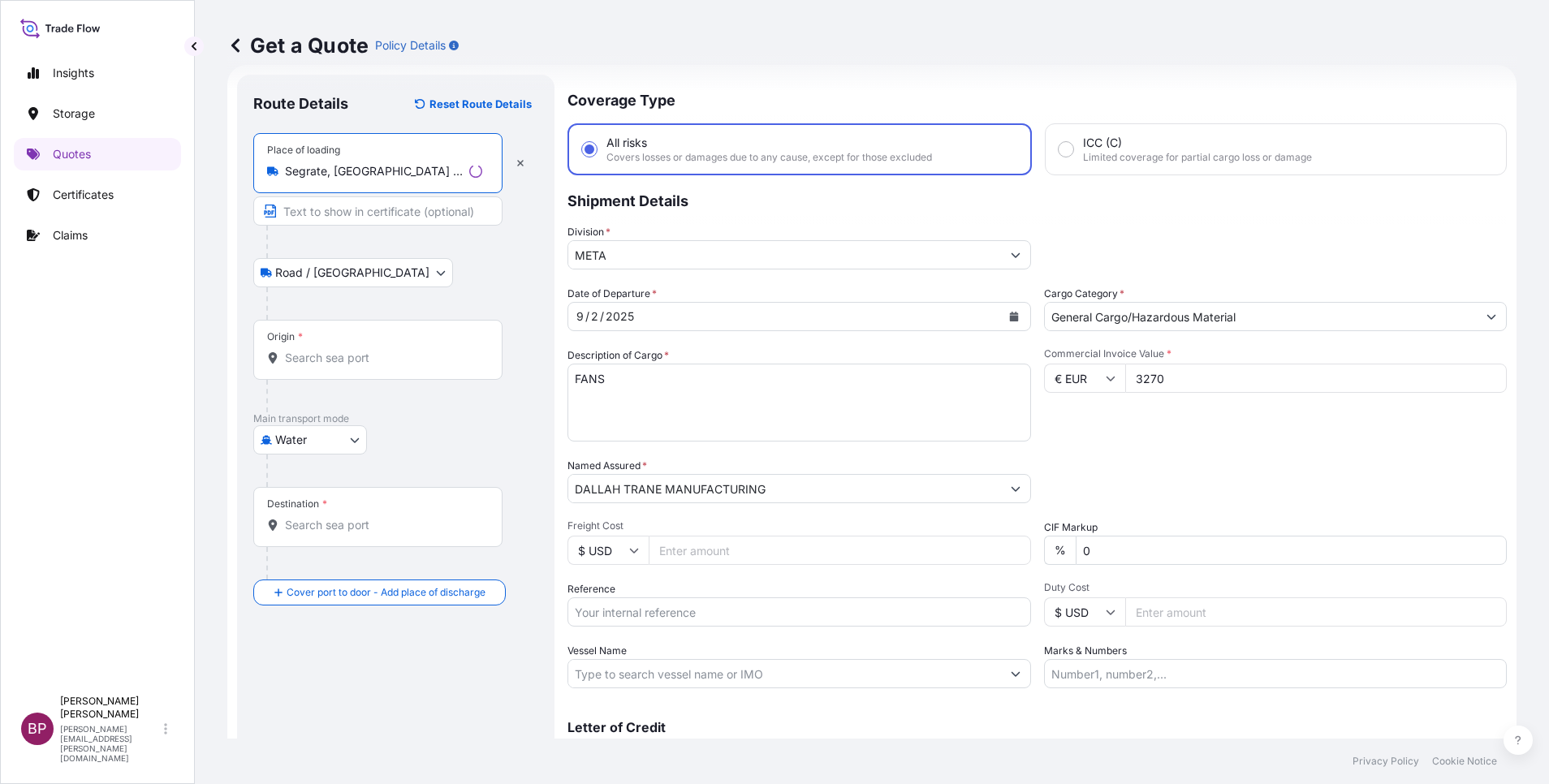
type input "Segrate, [GEOGRAPHIC_DATA] of [GEOGRAPHIC_DATA], [GEOGRAPHIC_DATA]"
click at [341, 363] on input "Origin *" at bounding box center [384, 357] width 197 height 16
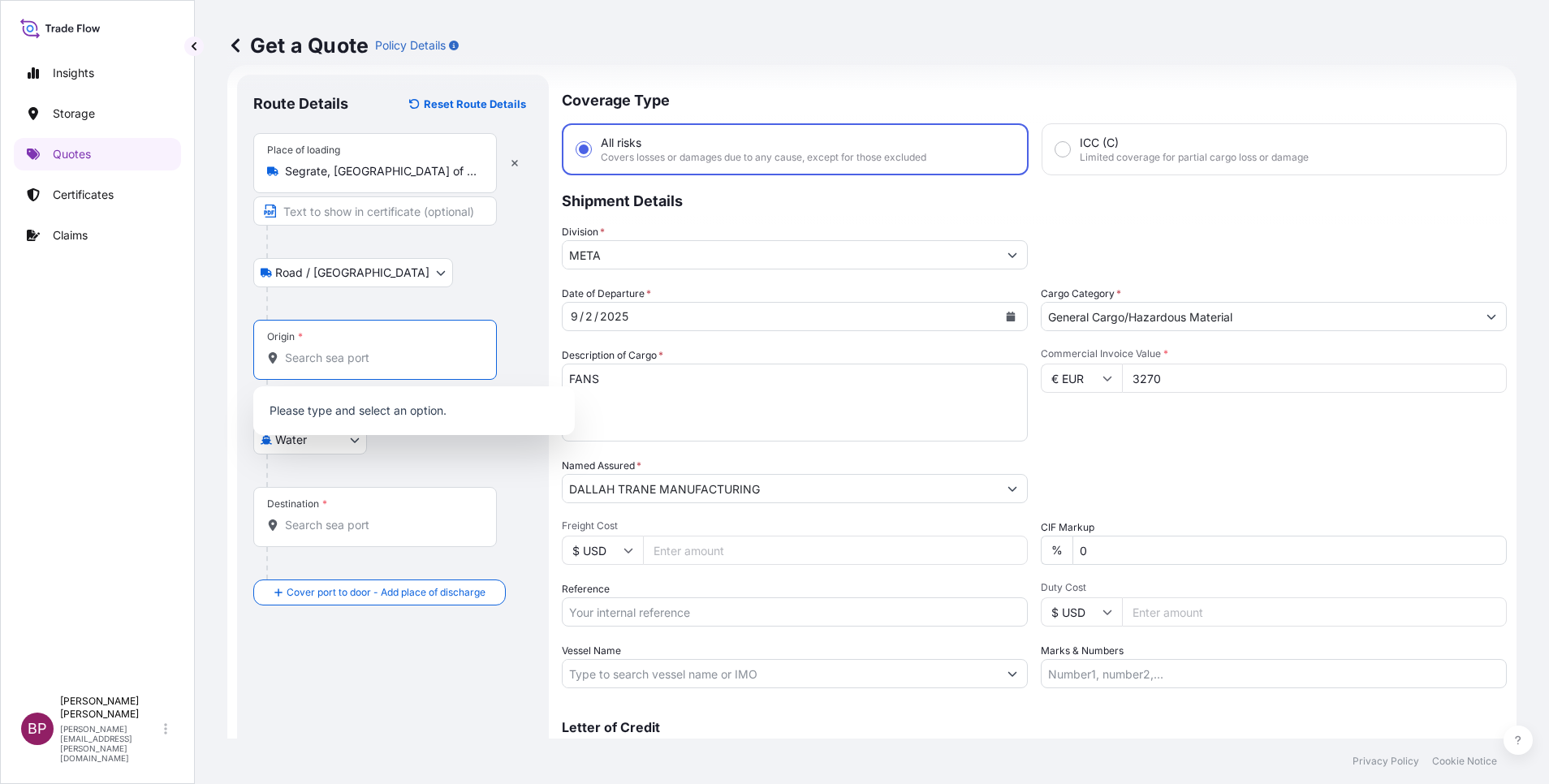
paste input "SEGRATE"
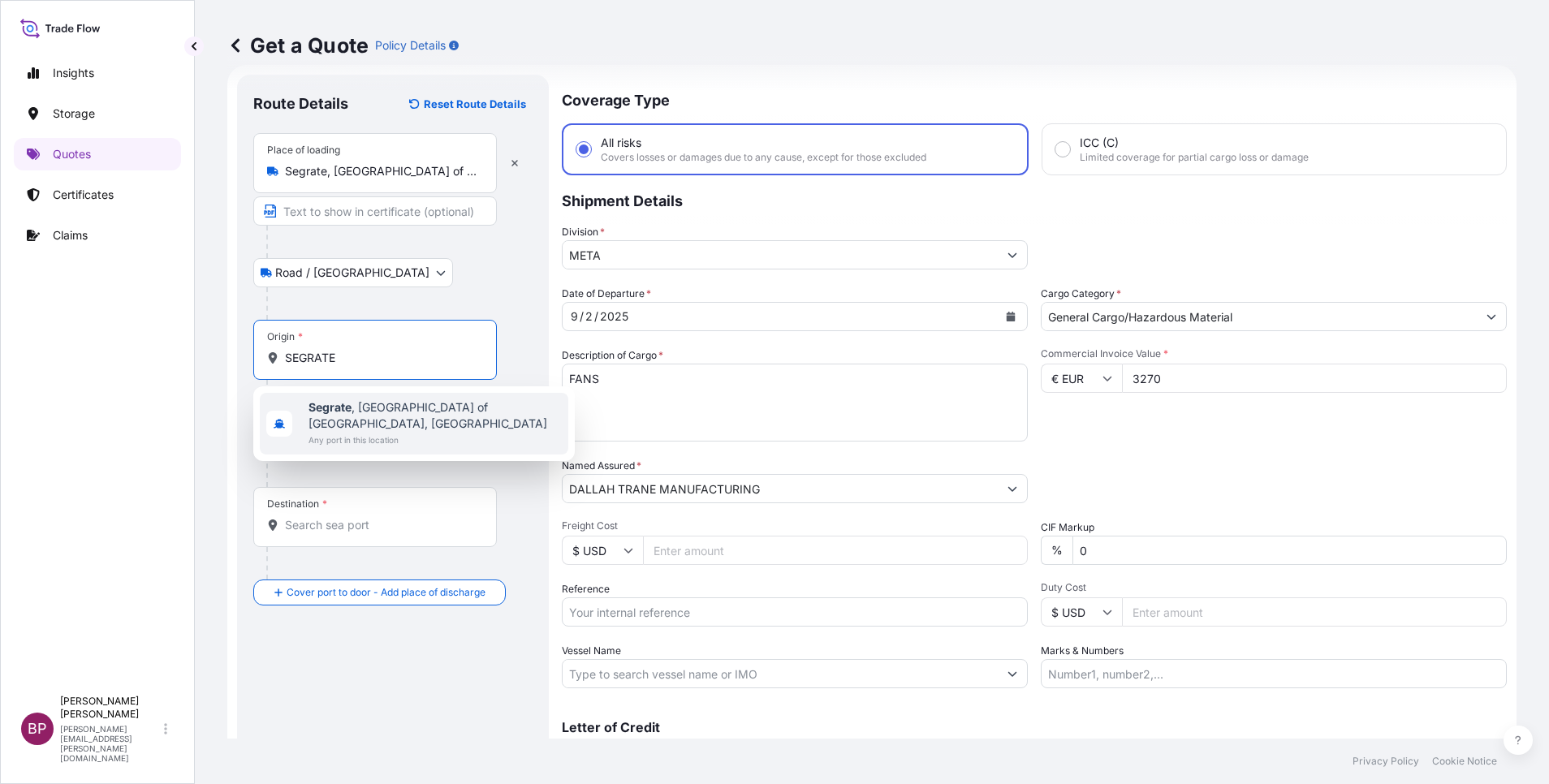
click at [447, 407] on span "Segrate , [GEOGRAPHIC_DATA] of [GEOGRAPHIC_DATA], [GEOGRAPHIC_DATA]" at bounding box center [435, 415] width 254 height 33
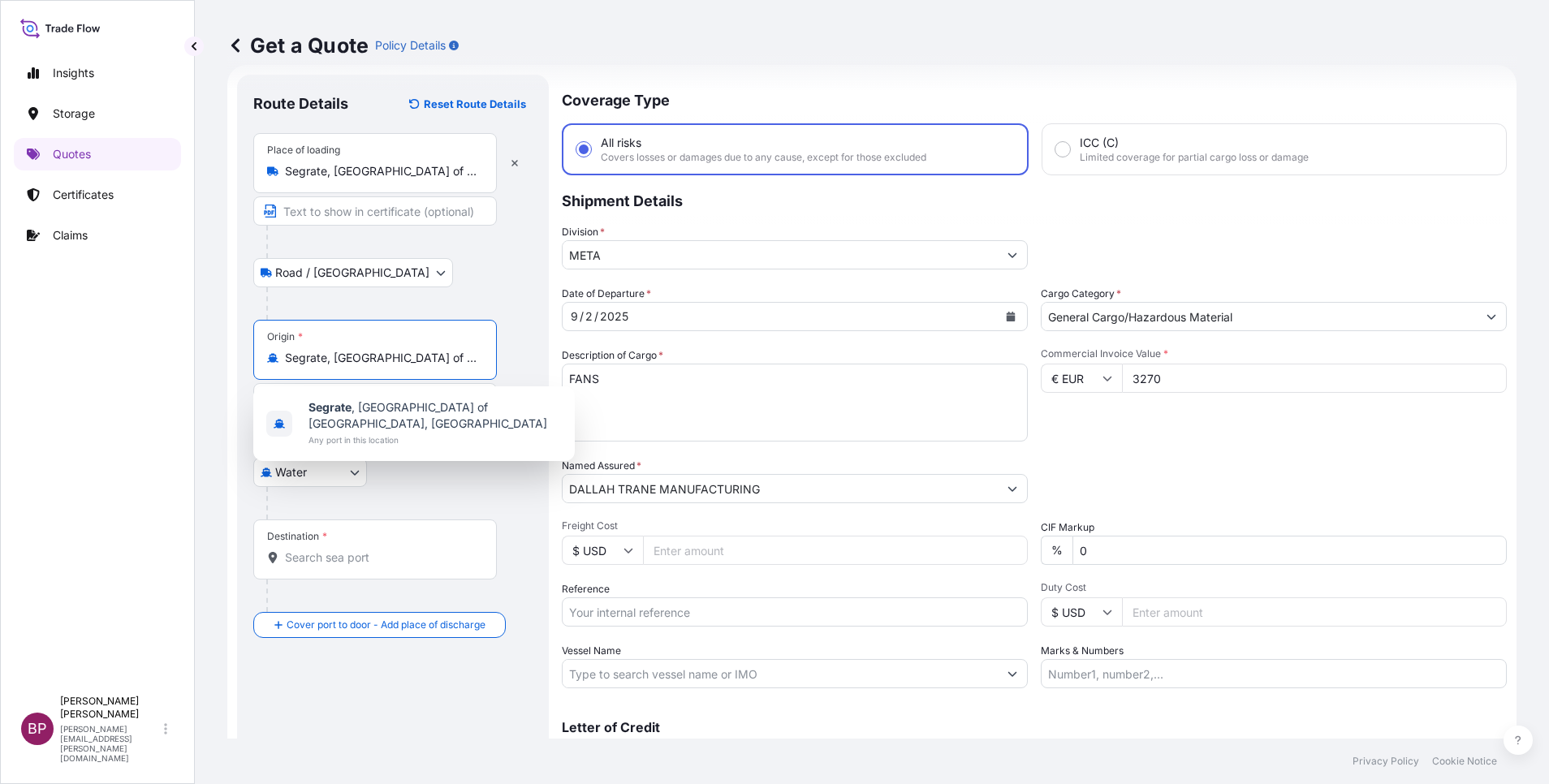
type input "Segrate, [GEOGRAPHIC_DATA] of [GEOGRAPHIC_DATA], [GEOGRAPHIC_DATA]"
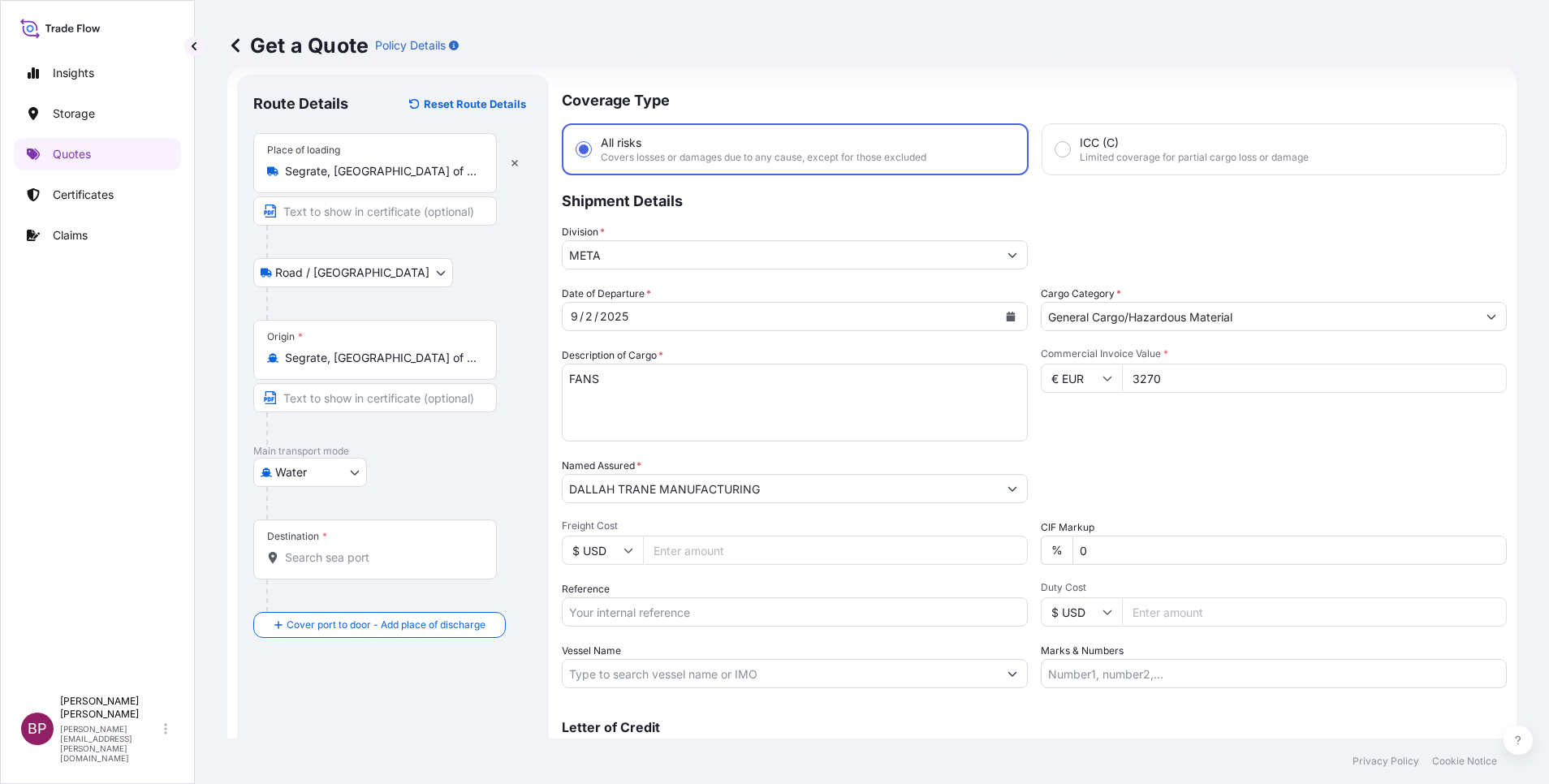
click at [367, 538] on div "Destination *" at bounding box center [375, 549] width 243 height 60
click at [367, 549] on input "Destination *" at bounding box center [381, 557] width 191 height 16
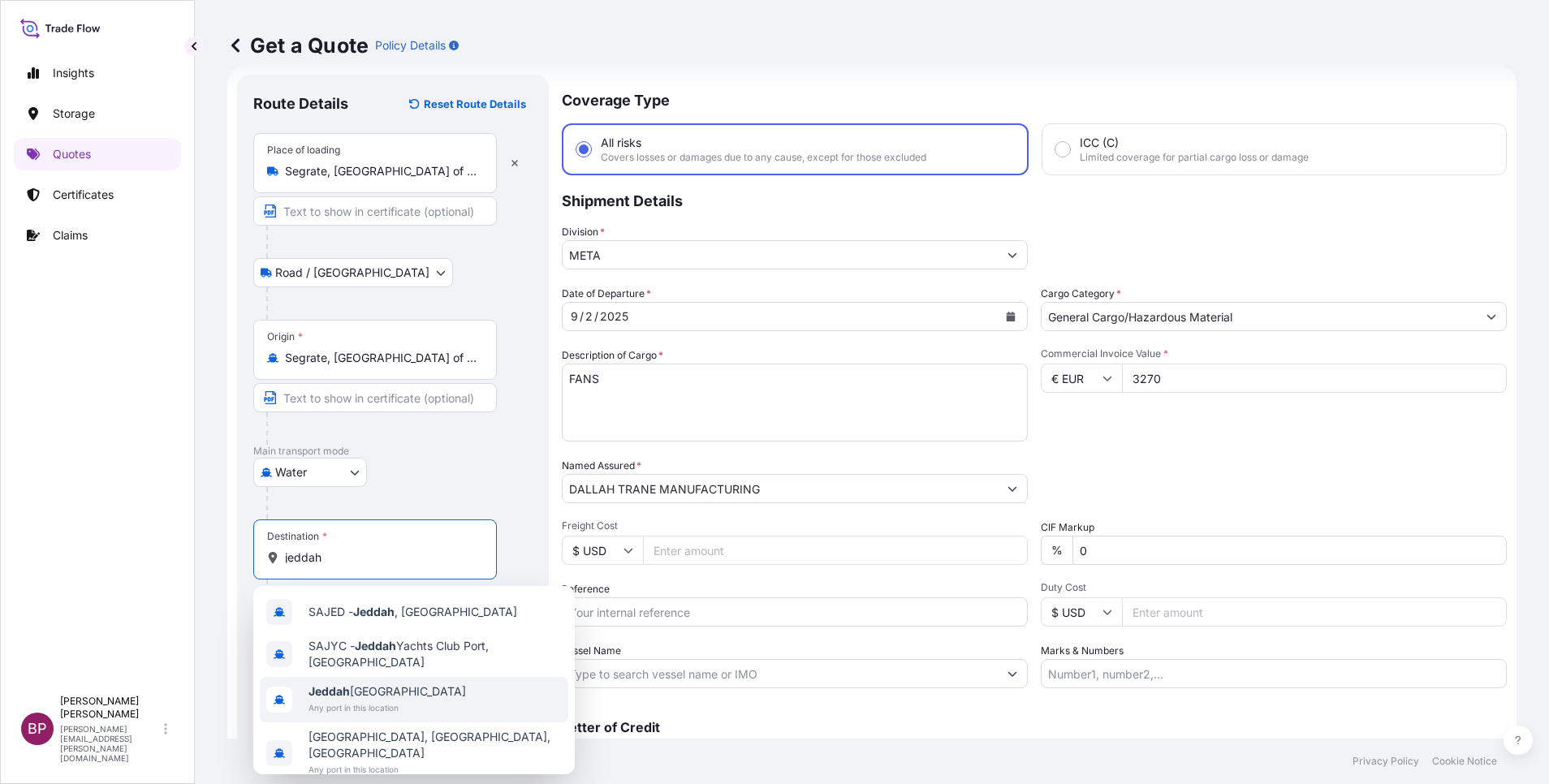
click at [393, 696] on span "Jeddah [GEOGRAPHIC_DATA]" at bounding box center [387, 691] width 158 height 16
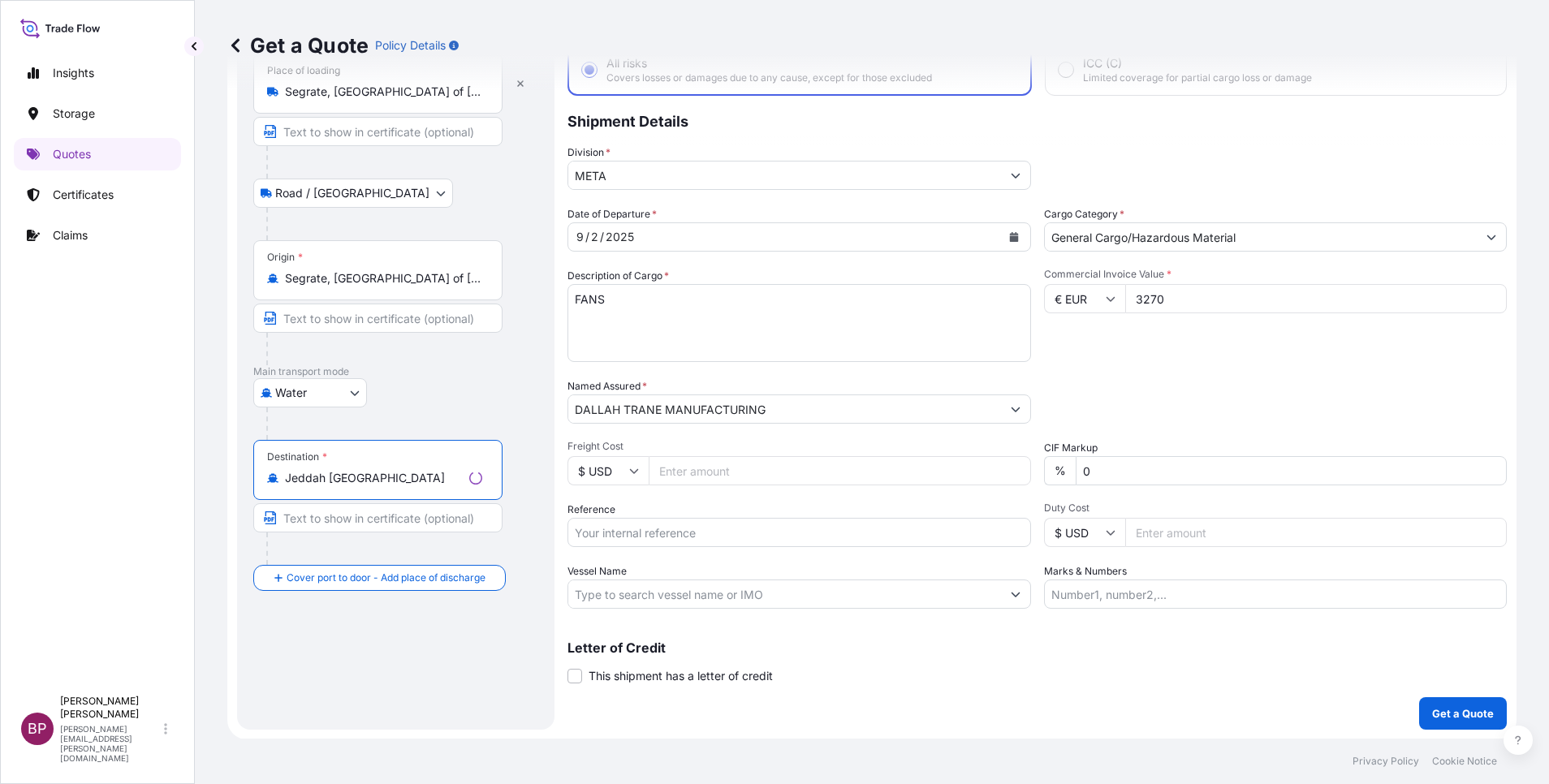
scroll to position [106, 0]
type input "Jeddah [GEOGRAPHIC_DATA]"
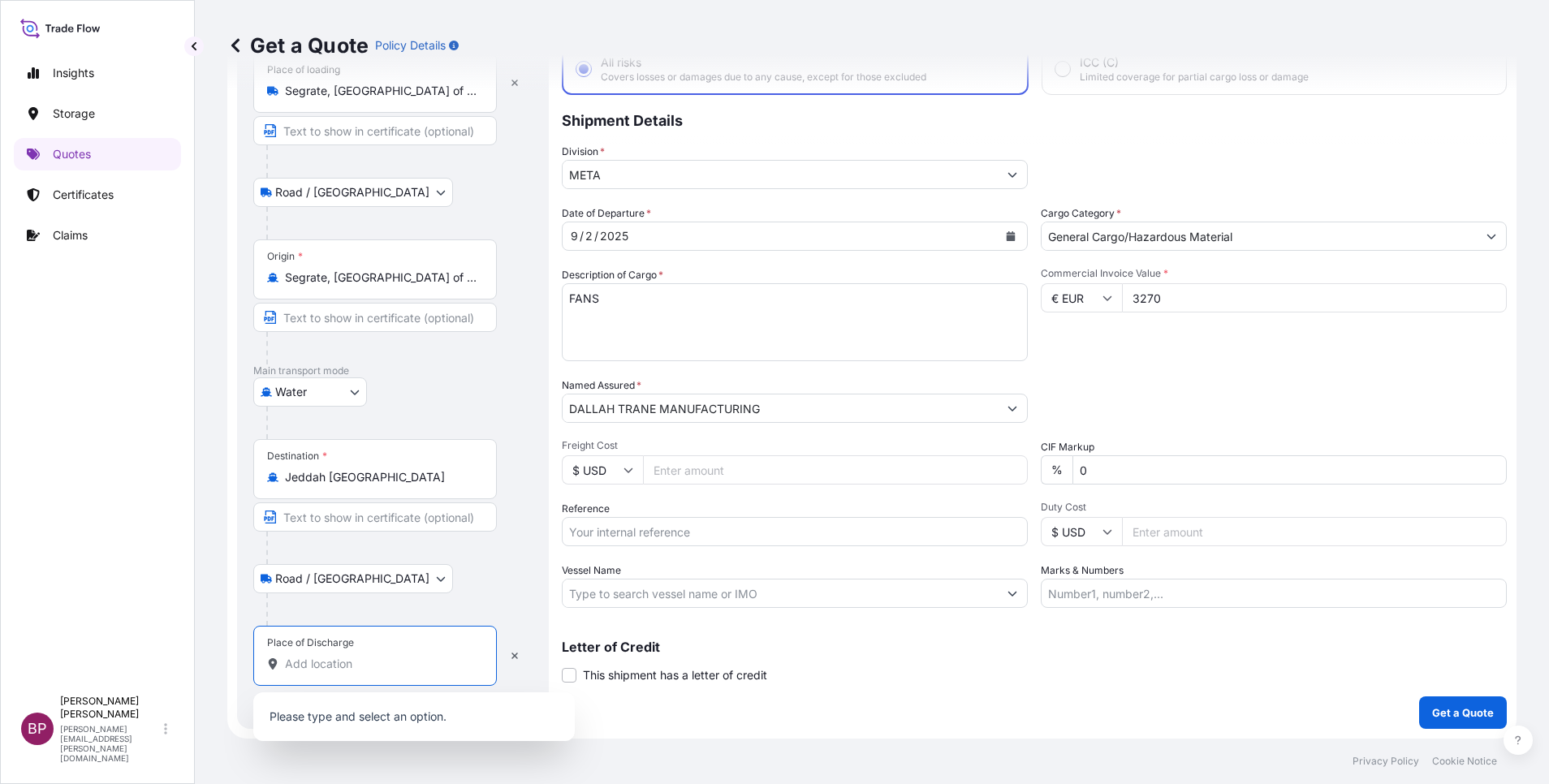
click at [402, 671] on input "Place of Discharge" at bounding box center [381, 663] width 191 height 16
paste input "SEGRATE"
type input "SEGRATE"
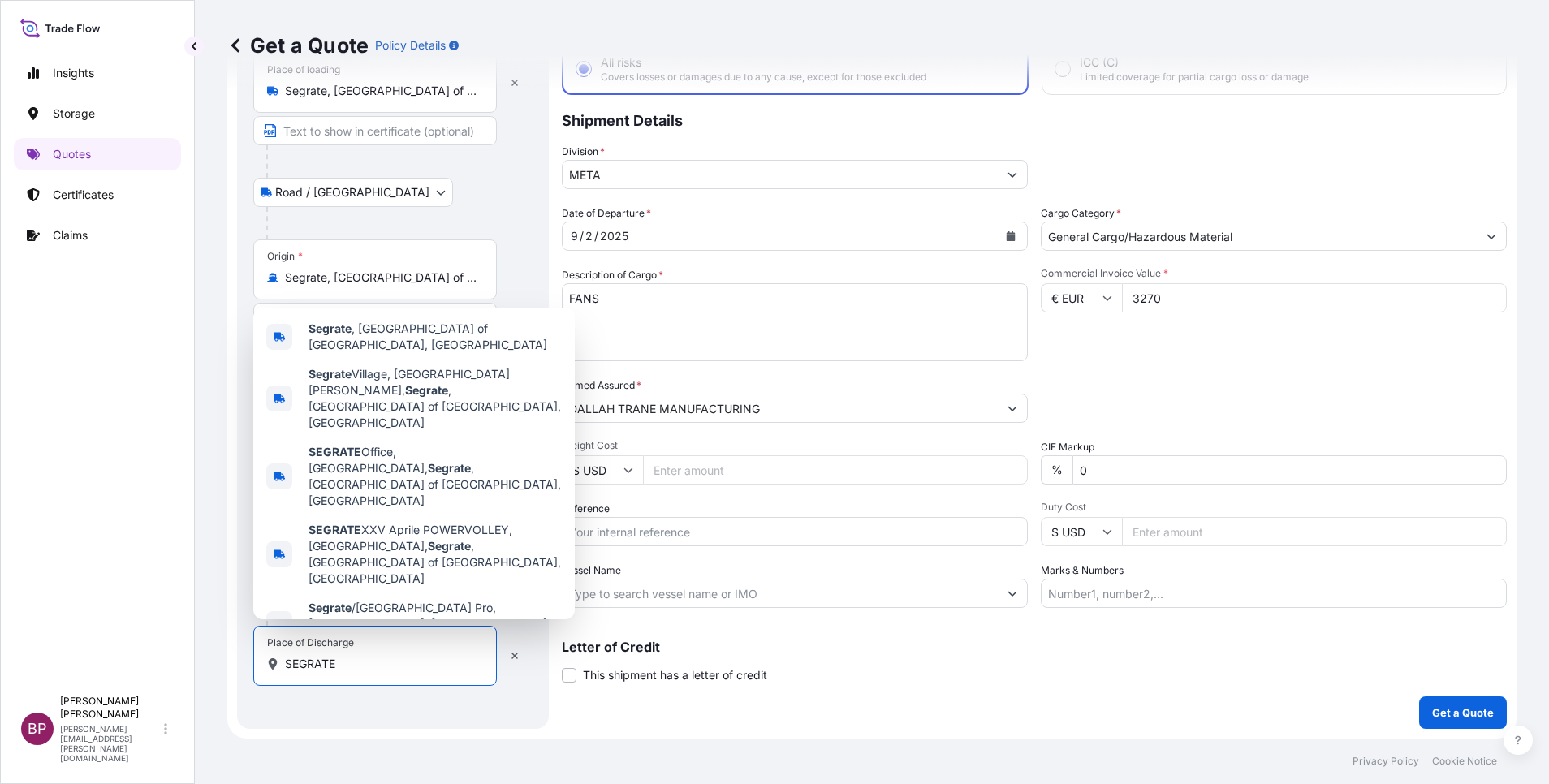
drag, startPoint x: 393, startPoint y: 671, endPoint x: -5, endPoint y: 591, distance: 406.0
click at [0, 591] on html "0 options available. 5 options available. Insights Storage Quotes Certificates …" at bounding box center [774, 392] width 1549 height 784
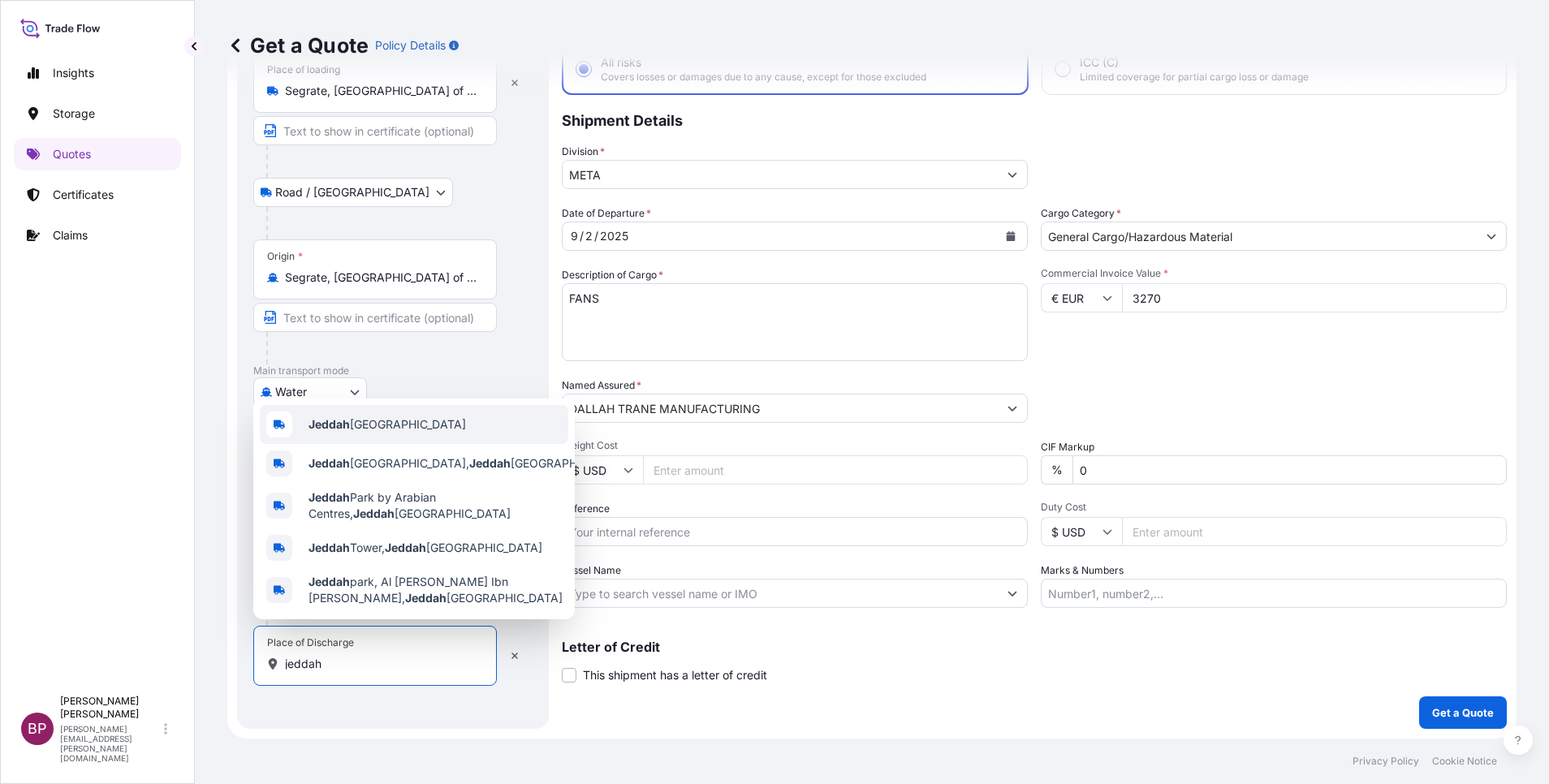
click at [460, 414] on div "Jeddah [GEOGRAPHIC_DATA]" at bounding box center [414, 424] width 308 height 39
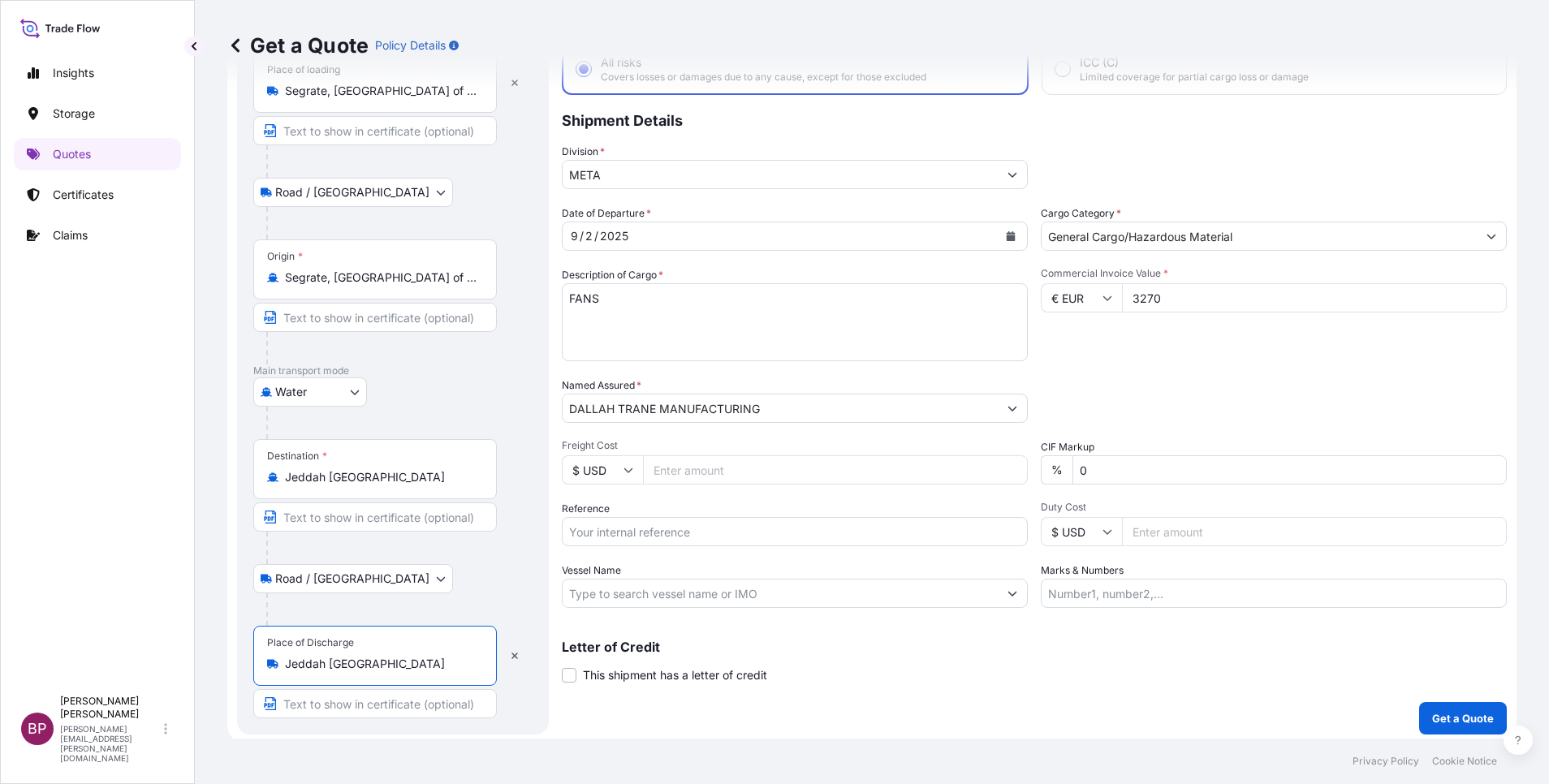
type input "Jeddah [GEOGRAPHIC_DATA]"
click at [1488, 721] on button "Get a Quote" at bounding box center [1463, 719] width 88 height 33
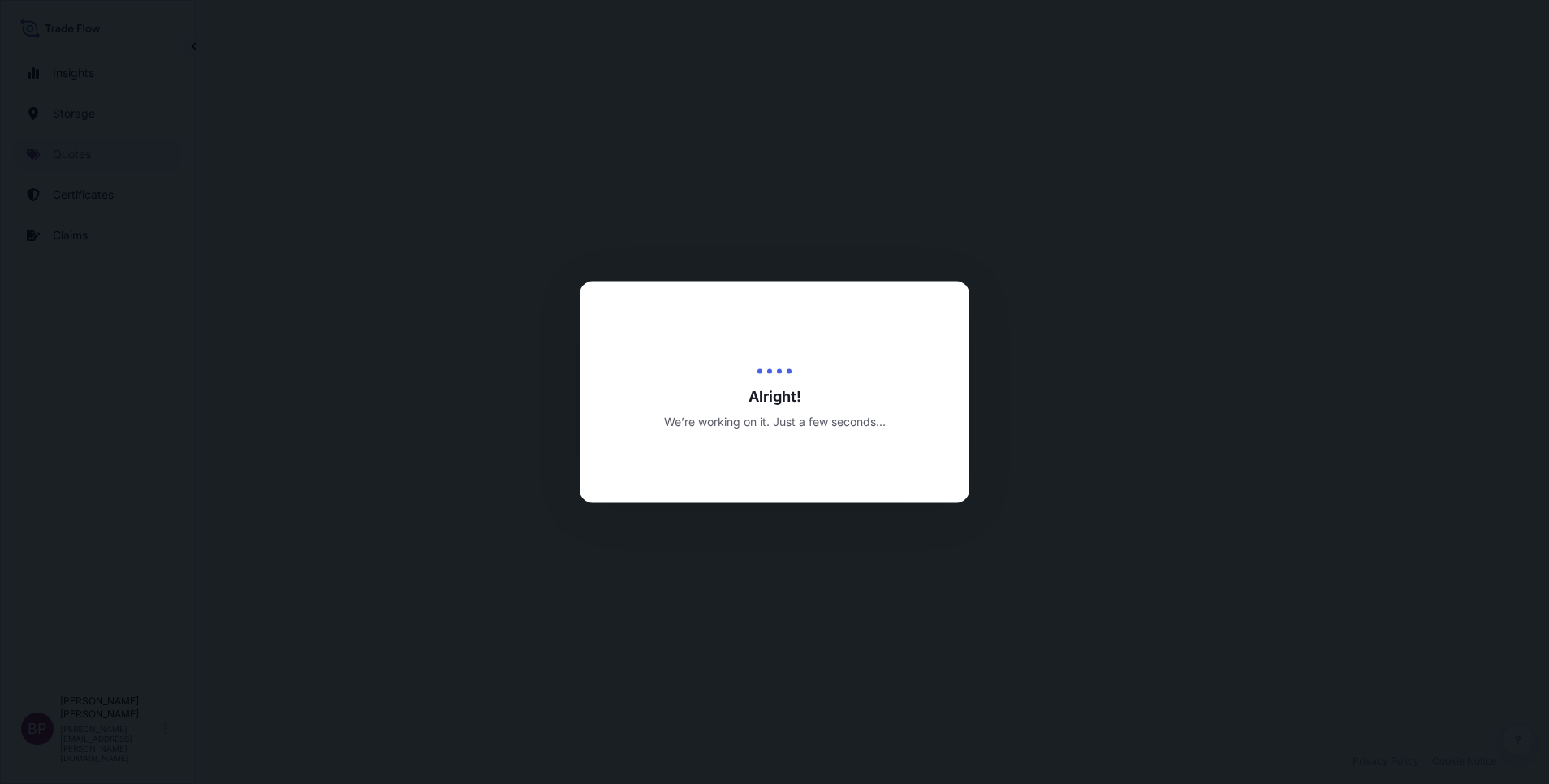
select select "Road / [GEOGRAPHIC_DATA]"
select select "Water"
select select "Road / [GEOGRAPHIC_DATA]"
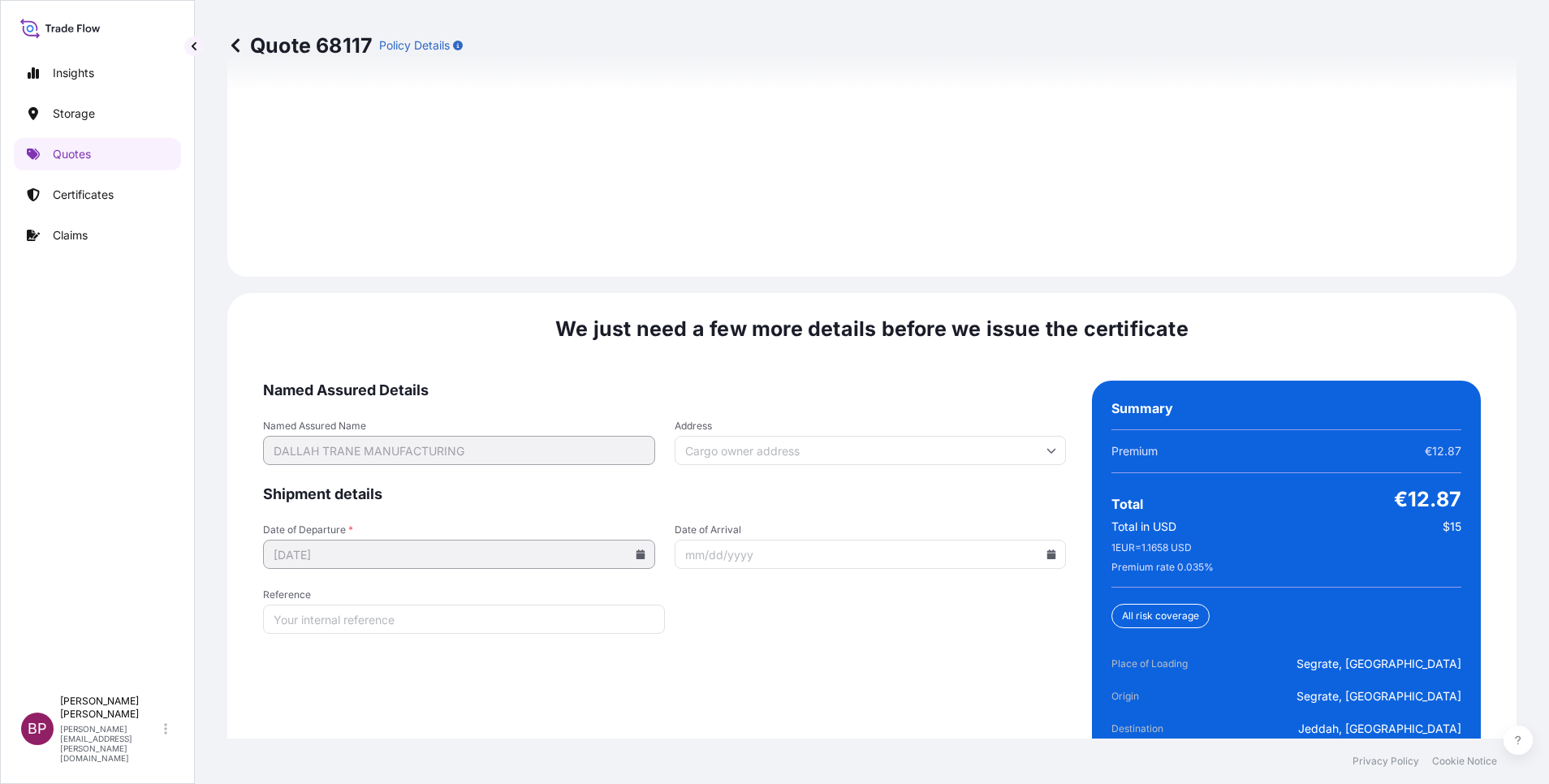
scroll to position [2491, 0]
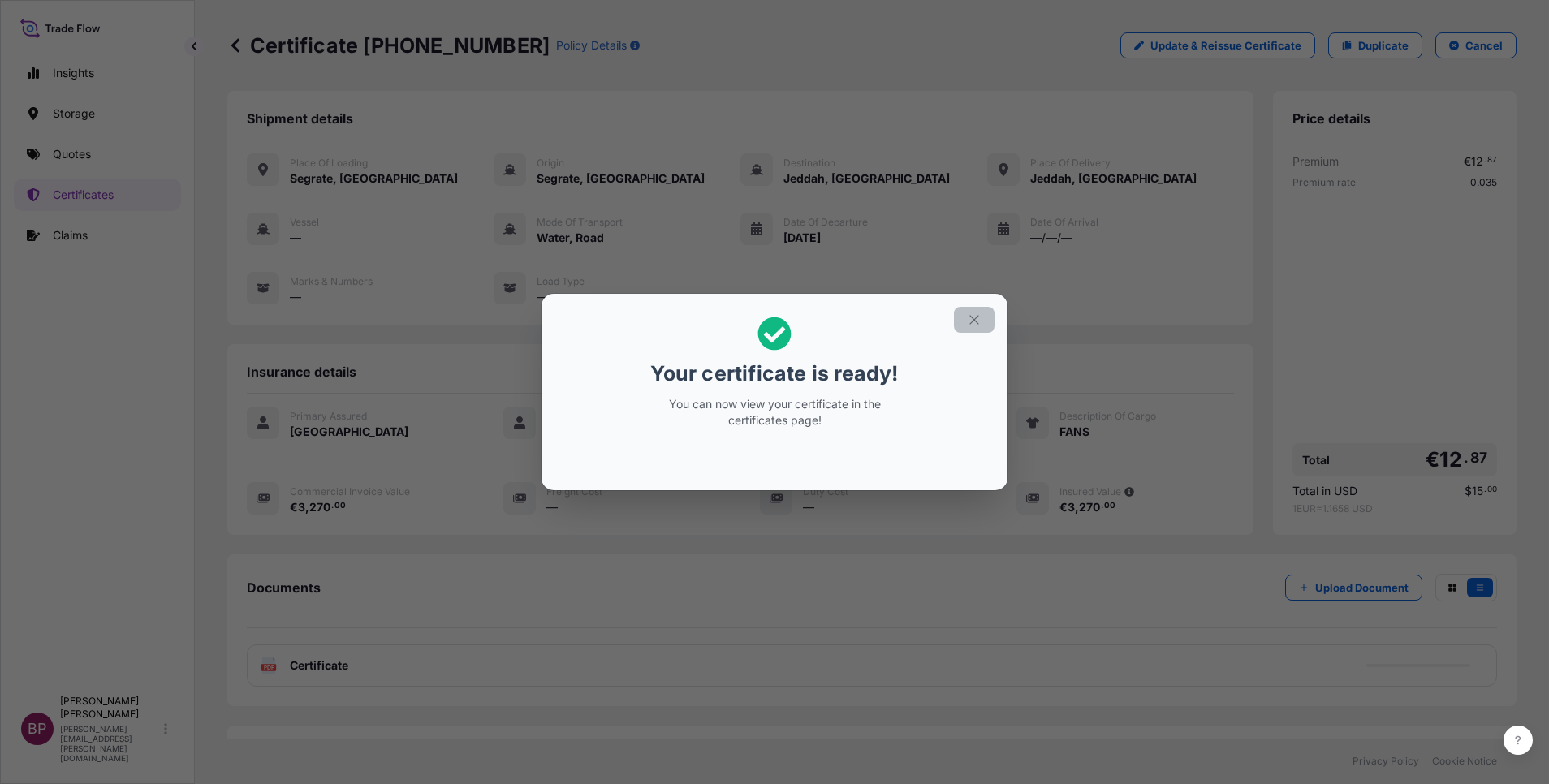
click at [972, 318] on icon "button" at bounding box center [974, 319] width 14 height 14
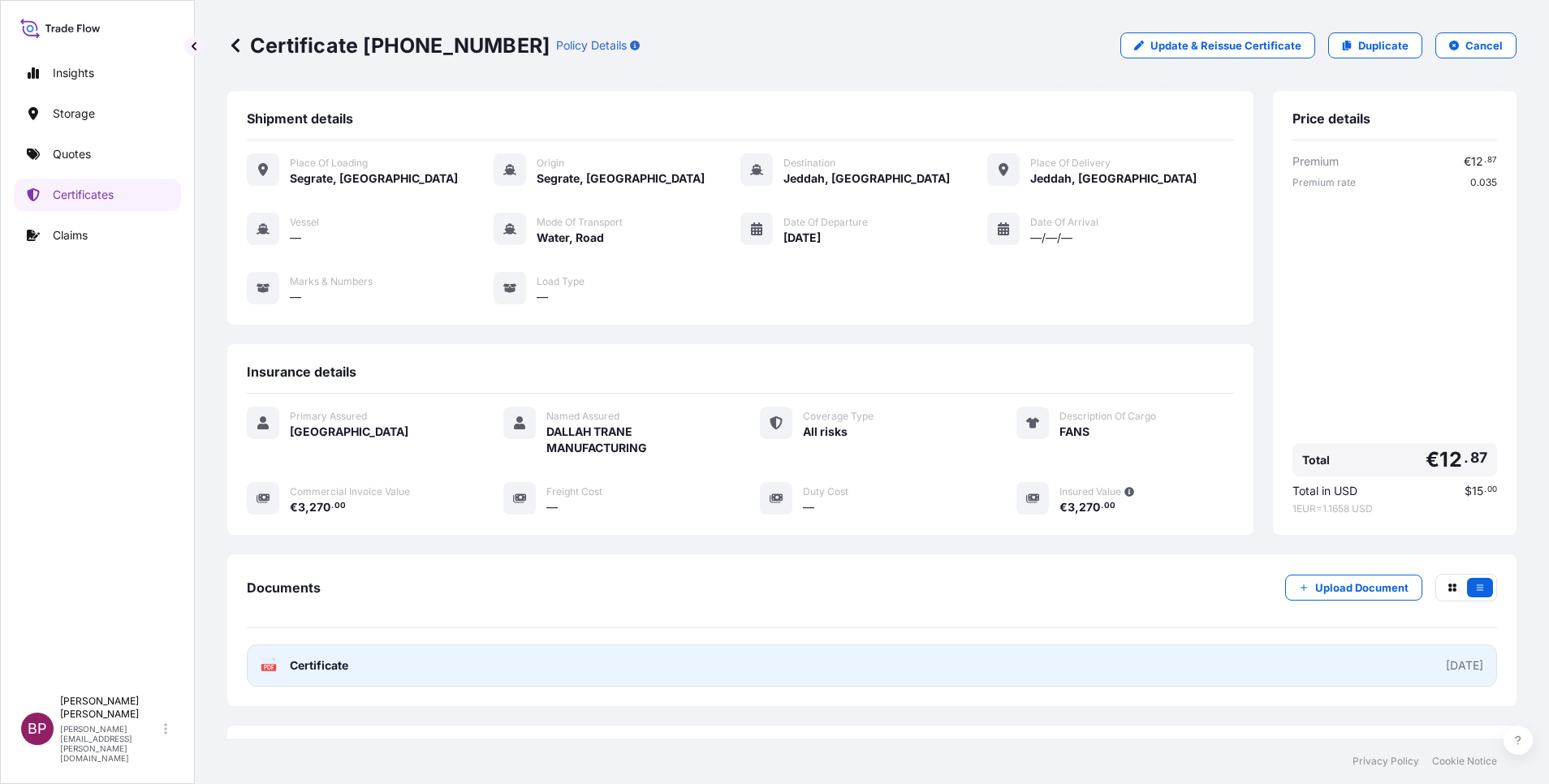
click at [299, 665] on span "Certificate" at bounding box center [319, 665] width 58 height 16
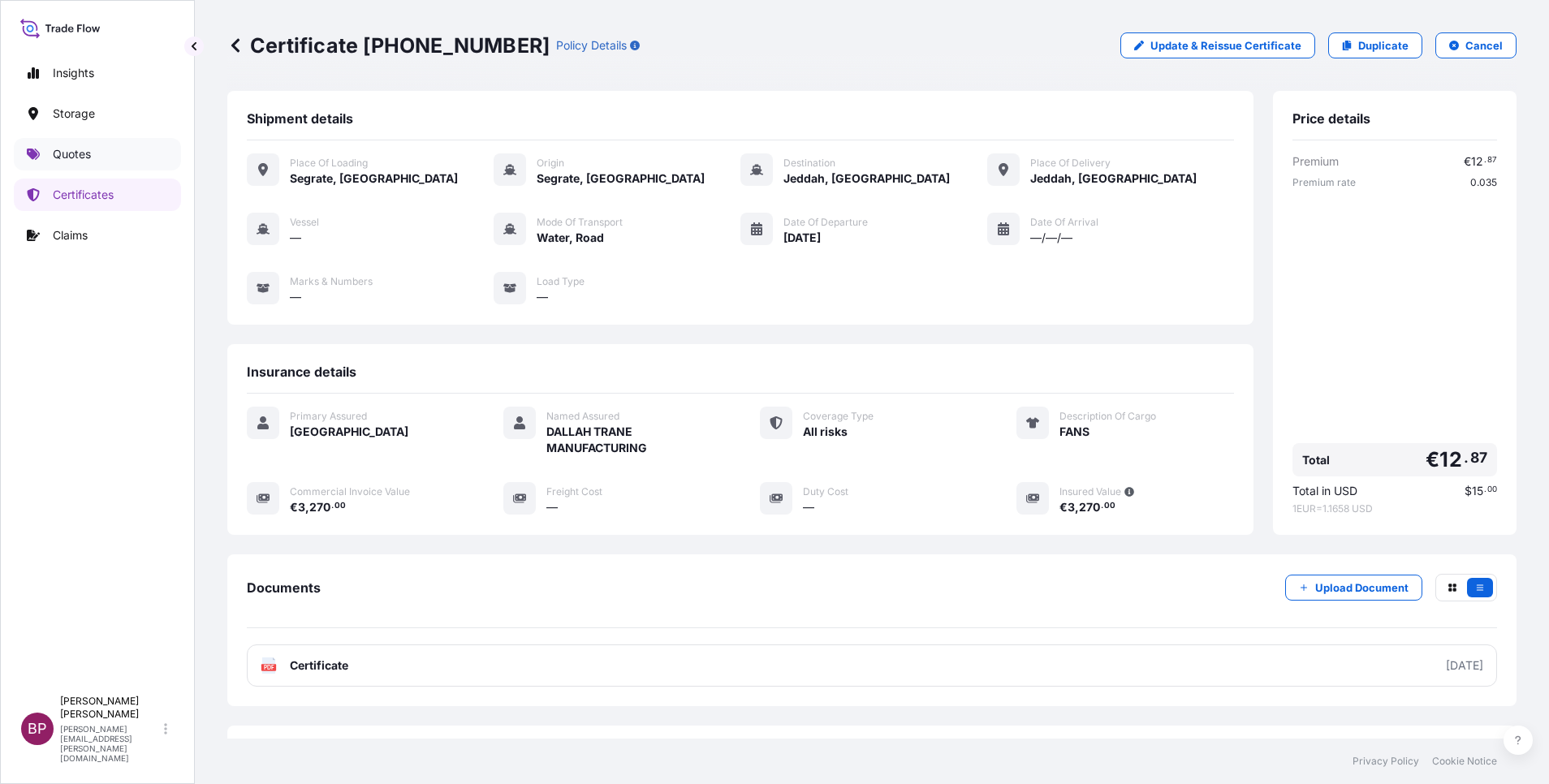
click at [78, 148] on p "Quotes" at bounding box center [72, 154] width 38 height 16
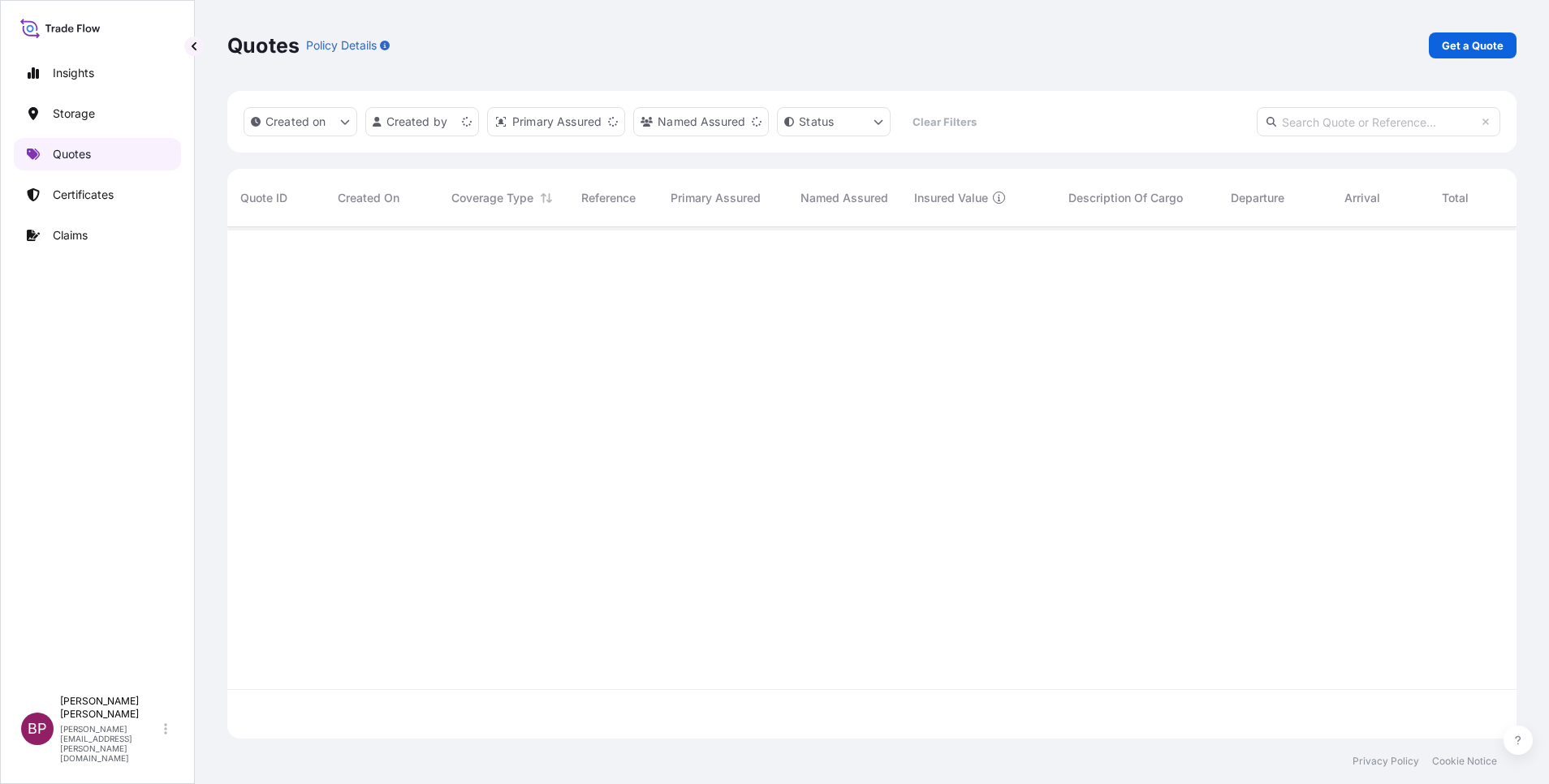
scroll to position [502, 1270]
click at [1475, 32] on div "Quotes Policy Details Get a Quote" at bounding box center [871, 45] width 1290 height 91
click at [1469, 43] on p "Get a Quote" at bounding box center [1472, 45] width 61 height 16
select select "Water"
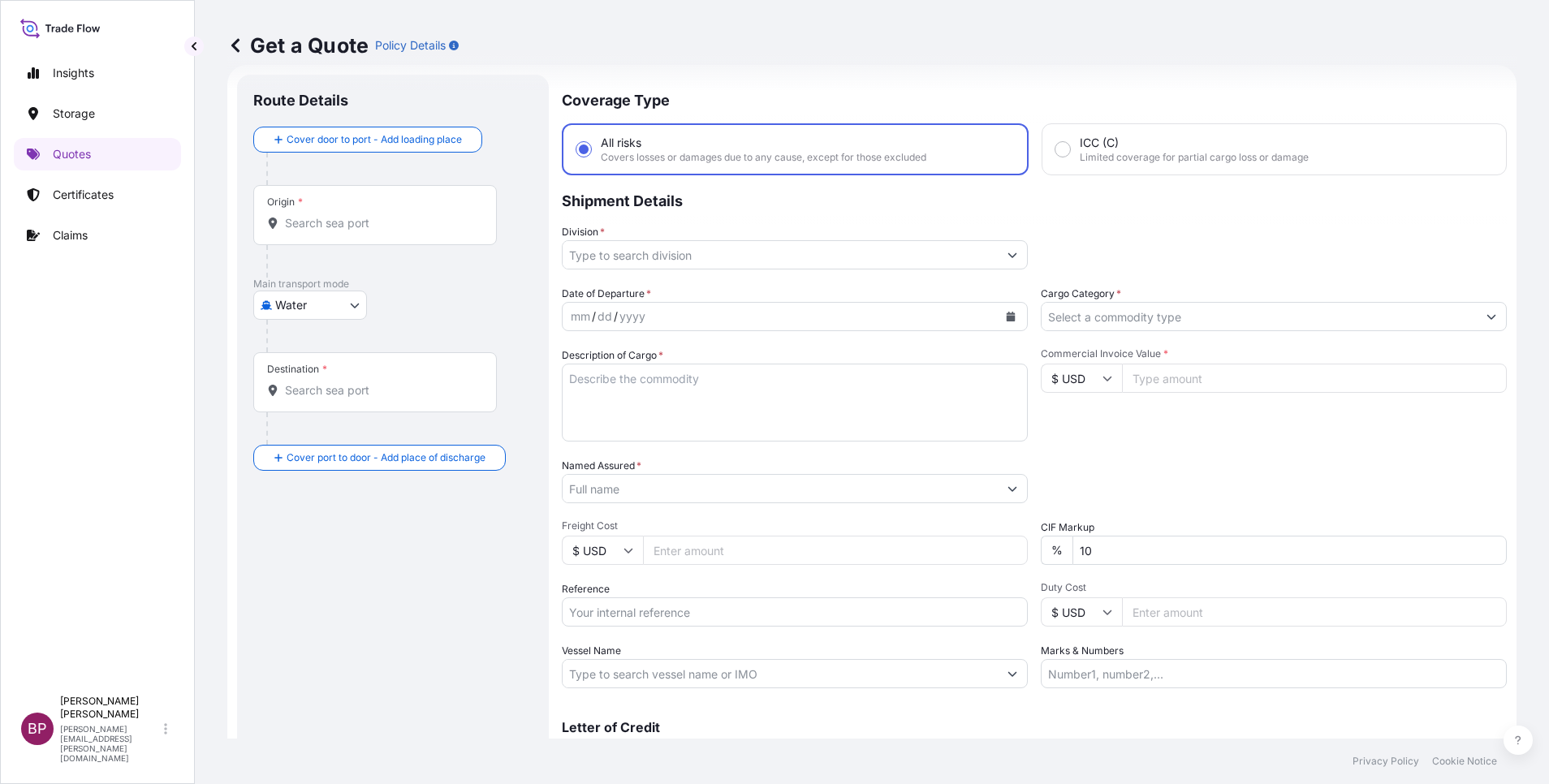
click at [1204, 324] on input "Cargo Category *" at bounding box center [1259, 316] width 436 height 30
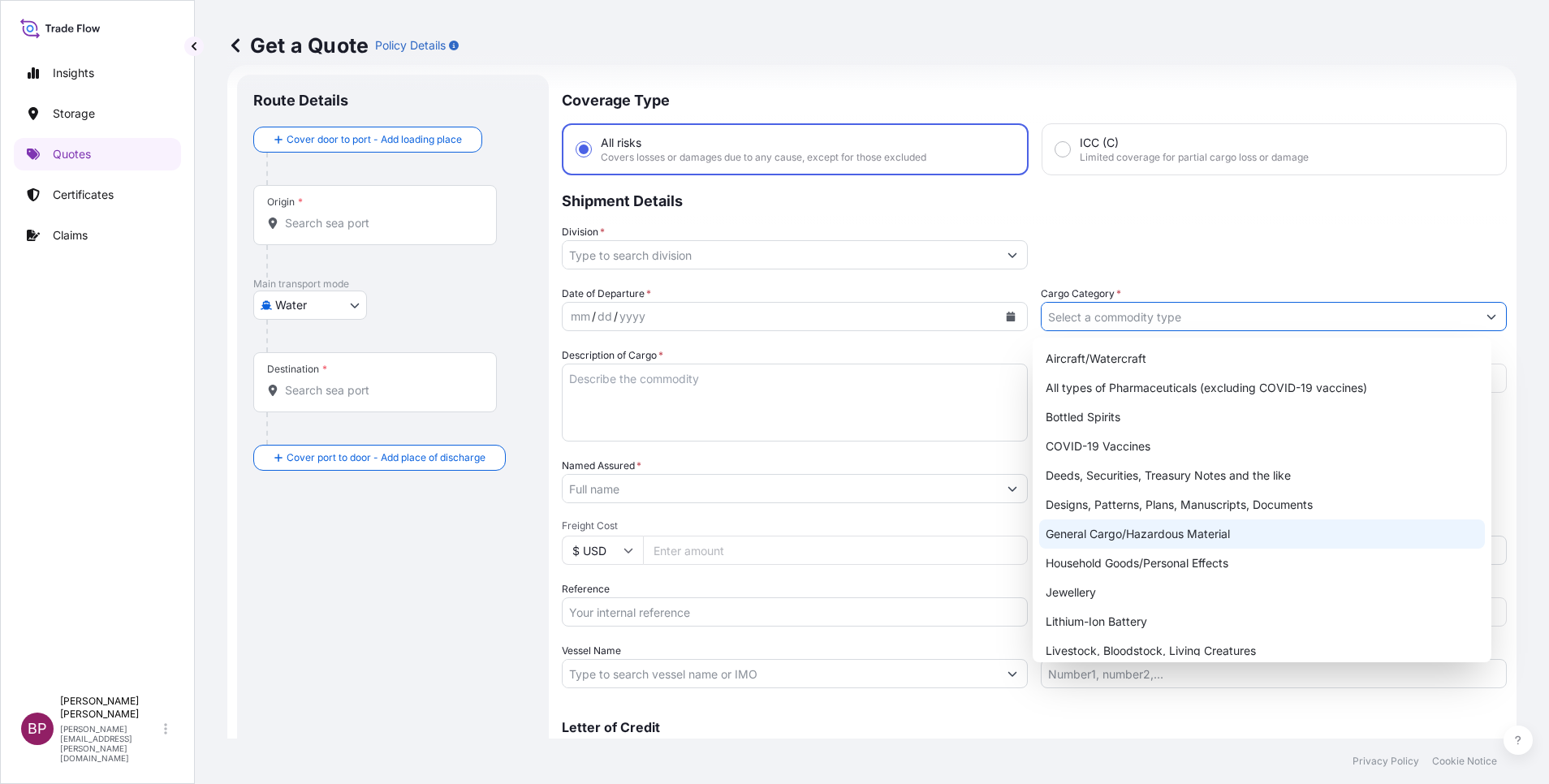
click at [1120, 533] on div "General Cargo/Hazardous Material" at bounding box center [1262, 534] width 446 height 30
type input "General Cargo/Hazardous Material"
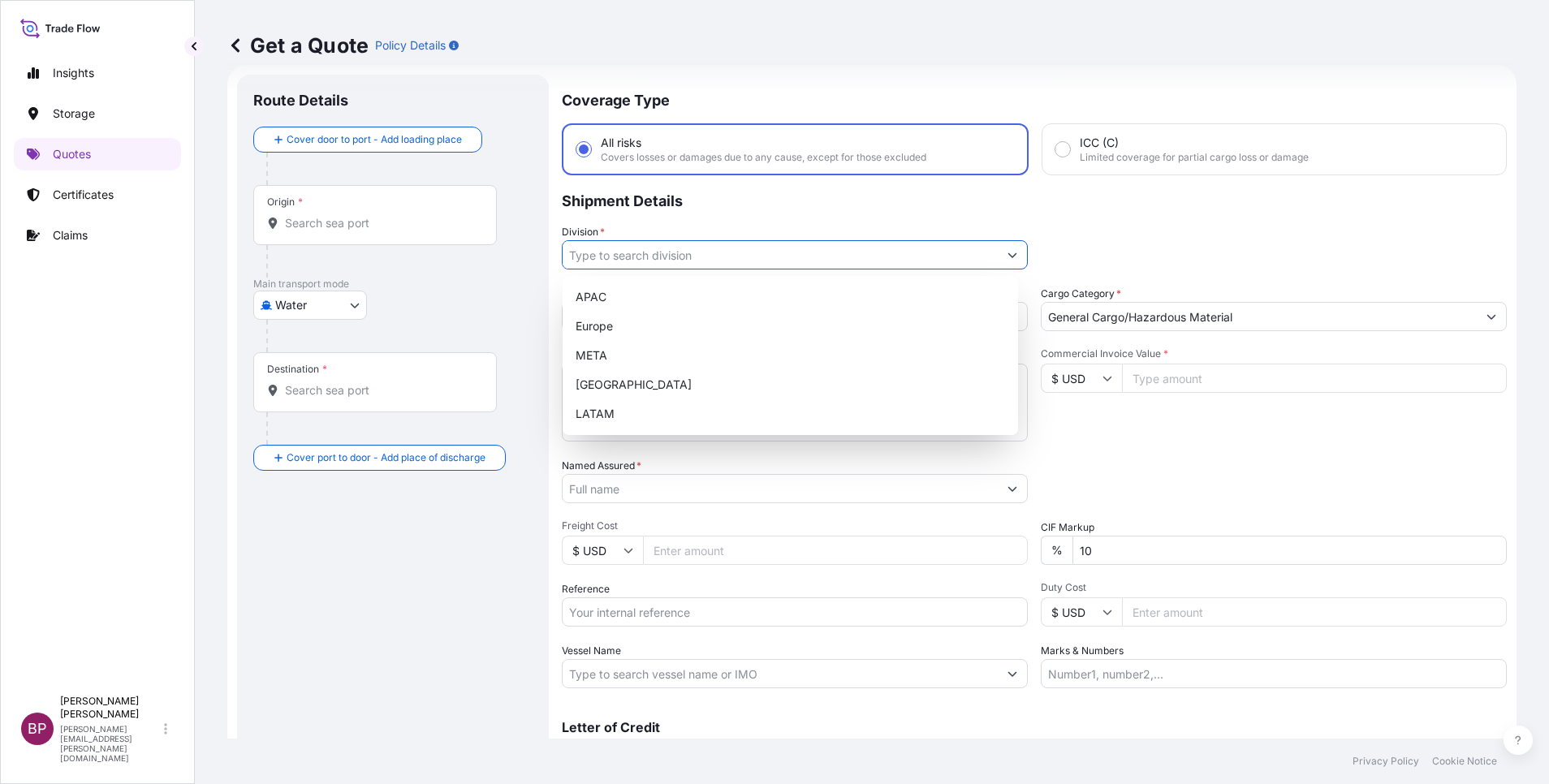
click at [977, 254] on input "Division *" at bounding box center [780, 255] width 436 height 30
click at [699, 366] on div "META" at bounding box center [790, 355] width 442 height 30
type input "META"
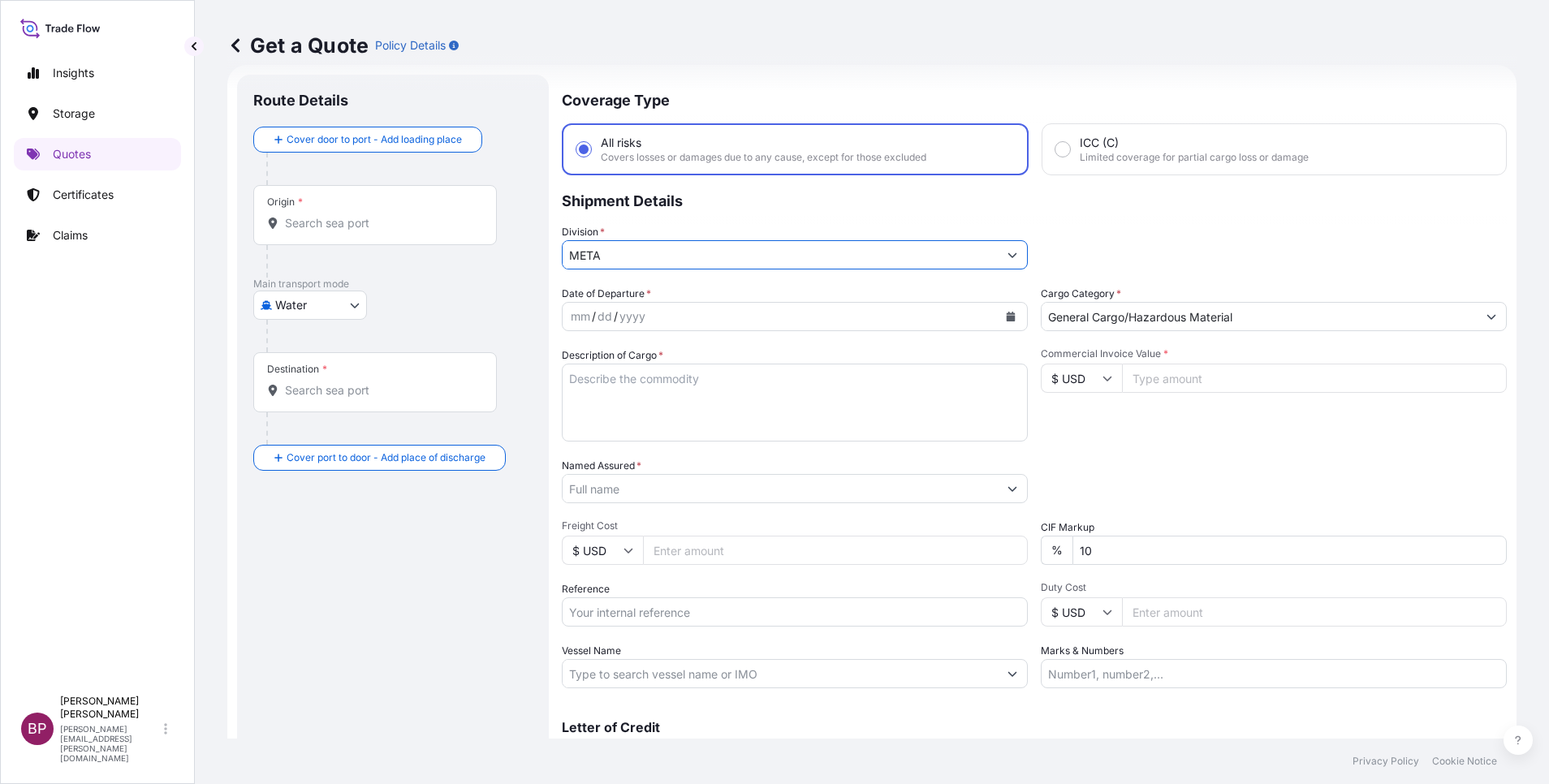
drag, startPoint x: 1244, startPoint y: 387, endPoint x: 1192, endPoint y: 411, distance: 57.3
click at [1242, 386] on input "Commercial Invoice Value *" at bounding box center [1314, 378] width 385 height 30
paste input "109200"
type input "109200"
click at [827, 537] on div "Date of Departure * mm / dd / yyyy Cargo Category * General Cargo/Hazardous Mat…" at bounding box center [1034, 487] width 945 height 403
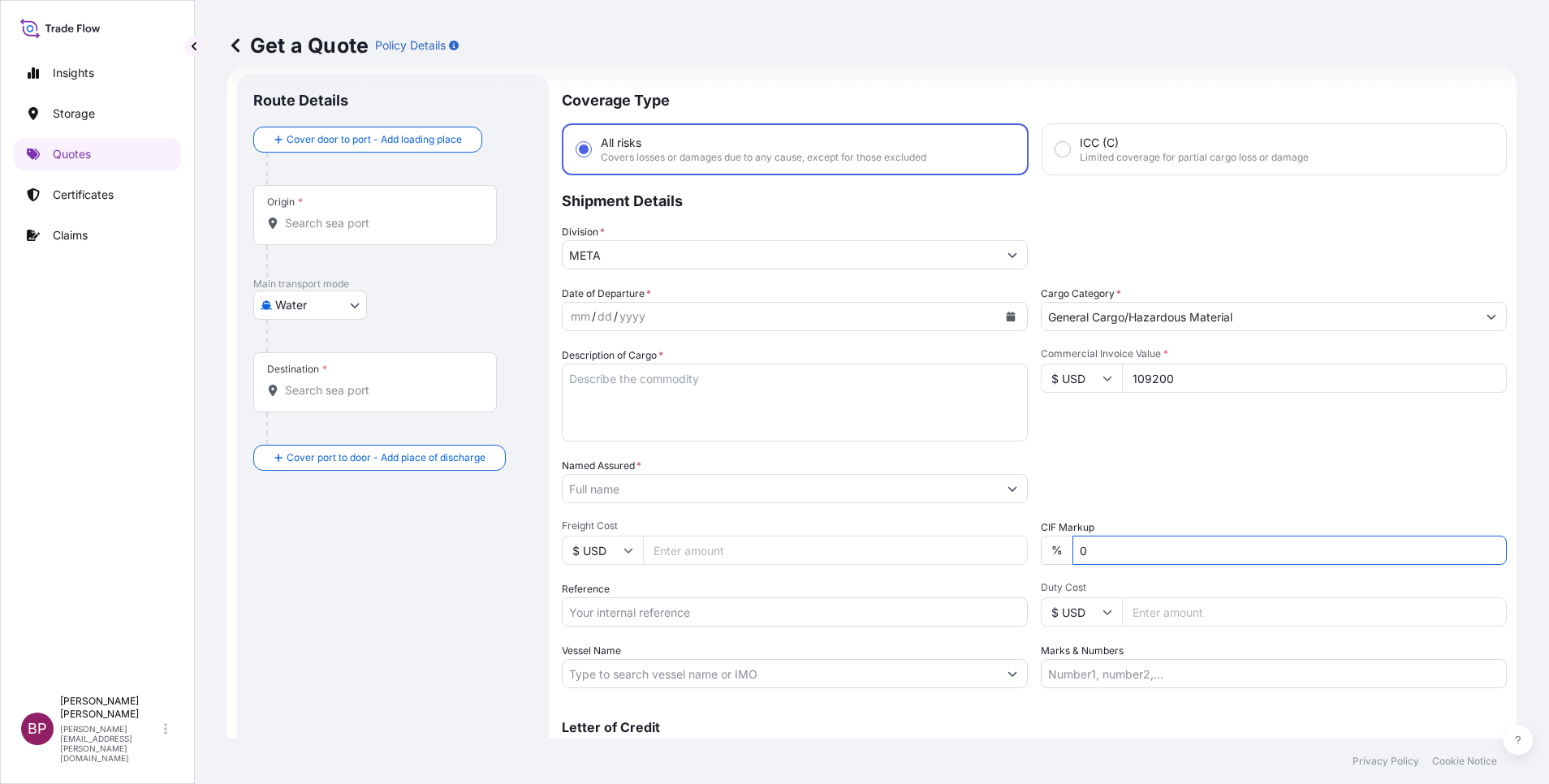
type input "0"
click at [702, 394] on textarea "Description of Cargo *" at bounding box center [795, 402] width 466 height 78
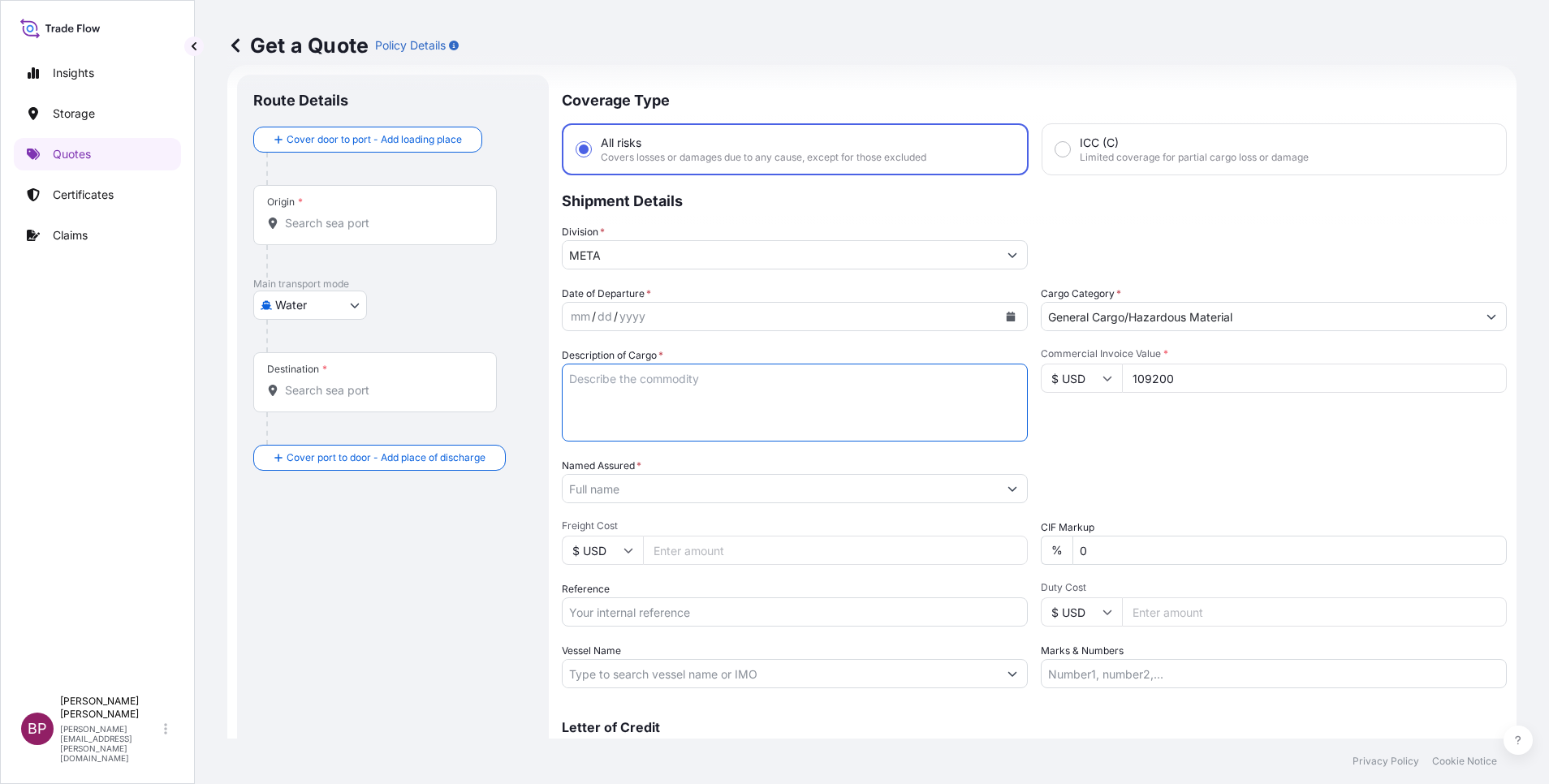
paste textarea "DEHYDRATED RAISINS"
type textarea "DEHYDRATED RAISINS"
click at [662, 622] on input "Reference" at bounding box center [795, 612] width 466 height 30
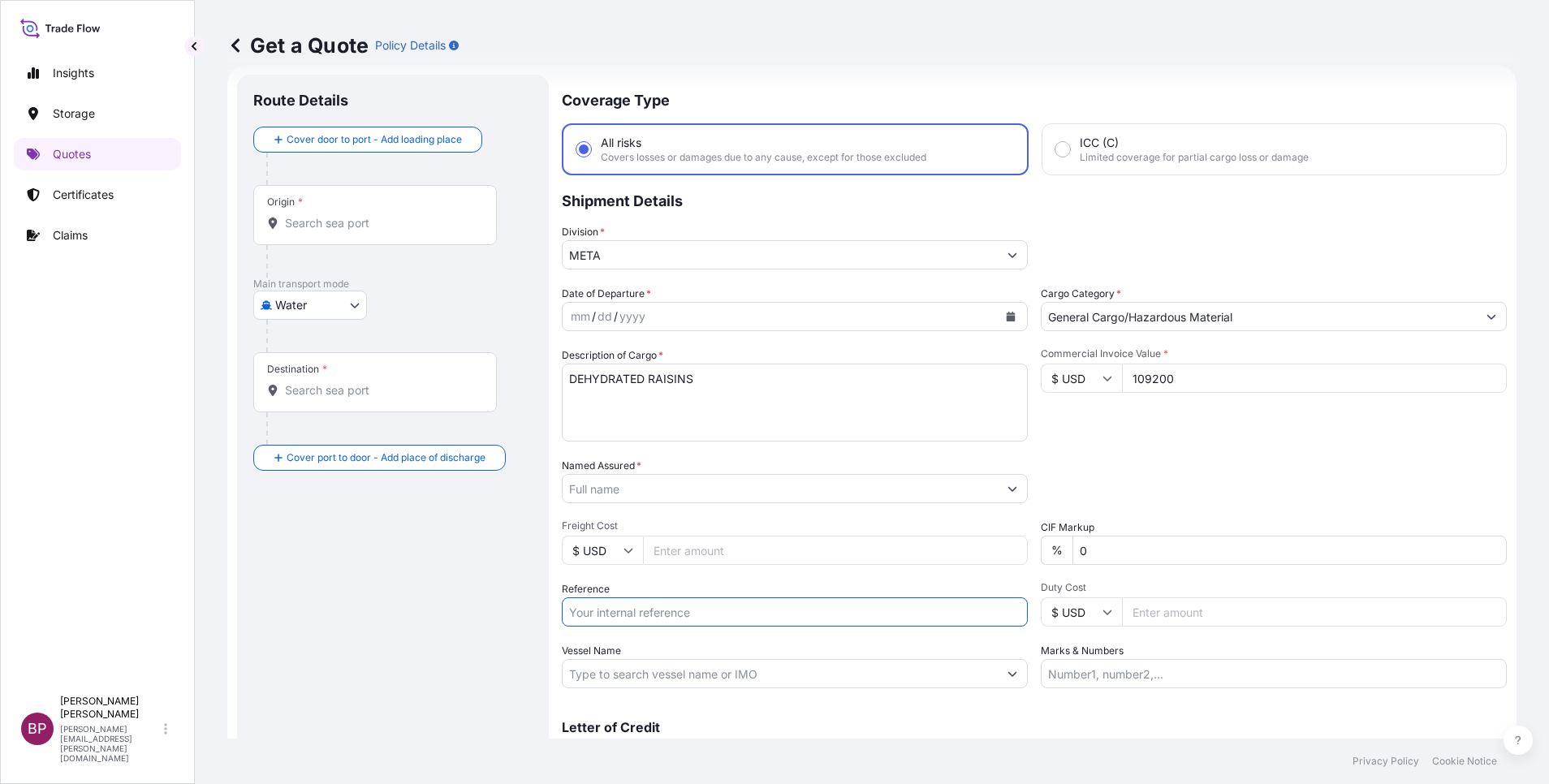
paste input "BL:MEDUFP480579 SSLS3112"
type input "BL:MEDUFP480579 SSLS3112"
click at [1006, 317] on icon "Calendar" at bounding box center [1011, 317] width 10 height 10
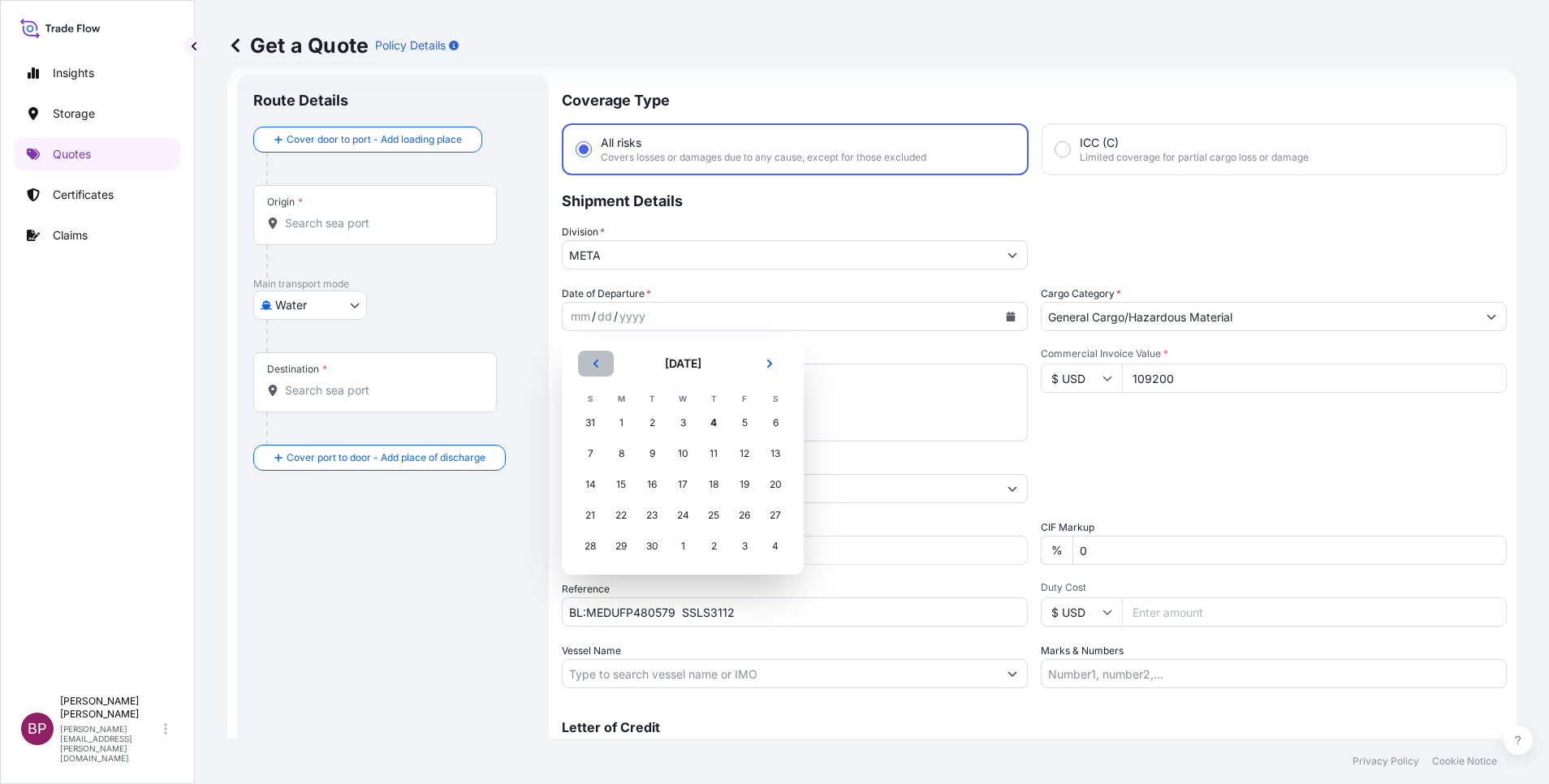
click at [601, 364] on button "Previous" at bounding box center [595, 363] width 35 height 26
click at [681, 549] on div "27" at bounding box center [683, 546] width 30 height 30
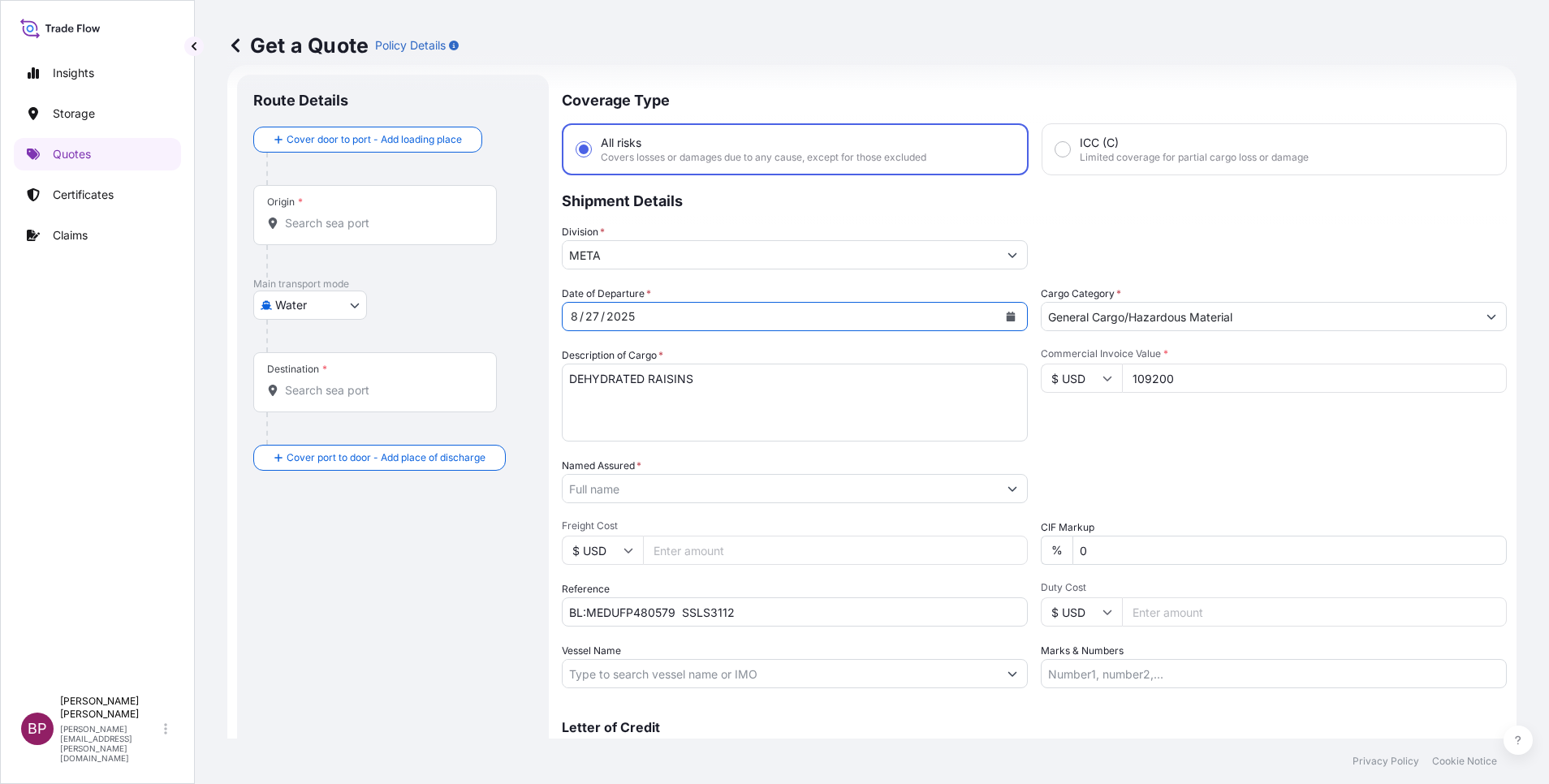
click at [706, 485] on input "Named Assured *" at bounding box center [780, 488] width 436 height 30
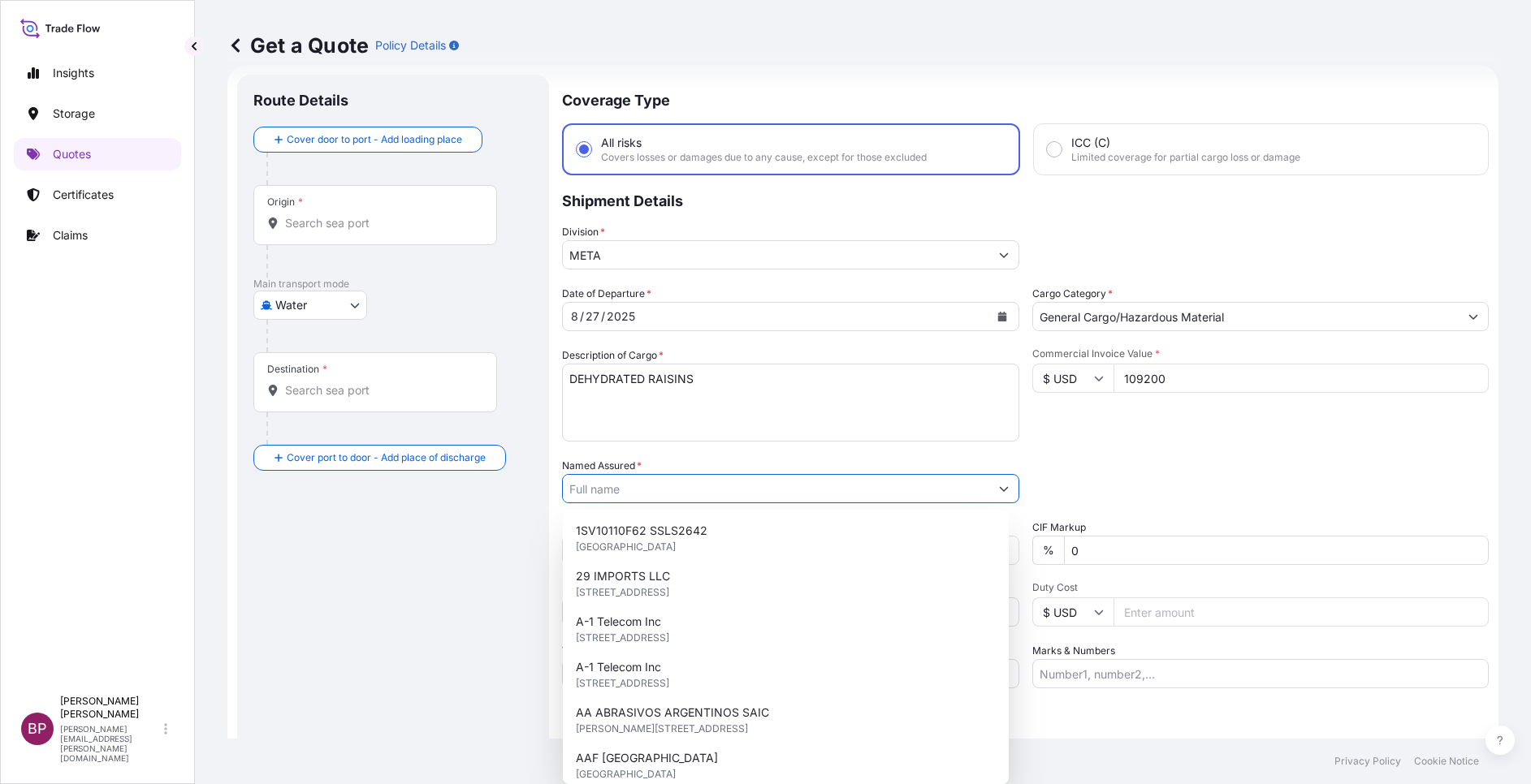
paste input "BAJA FOOD INDUSTRIES CO."
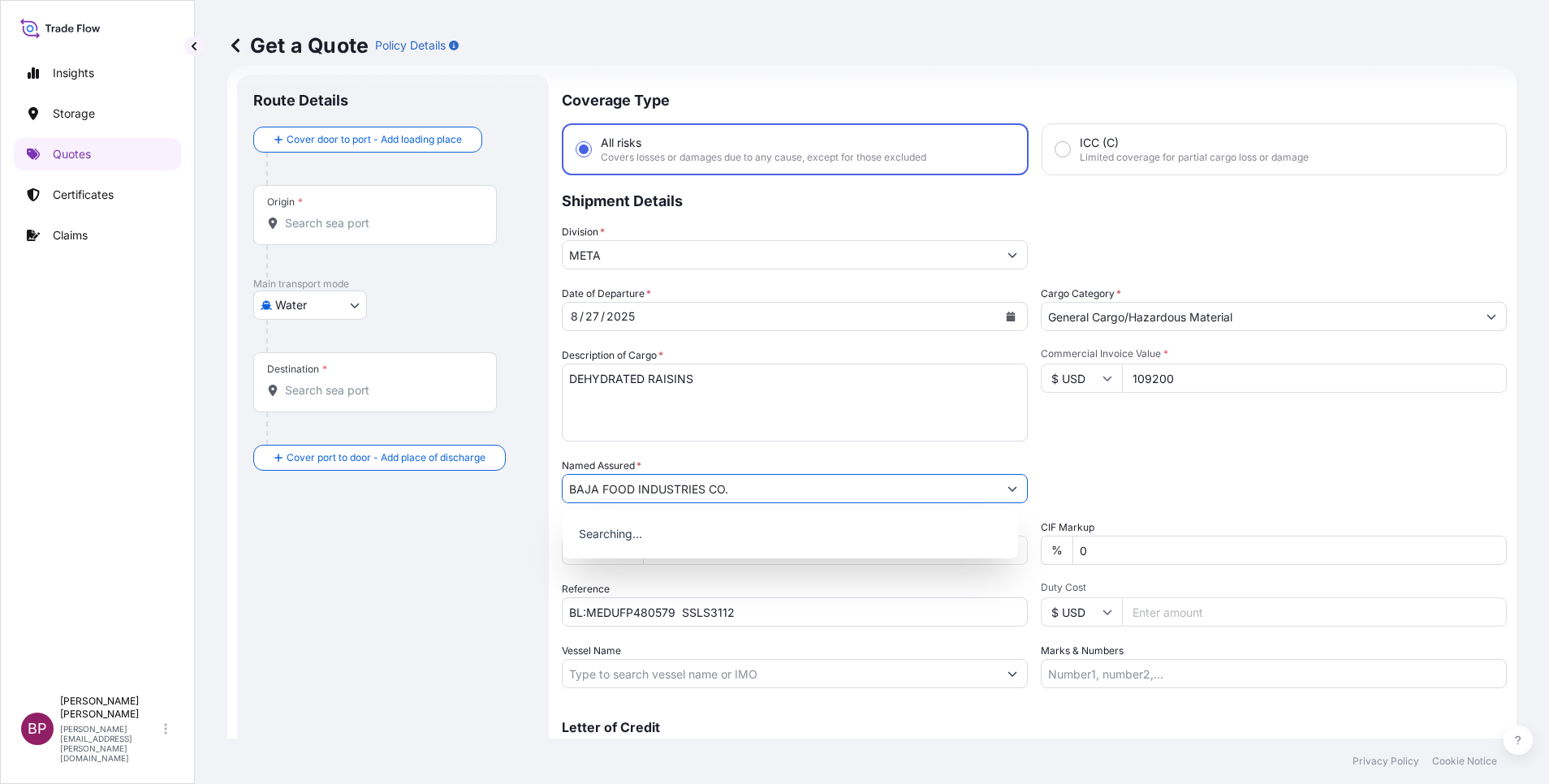
type input "BAJA FOOD INDUSTRIES CO."
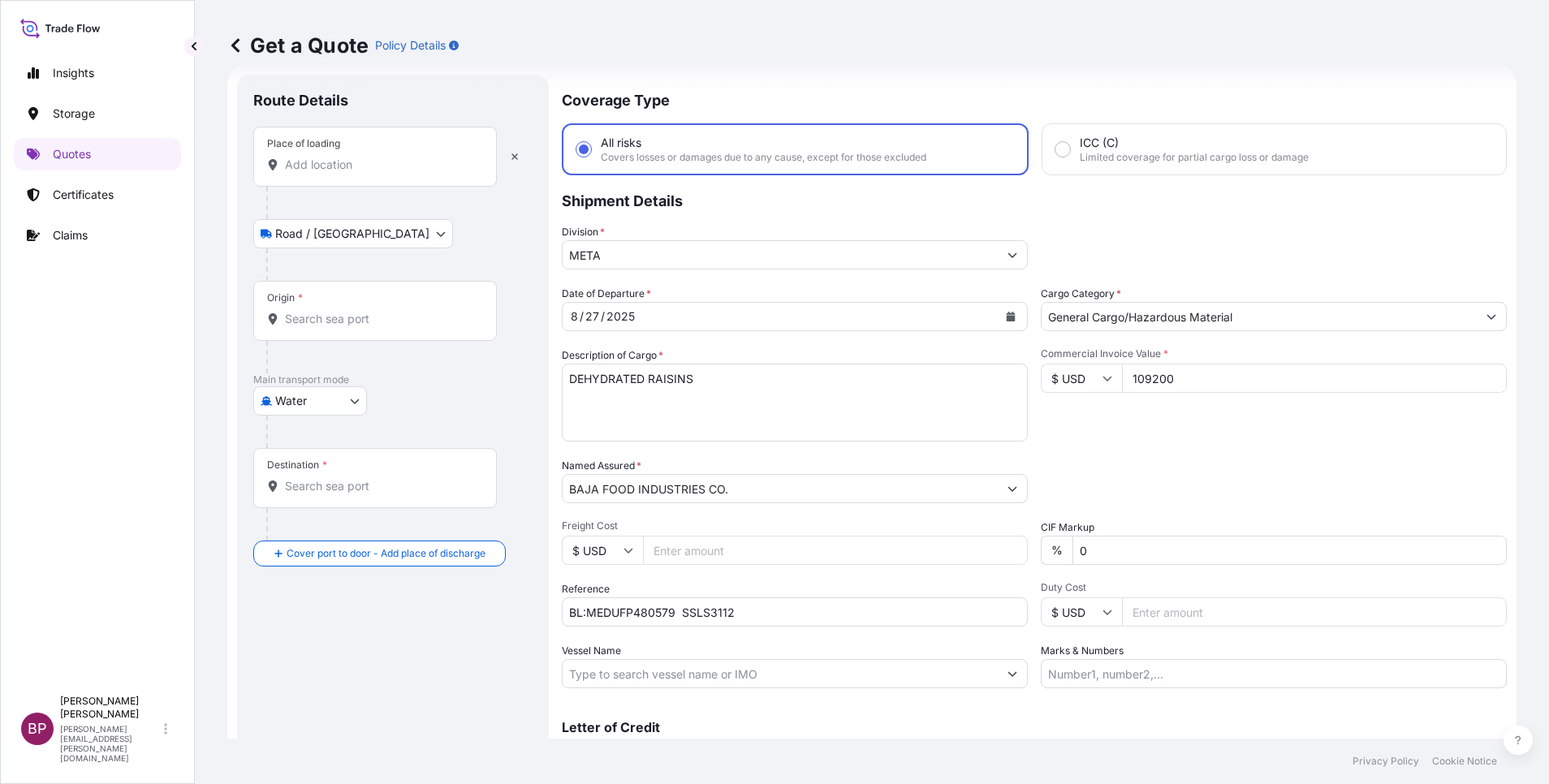
click at [381, 173] on div "Place of loading" at bounding box center [375, 156] width 243 height 60
click at [381, 173] on input "Place of loading" at bounding box center [381, 165] width 191 height 16
paste input "Valparaiso"
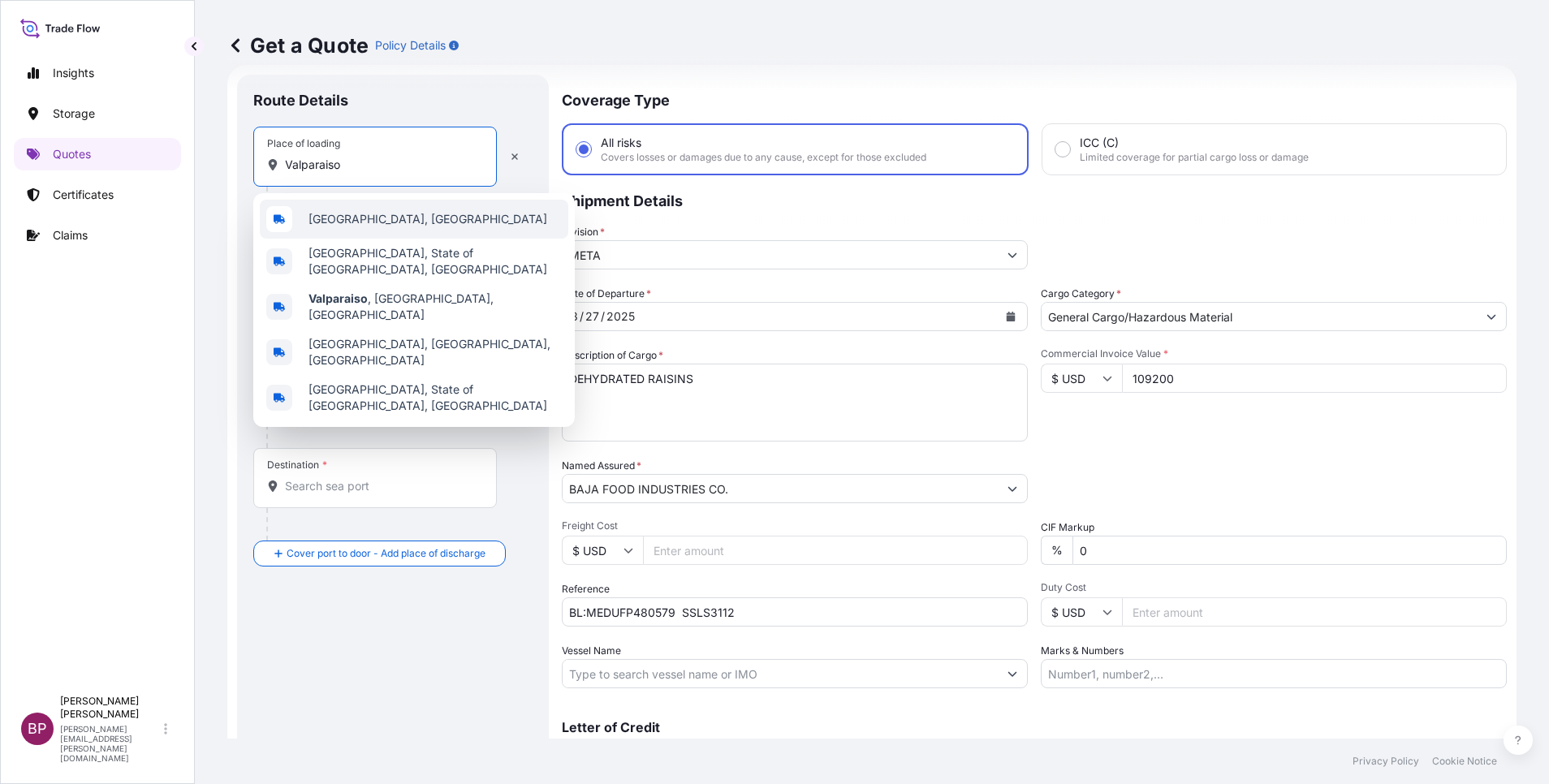
click at [387, 225] on span "[GEOGRAPHIC_DATA], [GEOGRAPHIC_DATA]" at bounding box center [427, 218] width 238 height 16
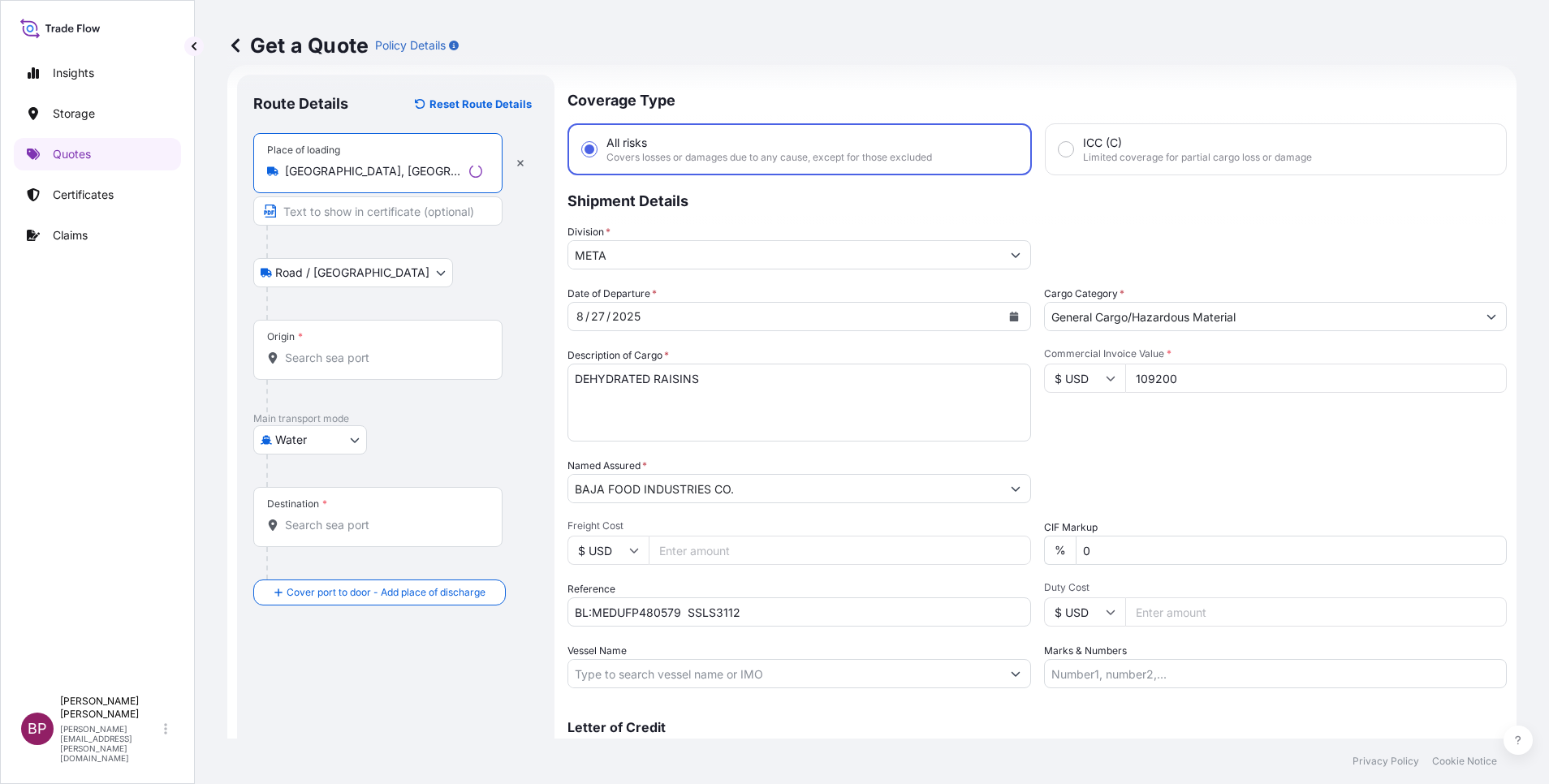
type input "[GEOGRAPHIC_DATA], [GEOGRAPHIC_DATA]"
click at [348, 367] on div "Origin *" at bounding box center [378, 349] width 249 height 60
click at [348, 366] on input "Origin *" at bounding box center [384, 357] width 197 height 16
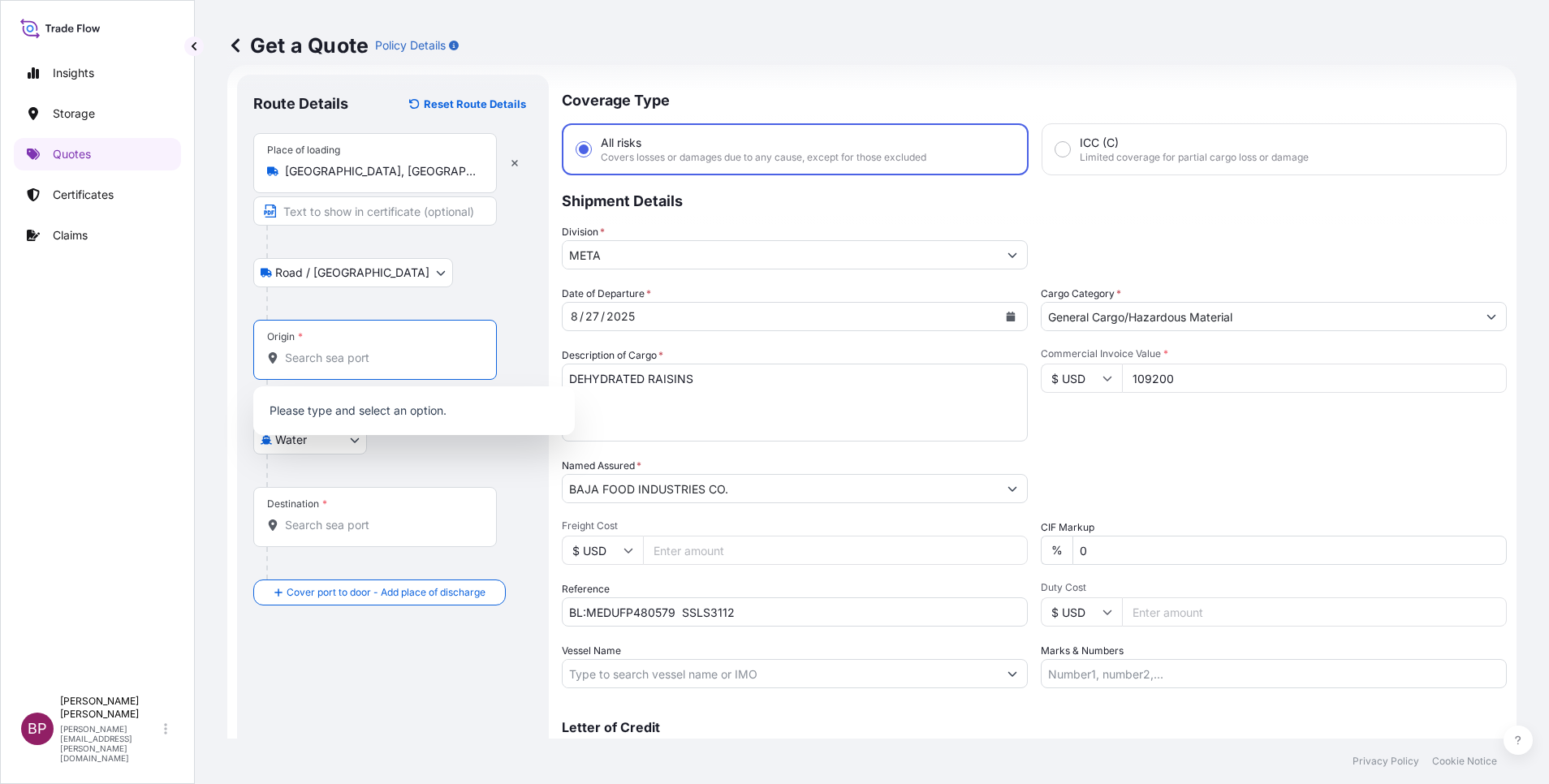
paste input "Valparaiso"
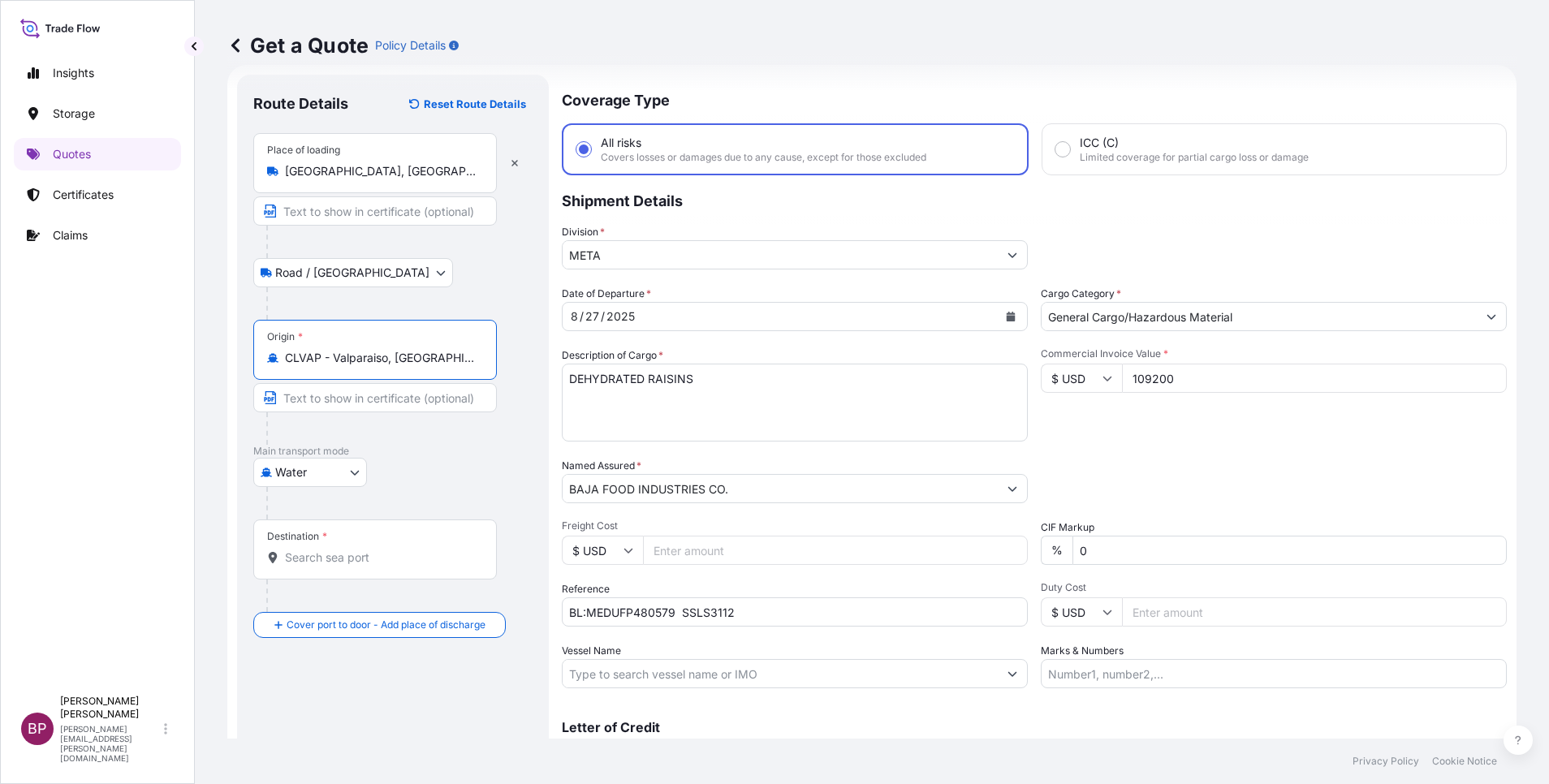
type input "CLVAP - Valparaiso, [GEOGRAPHIC_DATA]"
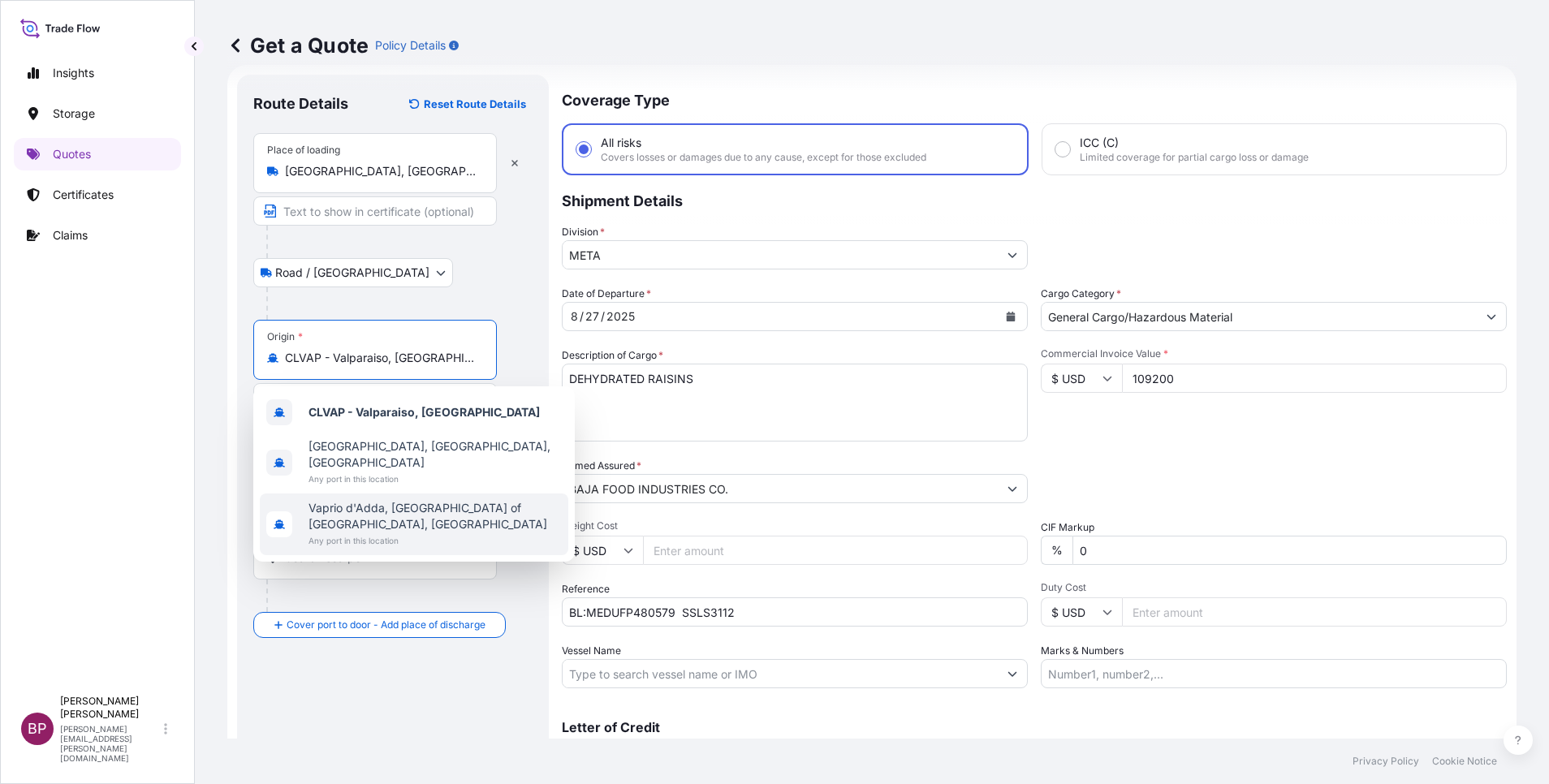
click at [387, 707] on div "Route Details Reset Route Details Place of loading [GEOGRAPHIC_DATA], [GEOGRAPH…" at bounding box center [393, 442] width 280 height 703
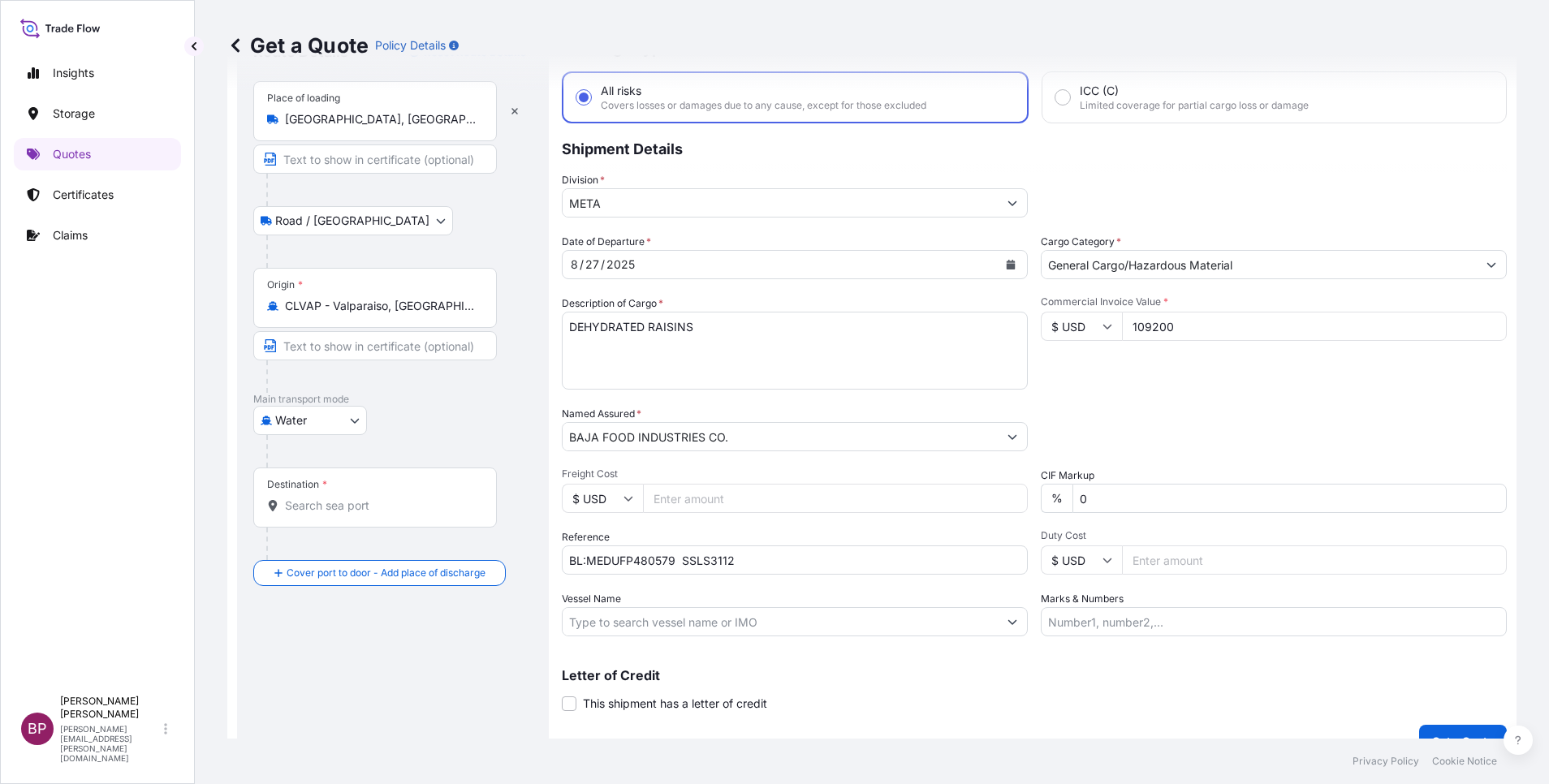
scroll to position [106, 0]
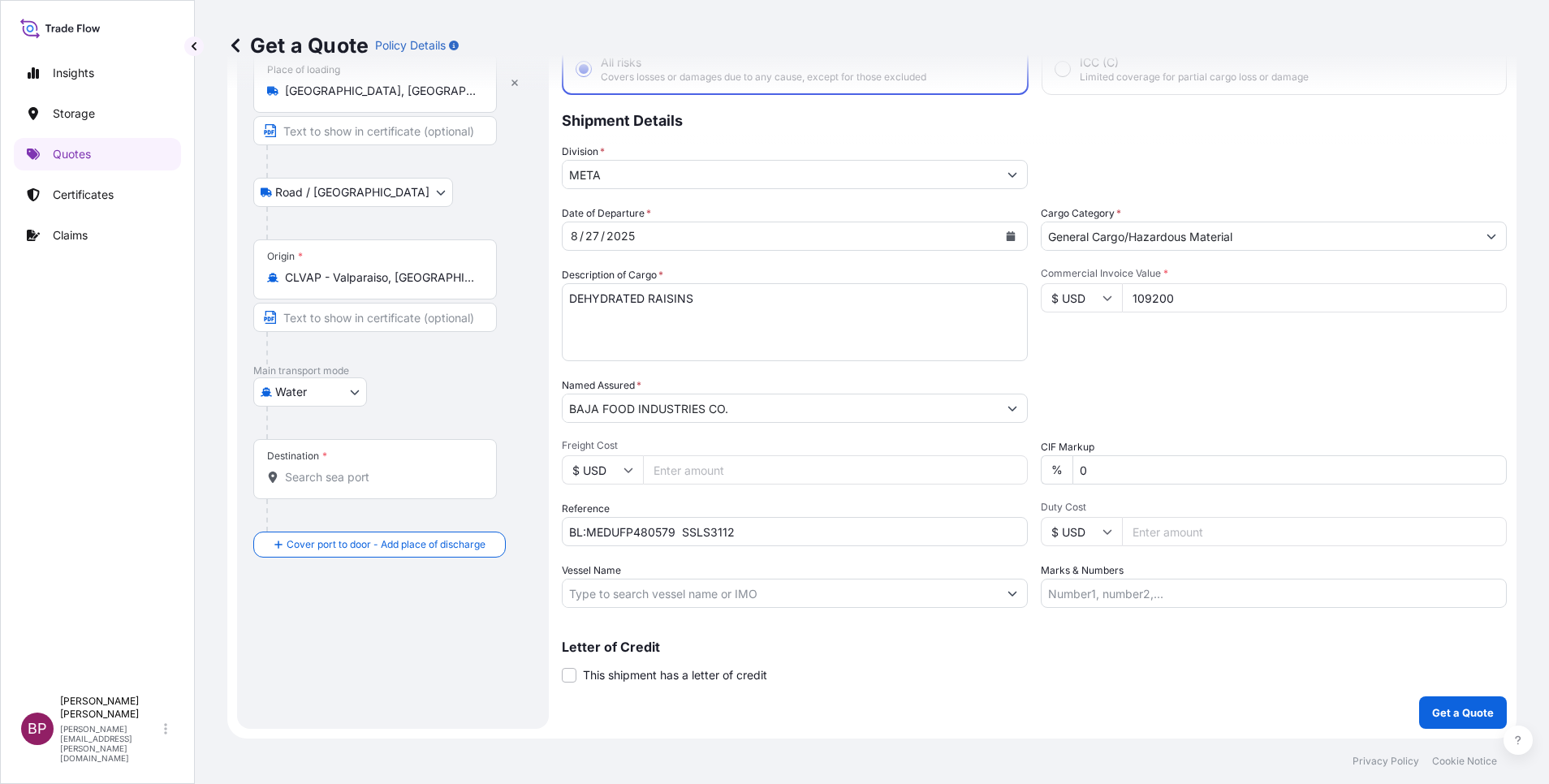
click at [391, 473] on input "Destination *" at bounding box center [381, 477] width 191 height 16
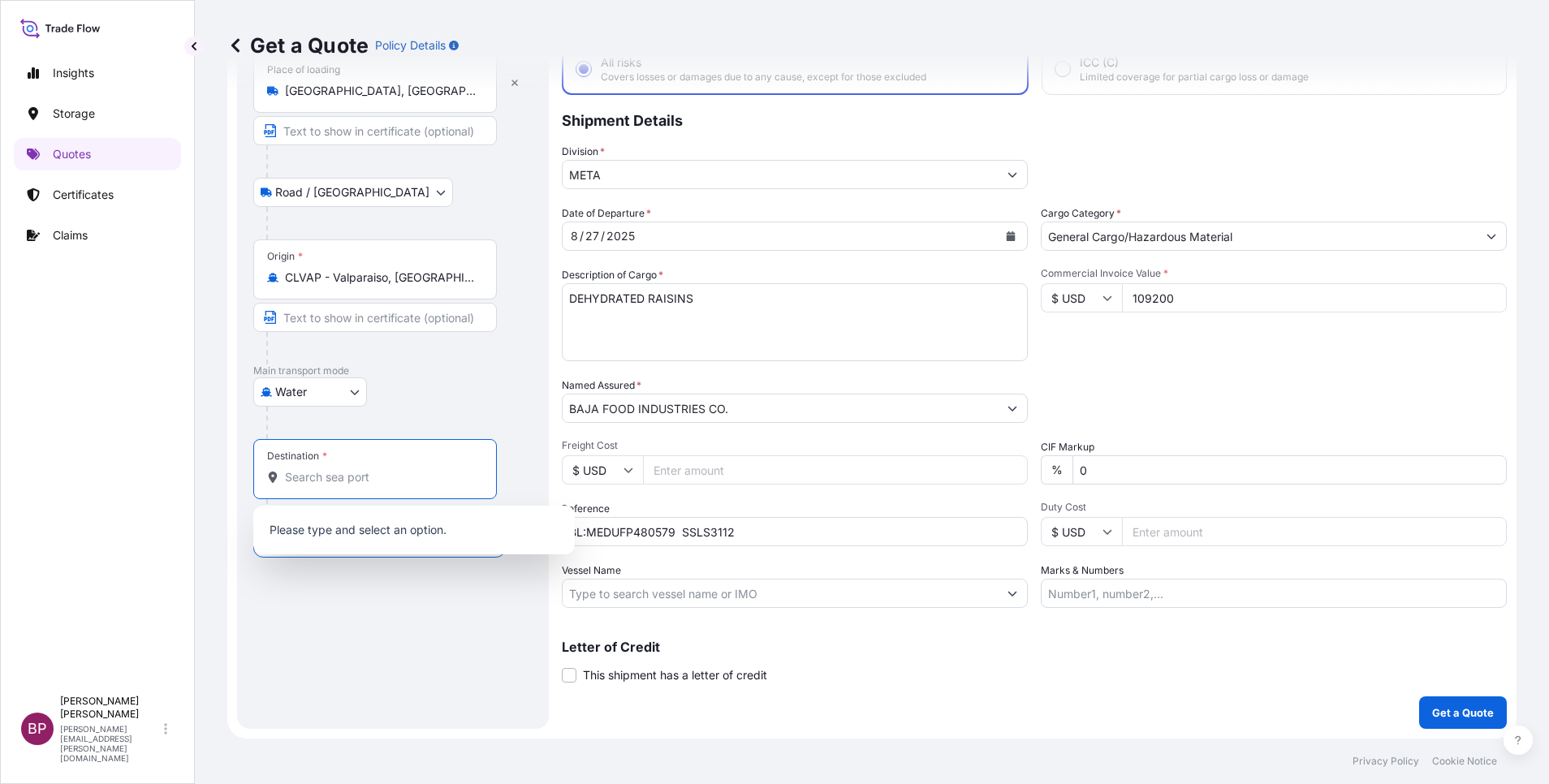
paste input "Jeddah"
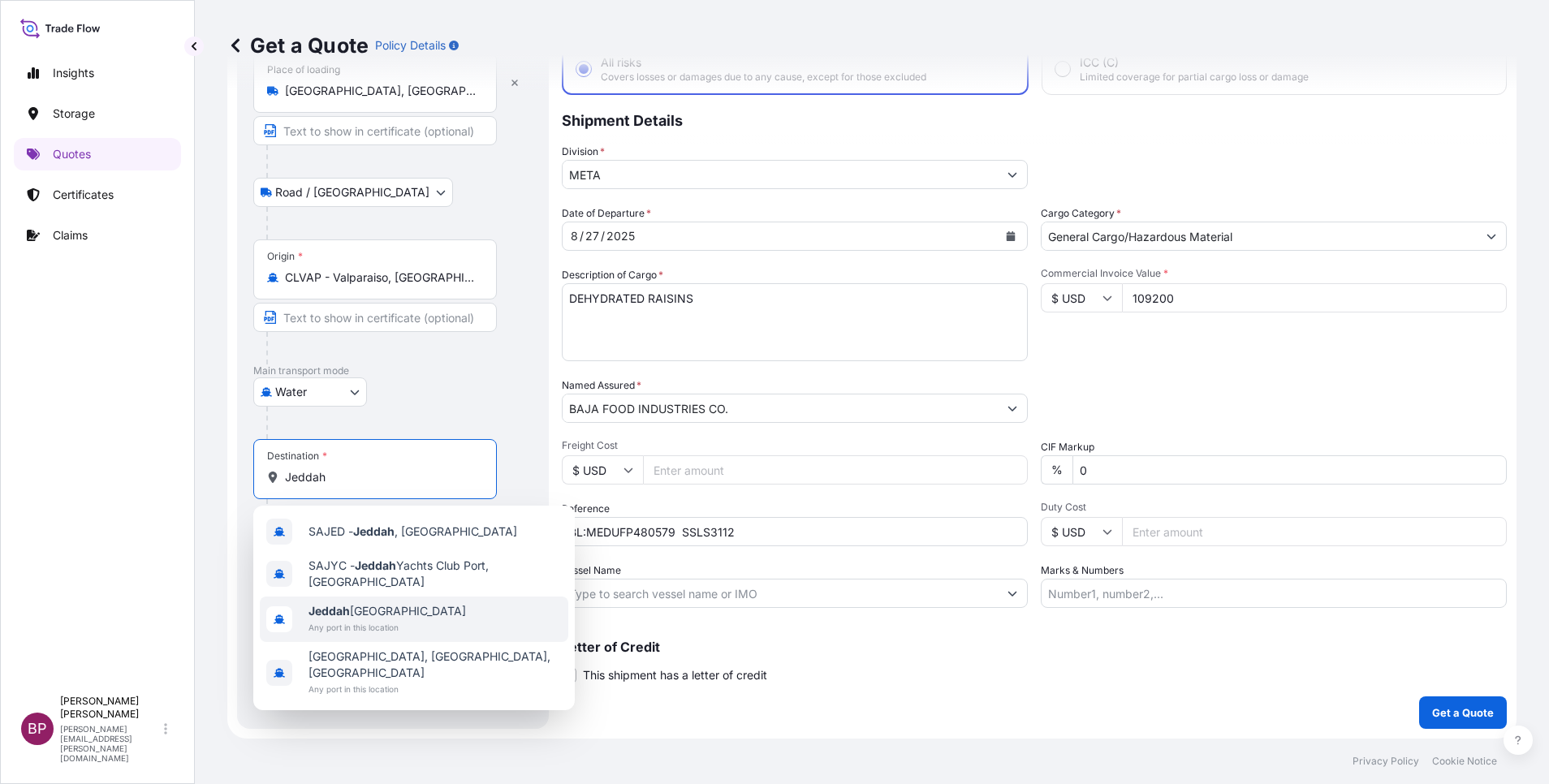
click at [393, 617] on span "Jeddah [GEOGRAPHIC_DATA]" at bounding box center [387, 611] width 158 height 16
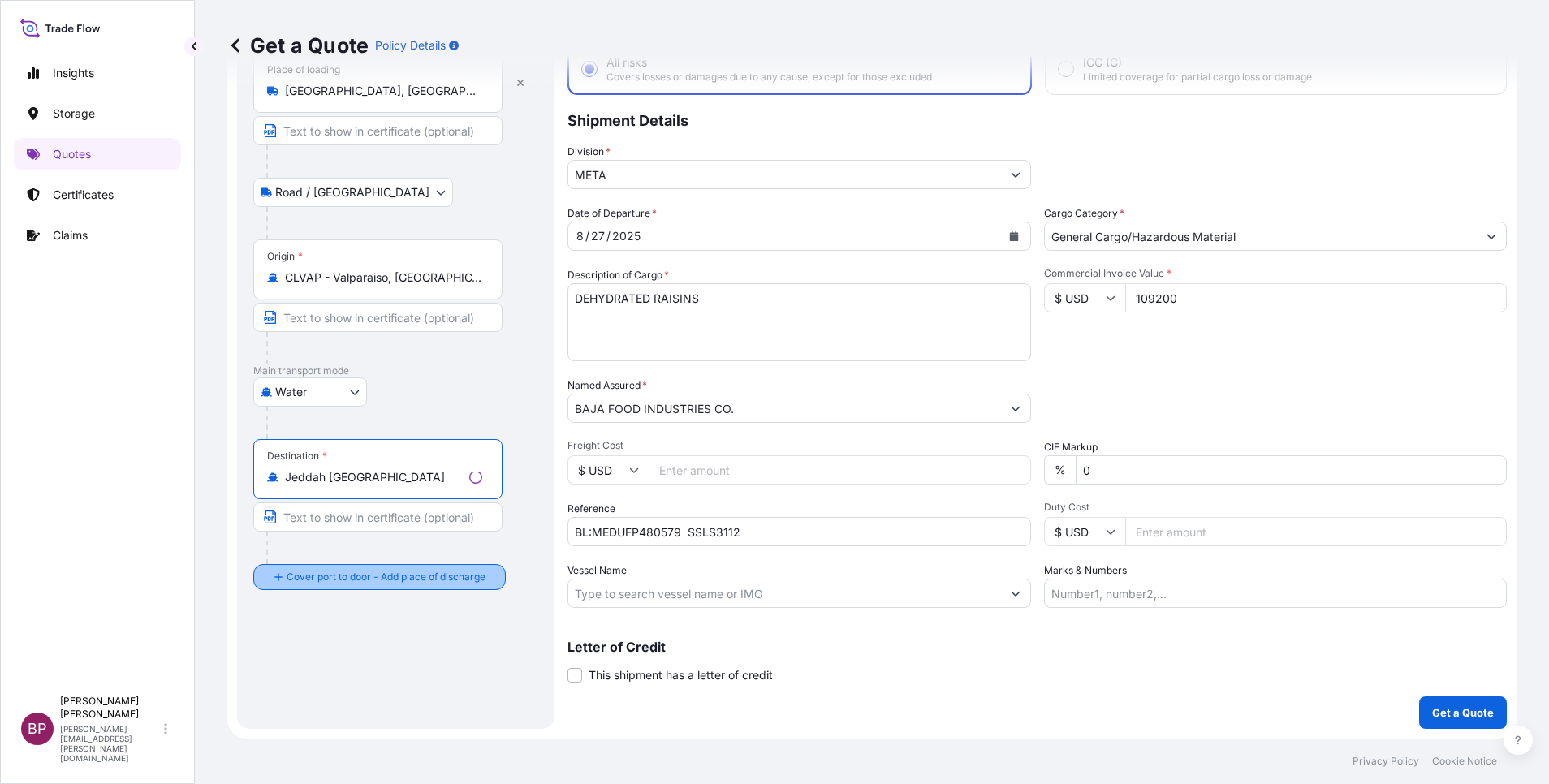
type input "Jeddah [GEOGRAPHIC_DATA]"
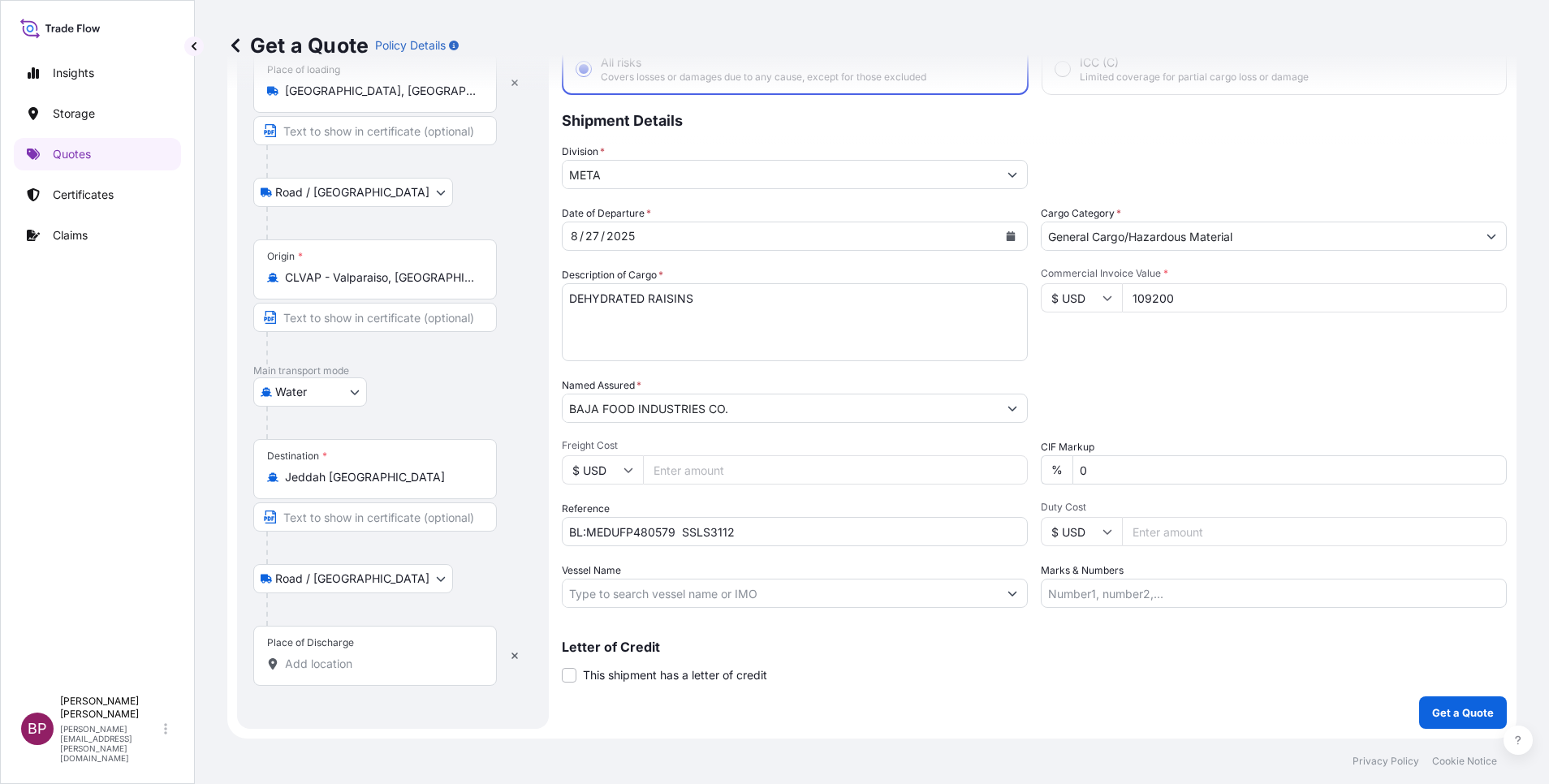
drag, startPoint x: 378, startPoint y: 662, endPoint x: 418, endPoint y: 637, distance: 47.2
click at [381, 661] on input "Place of Discharge" at bounding box center [381, 663] width 191 height 16
paste input "Jeddah"
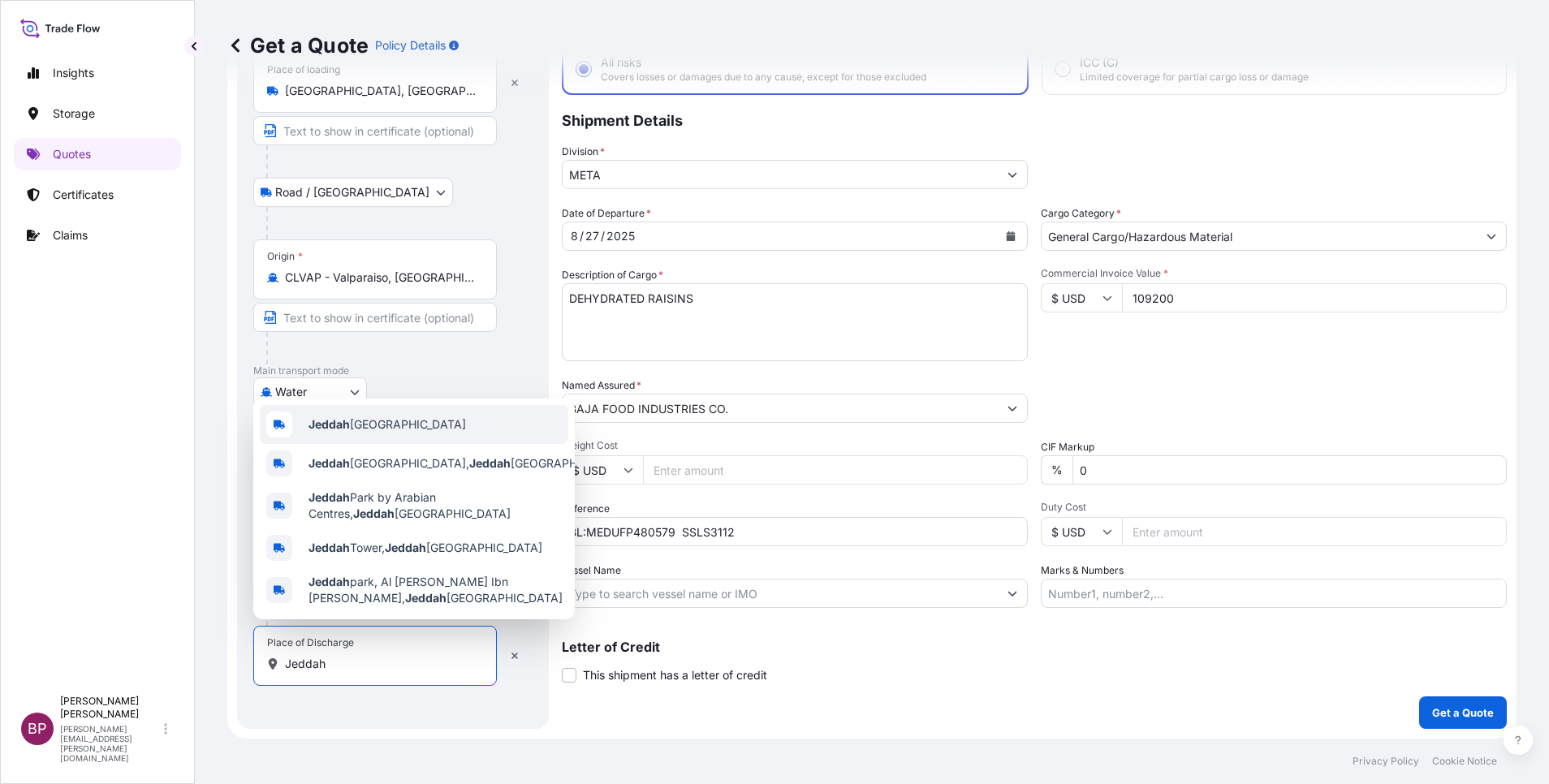
click at [418, 424] on span "Jeddah [GEOGRAPHIC_DATA]" at bounding box center [387, 424] width 158 height 16
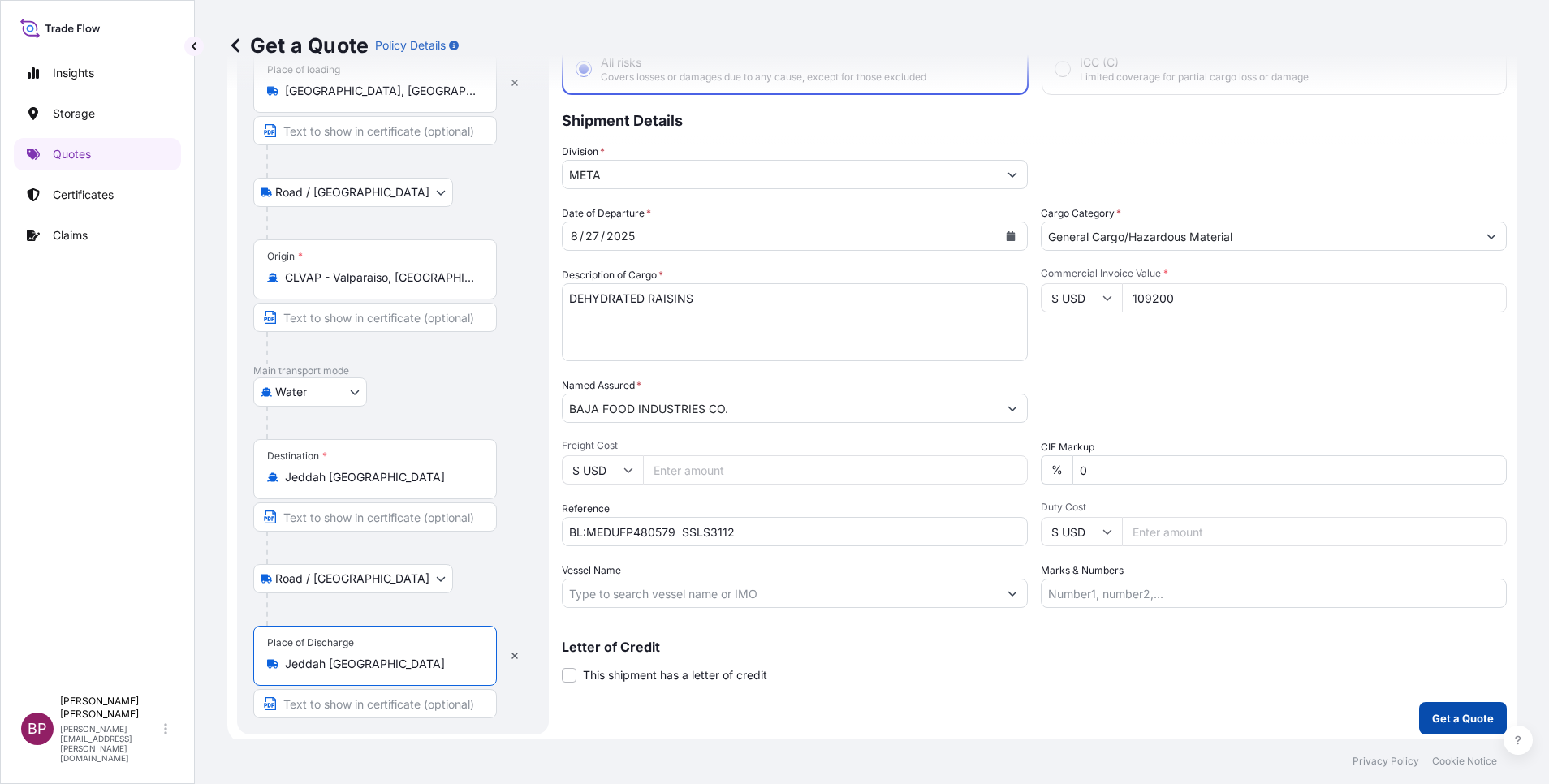
type input "Jeddah [GEOGRAPHIC_DATA]"
click at [1450, 712] on p "Get a Quote" at bounding box center [1463, 718] width 61 height 16
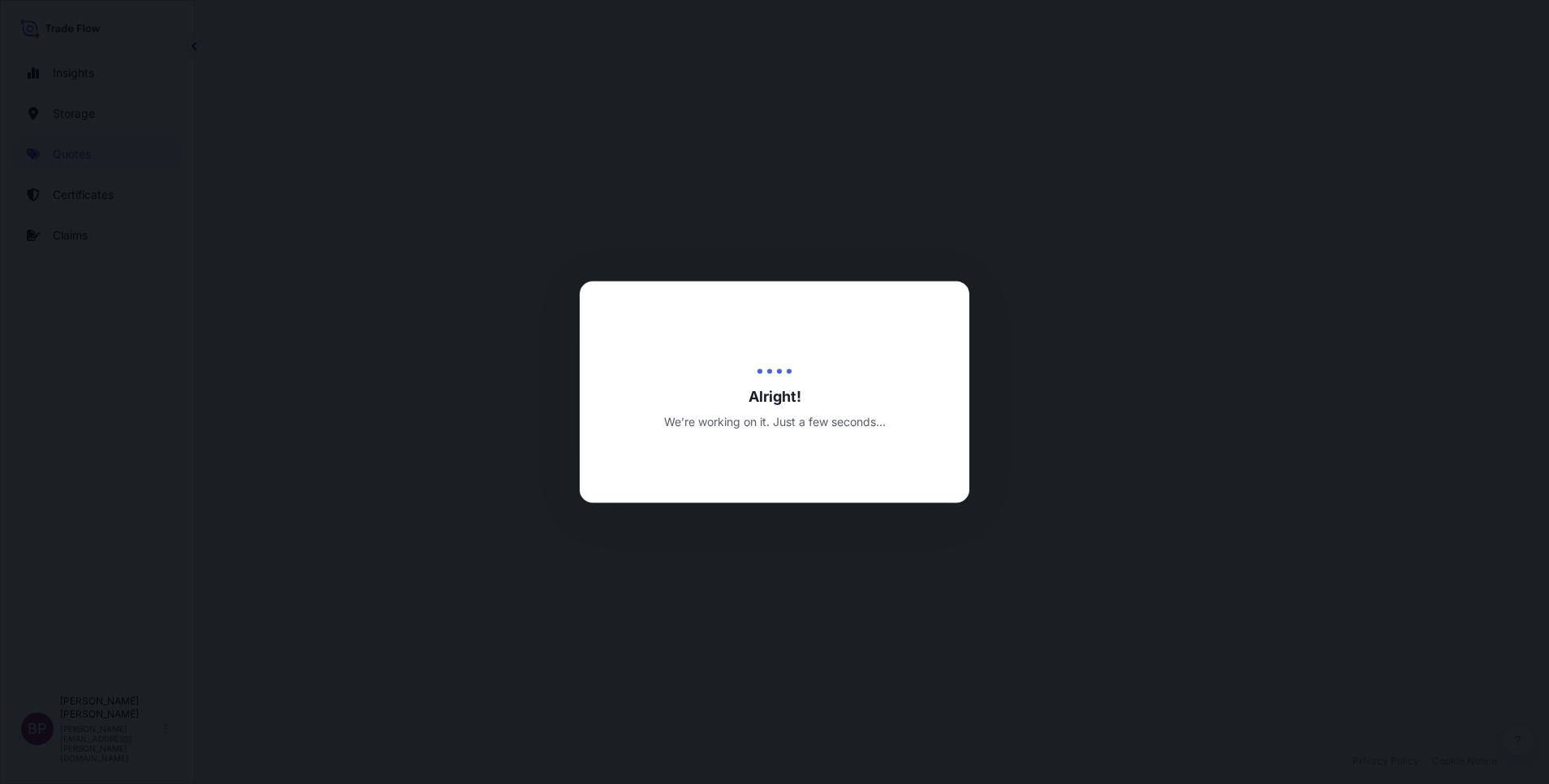
select select "Road / [GEOGRAPHIC_DATA]"
select select "Water"
select select "Road / [GEOGRAPHIC_DATA]"
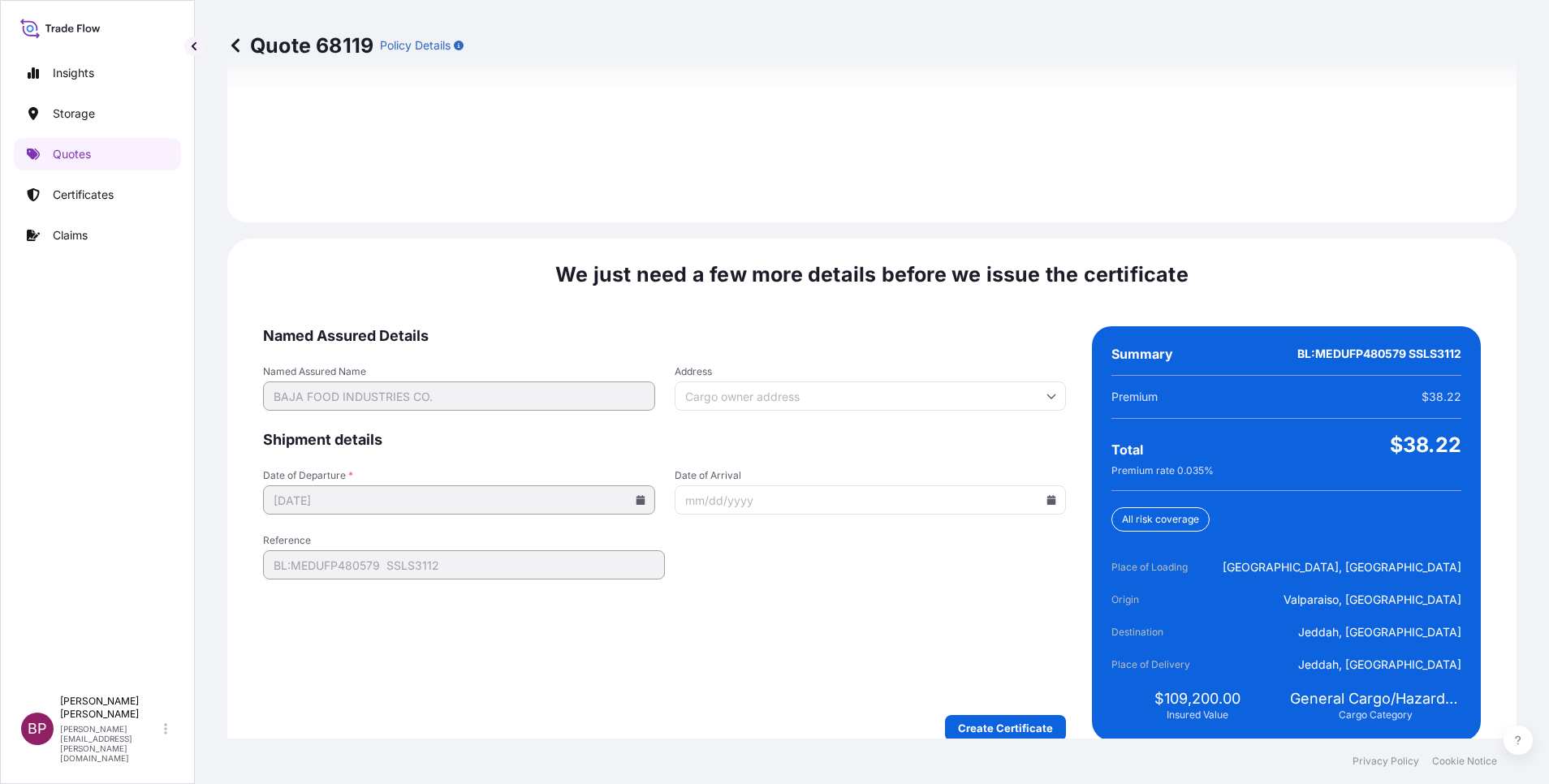
scroll to position [2407, 0]
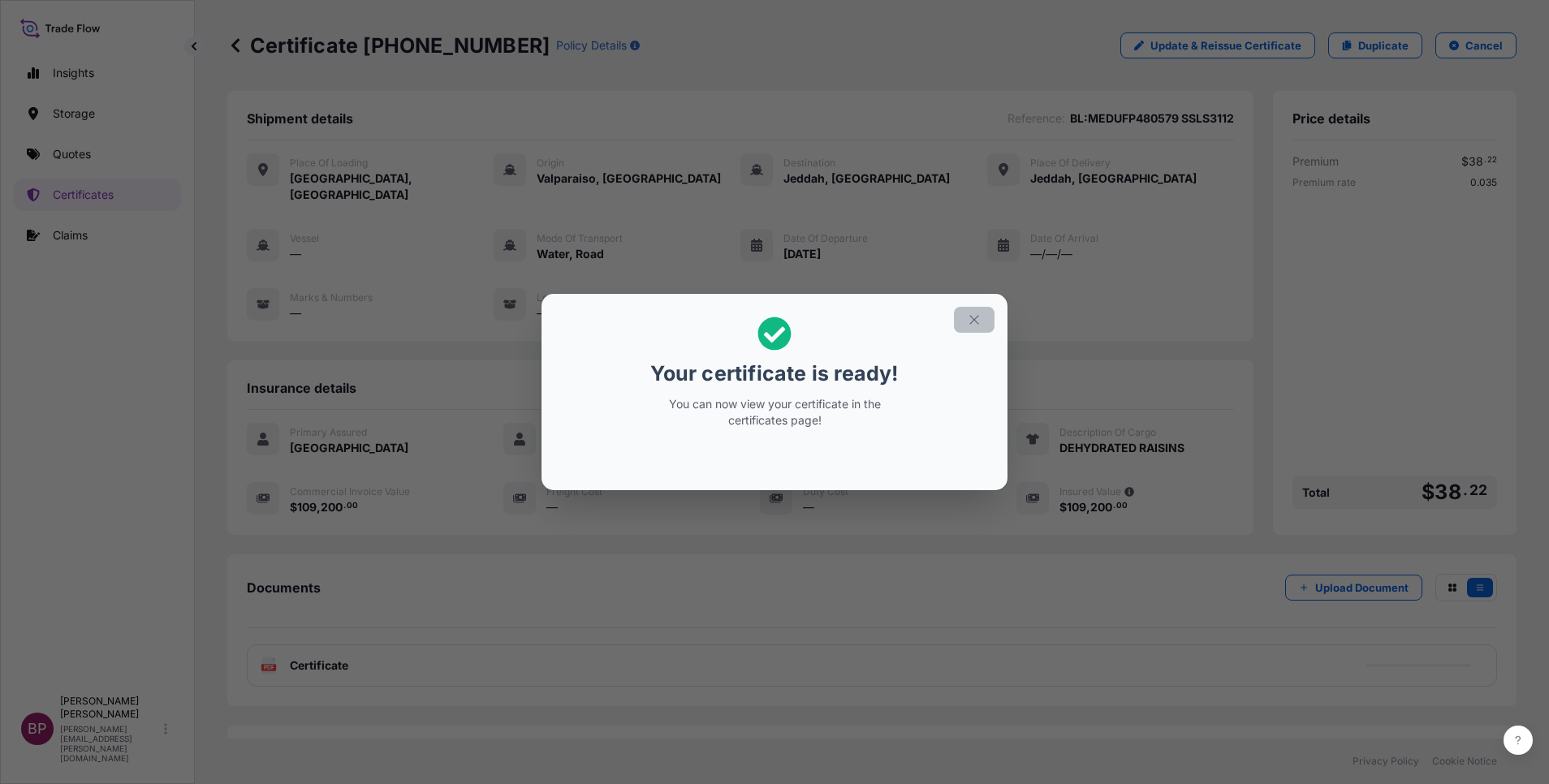
click at [967, 320] on icon "button" at bounding box center [974, 319] width 14 height 14
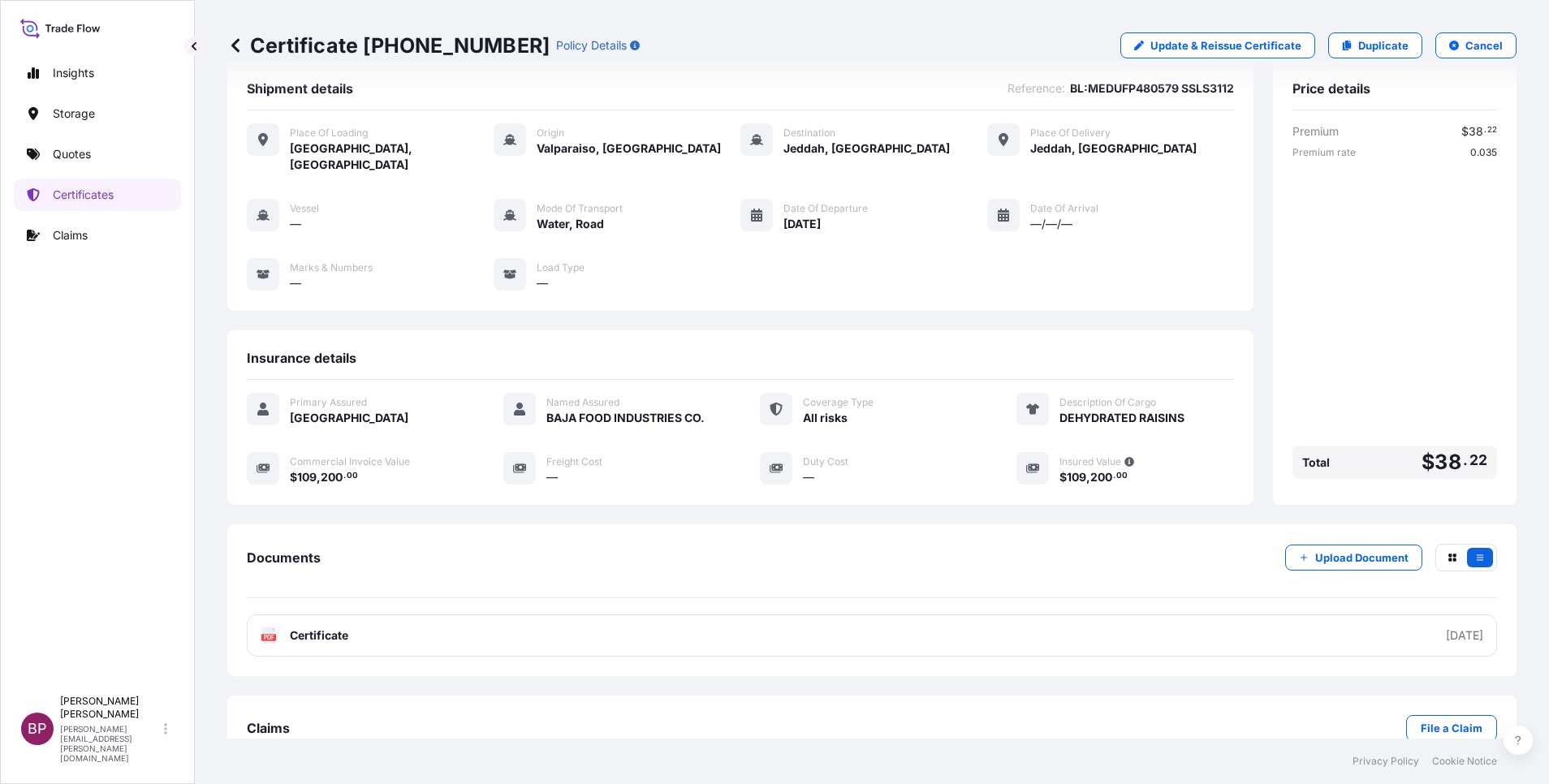
scroll to position [53, 0]
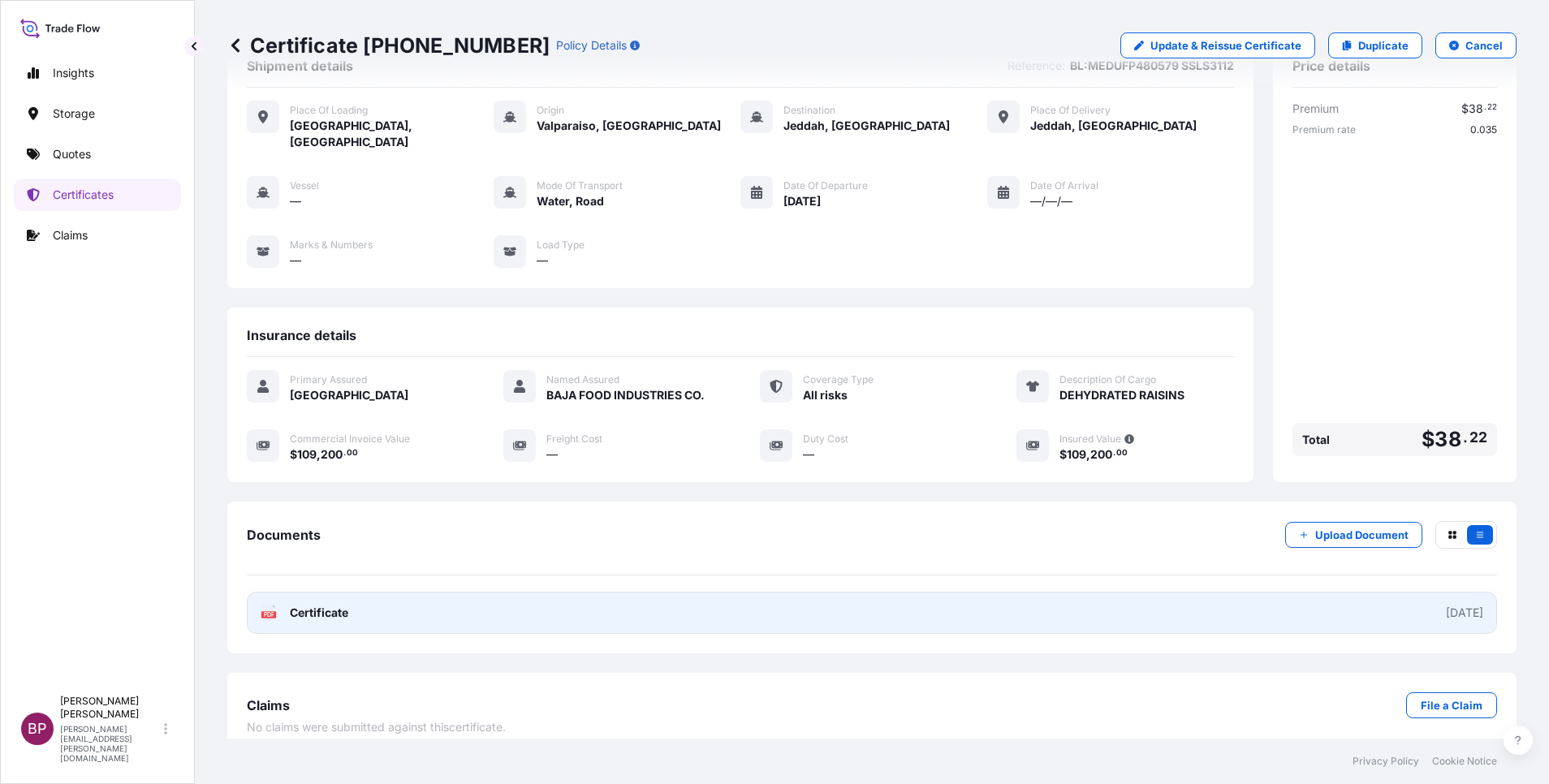
click at [336, 605] on span "Certificate" at bounding box center [319, 613] width 58 height 16
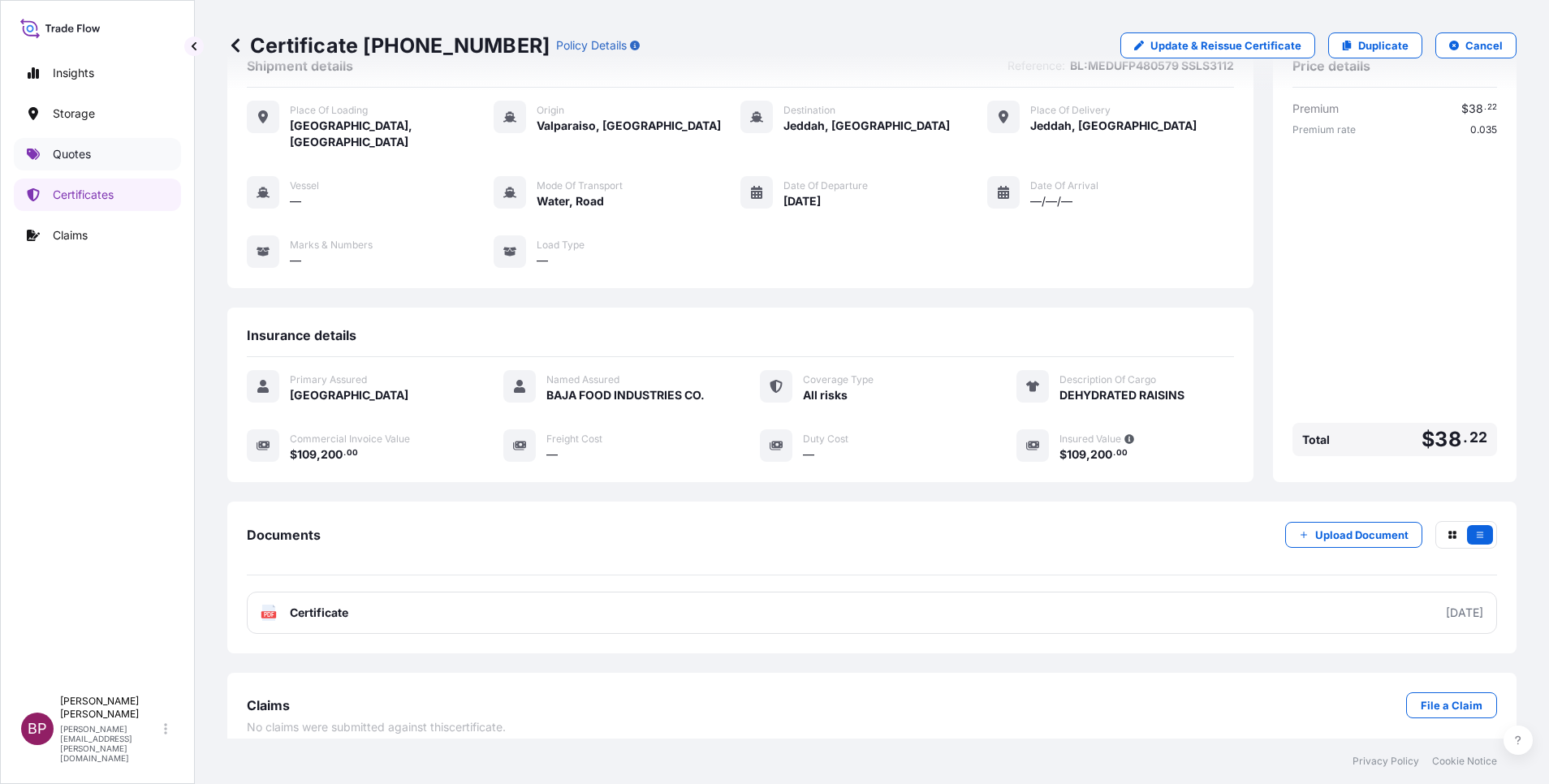
click at [82, 157] on p "Quotes" at bounding box center [72, 154] width 38 height 16
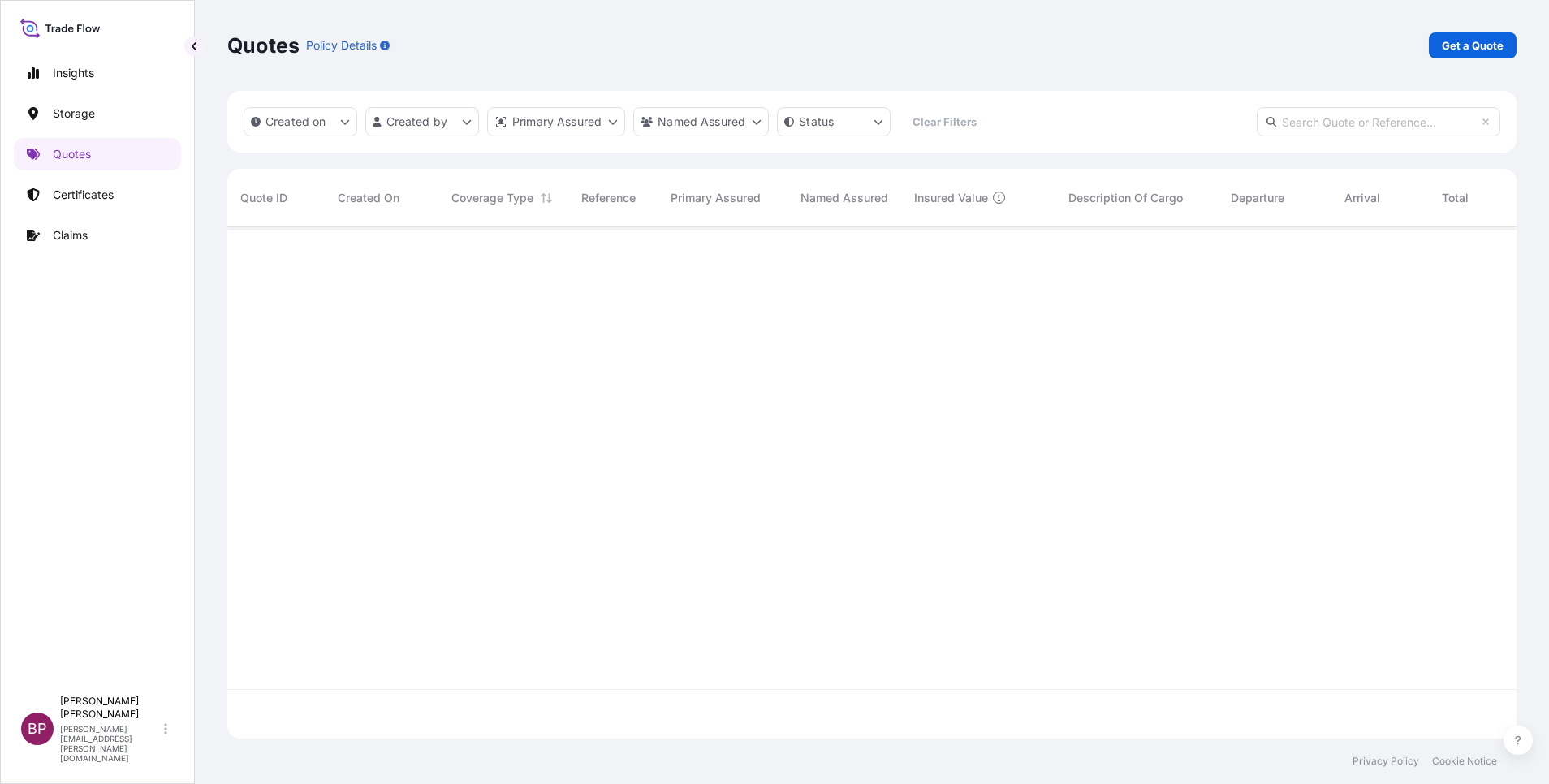
scroll to position [502, 1270]
click at [1492, 47] on p "Get a Quote" at bounding box center [1472, 45] width 61 height 16
select select "Water"
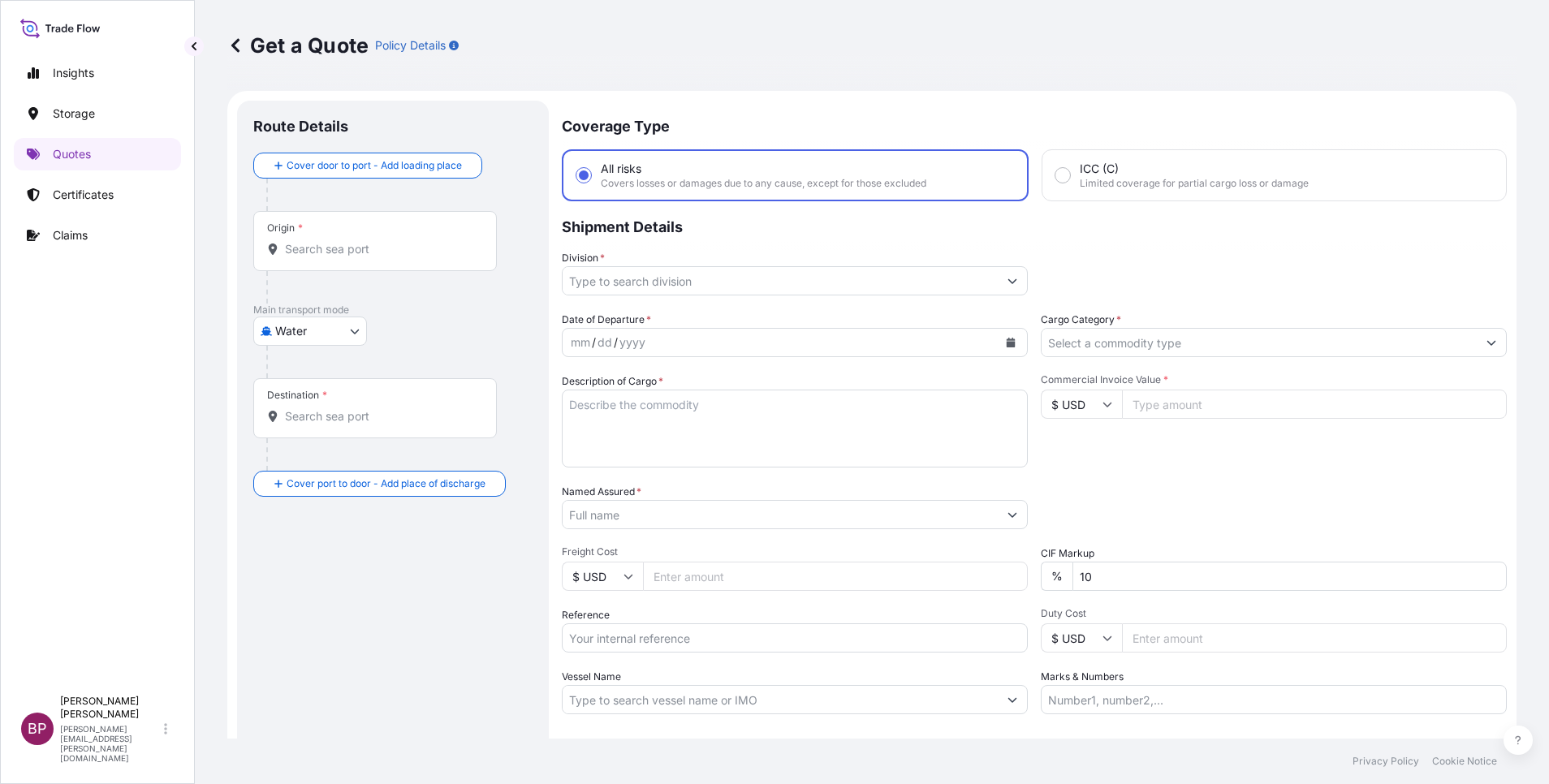
scroll to position [26, 0]
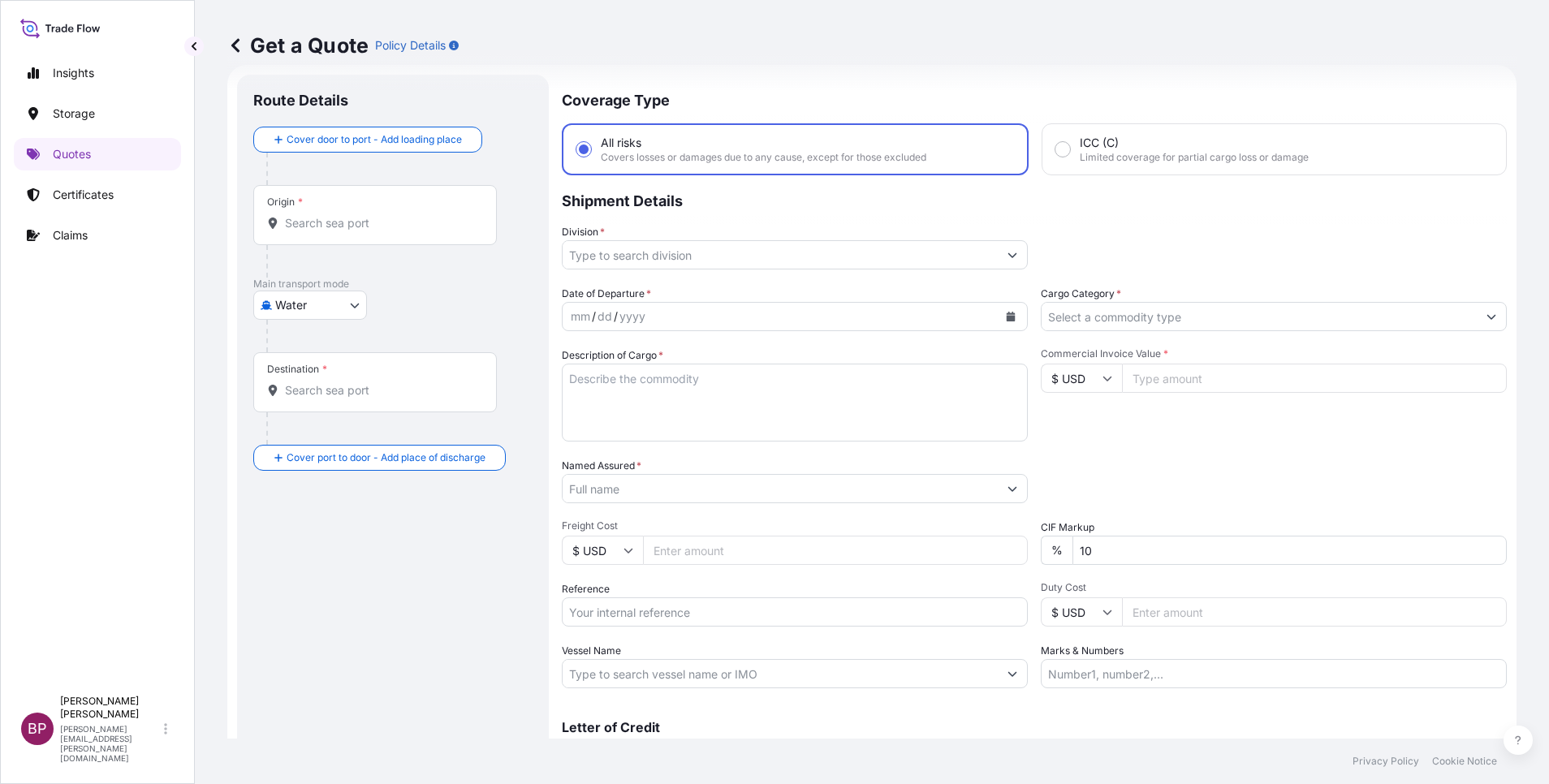
click at [1171, 378] on input "Commercial Invoice Value *" at bounding box center [1314, 378] width 385 height 30
paste input "175560"
type input "175560"
click at [1208, 320] on input "Cargo Category *" at bounding box center [1259, 316] width 436 height 30
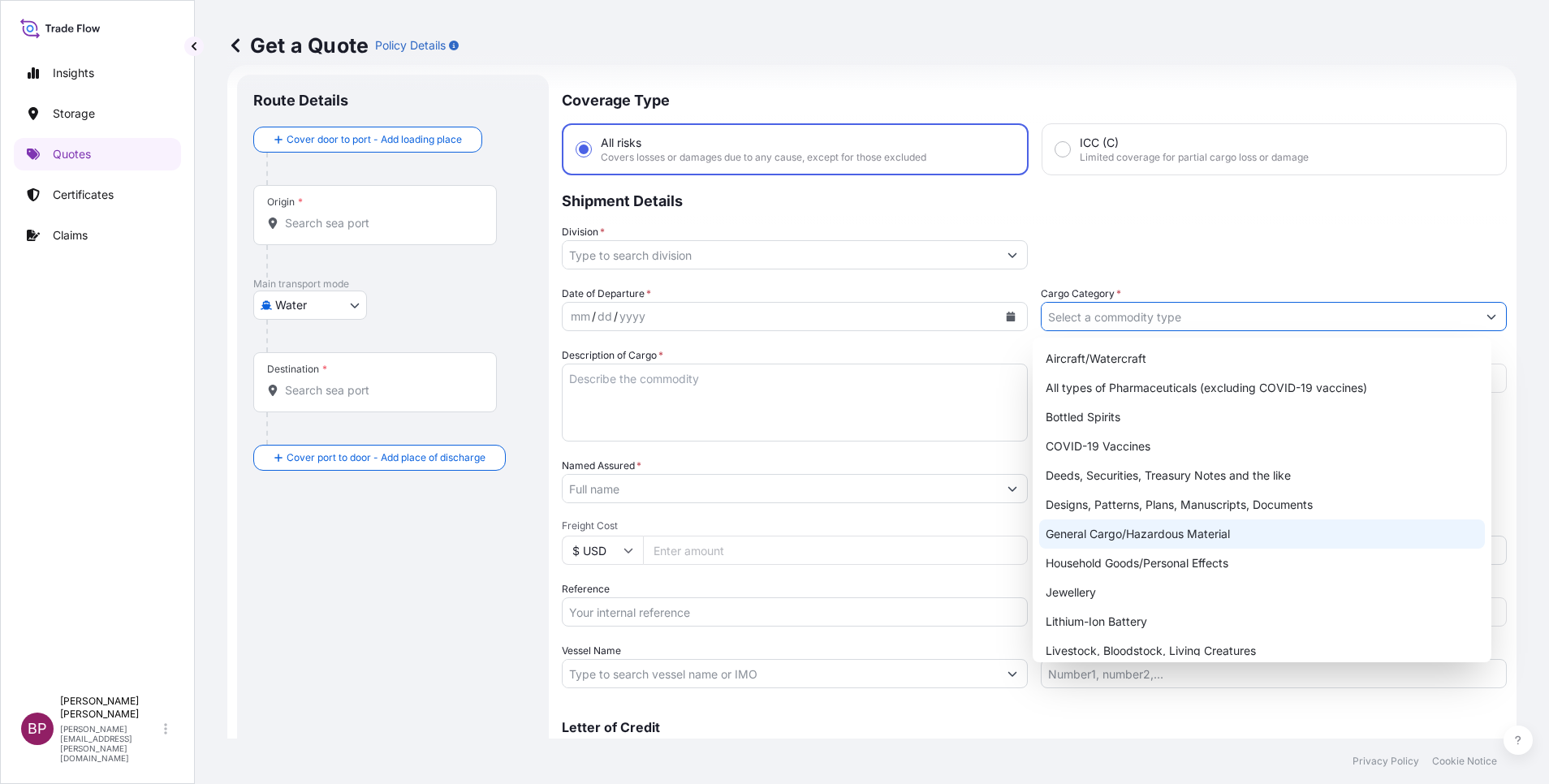
click at [1126, 531] on div "General Cargo/Hazardous Material" at bounding box center [1262, 534] width 446 height 30
type input "General Cargo/Hazardous Material"
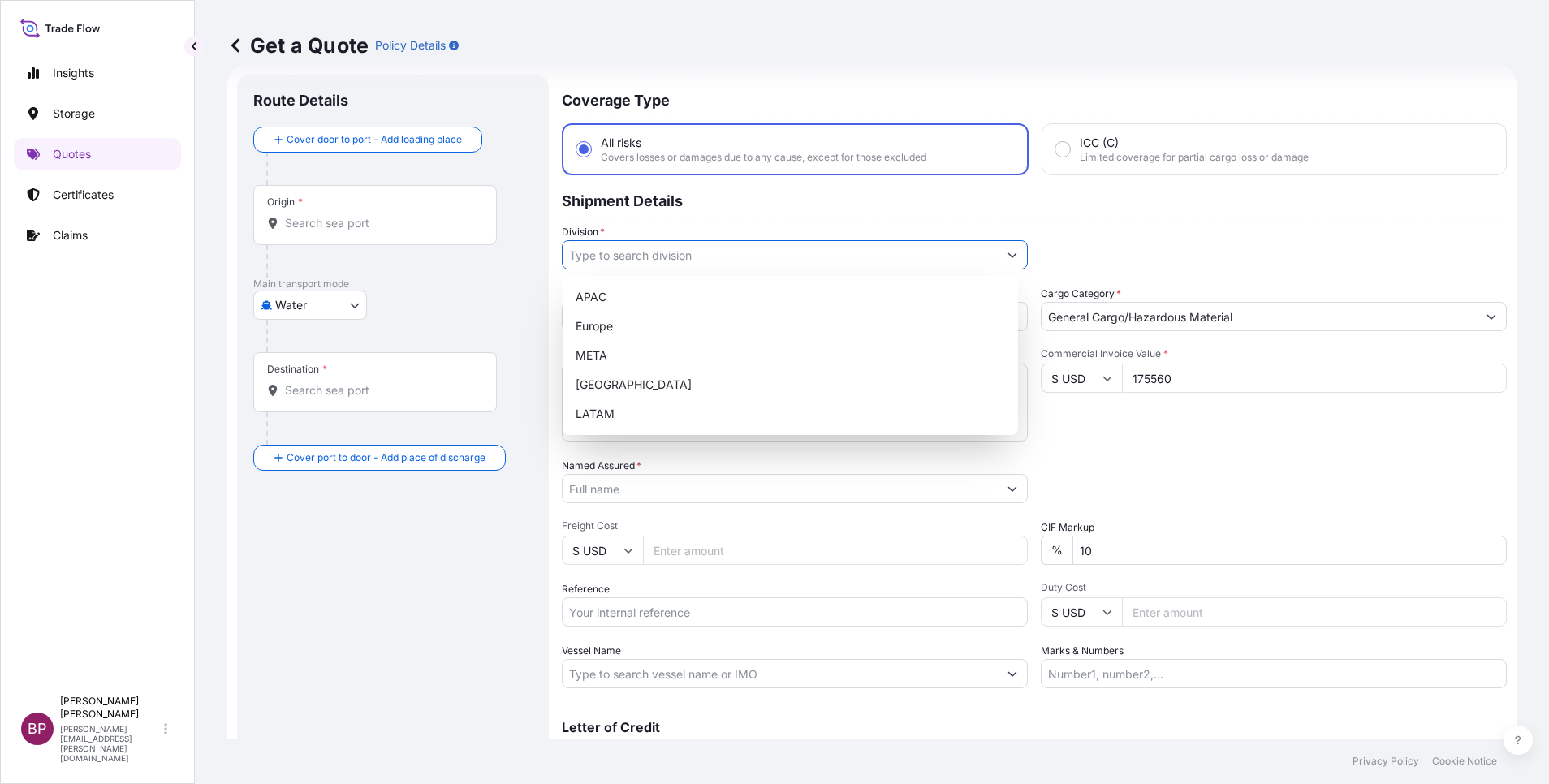
click at [1007, 254] on icon "Show suggestions" at bounding box center [1012, 255] width 10 height 10
click at [639, 355] on div "META" at bounding box center [790, 355] width 442 height 30
type input "META"
click at [1165, 435] on div "Commercial Invoice Value * $ USD 175560" at bounding box center [1273, 394] width 466 height 94
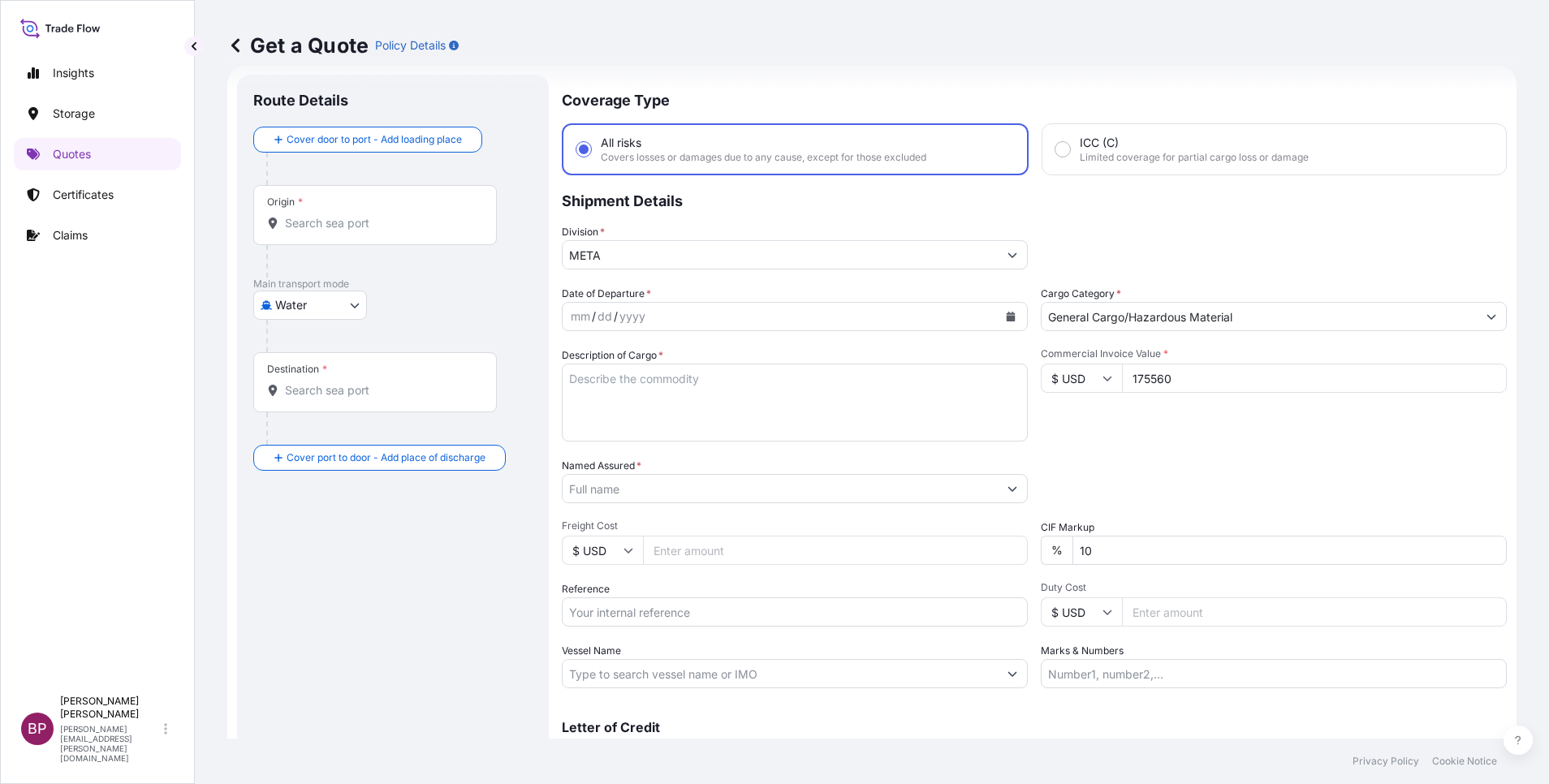
click at [758, 398] on textarea "Description of Cargo *" at bounding box center [795, 402] width 466 height 78
paste textarea "PISTACHIOS RAW INSHELL 18/22 USX #1 E 50#"
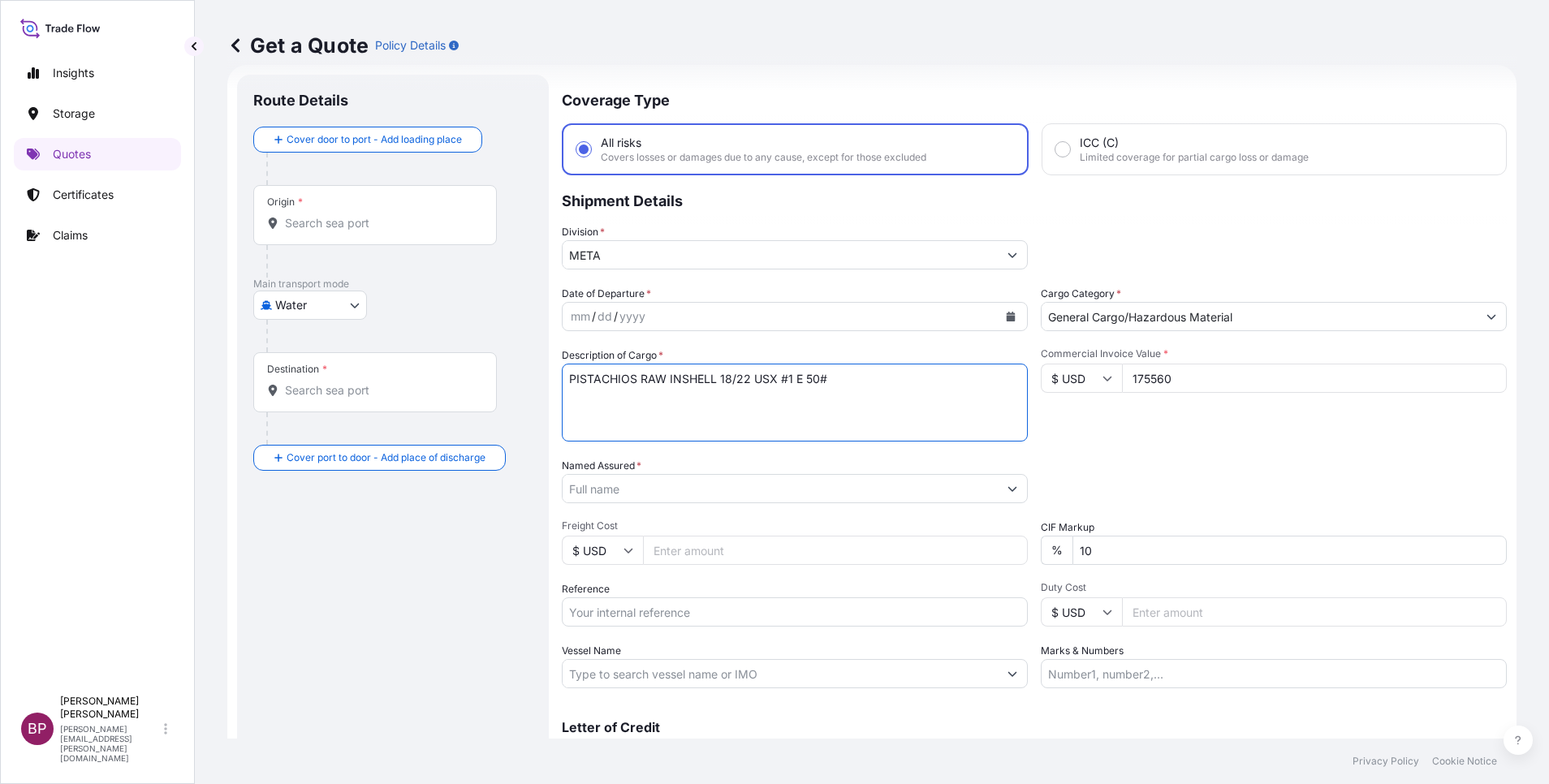
type textarea "PISTACHIOS RAW INSHELL 18/22 USX #1 E 50#"
drag, startPoint x: 692, startPoint y: 617, endPoint x: 819, endPoint y: 614, distance: 127.0
click at [692, 617] on input "Reference" at bounding box center [795, 612] width 466 height 30
paste input "BL:MEDUJZ346571 SSLS3110"
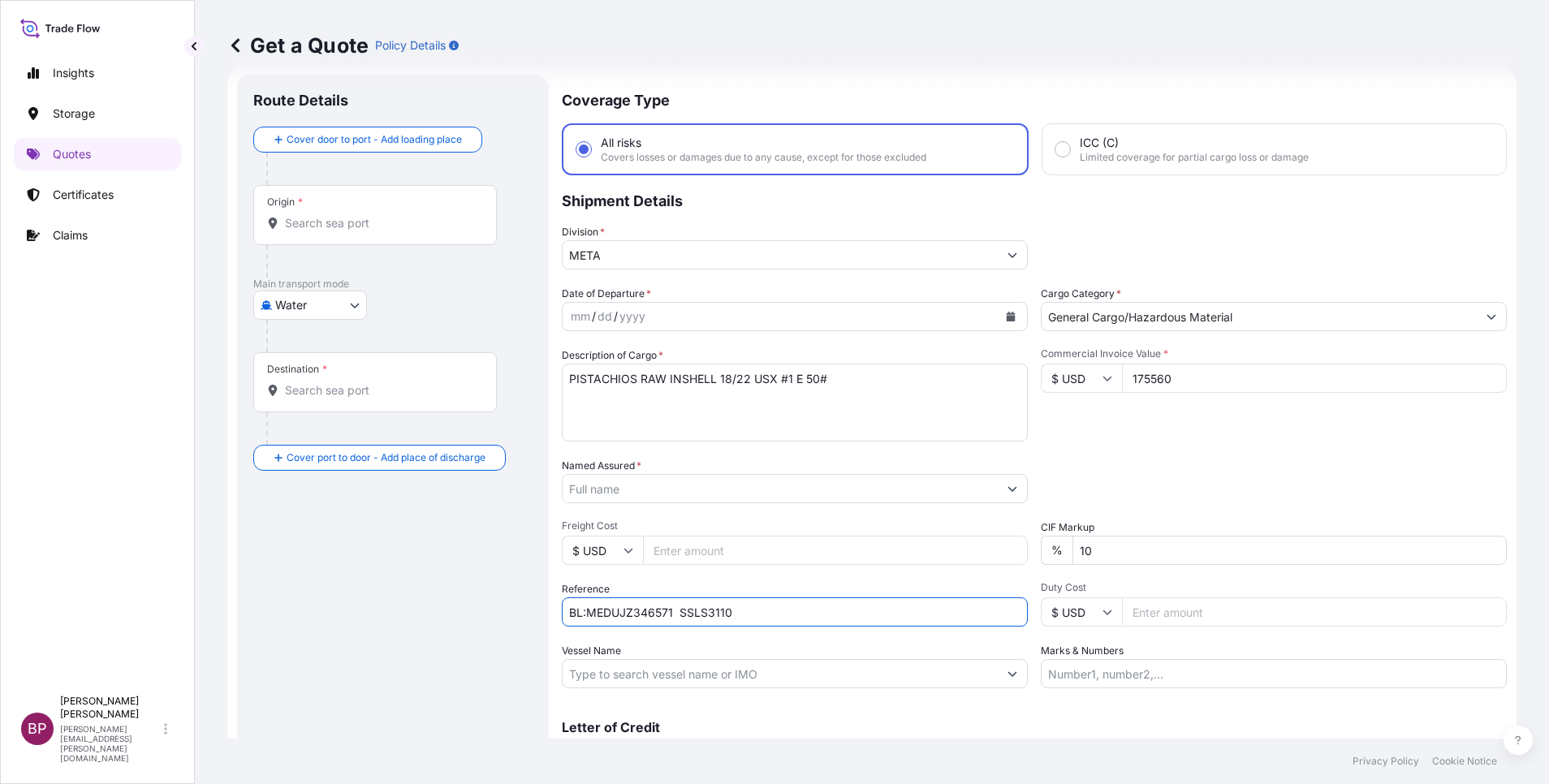
type input "BL:MEDUJZ346571 SSLS3110"
click at [795, 490] on input "Named Assured *" at bounding box center [775, 488] width 426 height 30
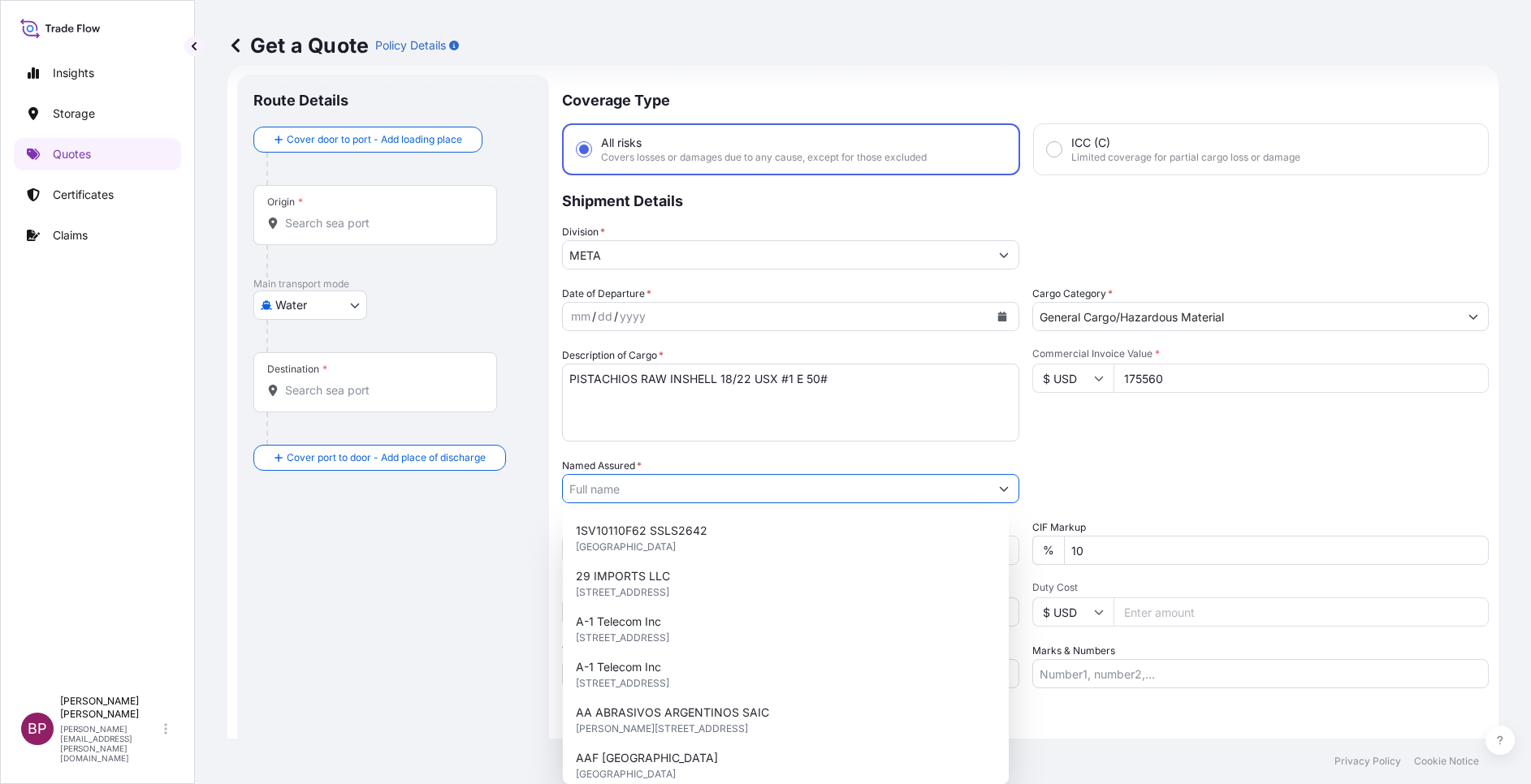
paste input "BAJA FOOD INDUSTRIES CO. FACTORY"
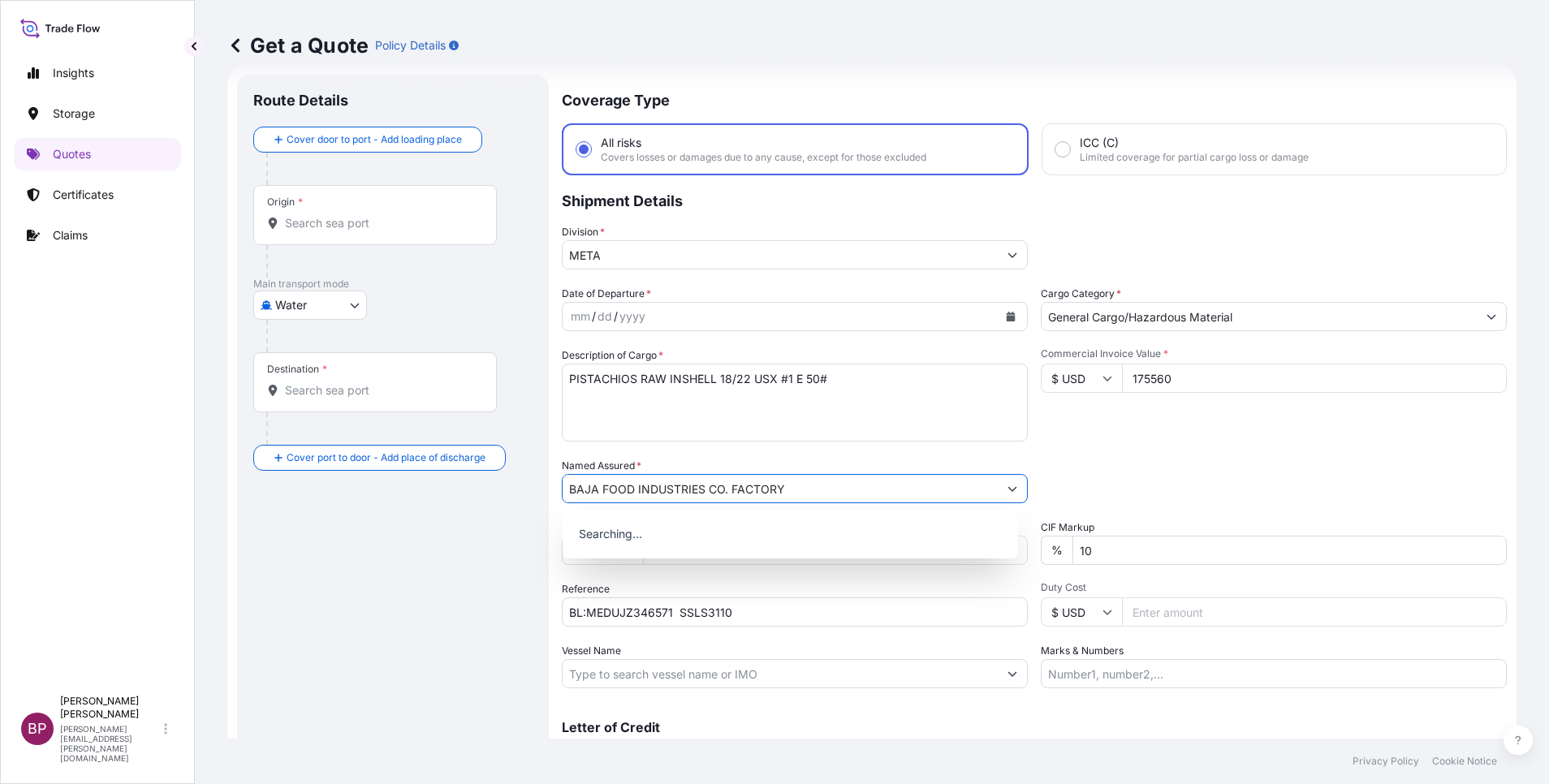
type input "BAJA FOOD INDUSTRIES CO. FACTORY"
click at [1179, 467] on div "Packing Category Type to search a container mode Please select a primary mode o…" at bounding box center [1273, 480] width 466 height 45
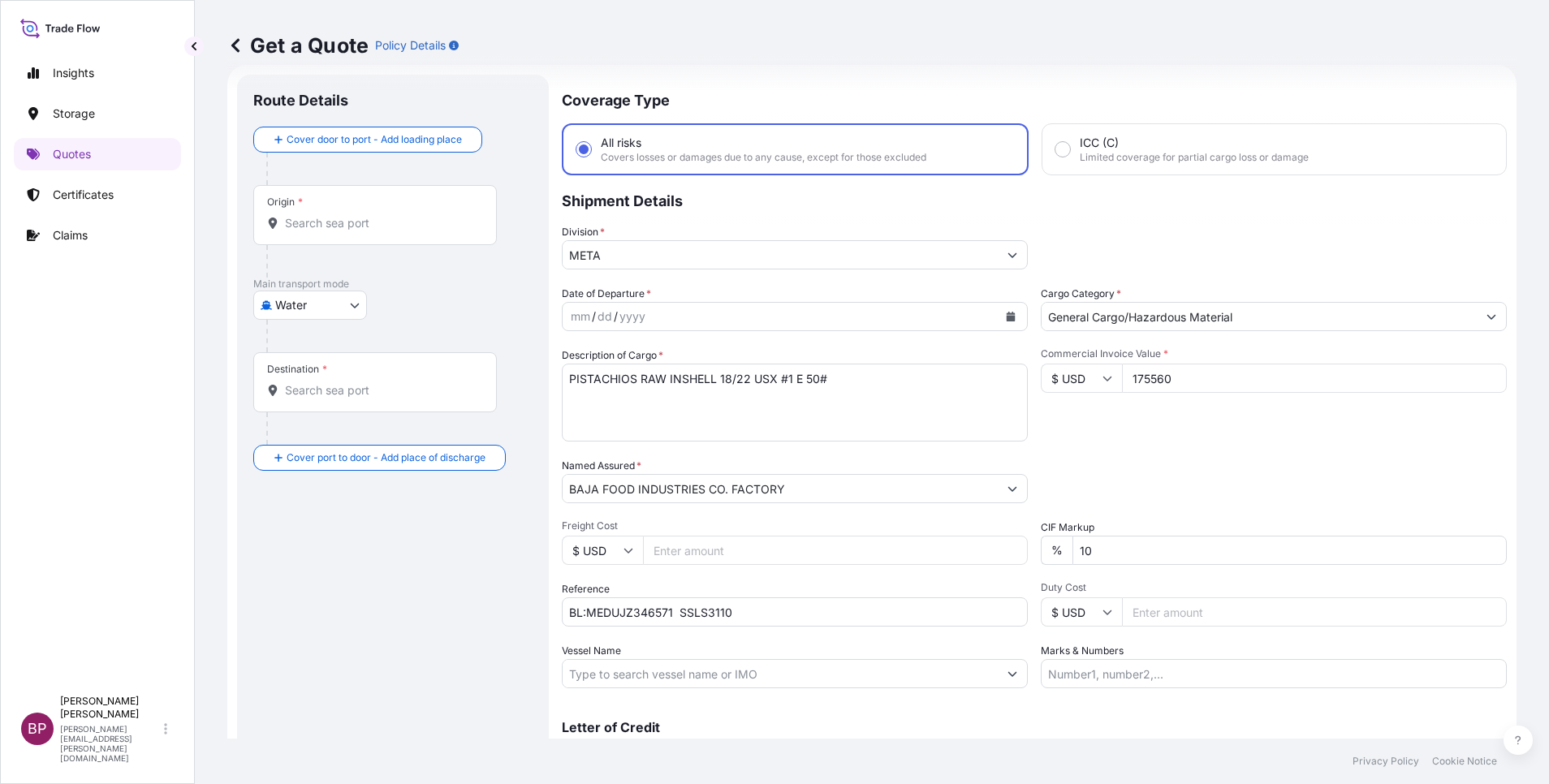
click at [1007, 314] on icon "Calendar" at bounding box center [1011, 317] width 9 height 10
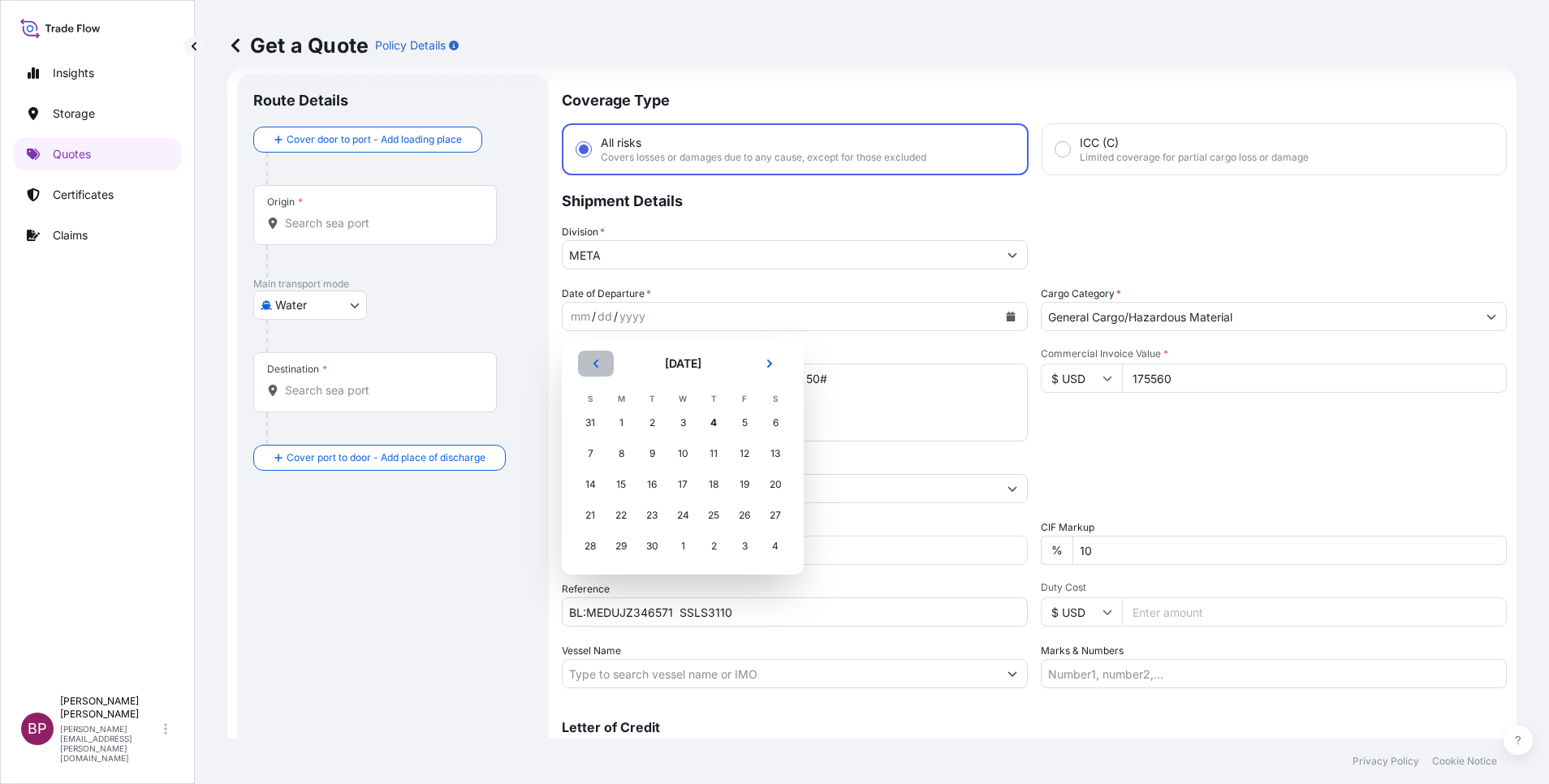
click at [593, 366] on icon "Previous" at bounding box center [595, 364] width 10 height 10
click at [716, 548] on div "28" at bounding box center [713, 546] width 30 height 30
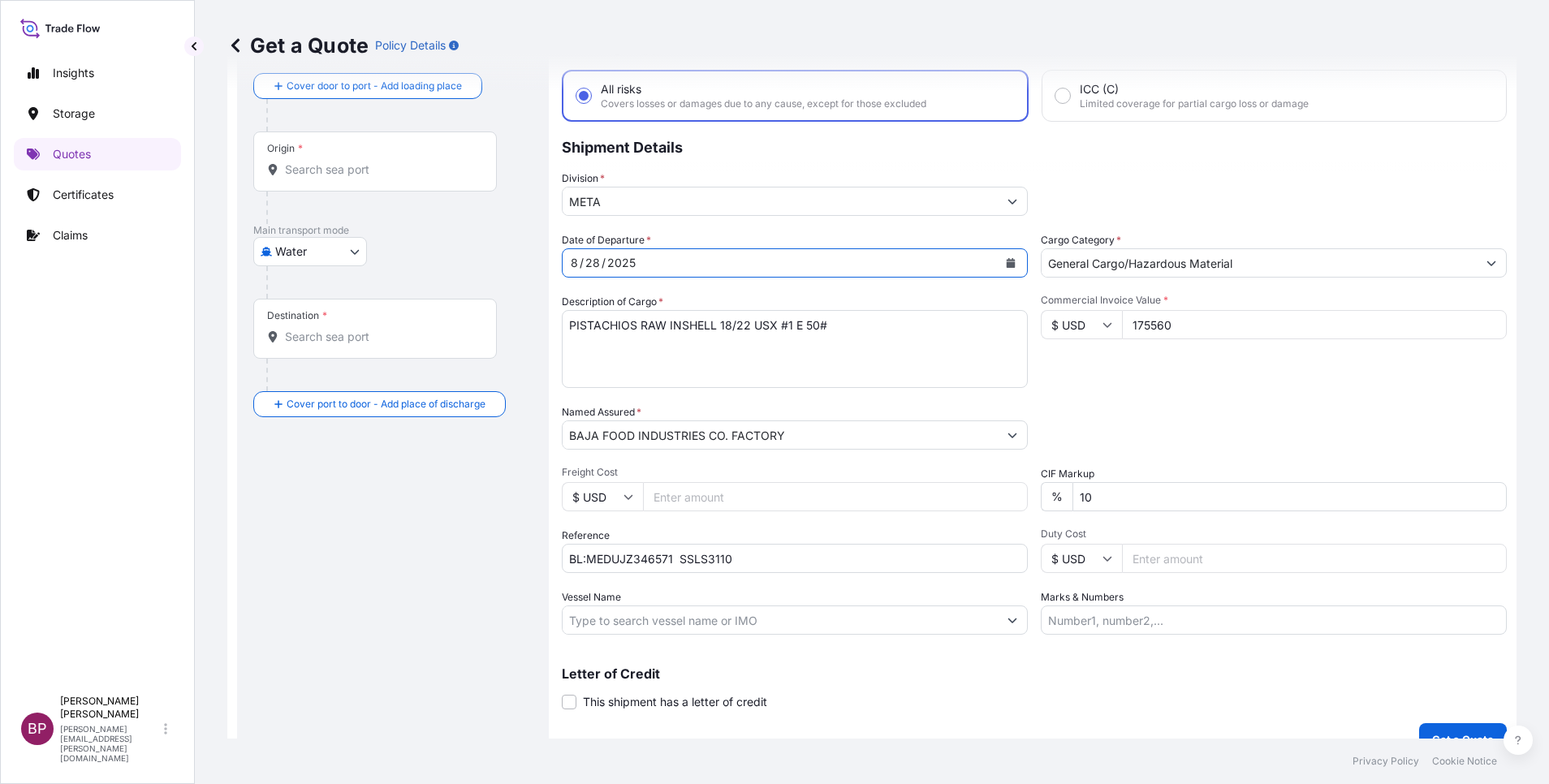
scroll to position [106, 0]
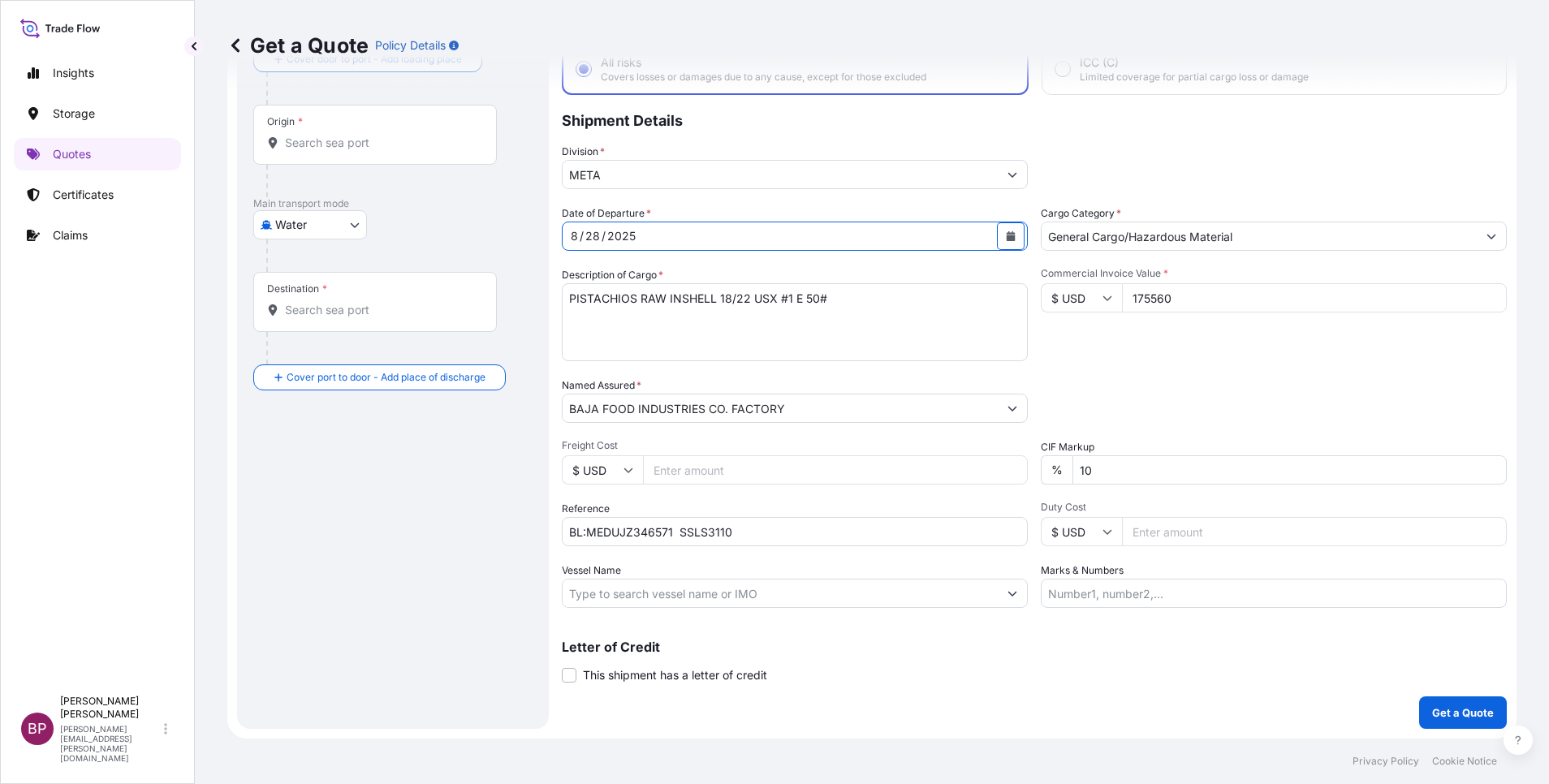
drag, startPoint x: 1138, startPoint y: 473, endPoint x: 439, endPoint y: 407, distance: 702.1
click at [569, 402] on div "Date of Departure * [DATE] Cargo Category * General Cargo/Hazardous Material De…" at bounding box center [1034, 407] width 945 height 403
type input "0"
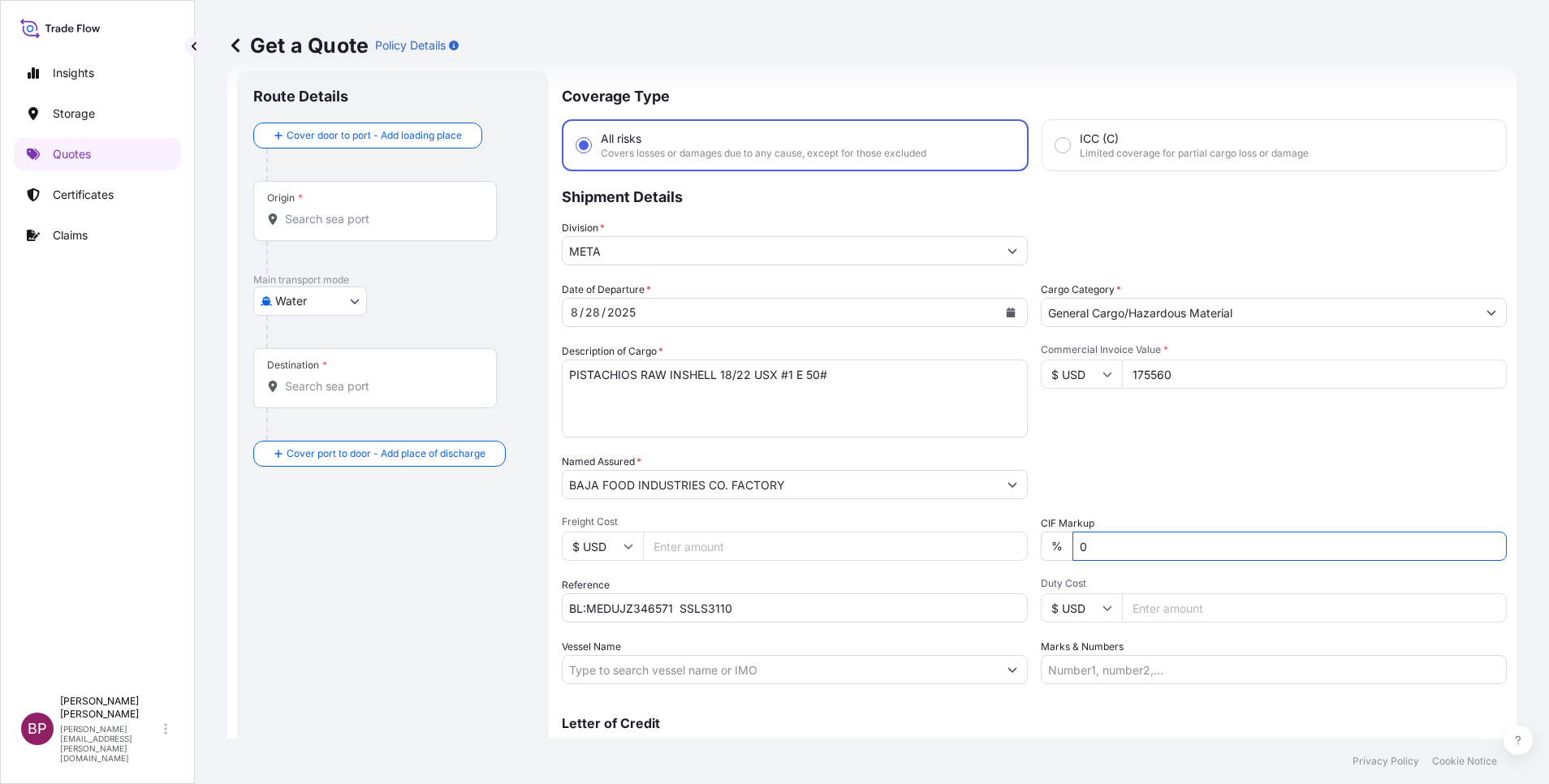
scroll to position [0, 0]
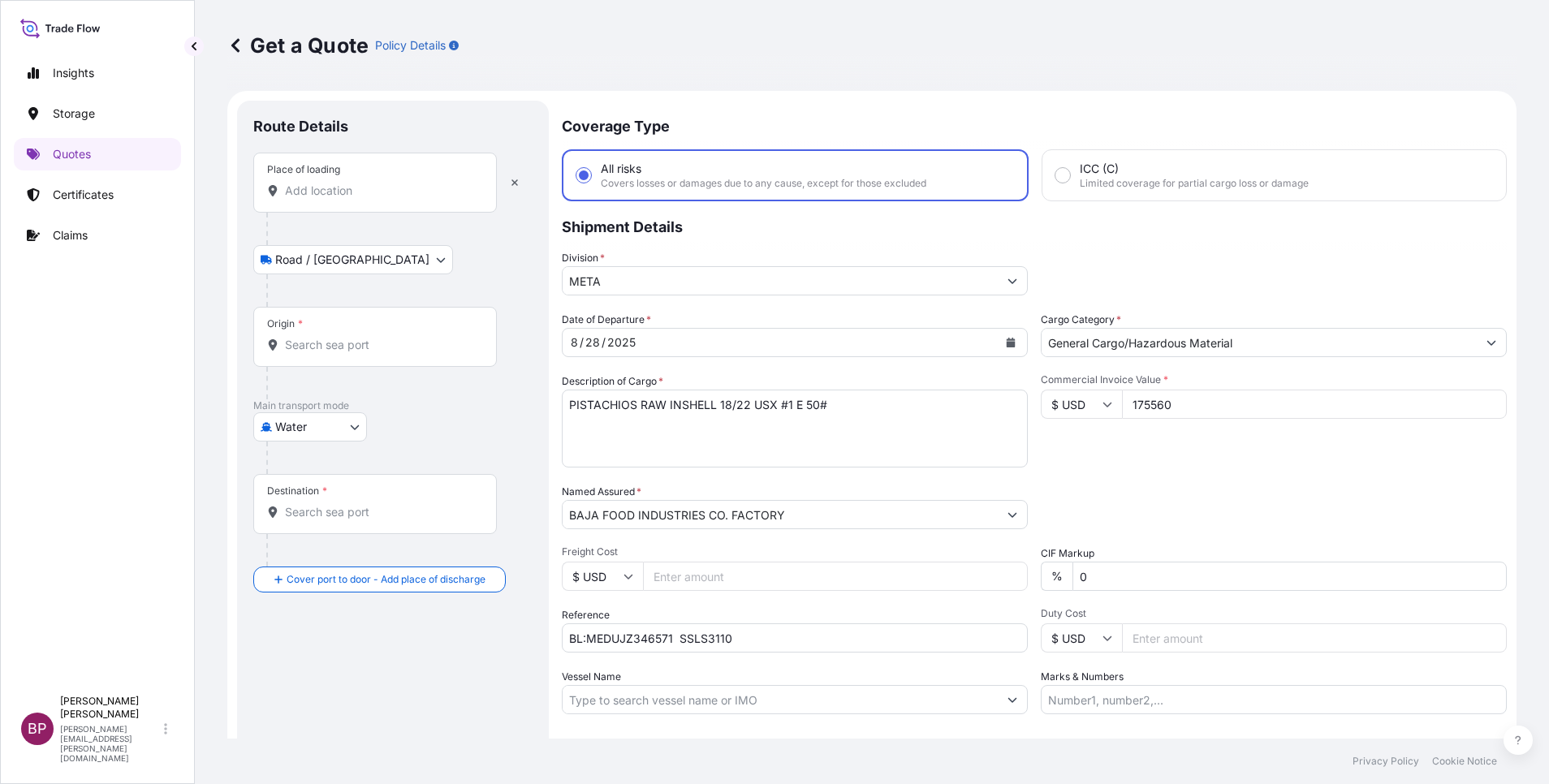
click at [355, 194] on input "Place of loading" at bounding box center [381, 190] width 191 height 16
paste input "[GEOGRAPHIC_DATA]"
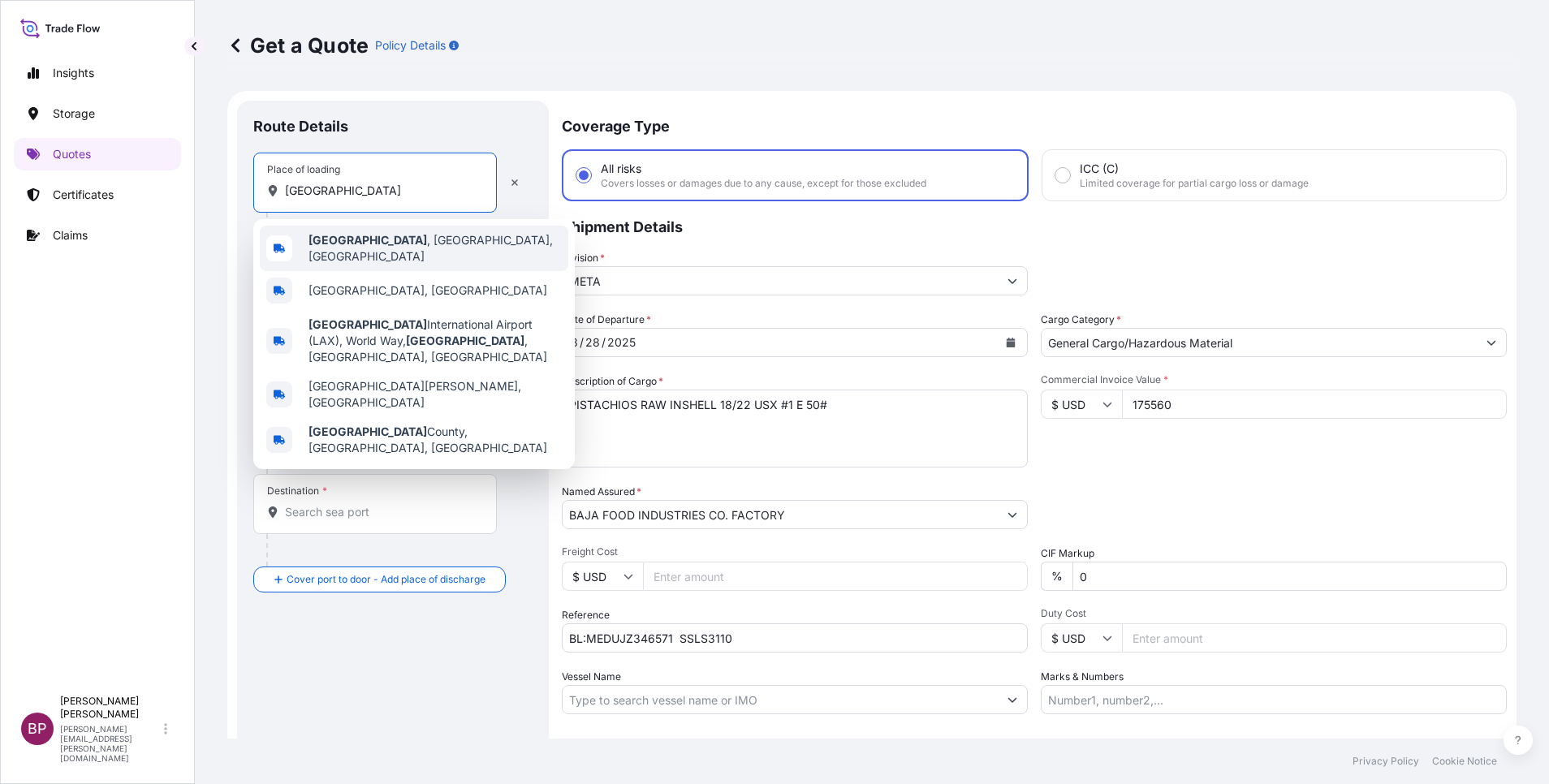
click at [403, 254] on div "[GEOGRAPHIC_DATA] , [GEOGRAPHIC_DATA], [GEOGRAPHIC_DATA]" at bounding box center [414, 248] width 308 height 45
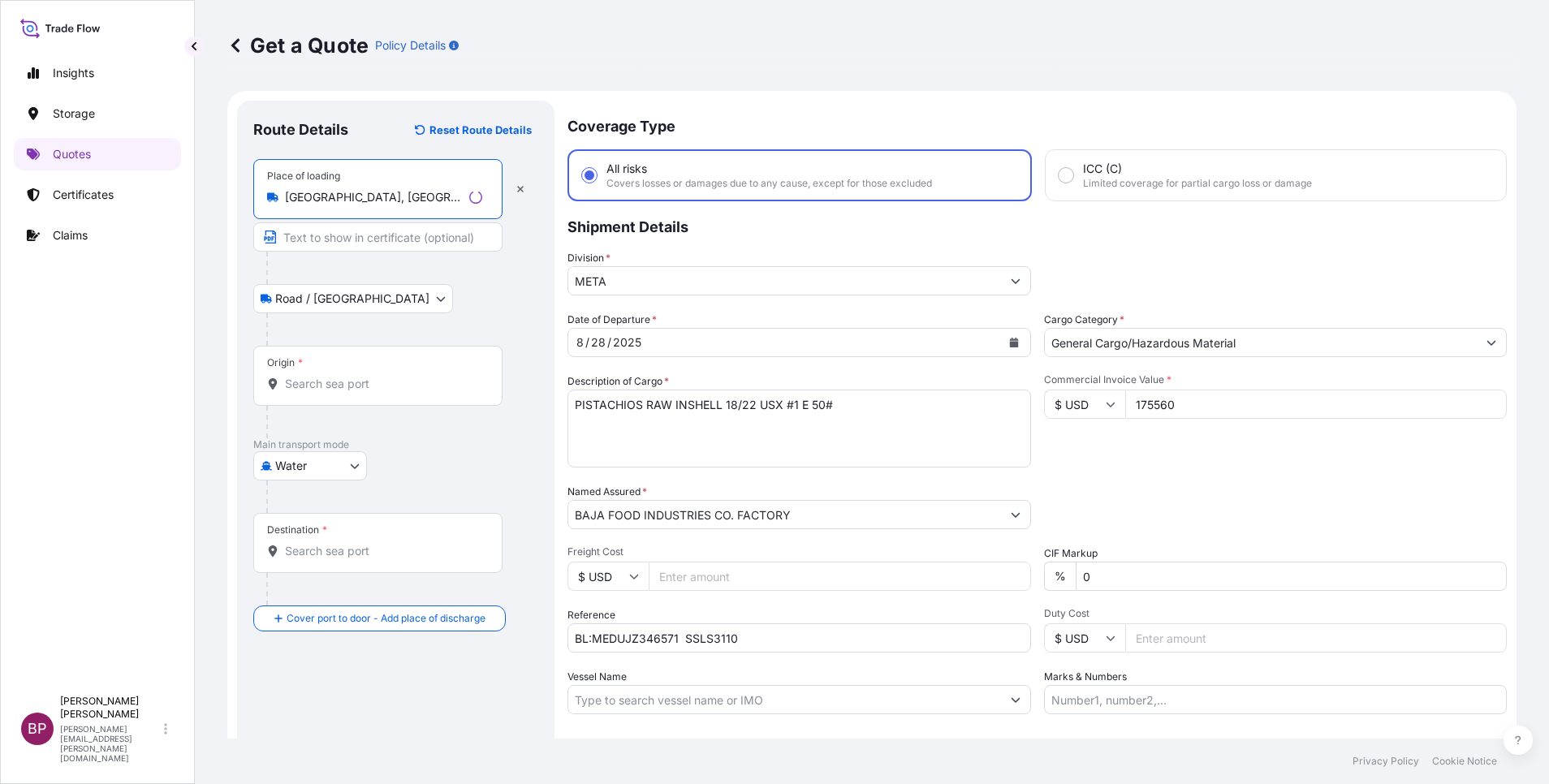
type input "[GEOGRAPHIC_DATA], [GEOGRAPHIC_DATA], [GEOGRAPHIC_DATA]"
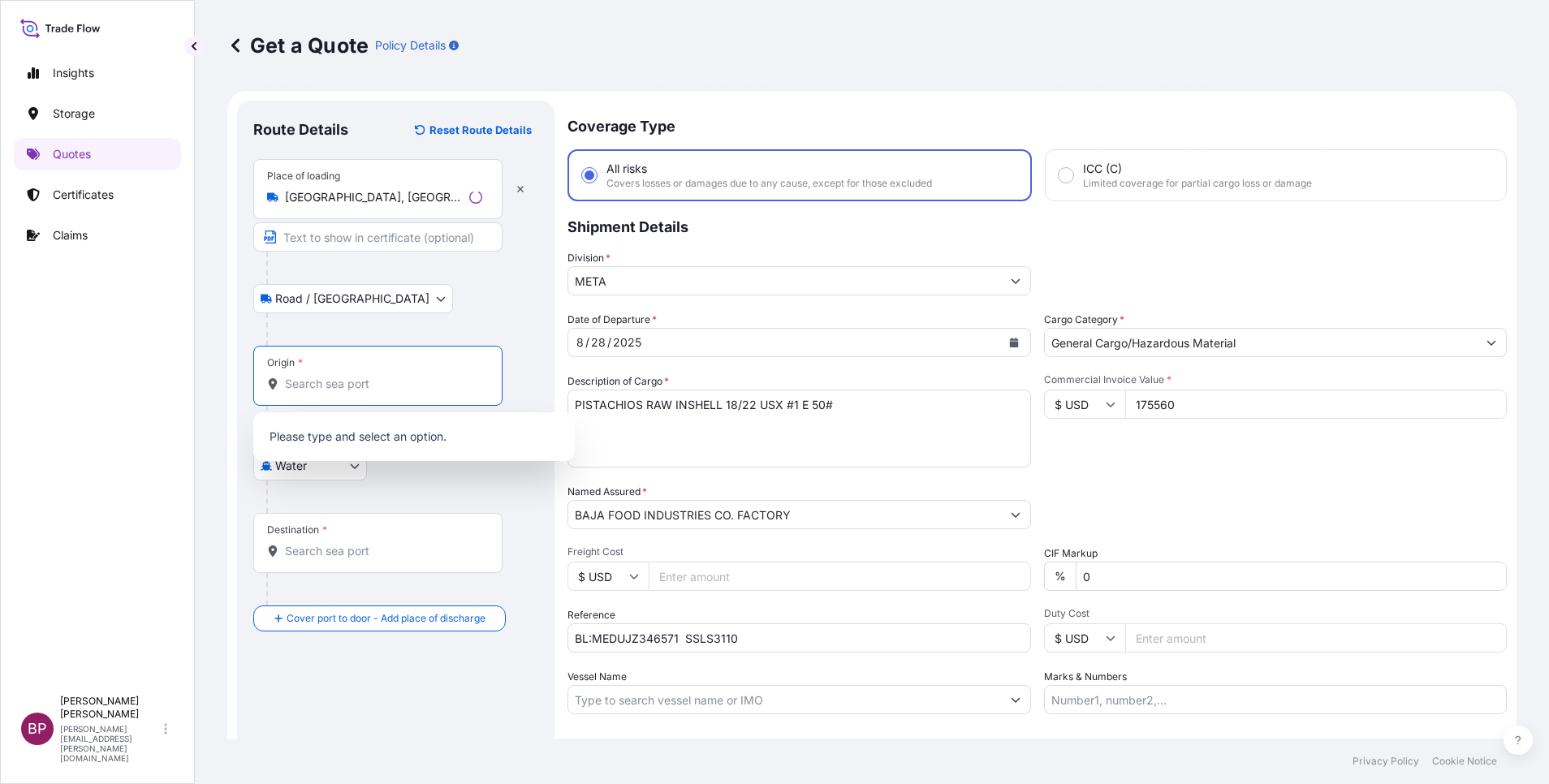
drag, startPoint x: 342, startPoint y: 385, endPoint x: 454, endPoint y: 430, distance: 120.7
click at [342, 384] on input "Origin *" at bounding box center [384, 384] width 197 height 16
paste input "[GEOGRAPHIC_DATA]"
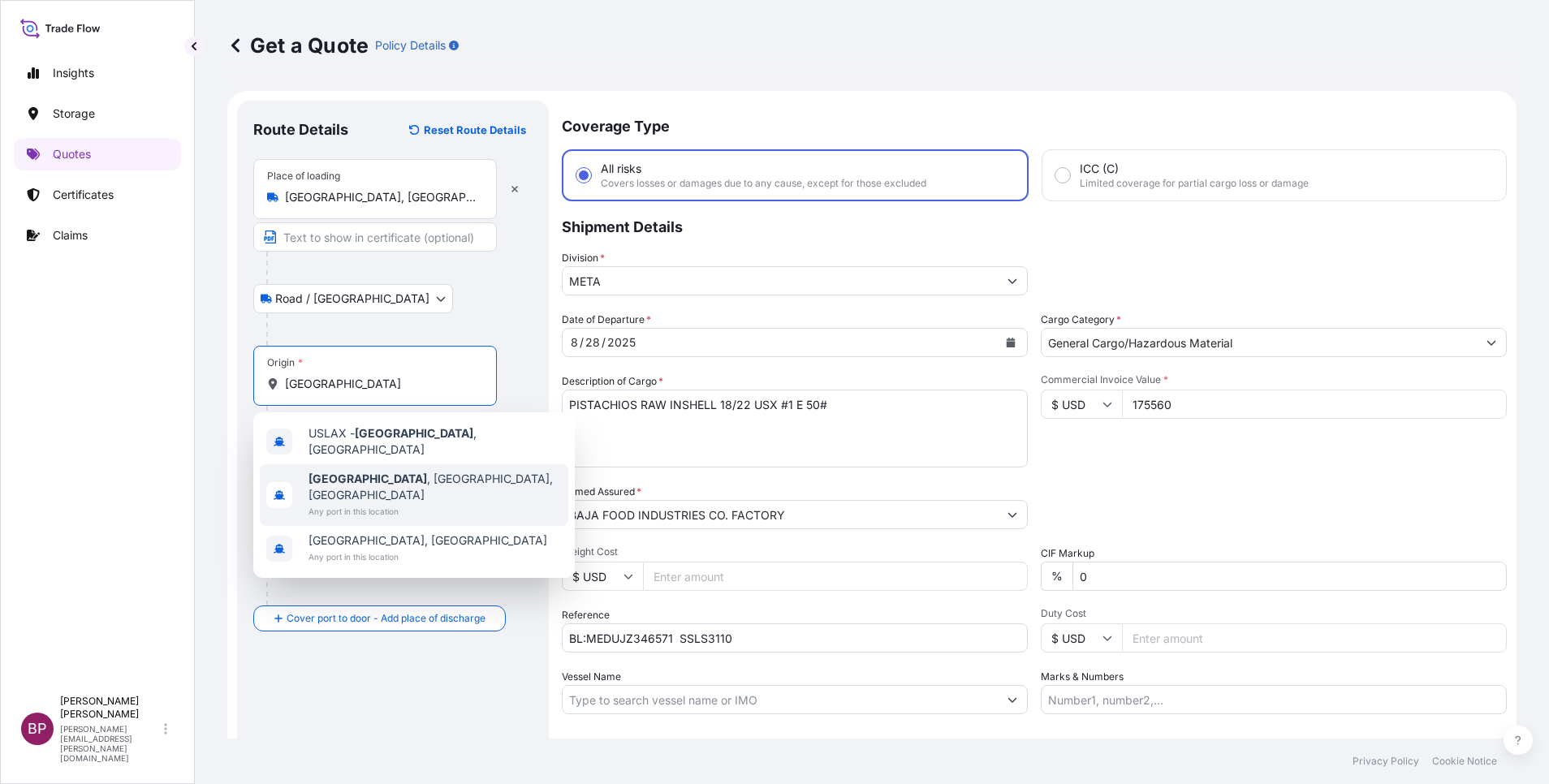
click at [406, 504] on span "Any port in this location" at bounding box center [435, 511] width 254 height 16
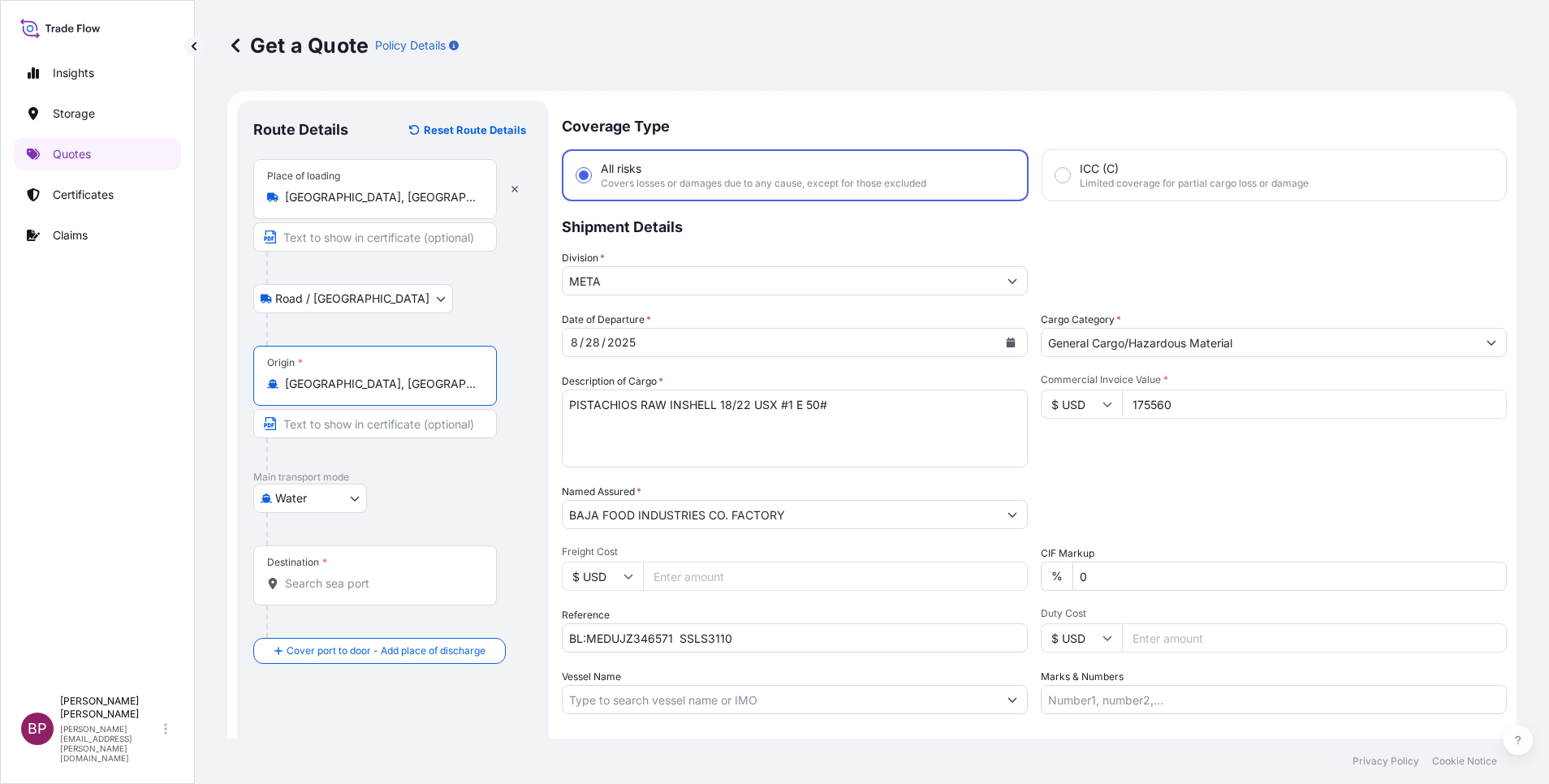
type input "[GEOGRAPHIC_DATA], [GEOGRAPHIC_DATA], [GEOGRAPHIC_DATA]"
drag, startPoint x: 386, startPoint y: 601, endPoint x: 383, endPoint y: 585, distance: 16.3
click at [384, 599] on div "Destination *" at bounding box center [375, 575] width 243 height 60
click at [384, 592] on input "Destination *" at bounding box center [381, 583] width 191 height 16
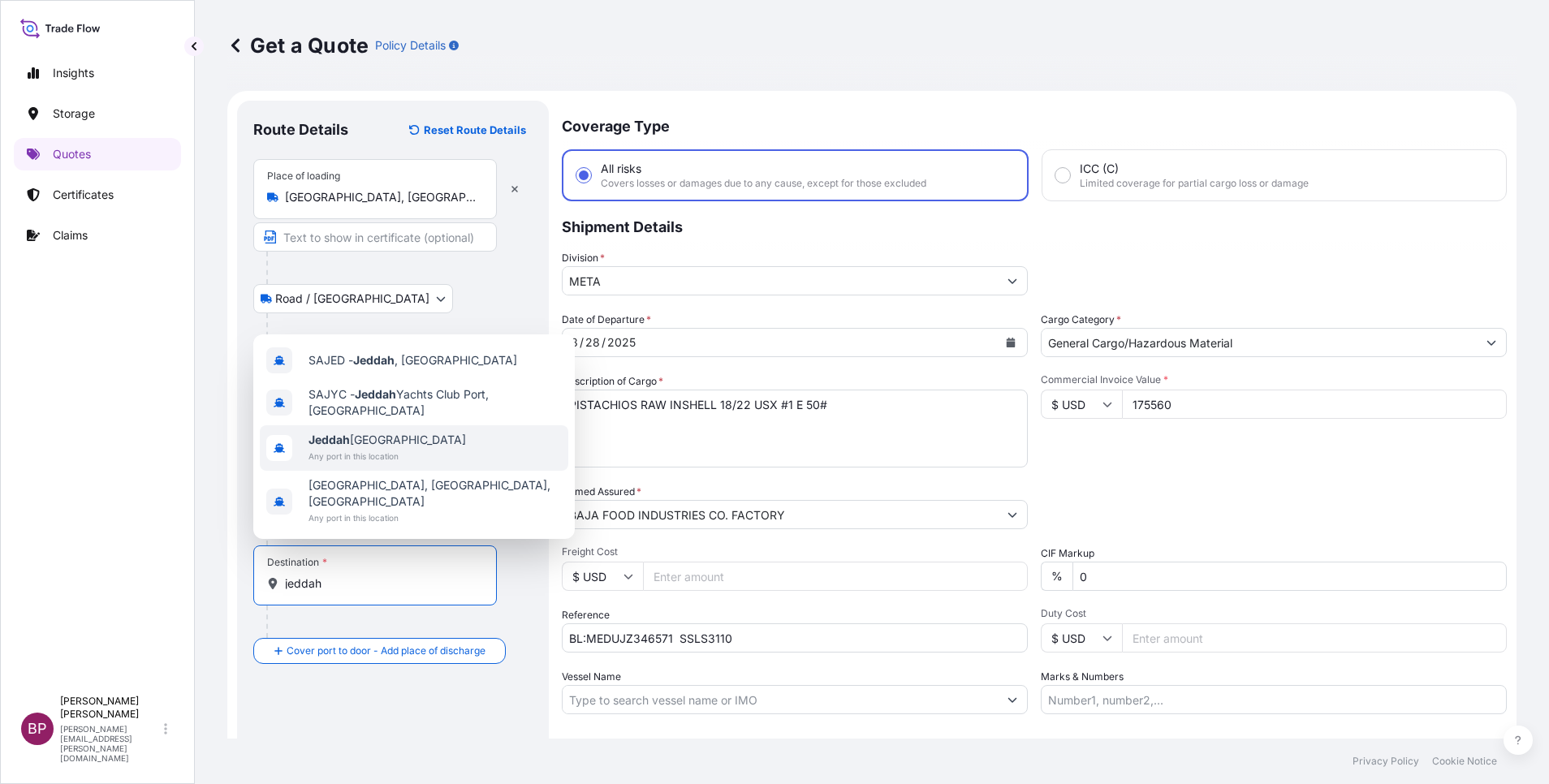
click at [422, 467] on div "[GEOGRAPHIC_DATA] [GEOGRAPHIC_DATA] Any port in this location" at bounding box center [414, 447] width 308 height 45
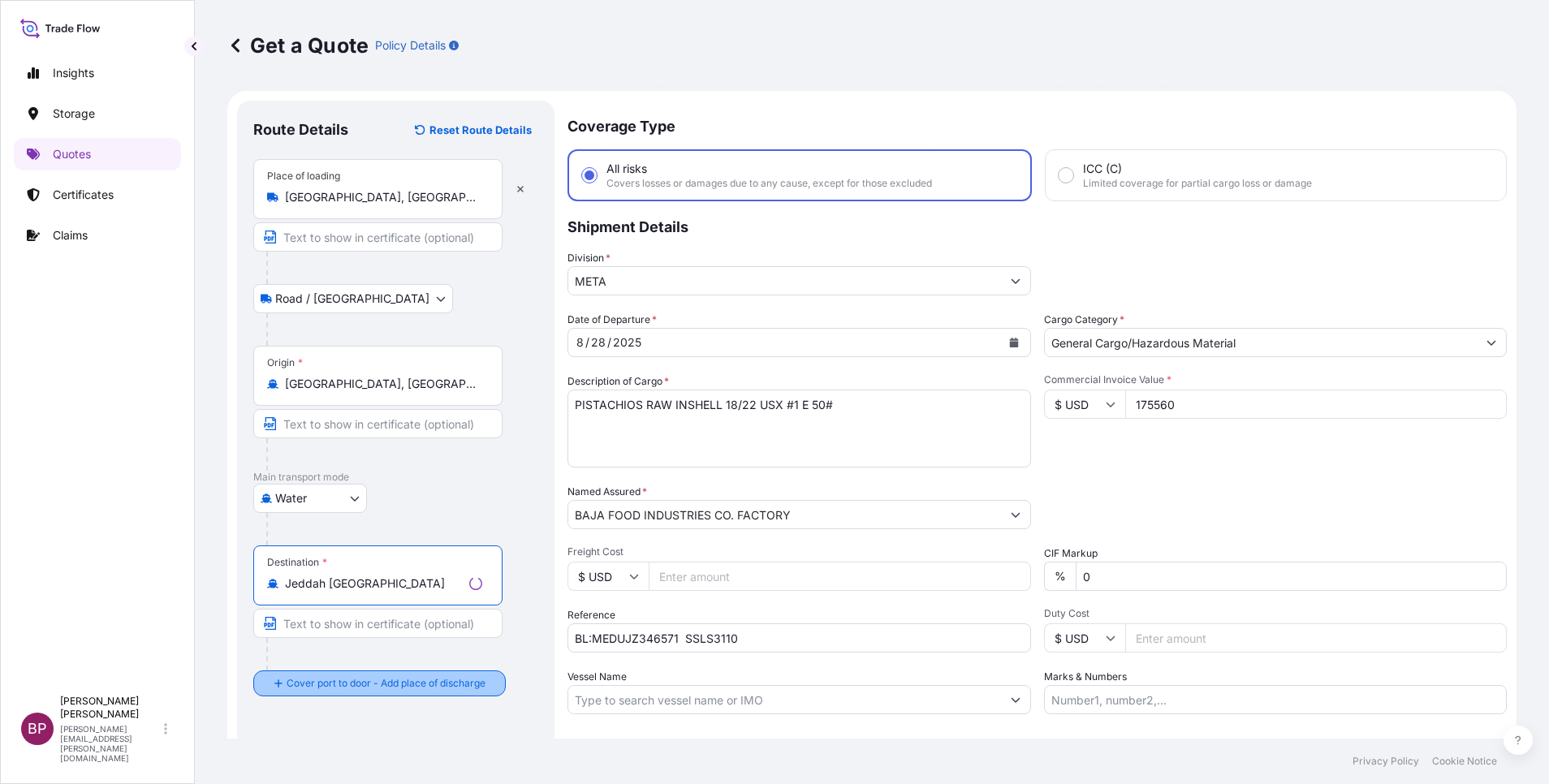
type input "Jeddah [GEOGRAPHIC_DATA]"
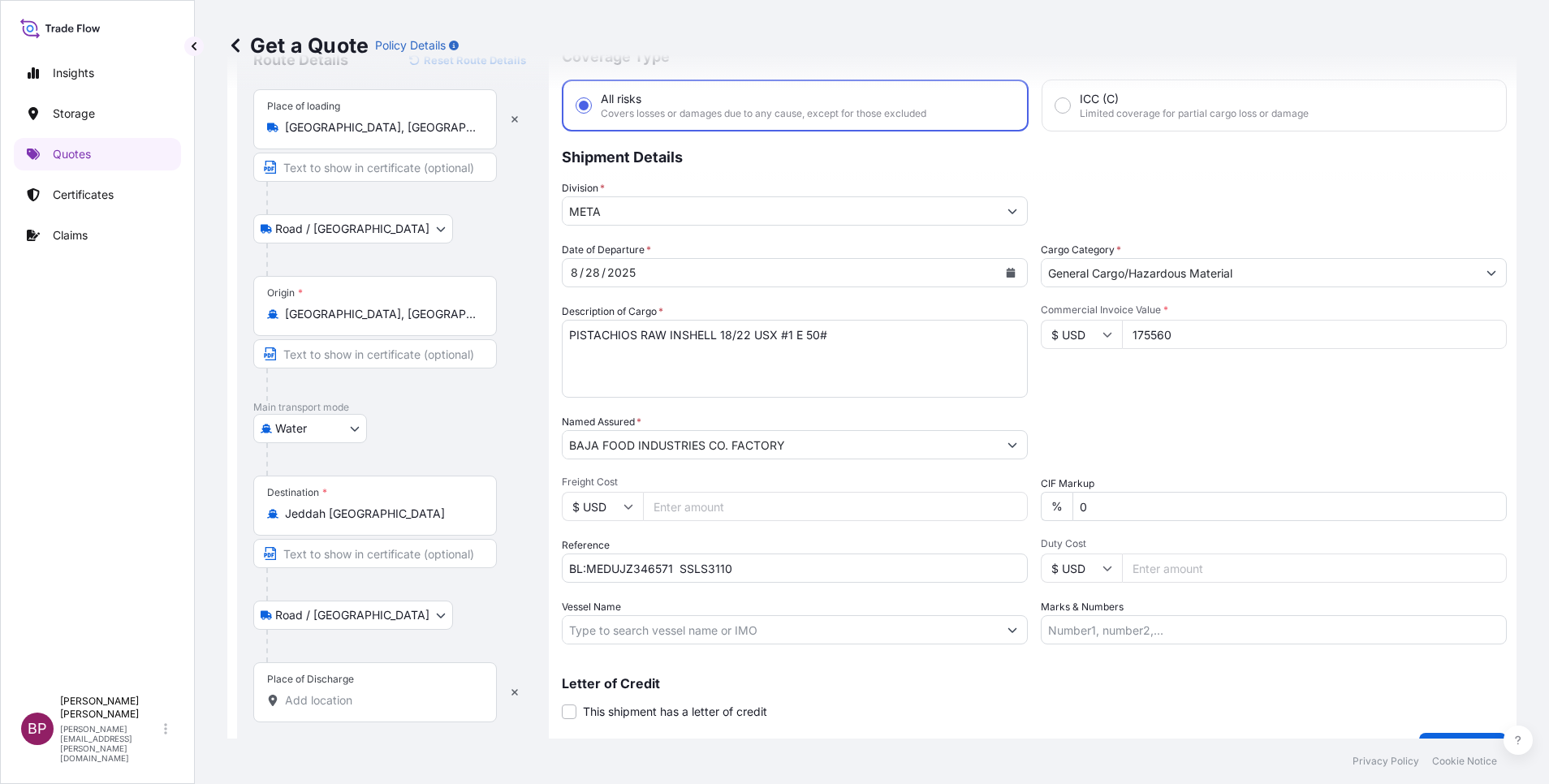
scroll to position [106, 0]
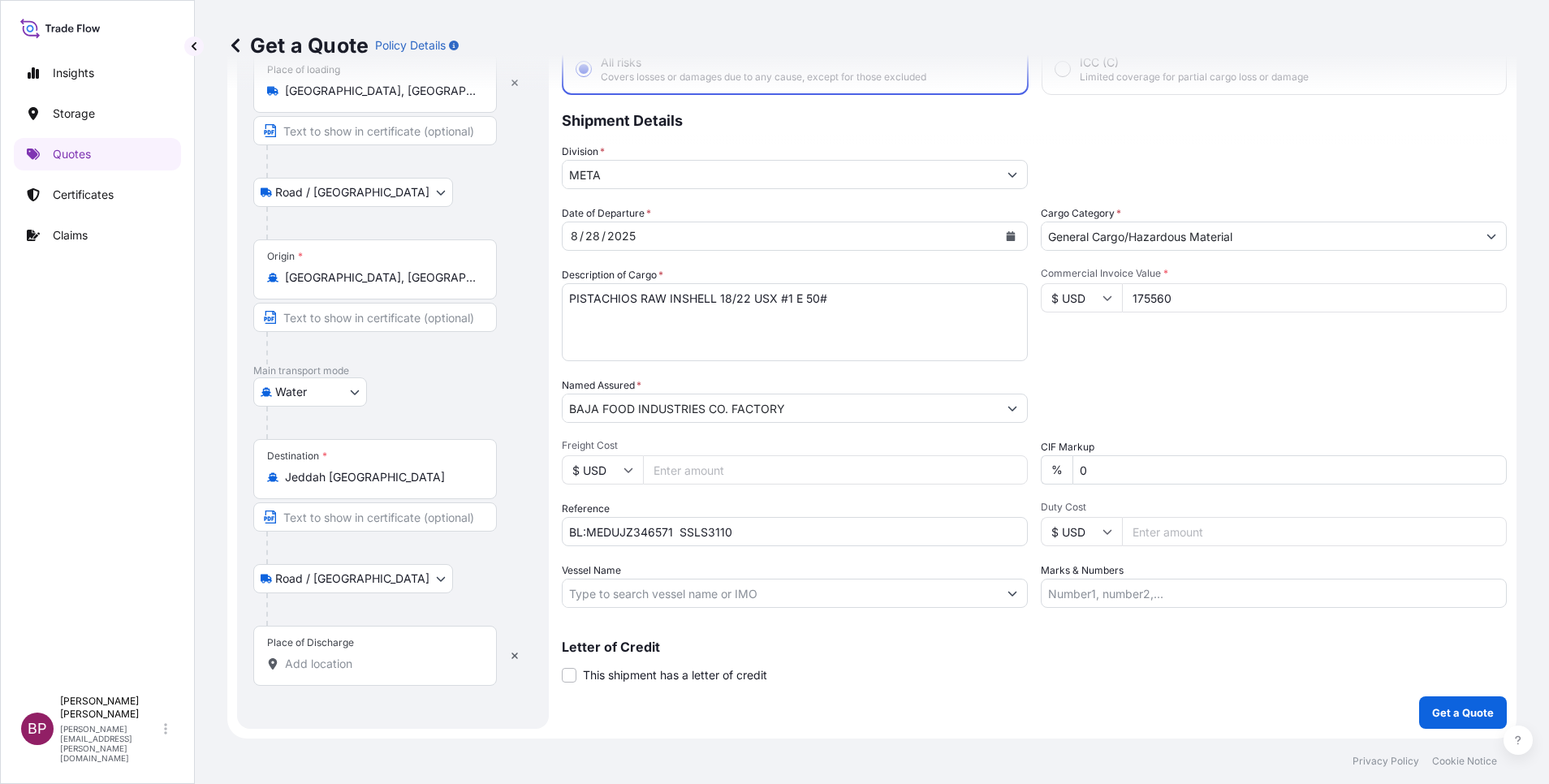
click at [368, 663] on input "Place of Discharge" at bounding box center [381, 663] width 191 height 16
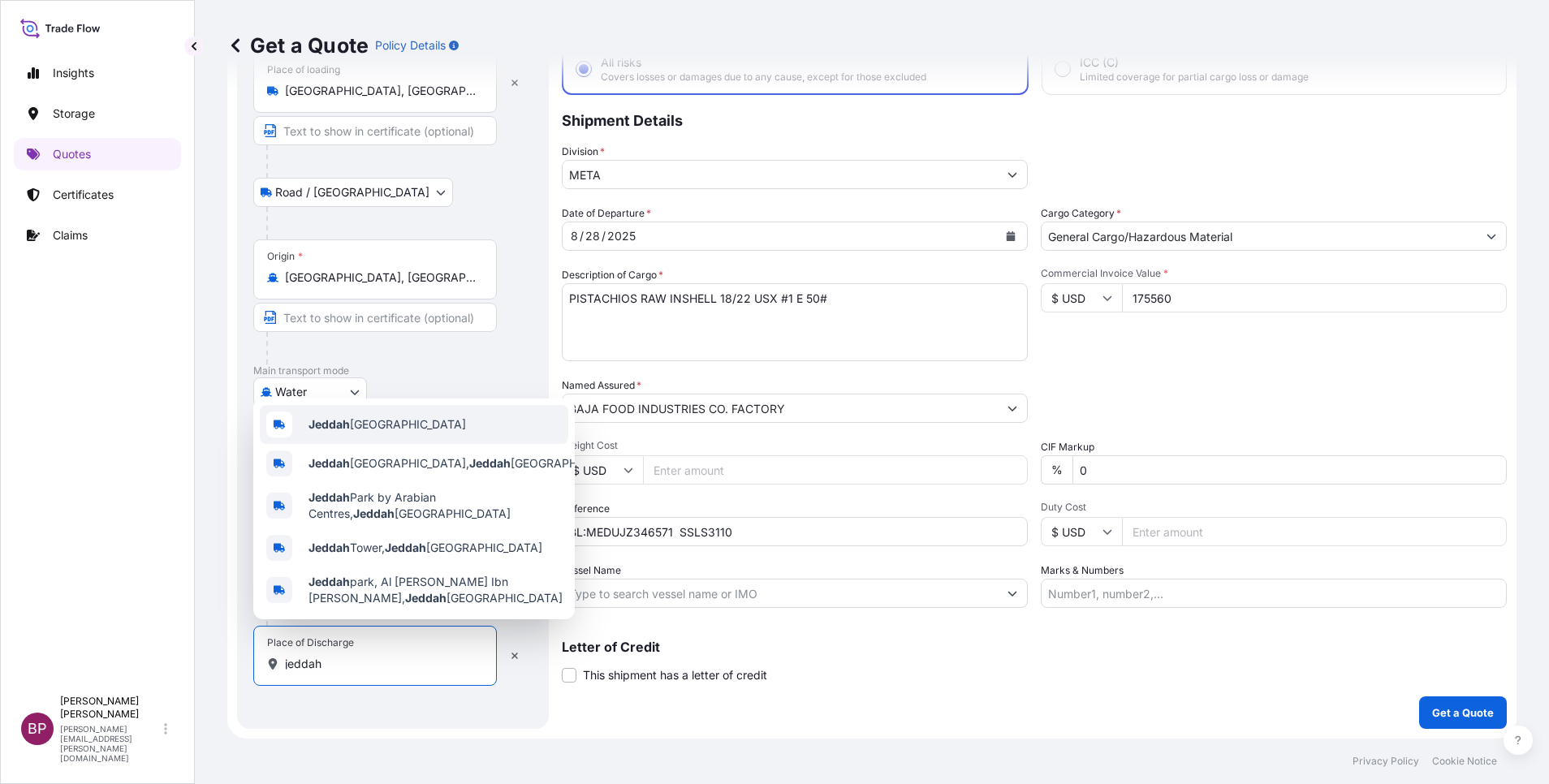
click at [391, 421] on span "Jeddah [GEOGRAPHIC_DATA]" at bounding box center [387, 424] width 158 height 16
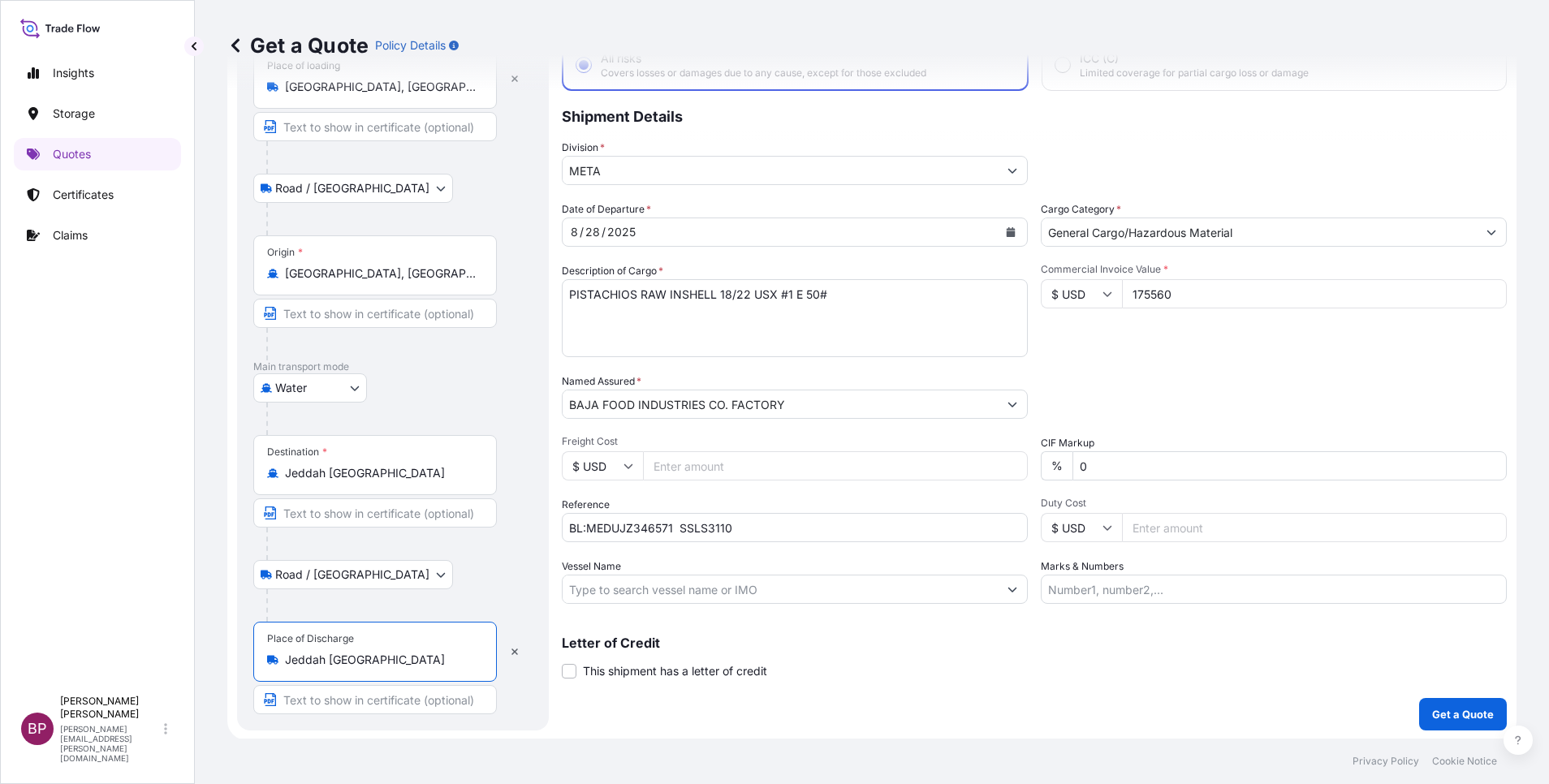
scroll to position [112, 0]
type input "Jeddah [GEOGRAPHIC_DATA]"
click at [1455, 713] on p "Get a Quote" at bounding box center [1463, 712] width 61 height 16
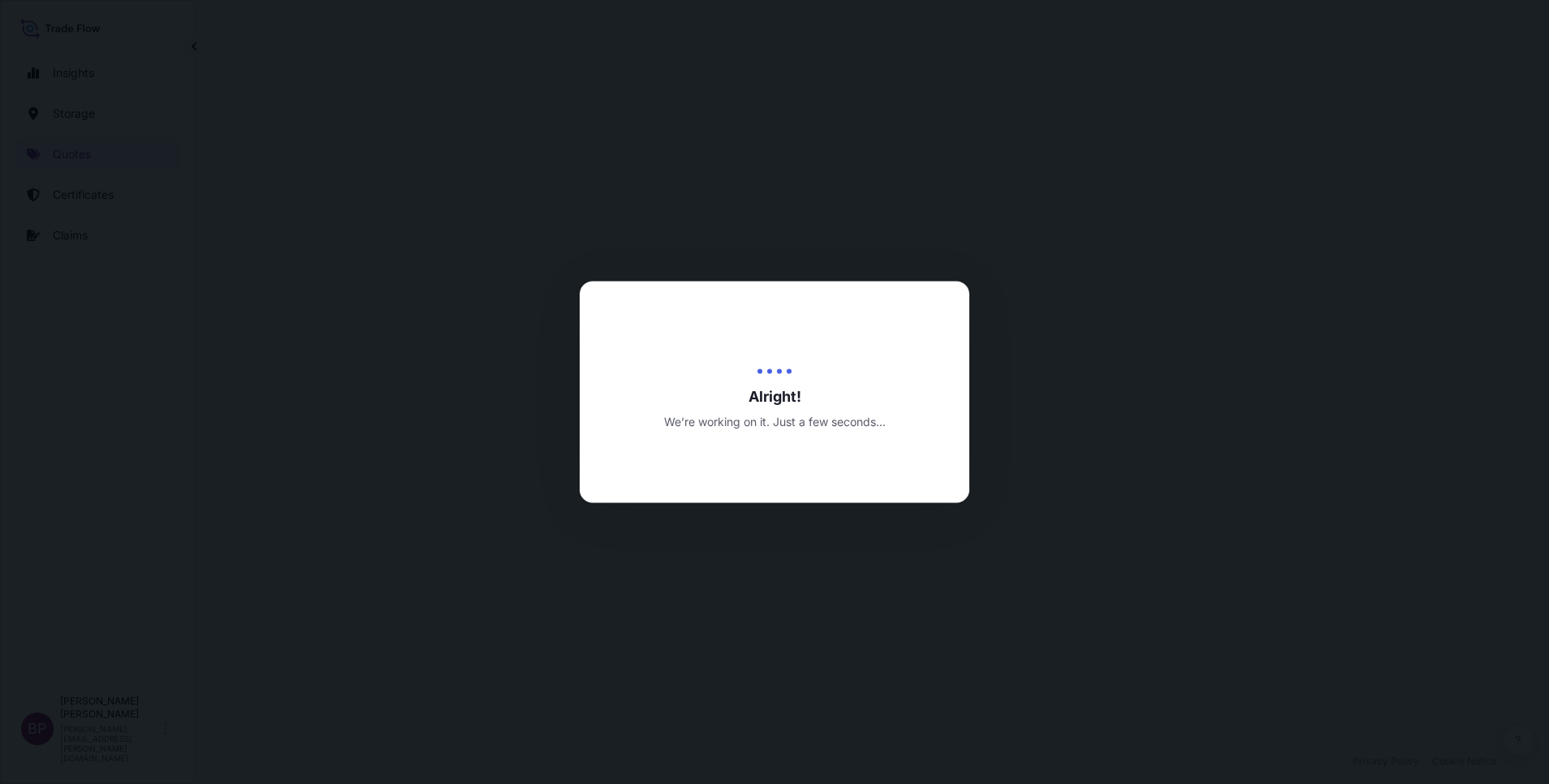
select select "Road / [GEOGRAPHIC_DATA]"
select select "Water"
select select "Road / [GEOGRAPHIC_DATA]"
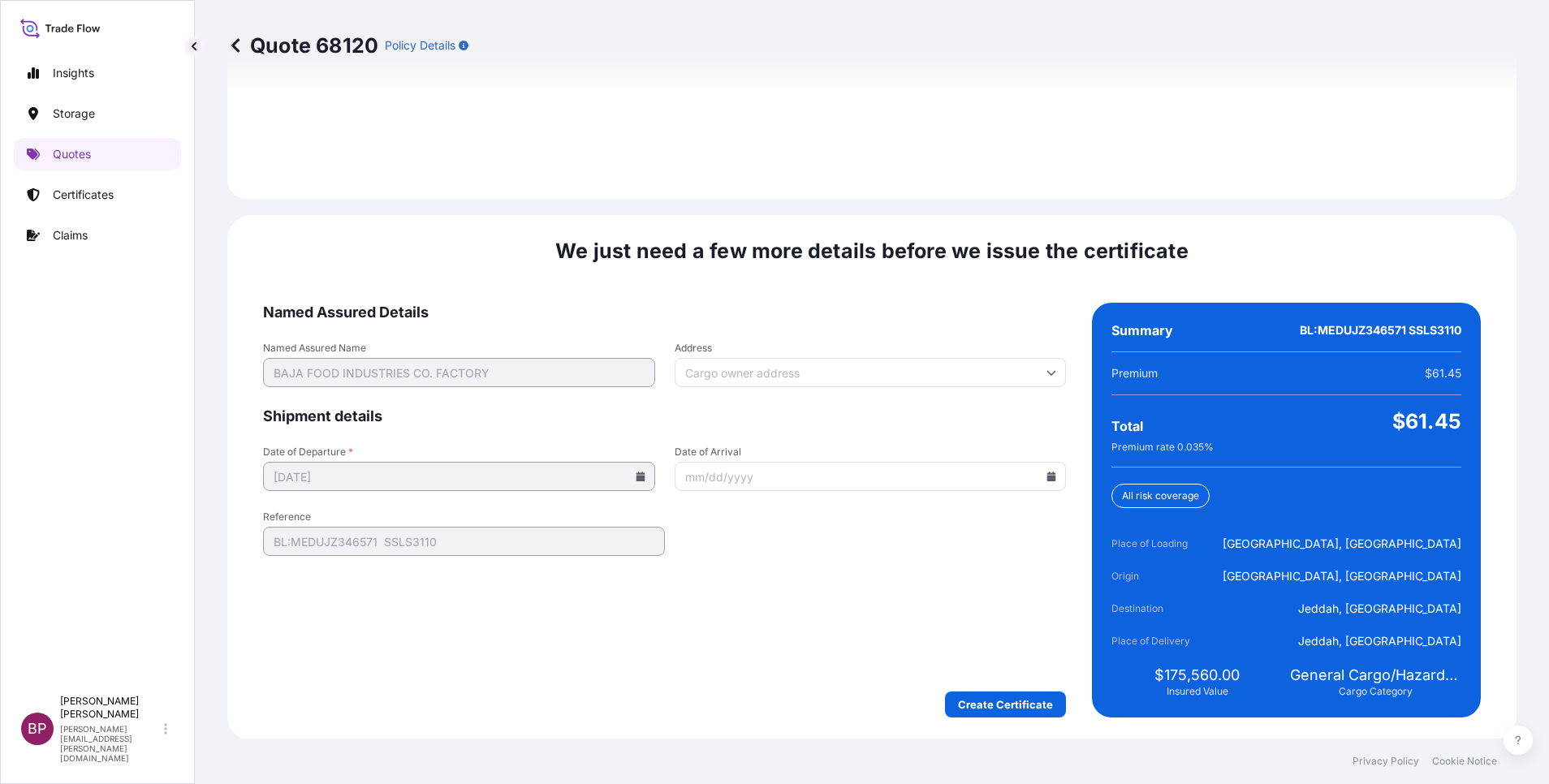
scroll to position [2407, 0]
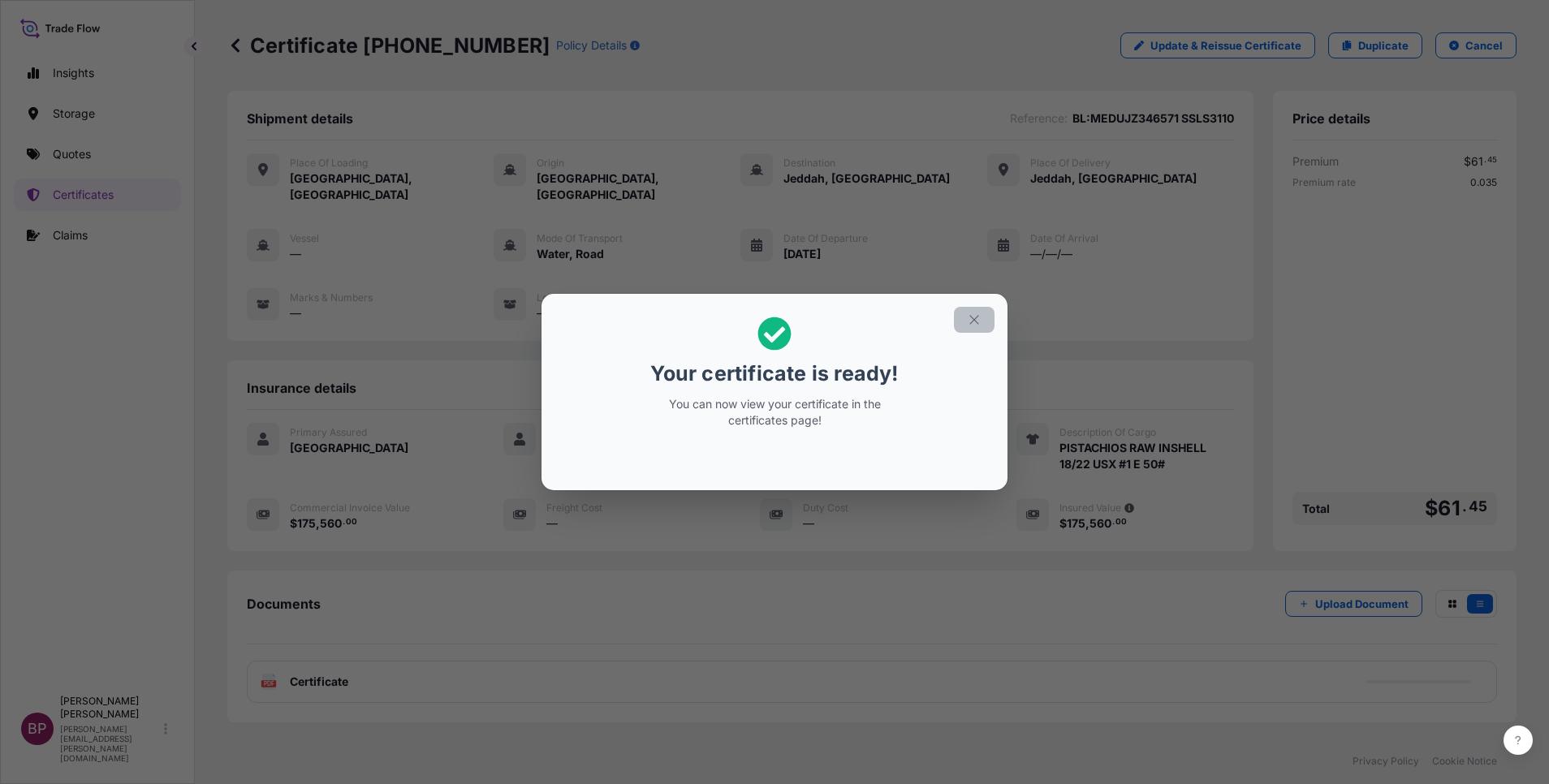
click at [980, 317] on icon "button" at bounding box center [974, 319] width 14 height 14
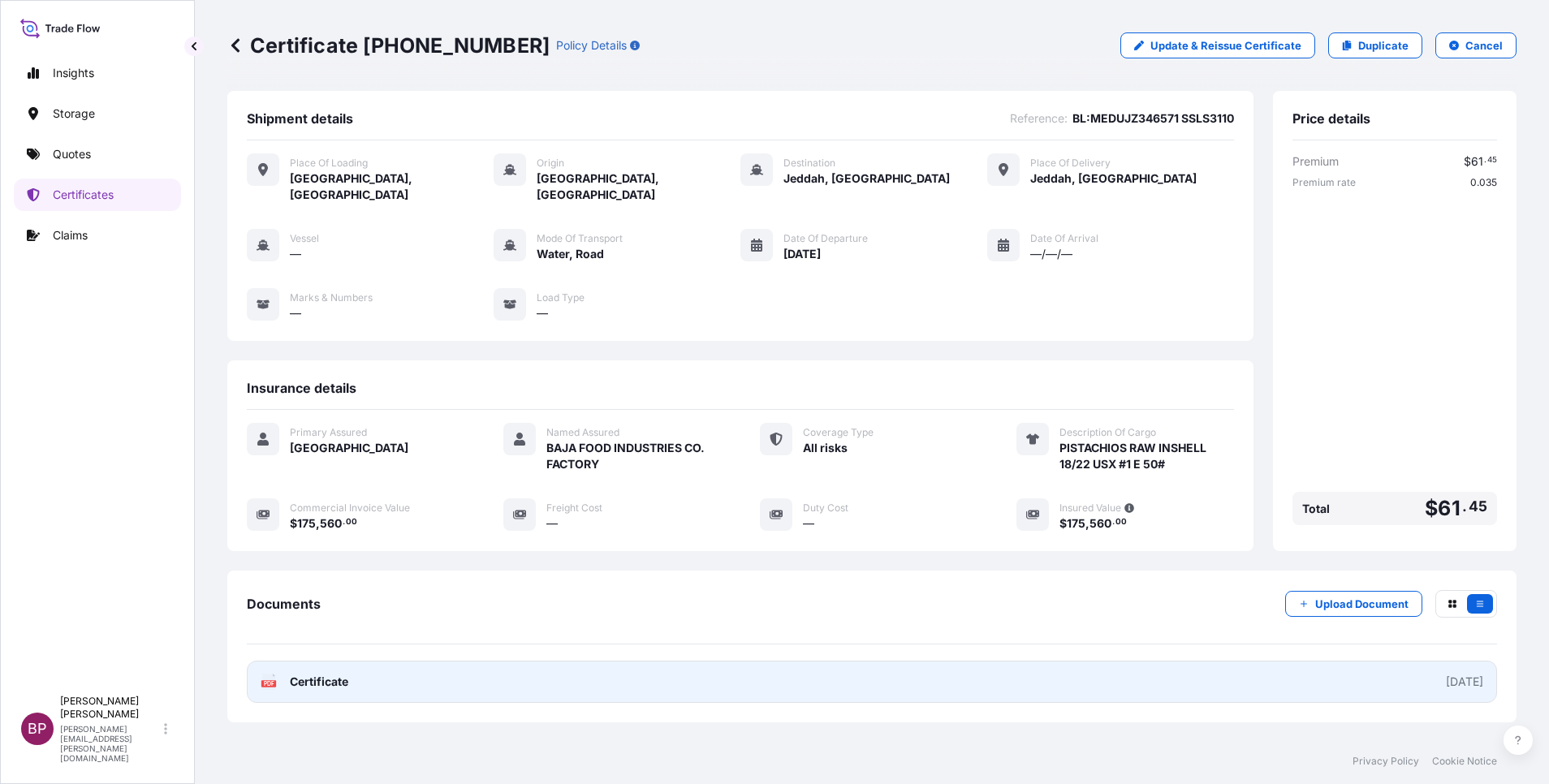
click at [326, 676] on span "Certificate" at bounding box center [319, 682] width 58 height 16
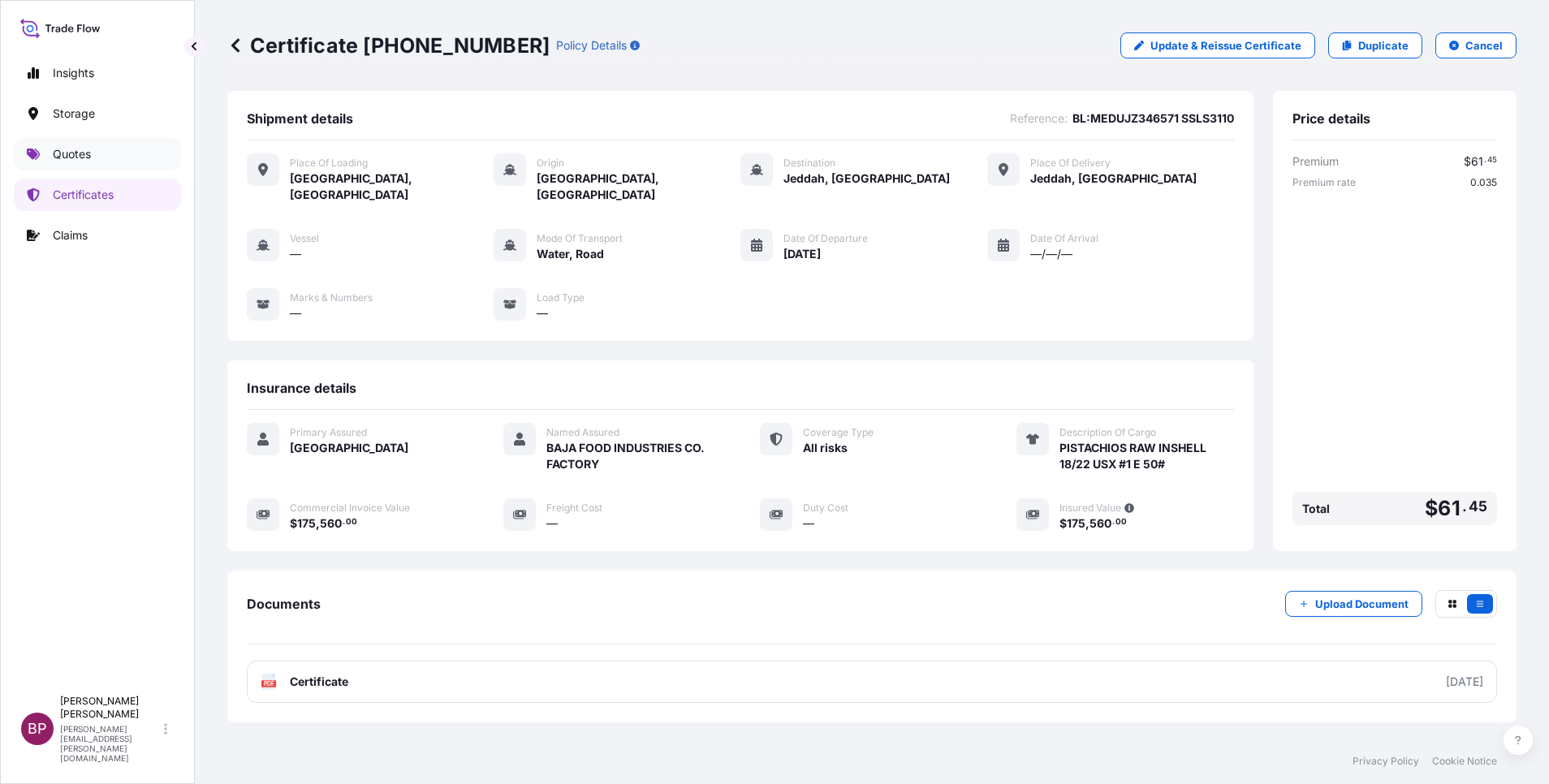
click at [87, 146] on p "Quotes" at bounding box center [72, 154] width 38 height 16
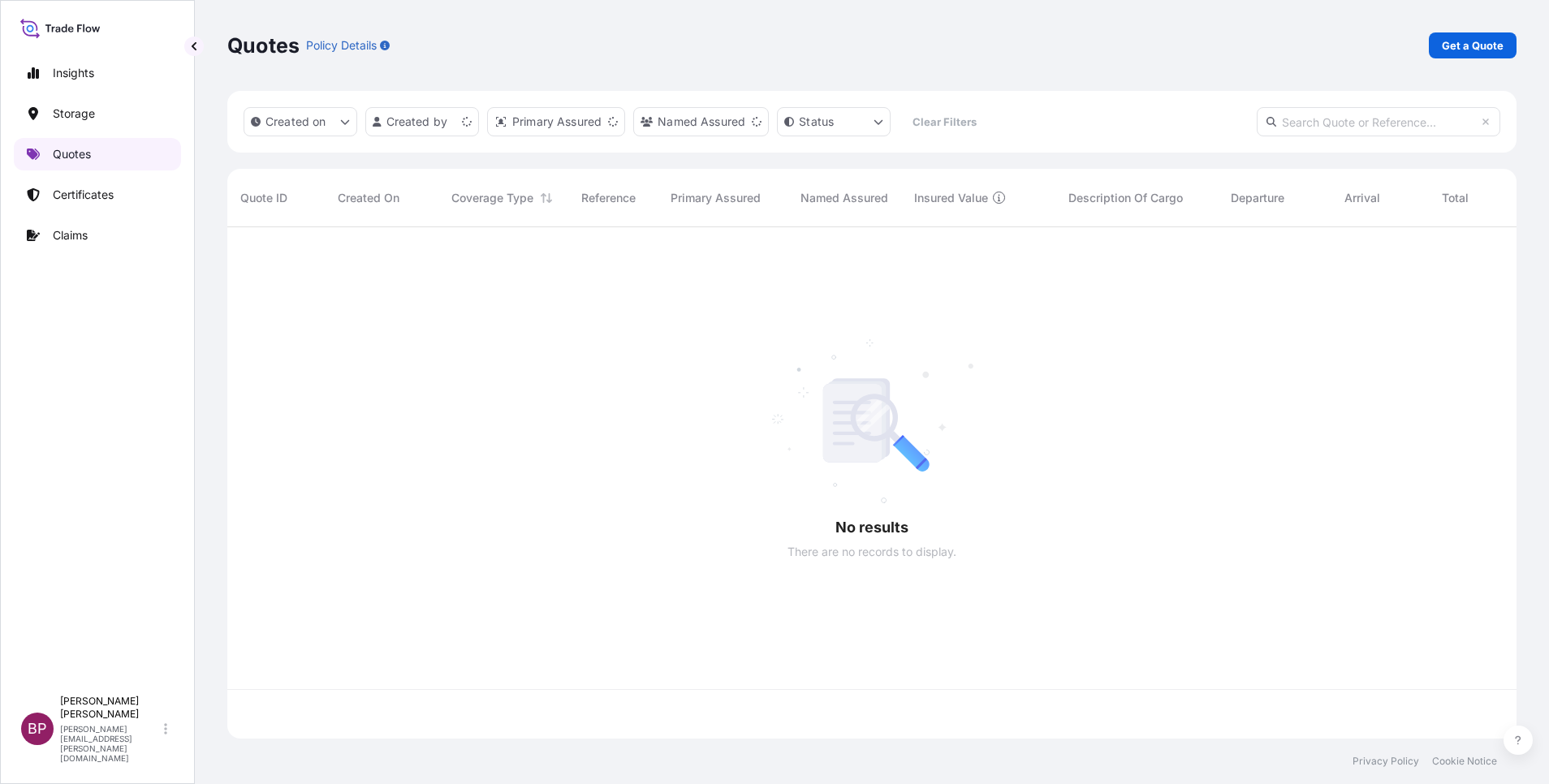
scroll to position [502, 1270]
click at [1483, 41] on p "Get a Quote" at bounding box center [1472, 45] width 61 height 16
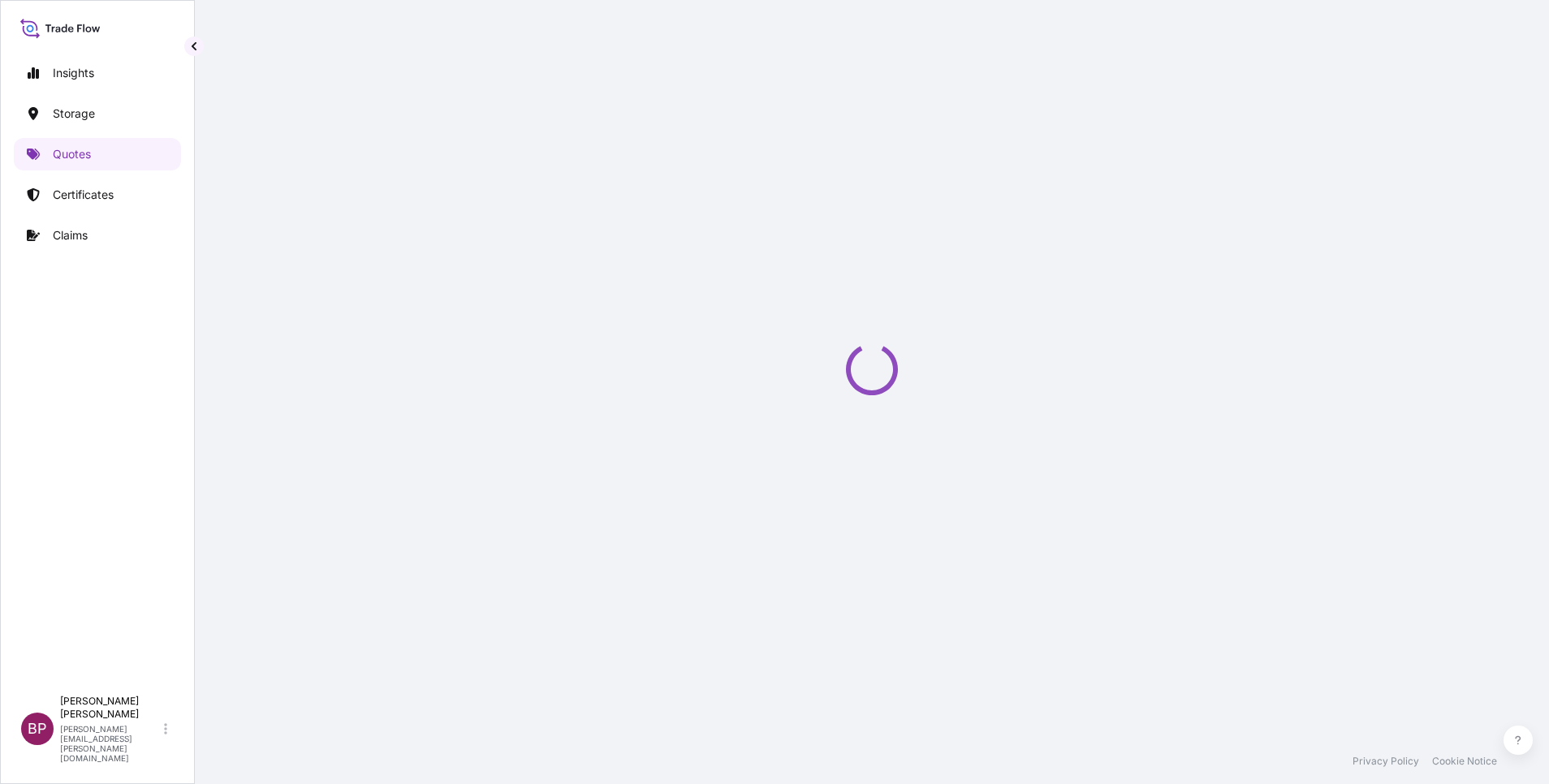
select select "Water"
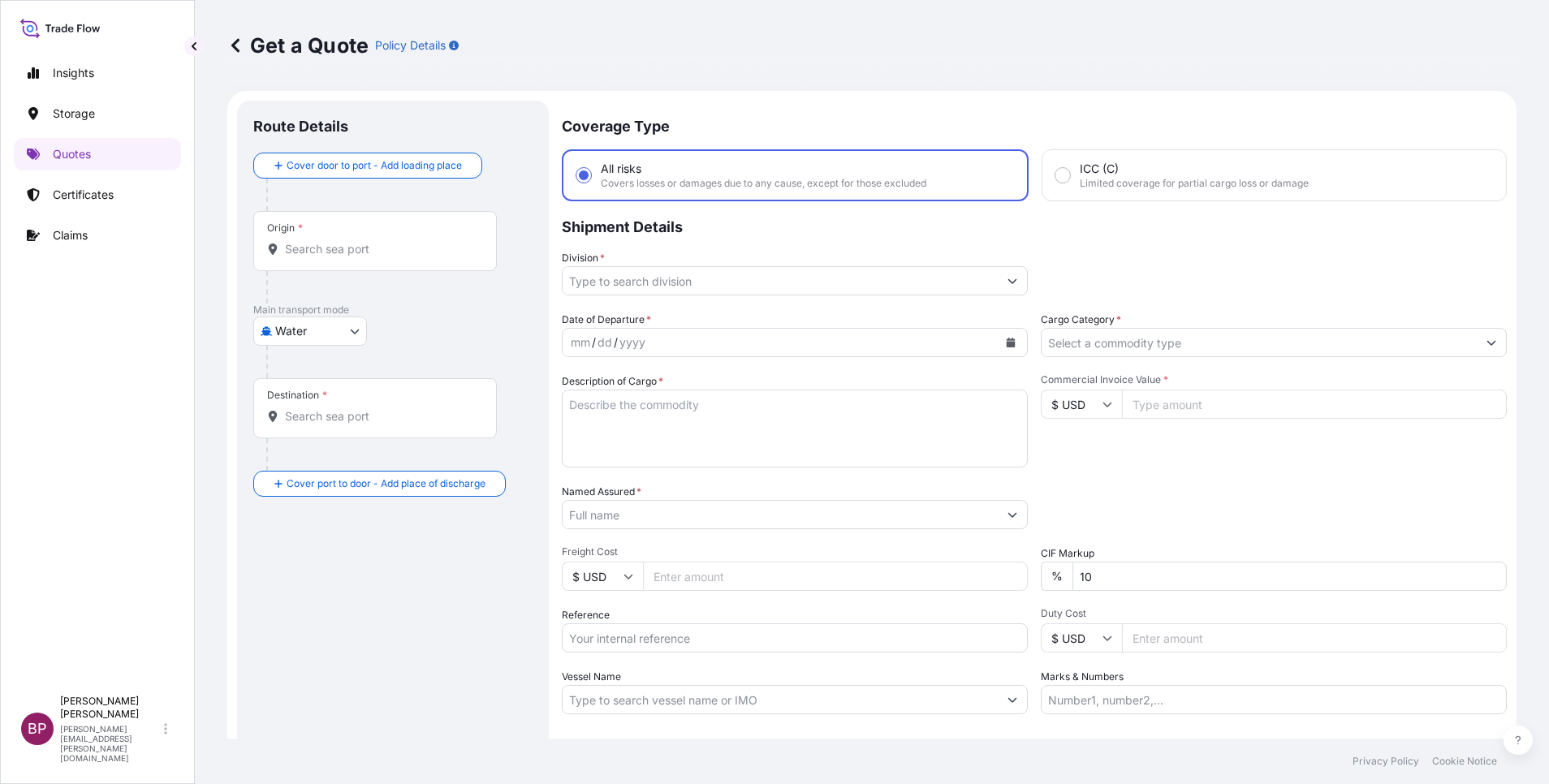
scroll to position [26, 0]
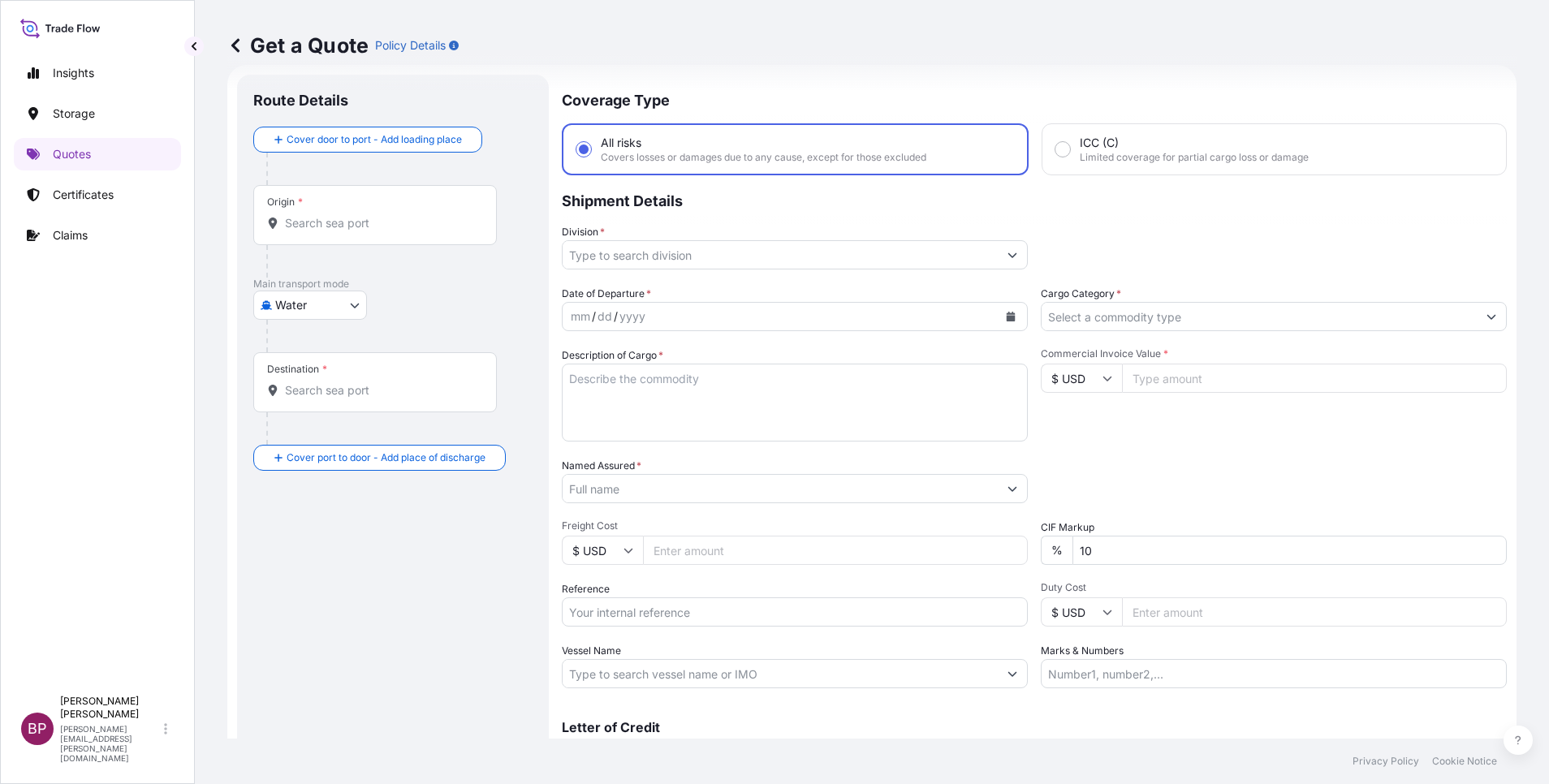
click at [1232, 322] on input "Cargo Category *" at bounding box center [1259, 316] width 436 height 30
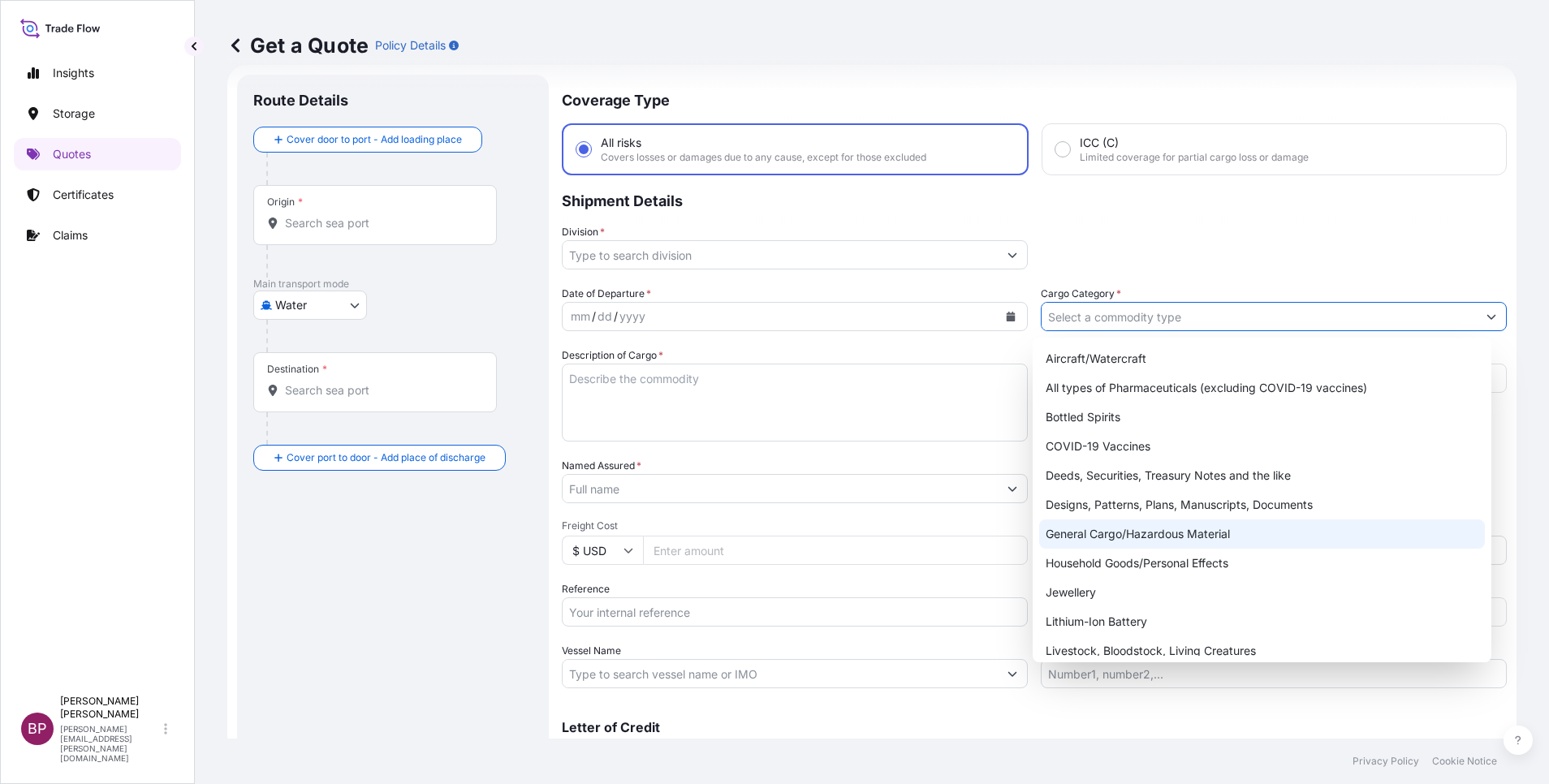
click at [1134, 539] on div "General Cargo/Hazardous Material" at bounding box center [1262, 534] width 446 height 30
type input "General Cargo/Hazardous Material"
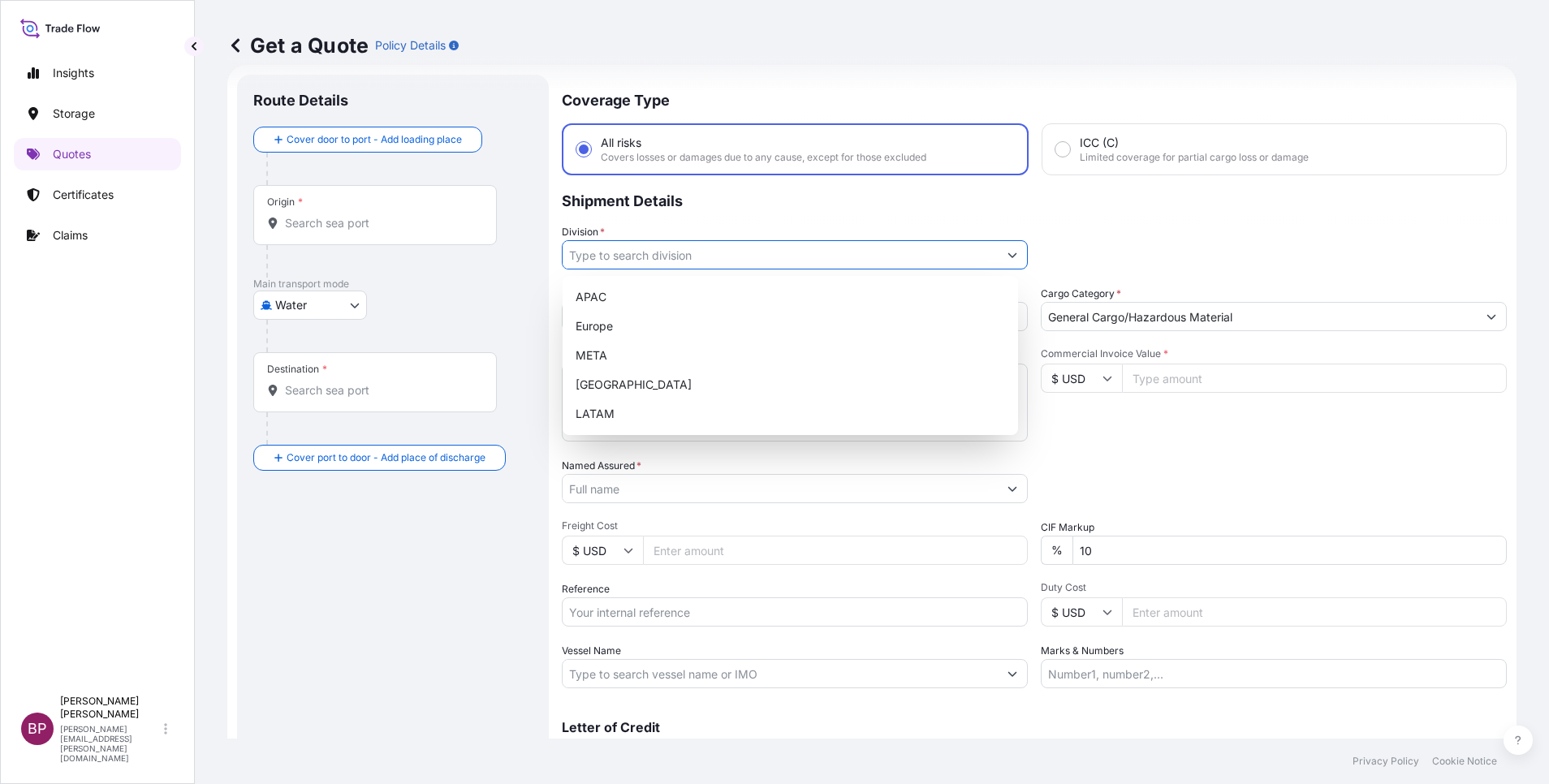
click at [956, 253] on input "Division *" at bounding box center [780, 255] width 436 height 30
click at [730, 352] on div "META" at bounding box center [790, 355] width 442 height 30
type input "META"
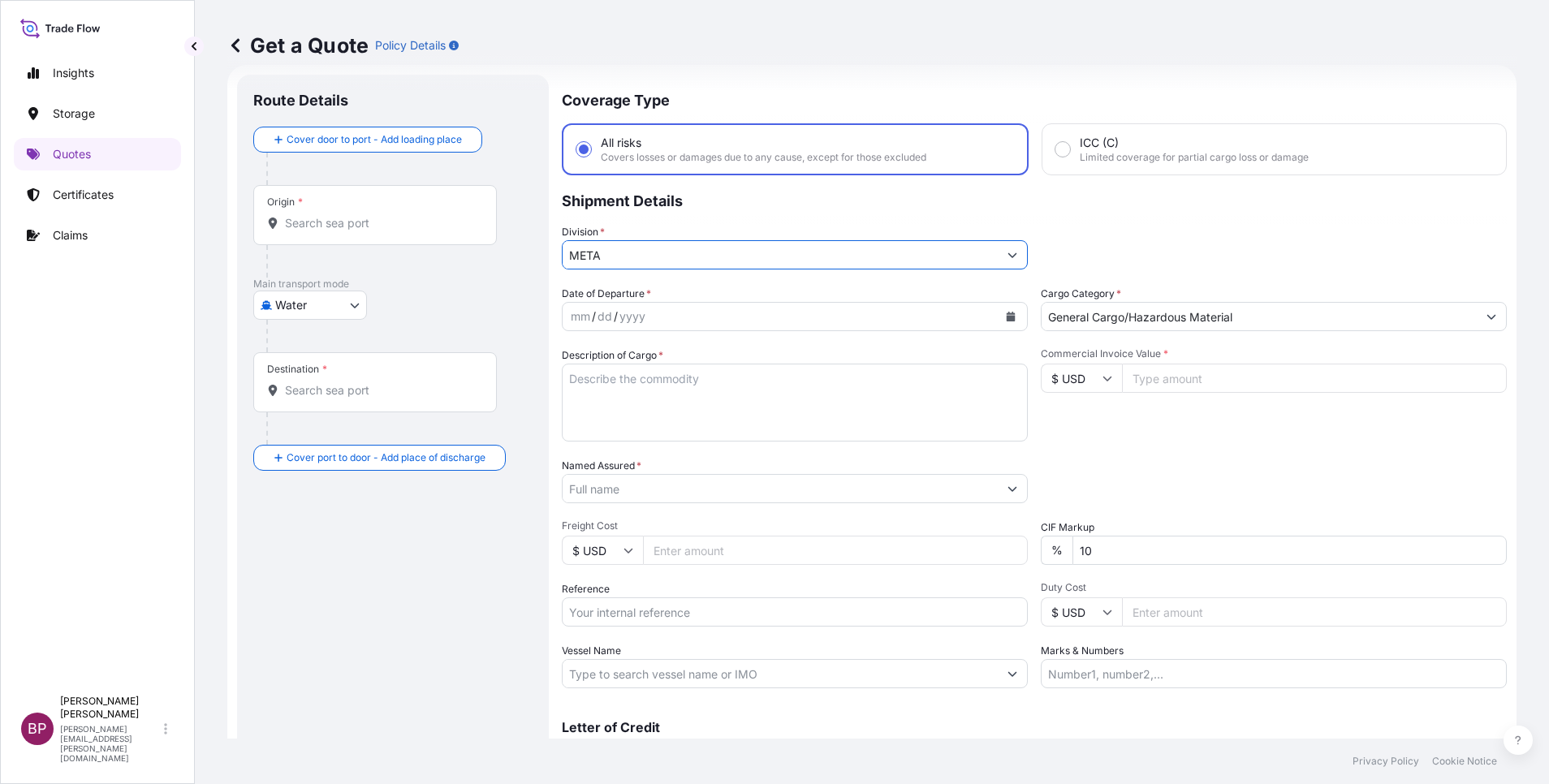
click at [738, 409] on textarea "Description of Cargo *" at bounding box center [795, 402] width 466 height 78
paste textarea "Cleaning Machine"
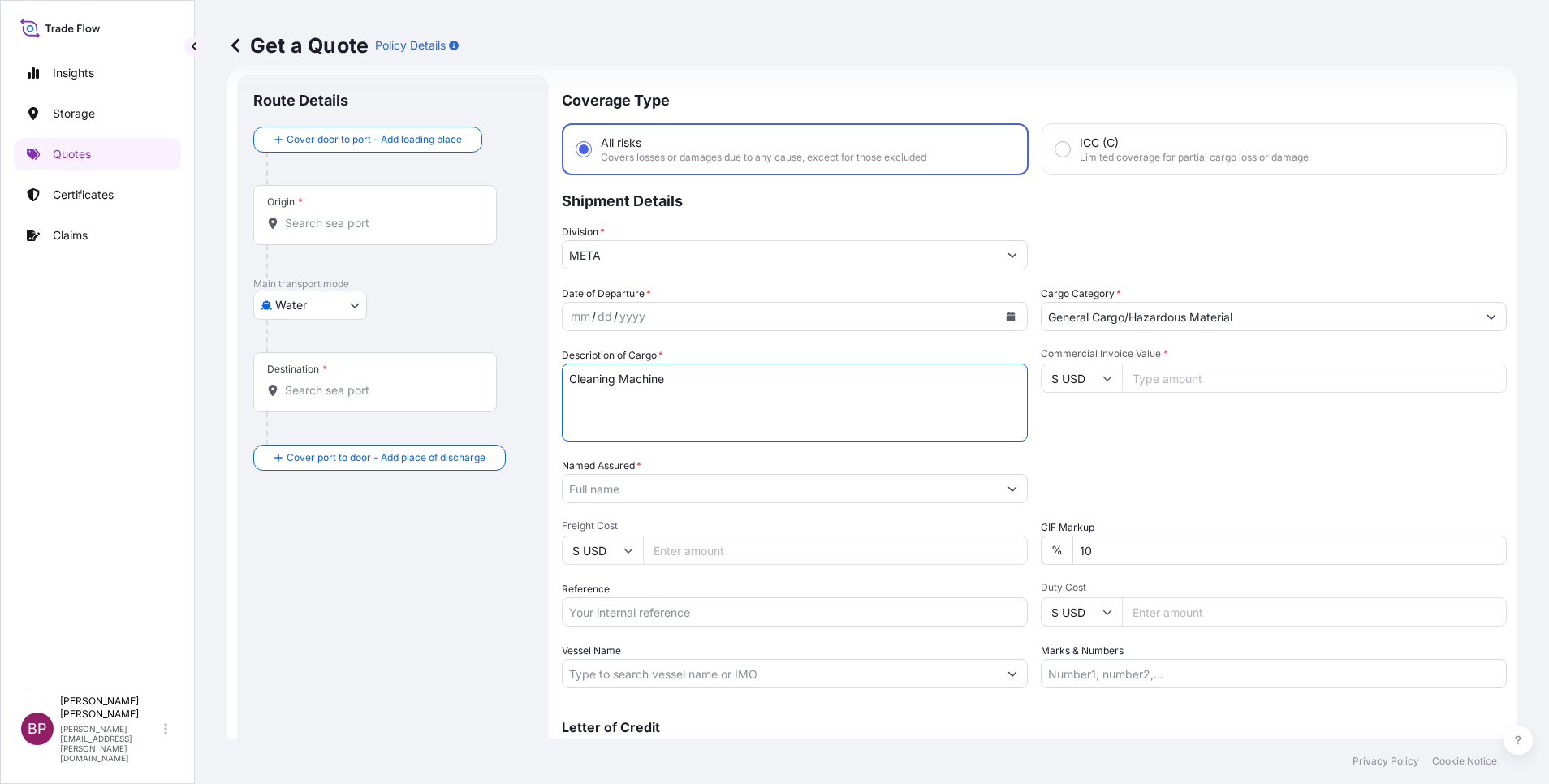
type textarea "Cleaning Machine"
click at [1210, 380] on input "Commercial Invoice Value *" at bounding box center [1314, 378] width 385 height 30
paste input "60335.00"
type input "60335.00"
click at [948, 531] on div "Date of Departure * mm / dd / yyyy Cargo Category * General Cargo/Hazardous Mat…" at bounding box center [1034, 487] width 945 height 403
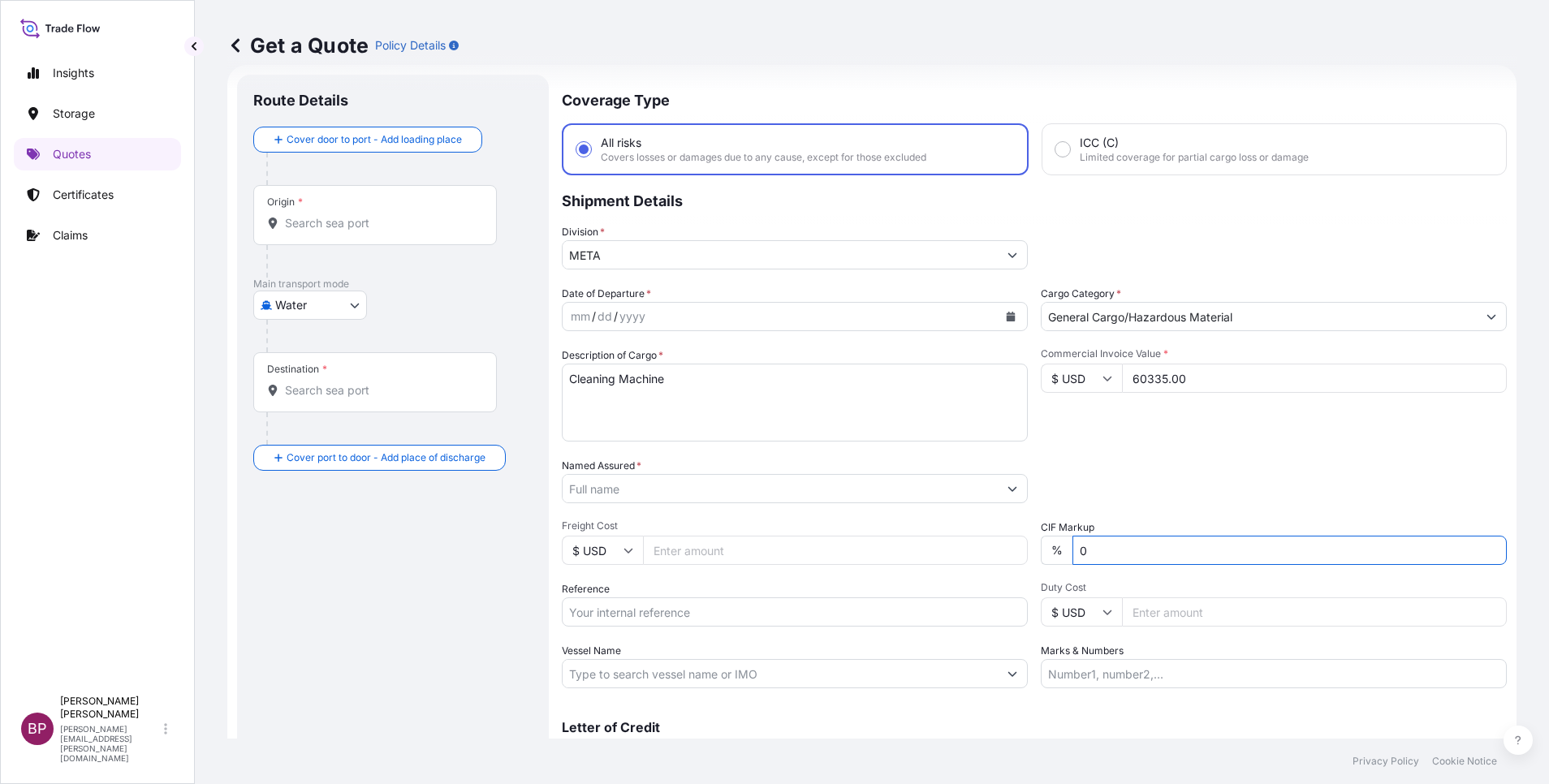
type input "0"
click at [695, 494] on input "Named Assured *" at bounding box center [780, 488] width 436 height 30
paste input "EUROPEAN WORLD TRADING COMPANY"
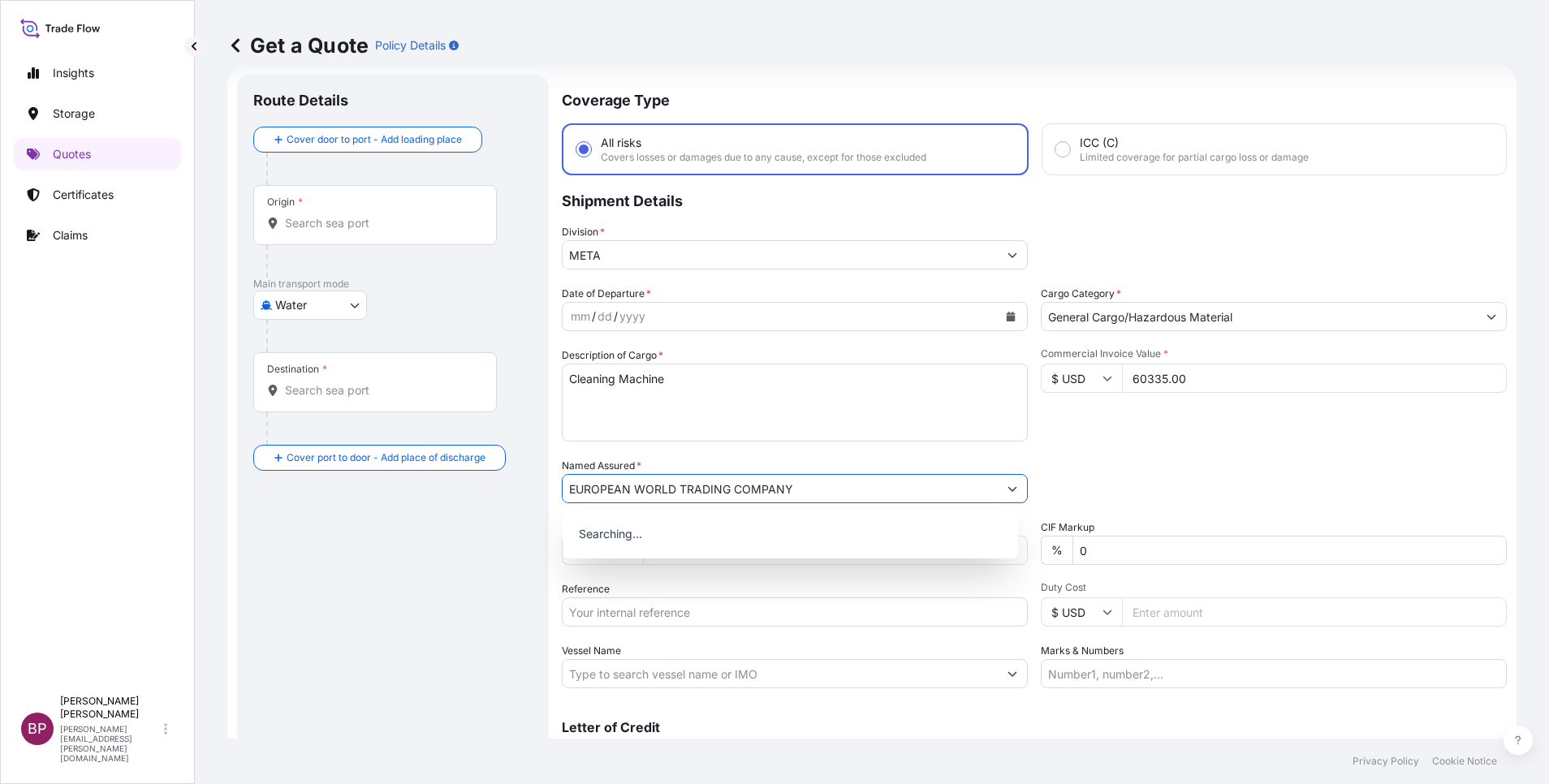
type input "EUROPEAN WORLD TRADING COMPANY"
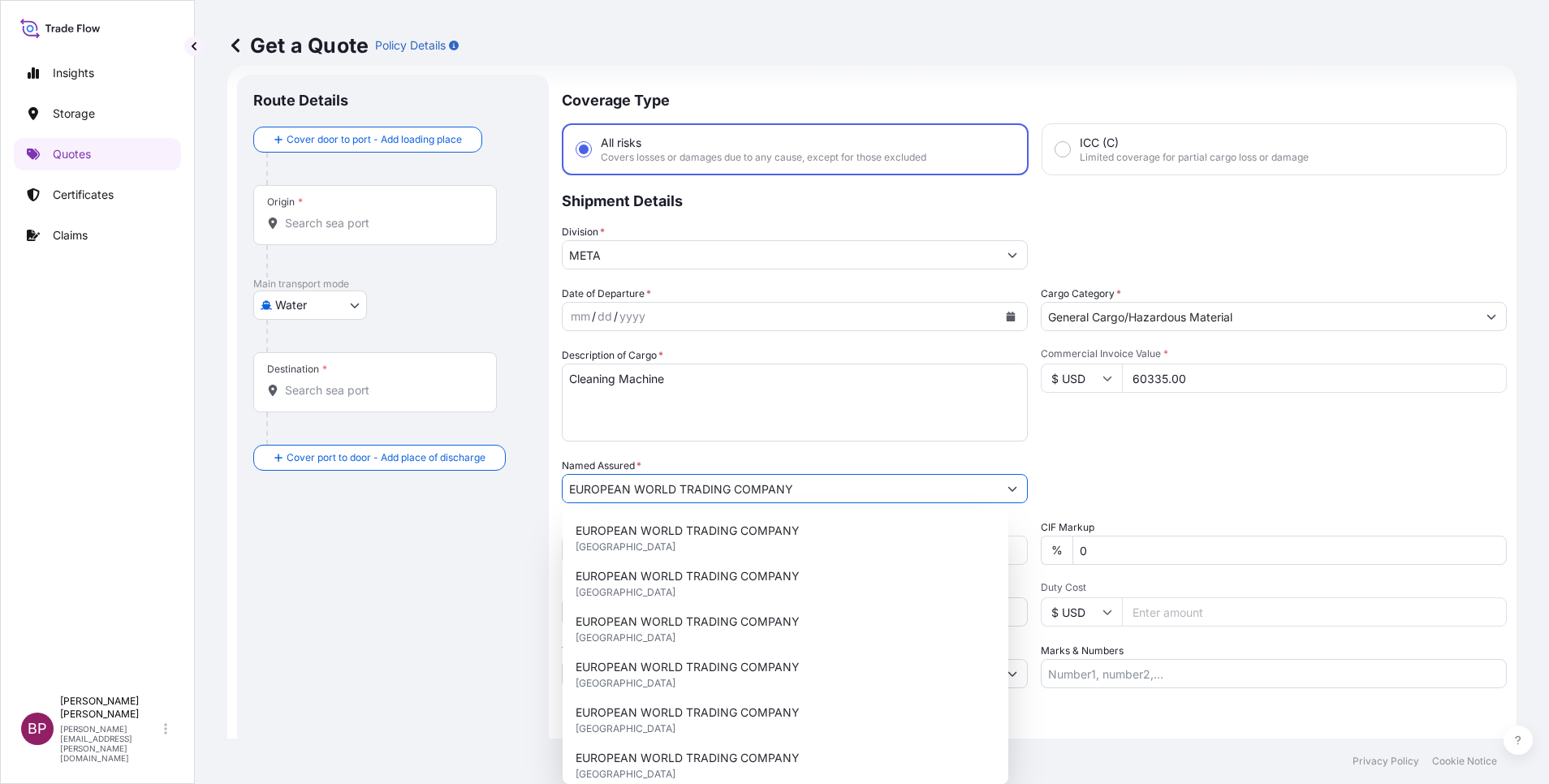
click at [998, 256] on button "Show suggestions" at bounding box center [1012, 255] width 30 height 30
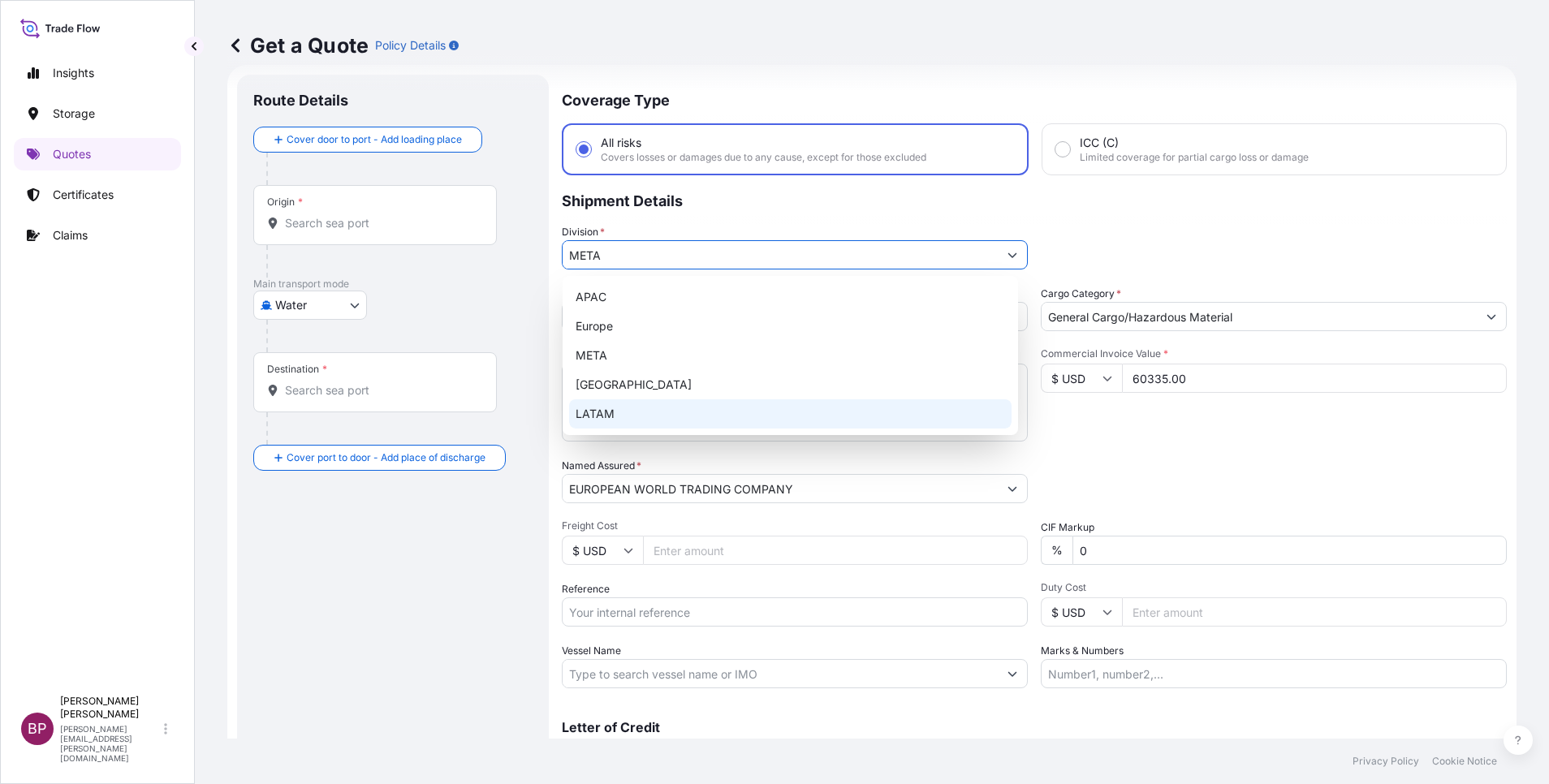
click at [998, 256] on button "Show suggestions" at bounding box center [1012, 255] width 30 height 30
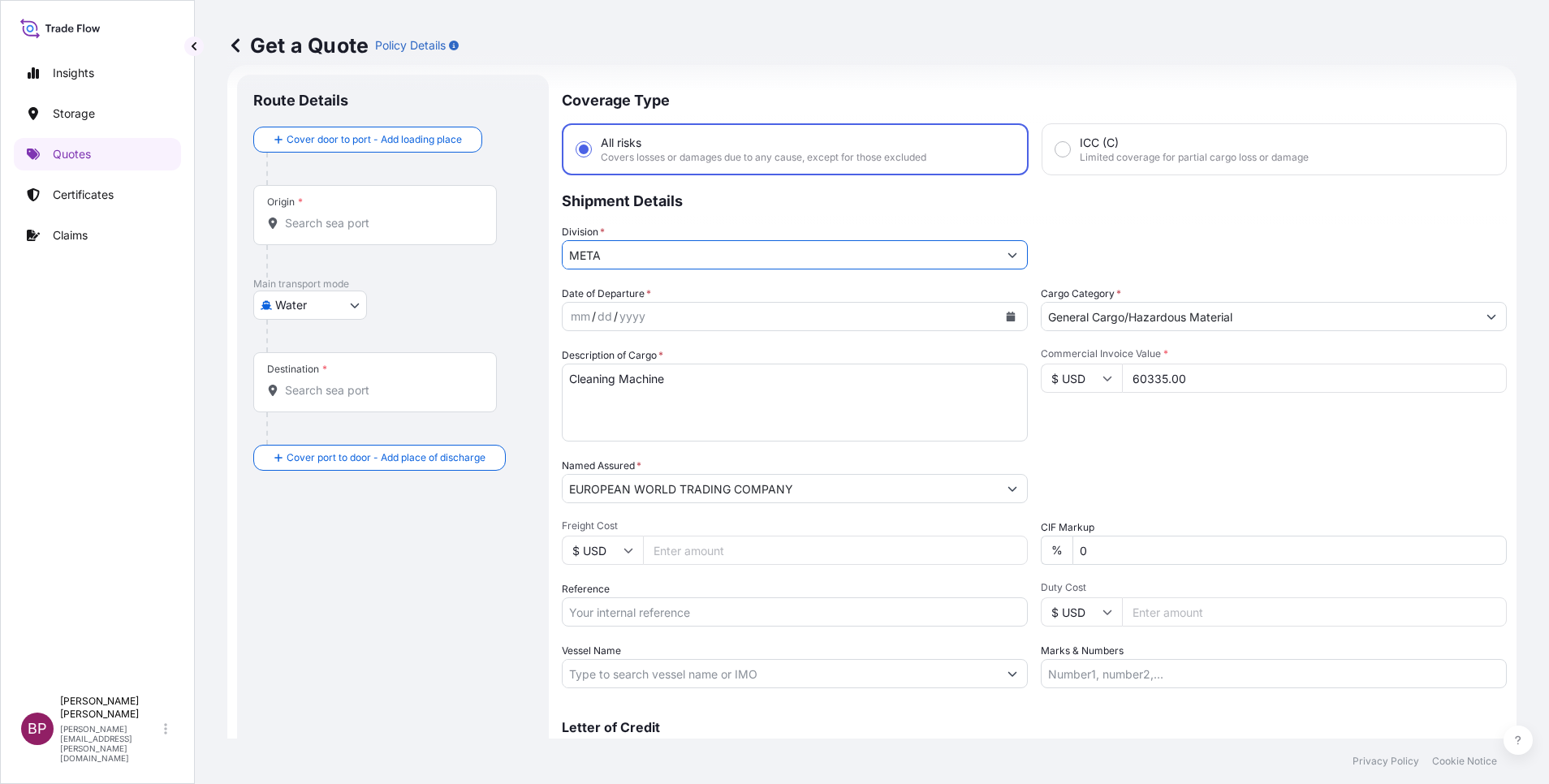
click at [999, 322] on button "Calendar" at bounding box center [1010, 316] width 26 height 26
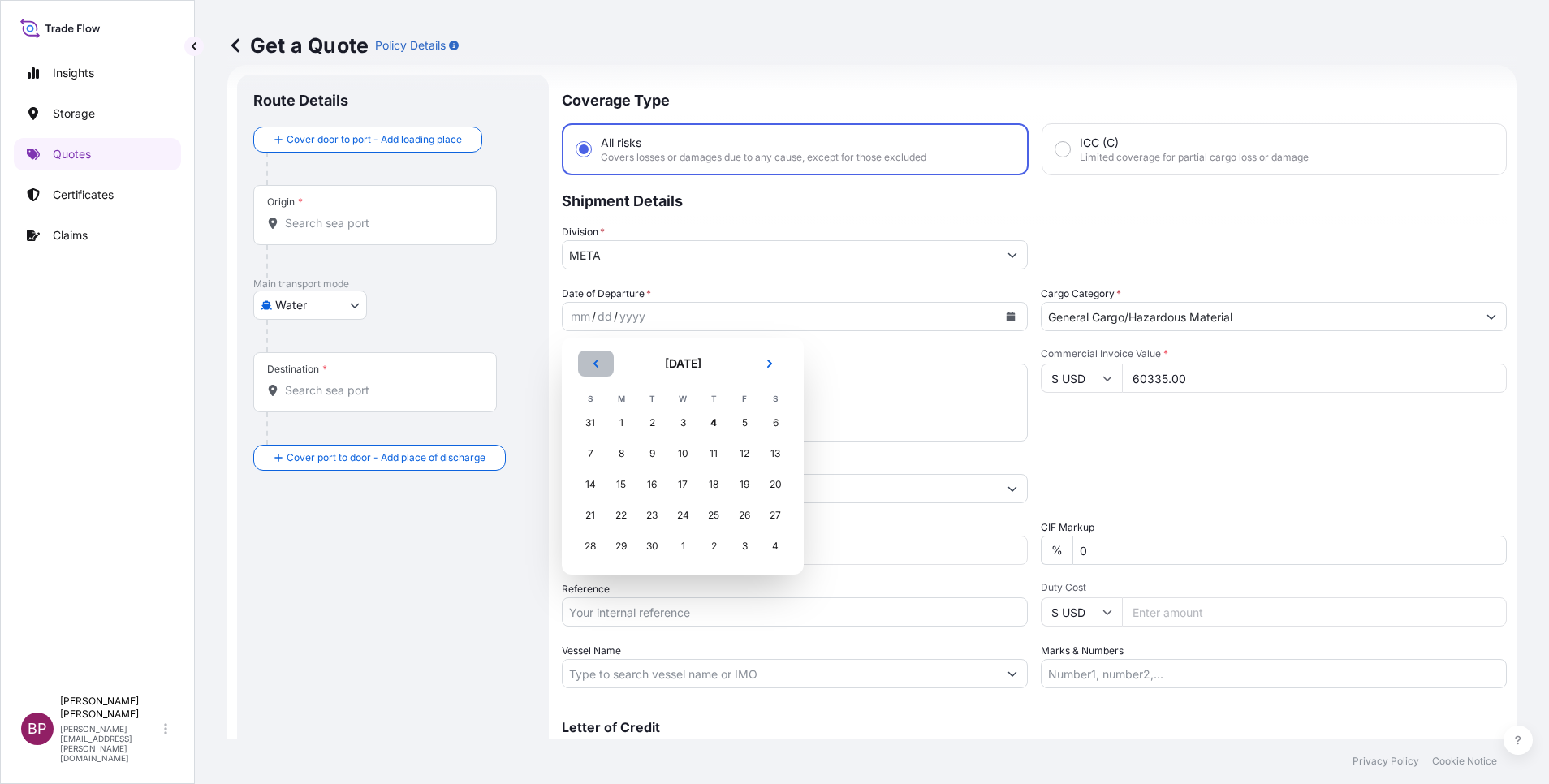
click at [601, 362] on button "Previous" at bounding box center [595, 363] width 35 height 26
click at [746, 457] on div "8" at bounding box center [744, 454] width 30 height 30
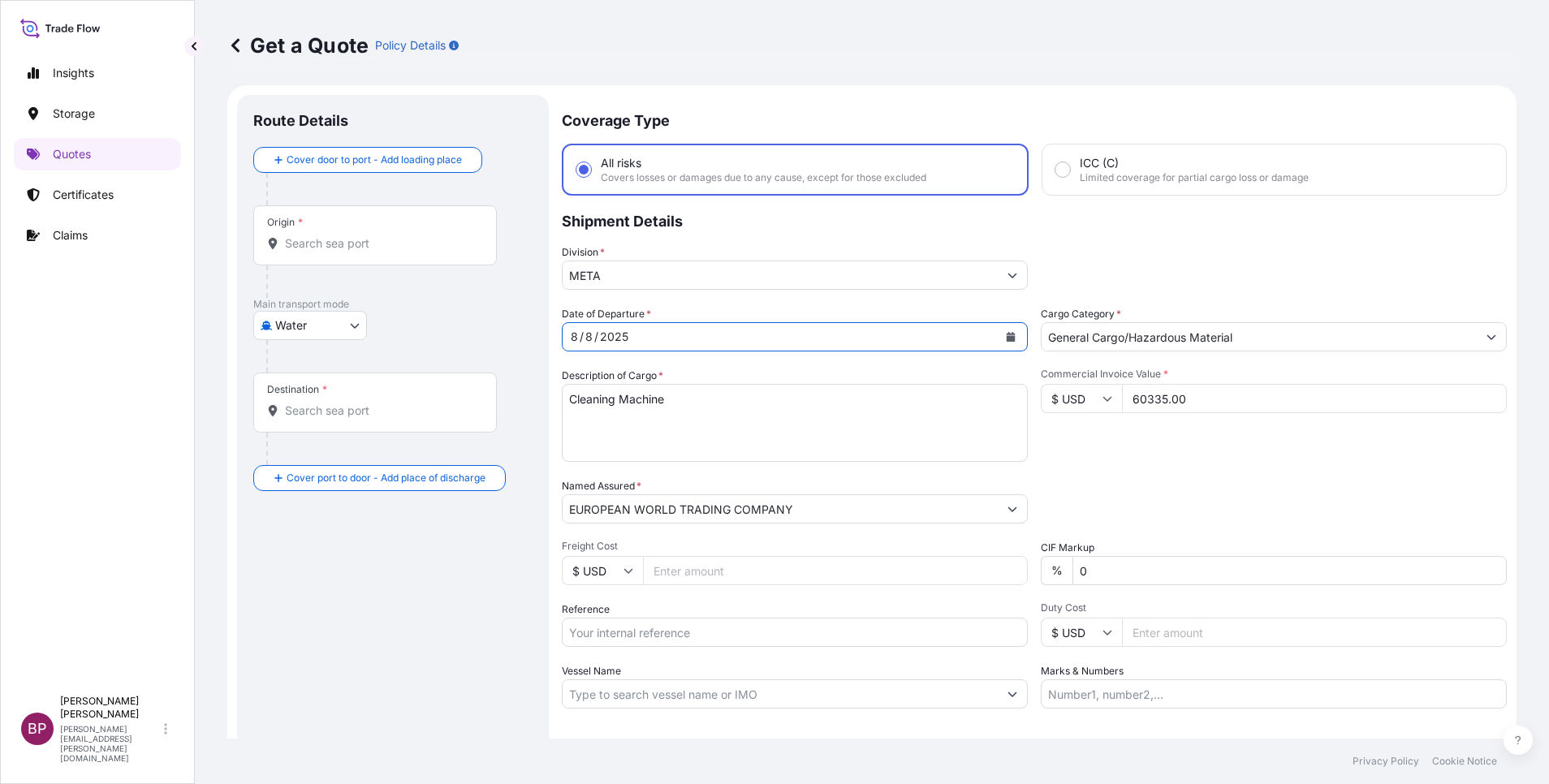
scroll to position [0, 0]
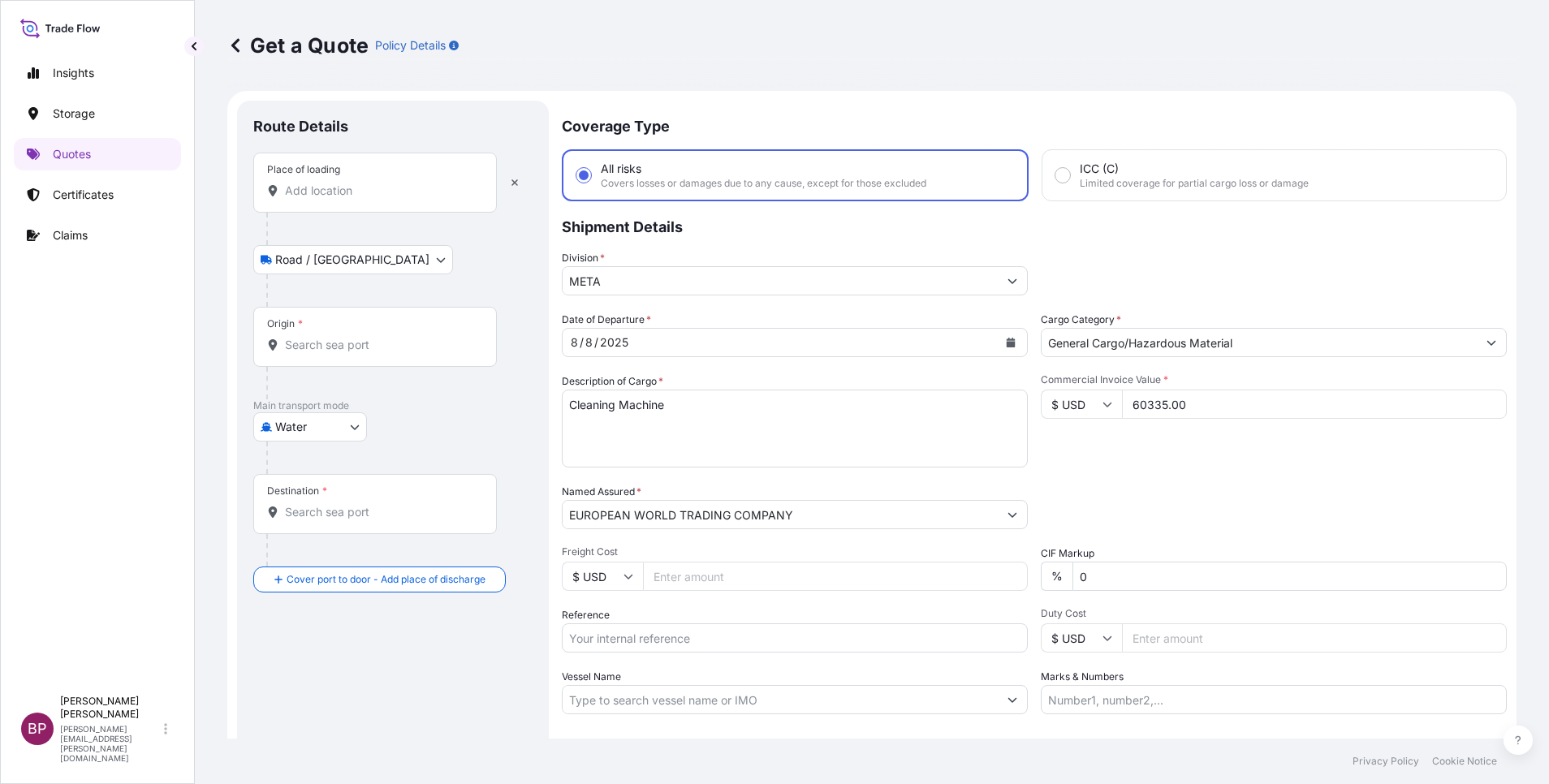
click at [361, 193] on input "Place of loading" at bounding box center [381, 190] width 191 height 16
paste input "[GEOGRAPHIC_DATA]"
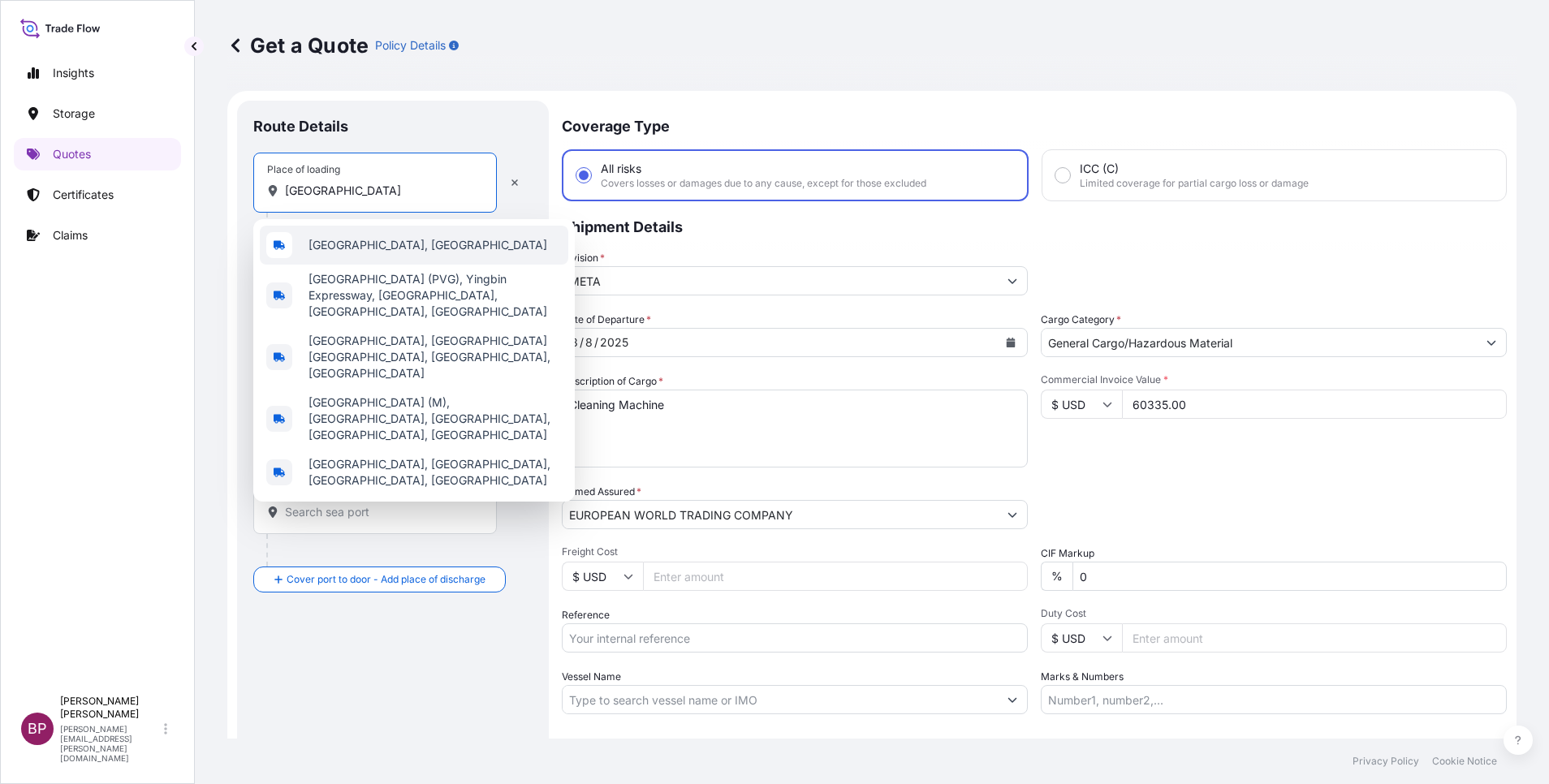
click at [363, 244] on span "[GEOGRAPHIC_DATA], [GEOGRAPHIC_DATA]" at bounding box center [427, 245] width 238 height 16
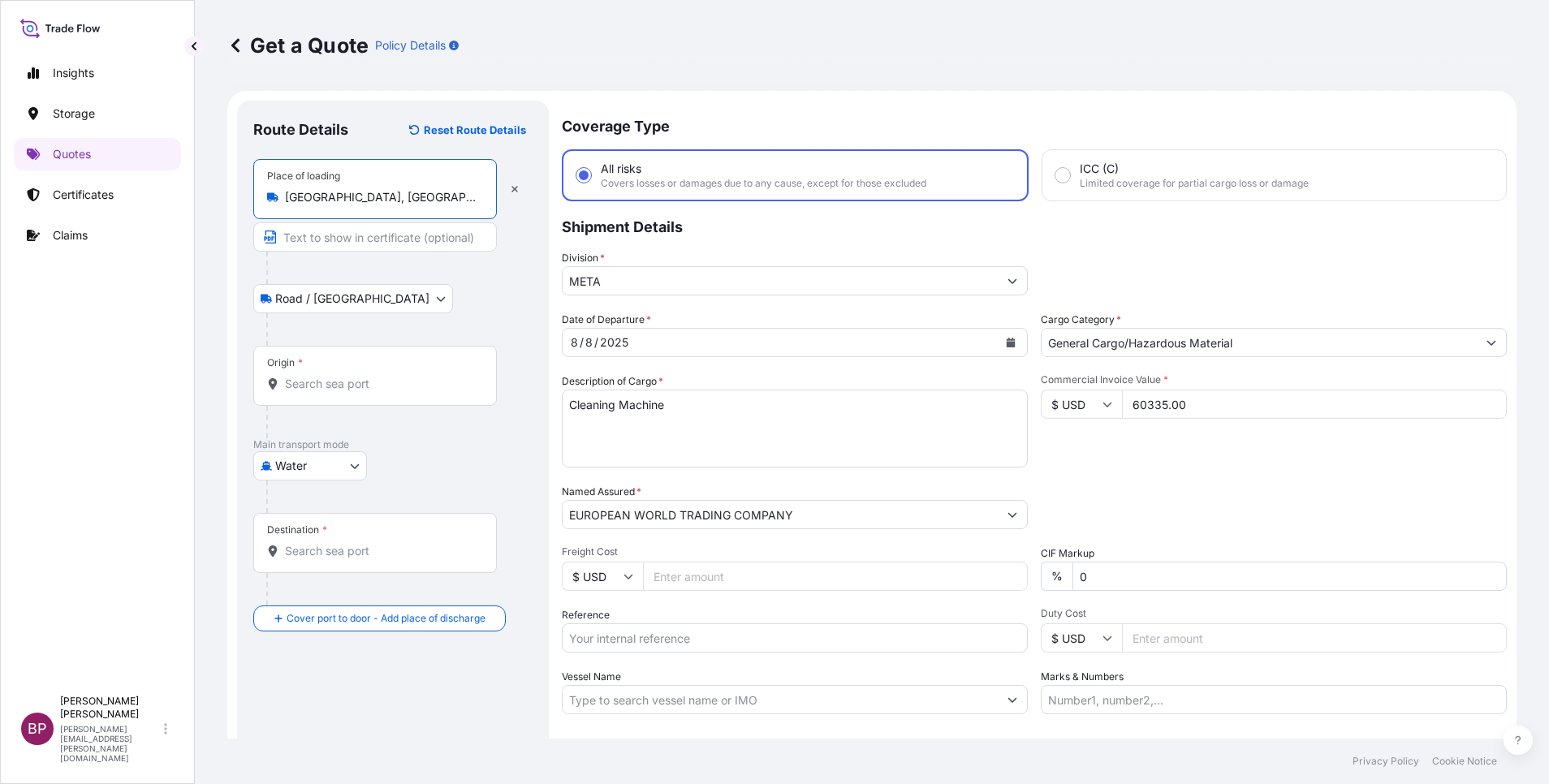
type input "[GEOGRAPHIC_DATA], [GEOGRAPHIC_DATA]"
click at [382, 392] on div "Origin *" at bounding box center [375, 375] width 243 height 60
click at [382, 392] on input "Origin *" at bounding box center [381, 384] width 191 height 16
paste input "[GEOGRAPHIC_DATA]"
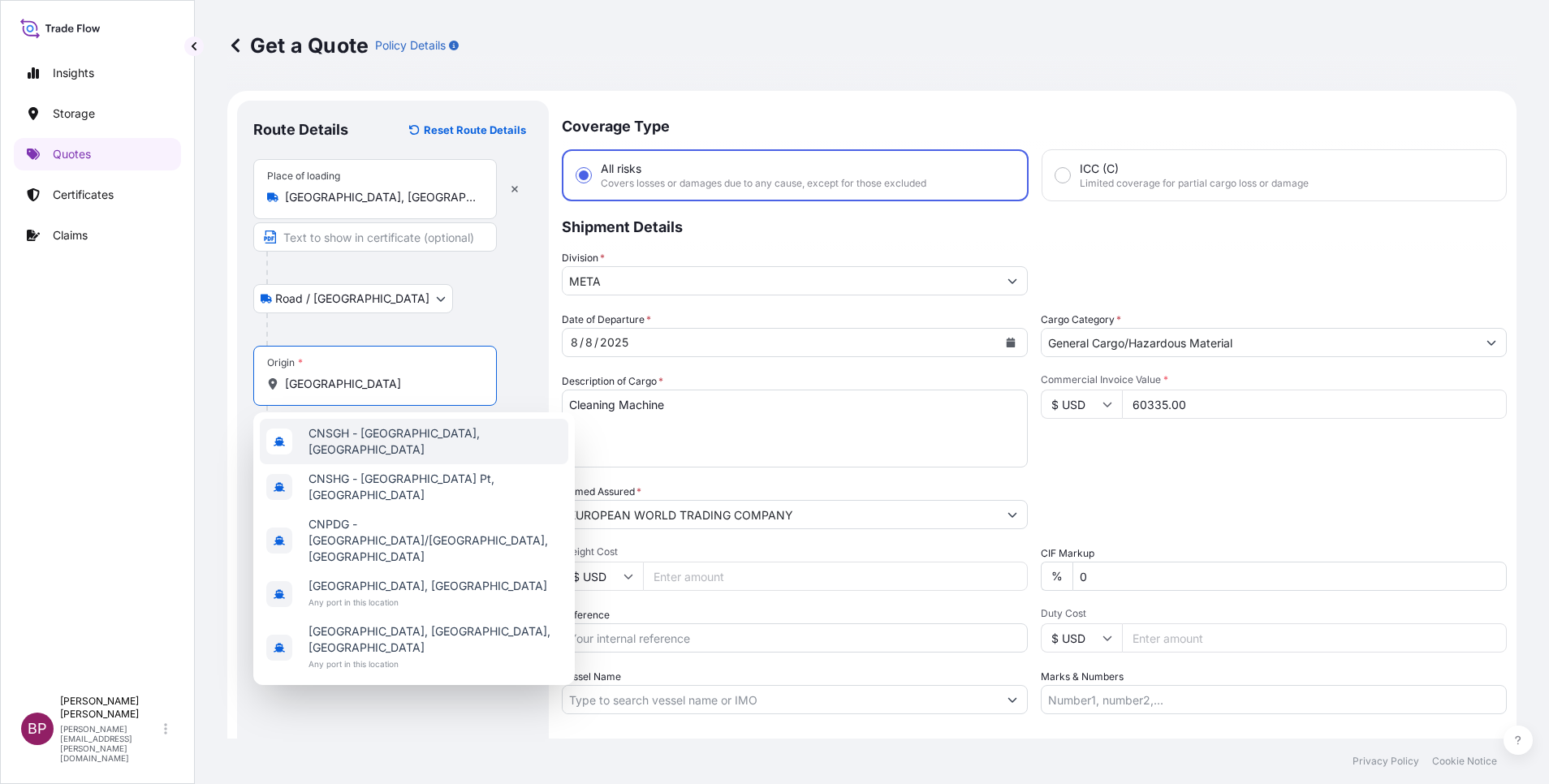
click at [392, 450] on div "CNSGH - [GEOGRAPHIC_DATA], [GEOGRAPHIC_DATA]" at bounding box center [414, 441] width 308 height 45
type input "CNSGH - [GEOGRAPHIC_DATA], [GEOGRAPHIC_DATA]"
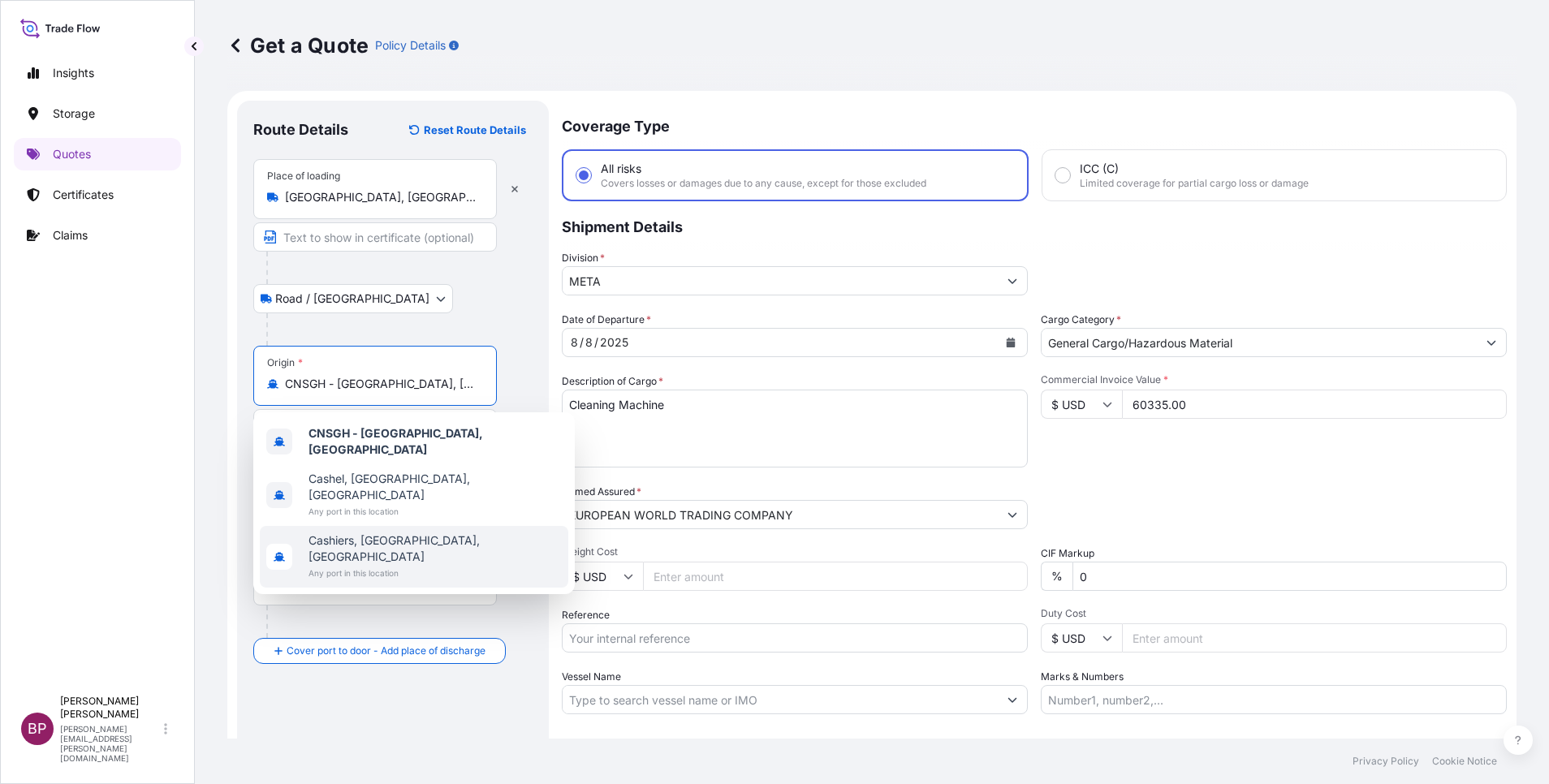
click at [495, 604] on div "Destination *" at bounding box center [393, 592] width 280 height 93
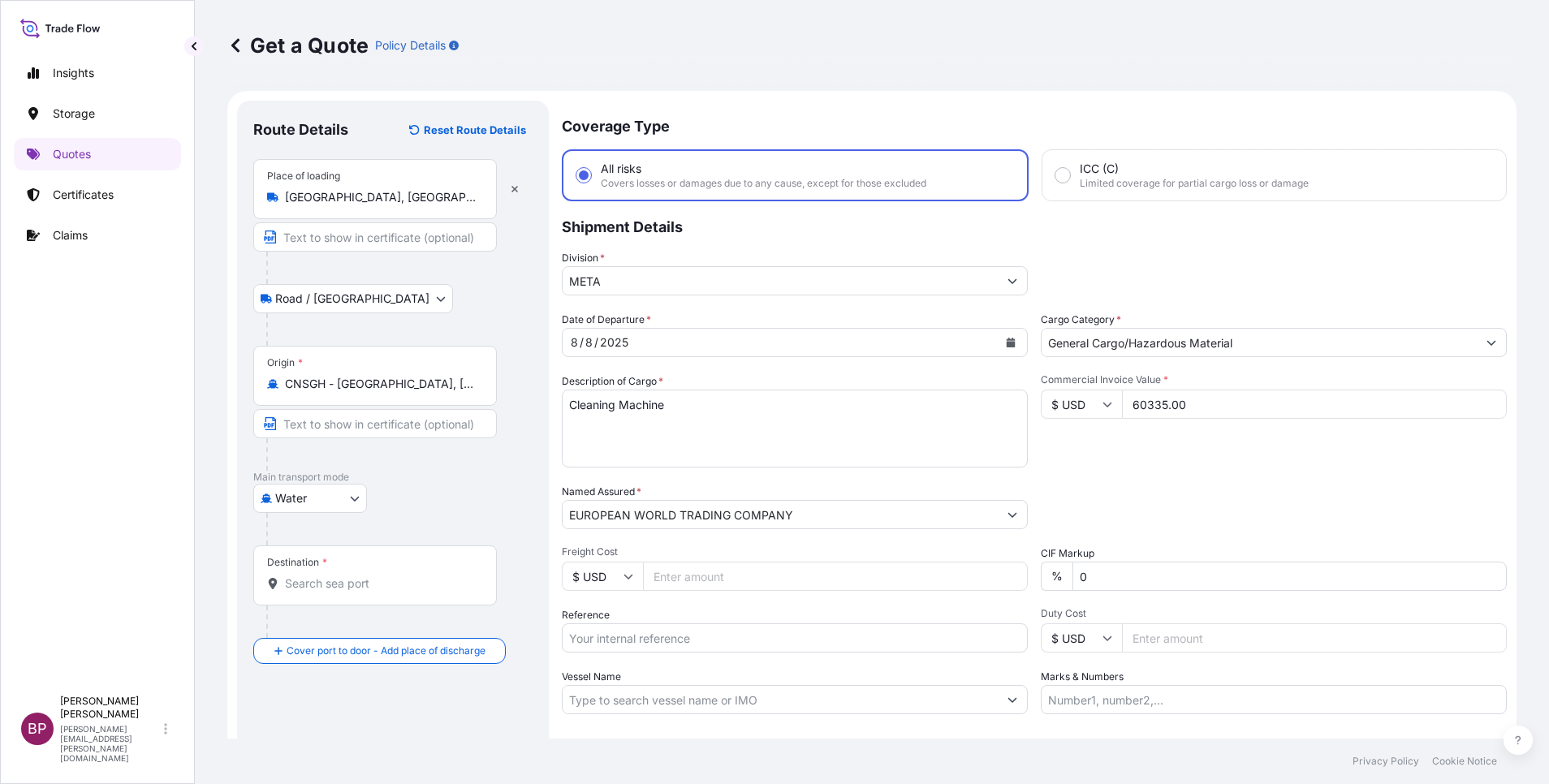
drag, startPoint x: 495, startPoint y: 604, endPoint x: 349, endPoint y: 575, distance: 148.9
click at [349, 575] on div "Destination *" at bounding box center [375, 575] width 243 height 60
click at [348, 588] on input "Destination *" at bounding box center [381, 583] width 191 height 16
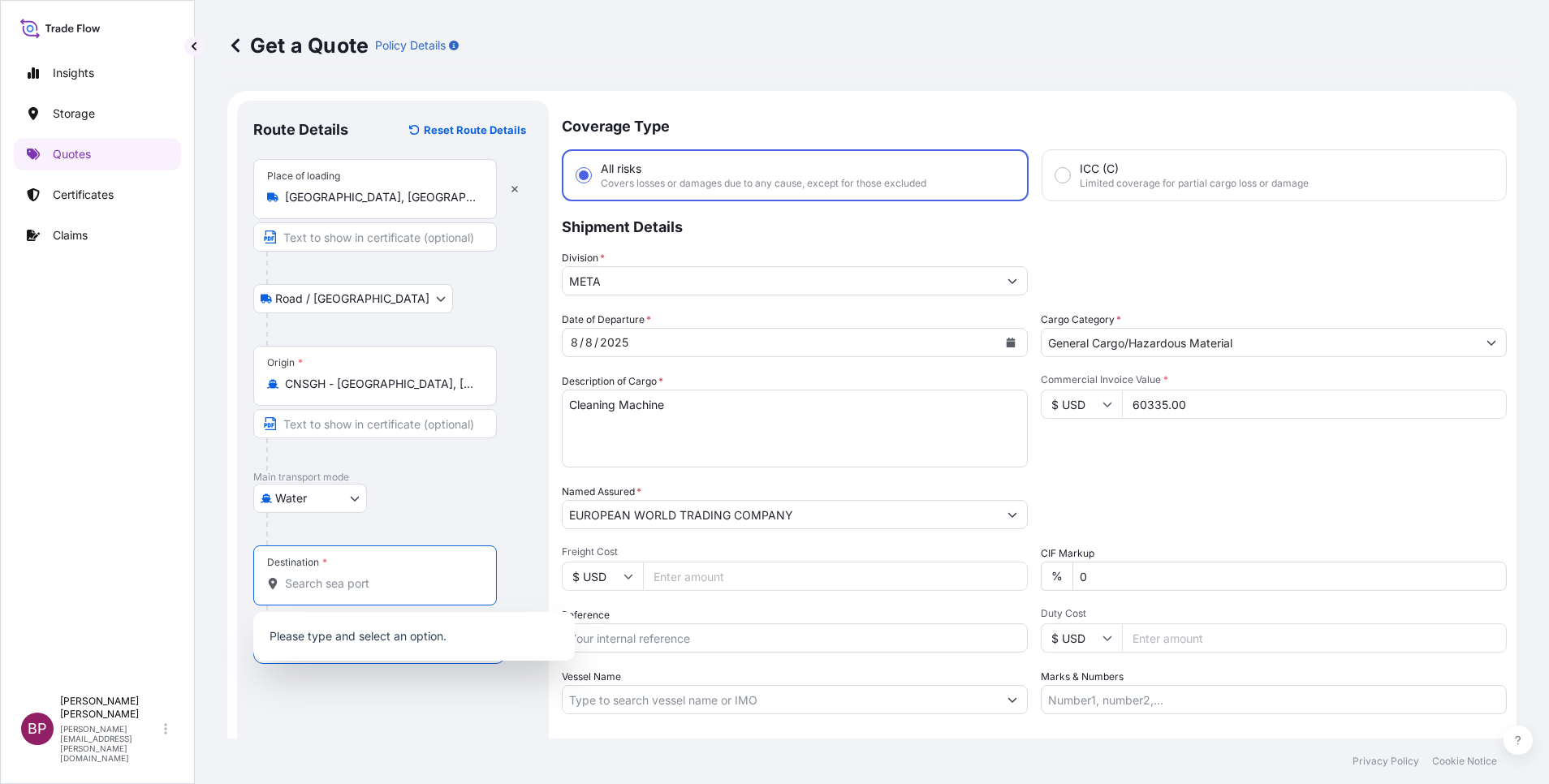
paste input "Dammam"
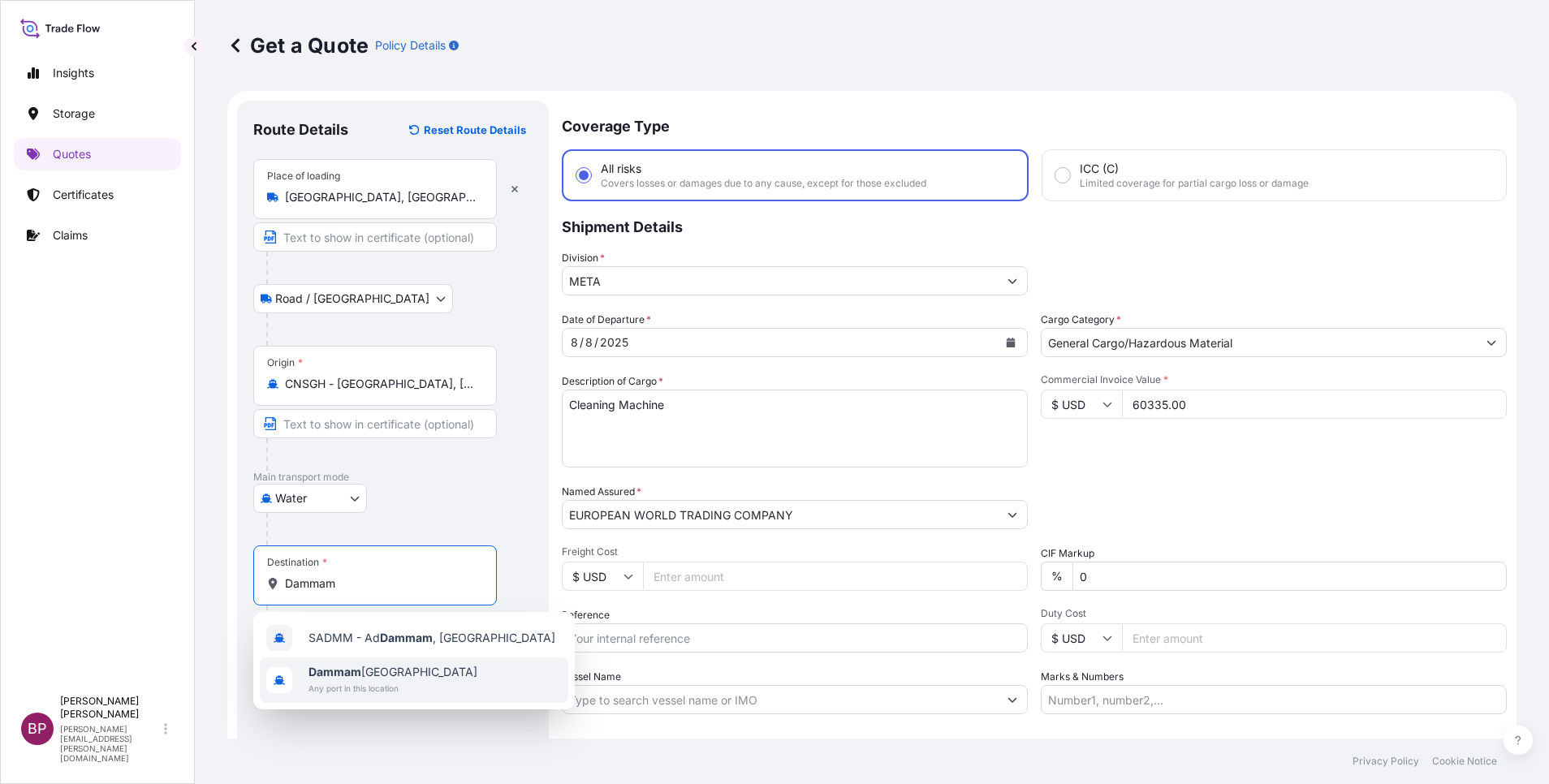
click at [375, 683] on span "Any port in this location" at bounding box center [393, 688] width 168 height 16
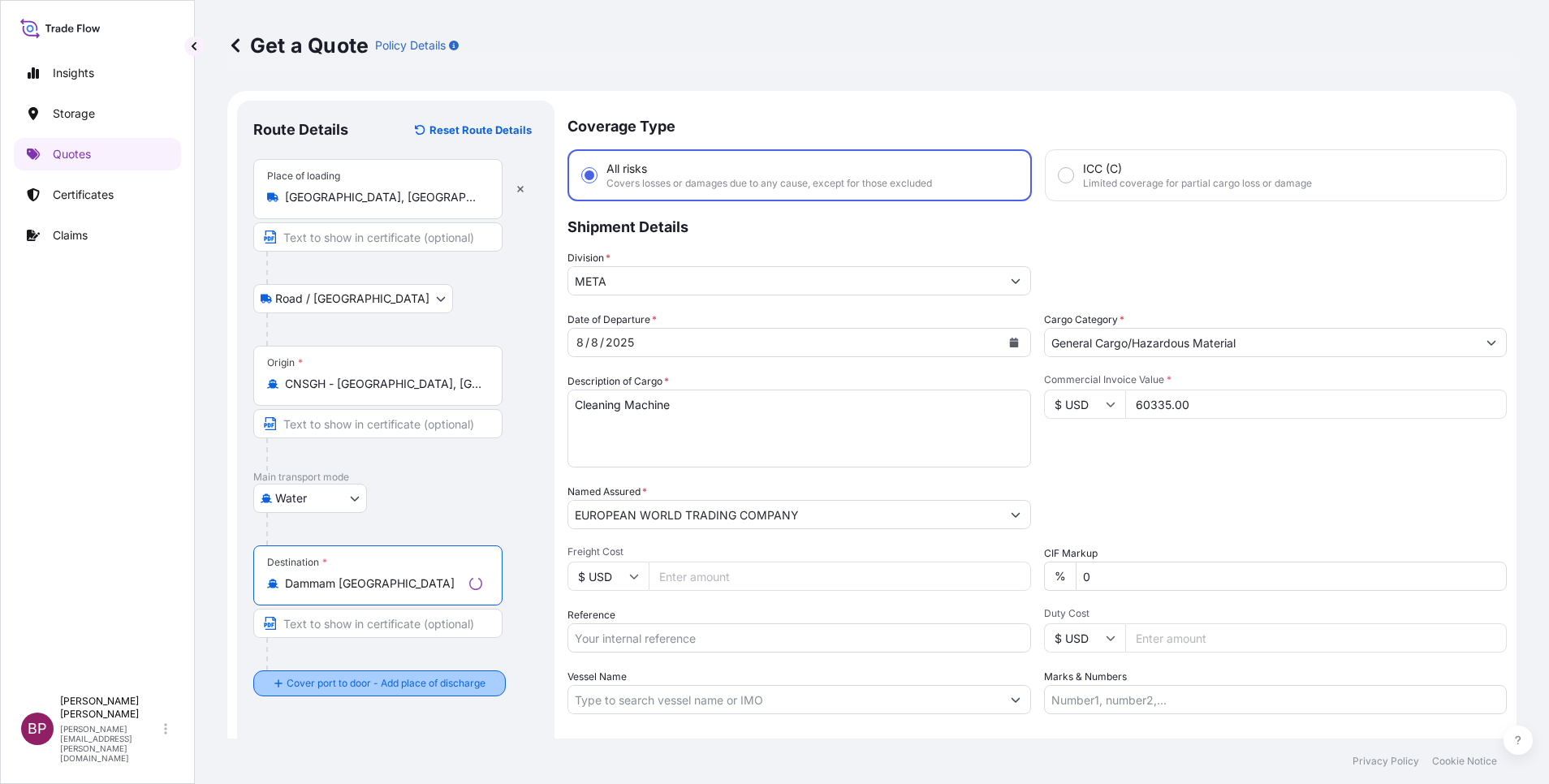
type input "Dammam [GEOGRAPHIC_DATA]"
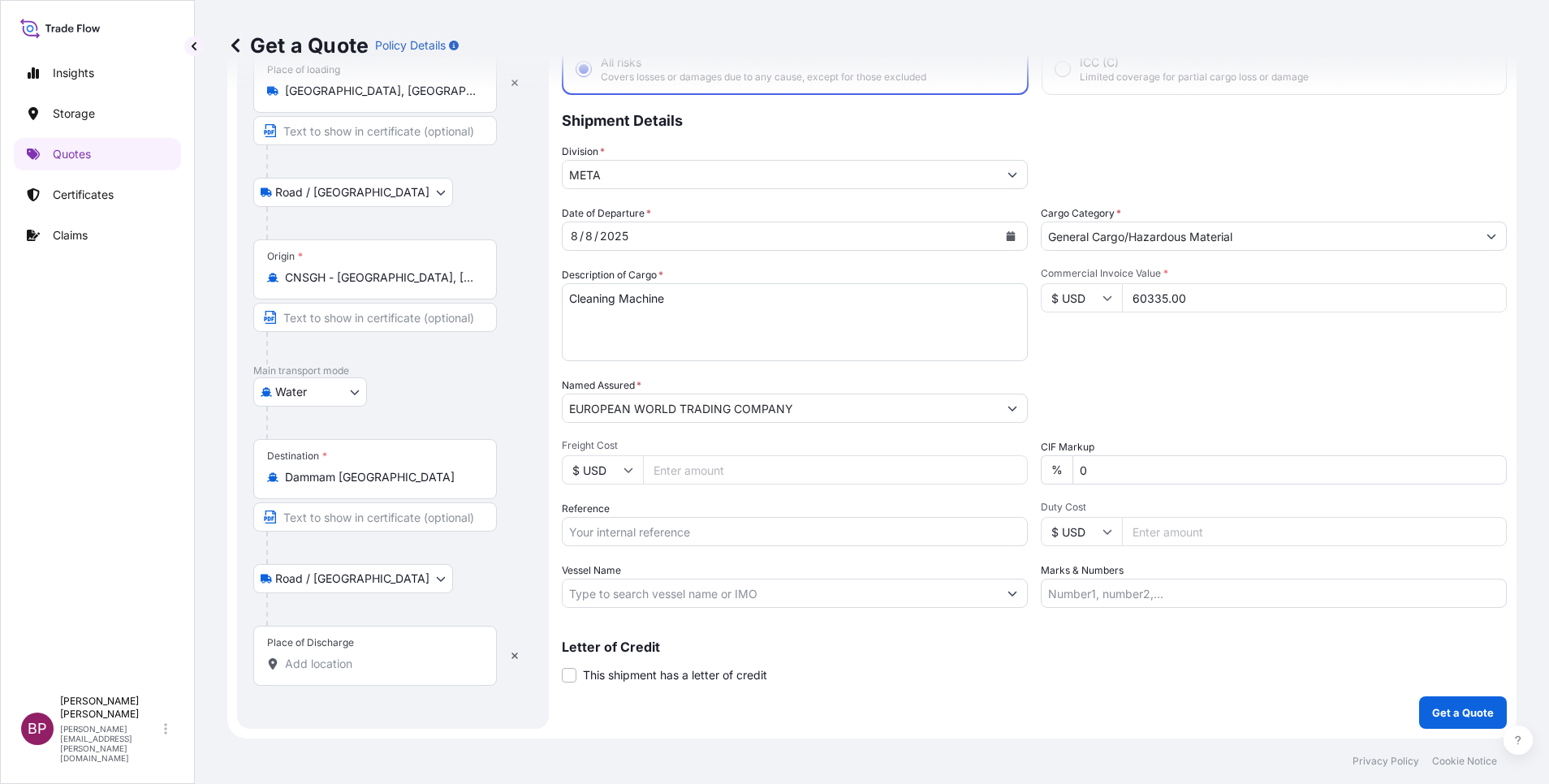
click at [378, 673] on div "Place of Discharge" at bounding box center [375, 656] width 243 height 60
click at [378, 672] on input "Place of Discharge" at bounding box center [381, 663] width 191 height 16
paste input "Dammam"
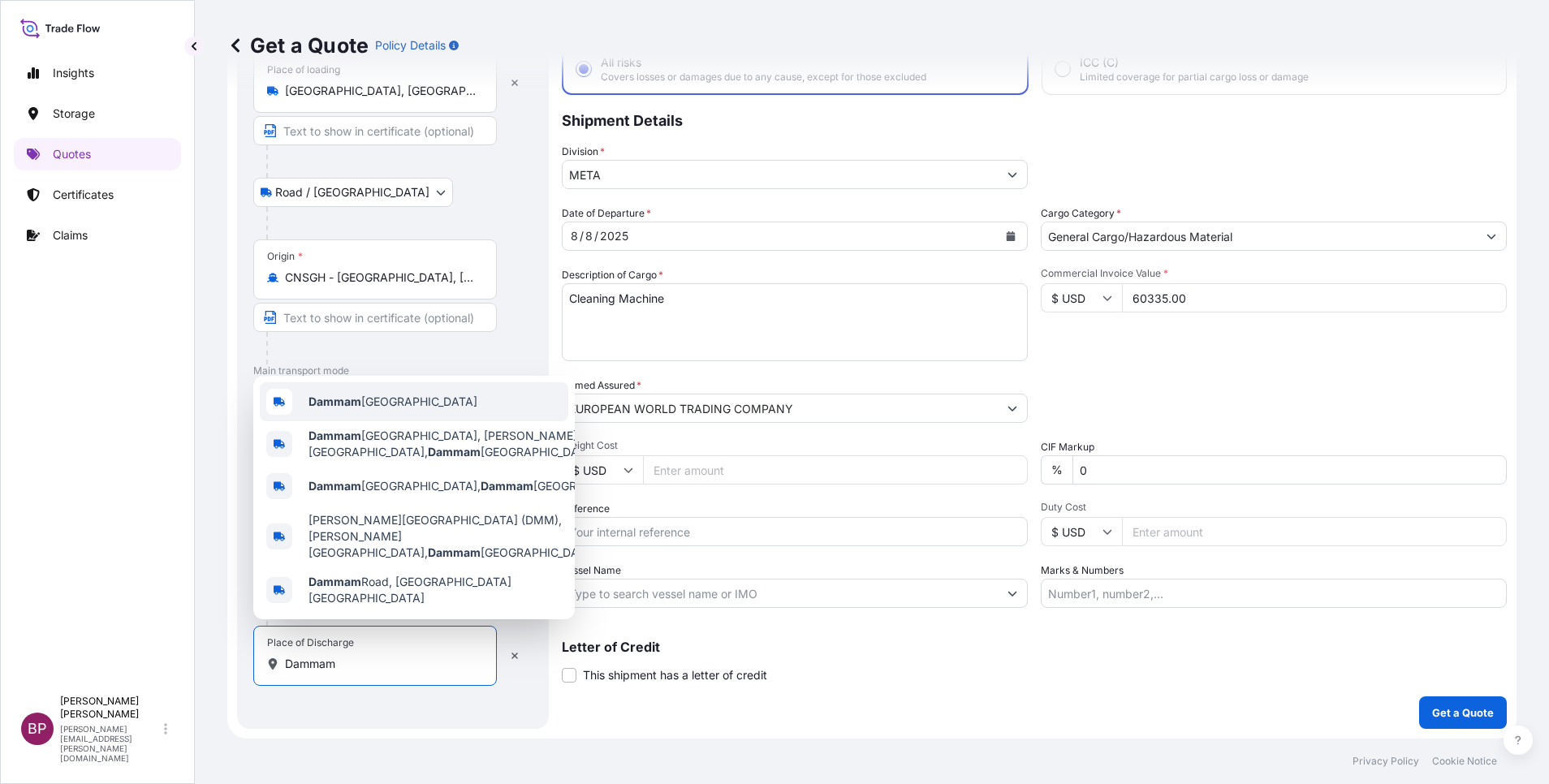
click at [414, 410] on span "Dammam [GEOGRAPHIC_DATA]" at bounding box center [393, 401] width 168 height 16
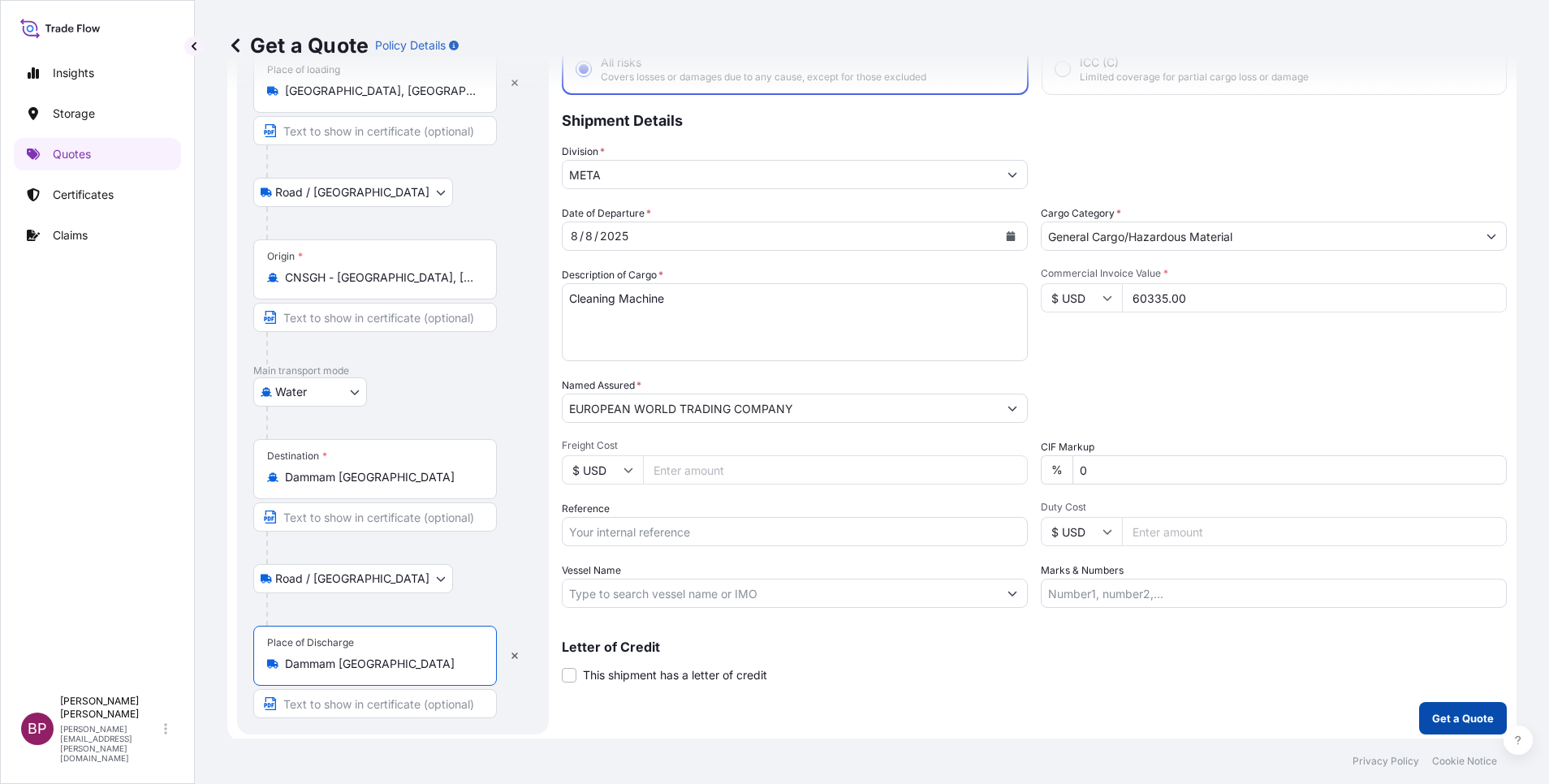
type input "Dammam [GEOGRAPHIC_DATA]"
click at [1435, 709] on button "Get a Quote" at bounding box center [1463, 719] width 88 height 33
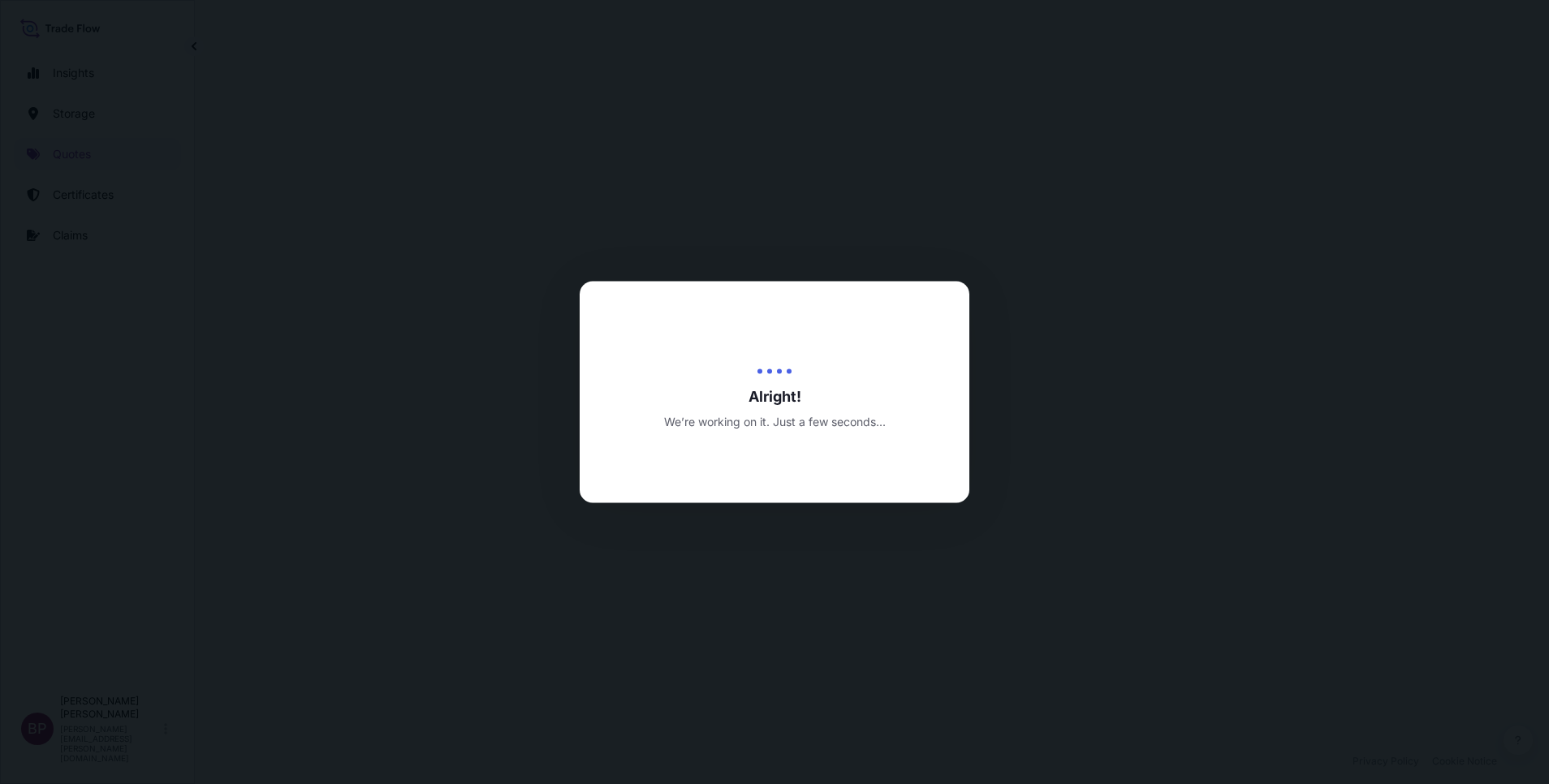
select select "Road / [GEOGRAPHIC_DATA]"
select select "Water"
select select "Road / [GEOGRAPHIC_DATA]"
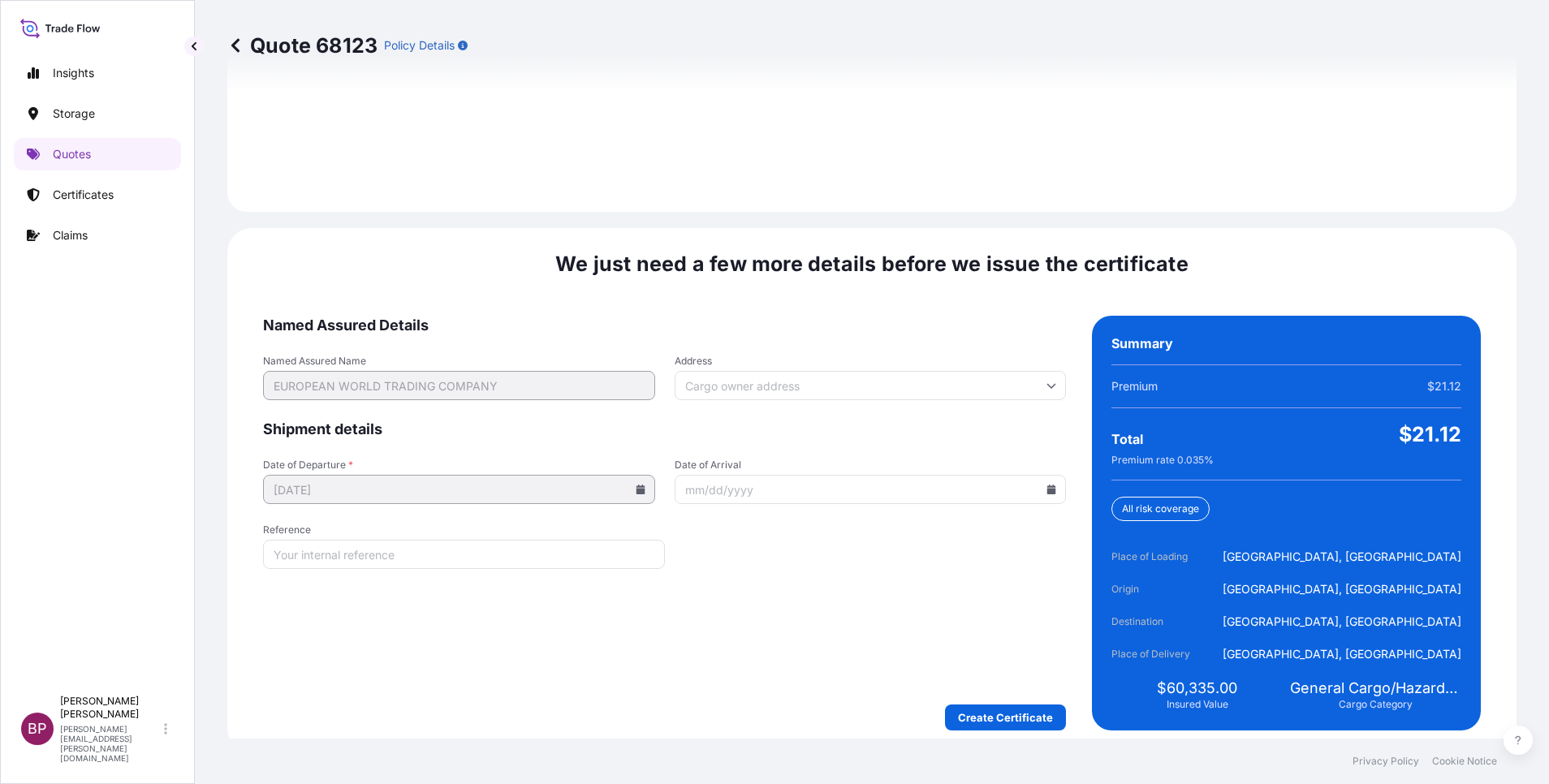
scroll to position [2407, 0]
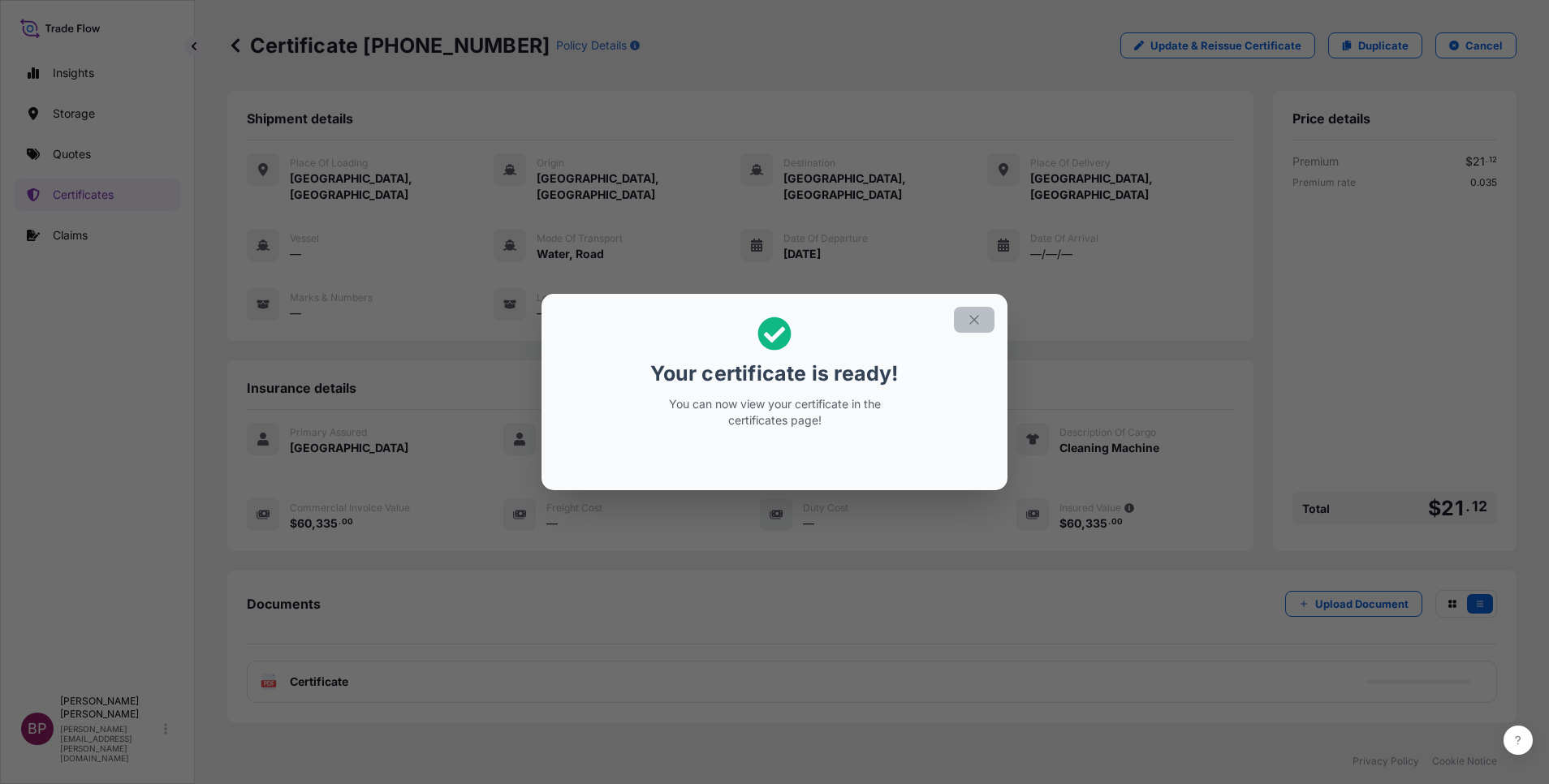
click at [980, 310] on button "button" at bounding box center [974, 320] width 40 height 26
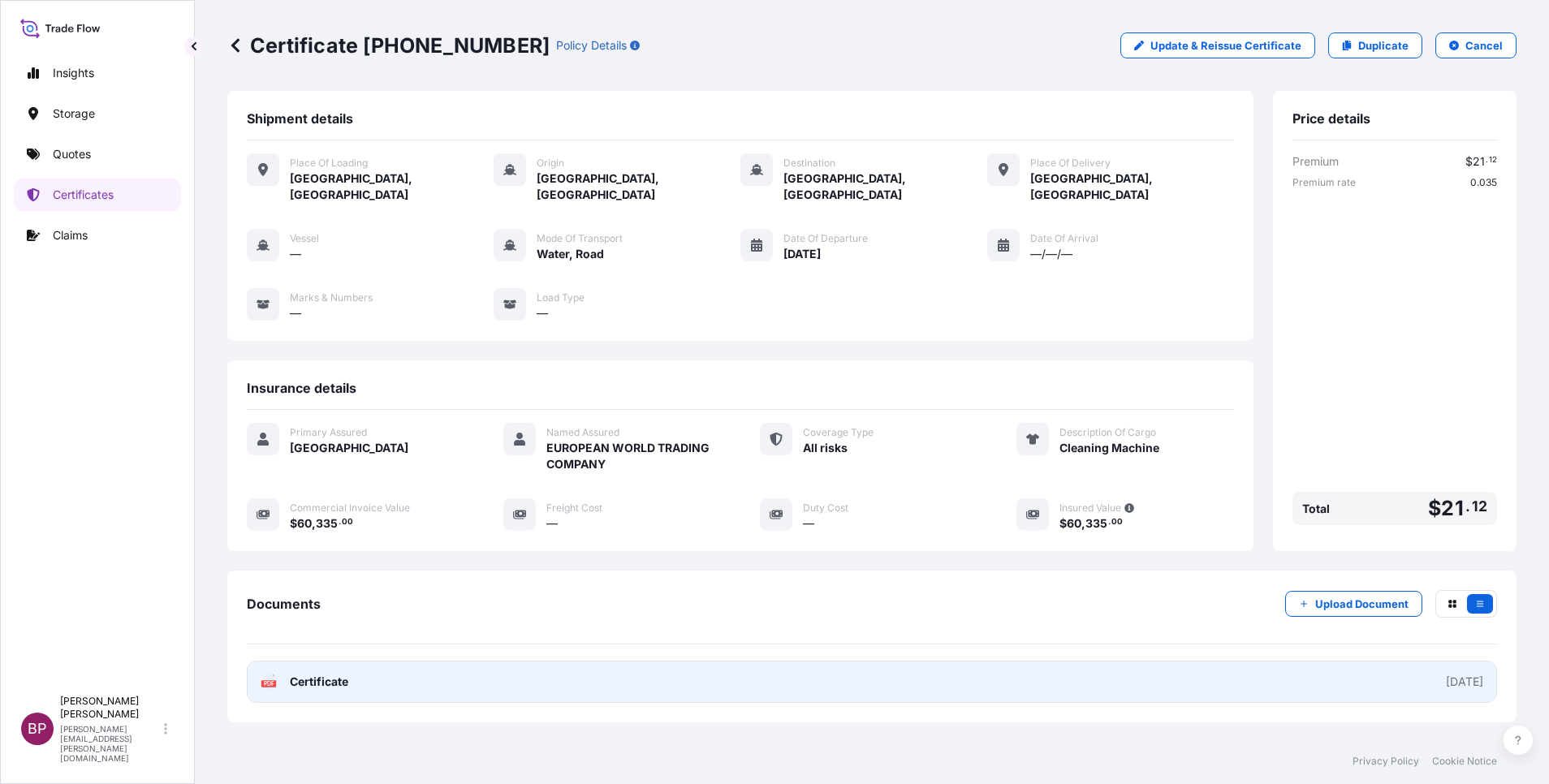
click at [341, 674] on span "Certificate" at bounding box center [319, 682] width 58 height 16
